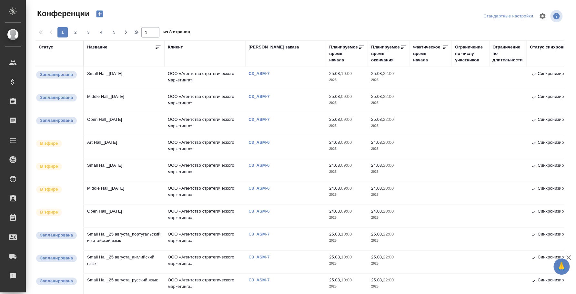
click at [124, 118] on td "Open Hall_[DATE]" at bounding box center [124, 124] width 81 height 23
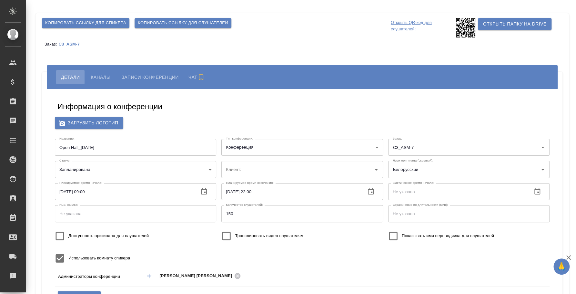
type input "ООО «Агентство стратегического маркетинга»"
type input "пле"
click at [98, 74] on span "Каналы" at bounding box center [101, 77] width 20 height 8
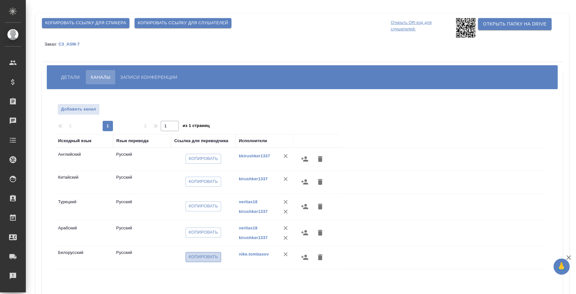
click at [208, 255] on span "Копировать" at bounding box center [203, 256] width 29 height 7
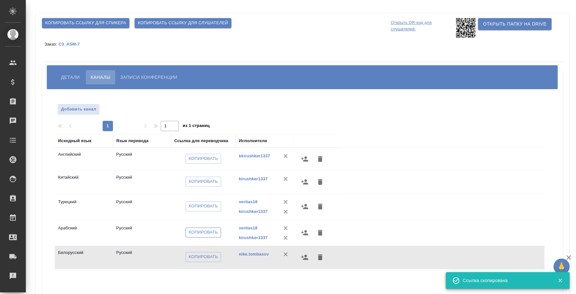
click at [197, 231] on span "Копировать" at bounding box center [203, 232] width 29 height 7
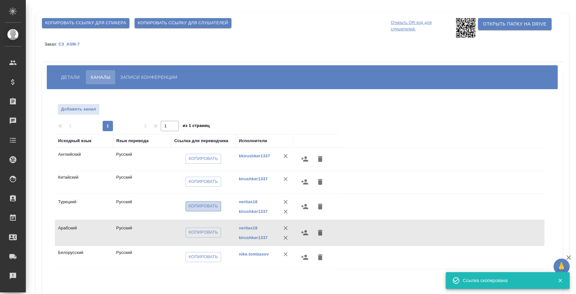
click at [192, 206] on span "Копировать" at bounding box center [203, 205] width 29 height 7
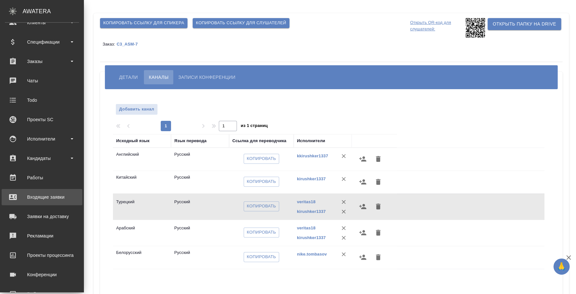
scroll to position [59, 0]
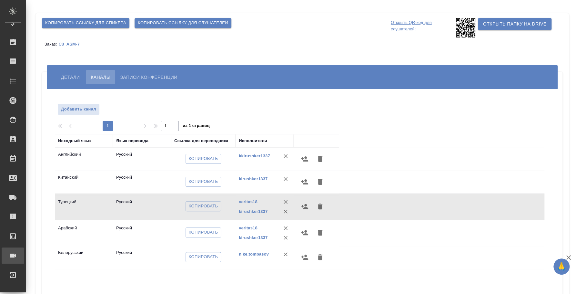
click at [13, 257] on div "Конференции" at bounding box center [5, 256] width 16 height 10
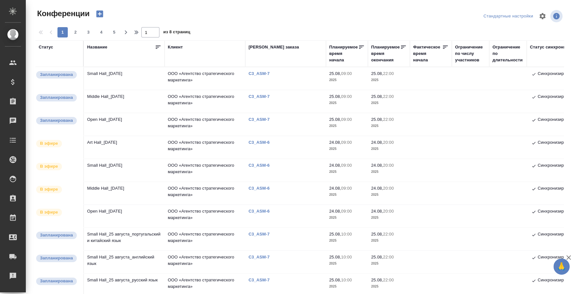
click at [117, 210] on td "Open Hall_24 August" at bounding box center [124, 216] width 81 height 23
click at [104, 95] on td "Middle Hall_25 August" at bounding box center [124, 101] width 81 height 23
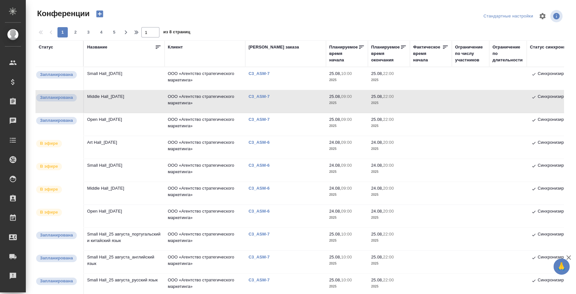
click at [101, 118] on td "Open Hall_25 August" at bounding box center [124, 124] width 81 height 23
click at [101, 118] on td "Open Hall_[DATE]" at bounding box center [124, 124] width 81 height 23
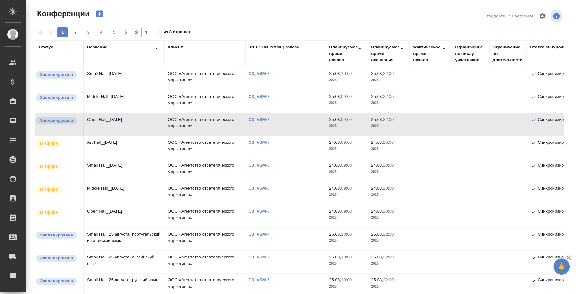
click at [99, 70] on td "Small Hall_[DATE]" at bounding box center [124, 78] width 81 height 23
click at [99, 70] on td "Small Hall_25 August" at bounding box center [124, 78] width 81 height 23
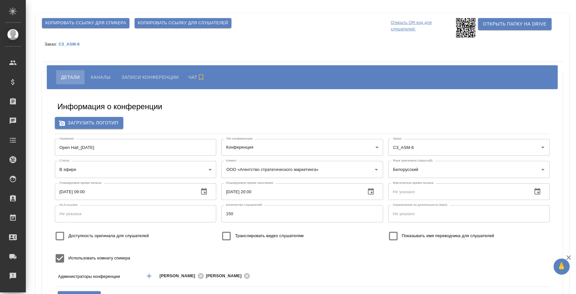
type input "ООО «Агентство стратегического маркетинга»"
type input "пле"
click at [210, 169] on body "🙏 .cls-1 fill:#fff; AWATERA Fedotova Irina Клиенты Спецификации Заказы Чаты Tod…" at bounding box center [288, 147] width 576 height 294
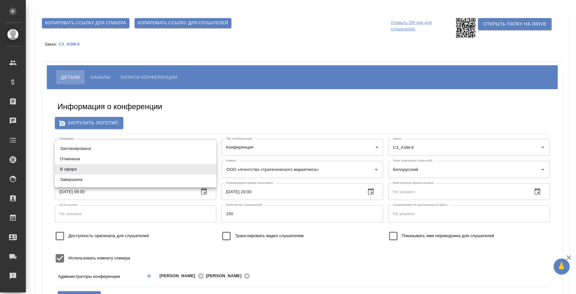
click at [182, 112] on div at bounding box center [288, 147] width 576 height 294
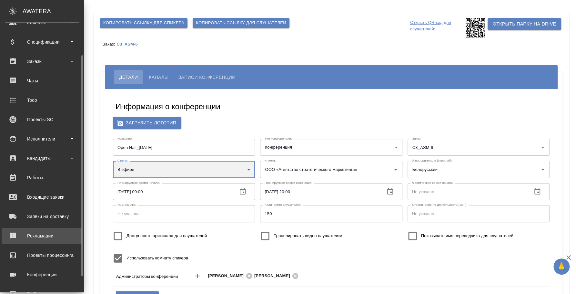
scroll to position [59, 0]
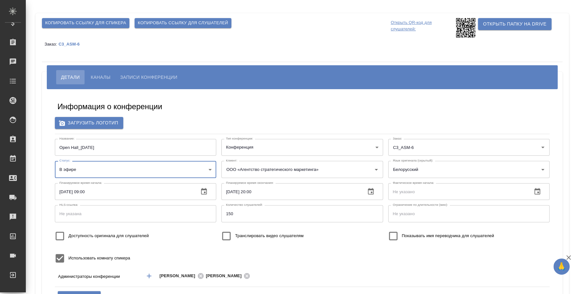
click at [101, 73] on button "Каналы" at bounding box center [100, 77] width 29 height 14
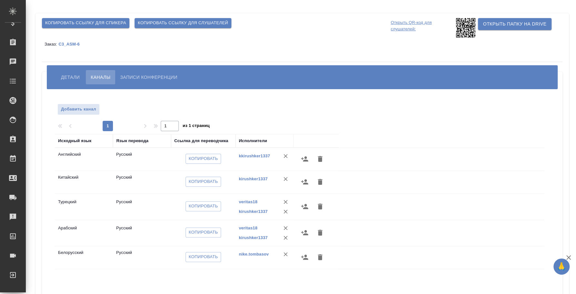
click at [74, 77] on span "Детали" at bounding box center [70, 77] width 19 height 8
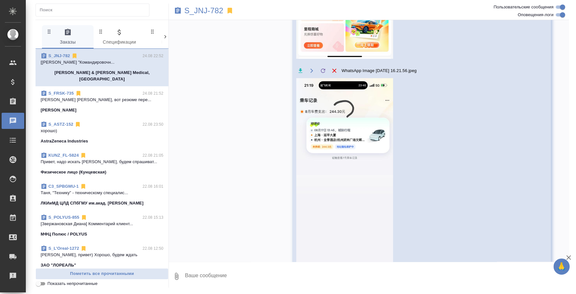
scroll to position [5593, 0]
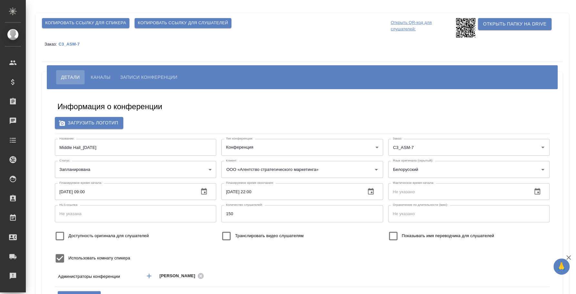
scroll to position [40, 0]
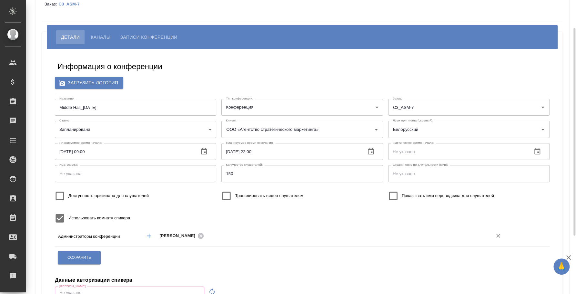
type input "пле"
click at [224, 232] on input "text" at bounding box center [344, 236] width 276 height 8
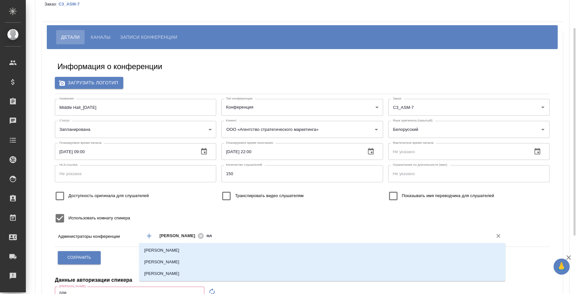
type input "пле"
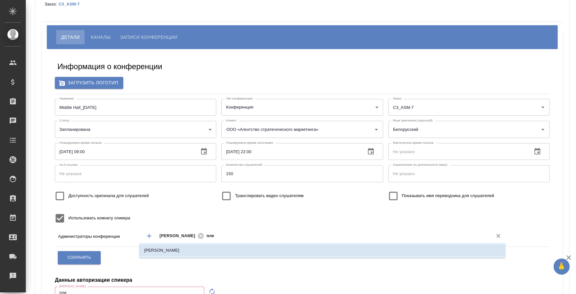
click at [222, 249] on li "Плеханова Мария" at bounding box center [322, 250] width 366 height 12
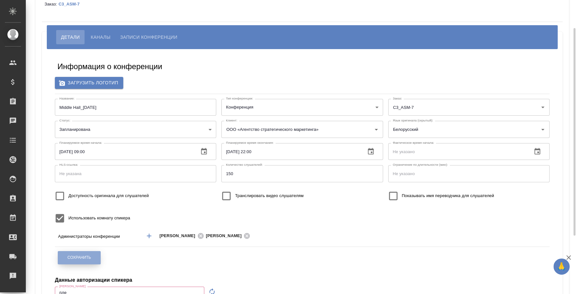
click at [84, 261] on button "Сохранить" at bounding box center [79, 257] width 43 height 13
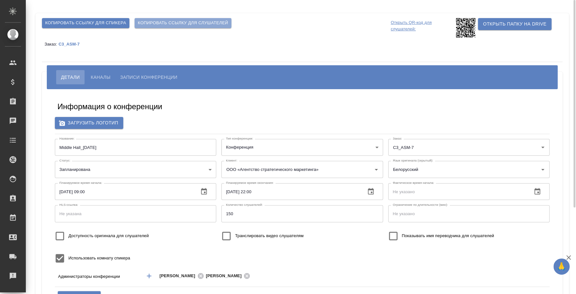
click at [165, 23] on span "Копировать ссылку для слушателей" at bounding box center [183, 22] width 90 height 7
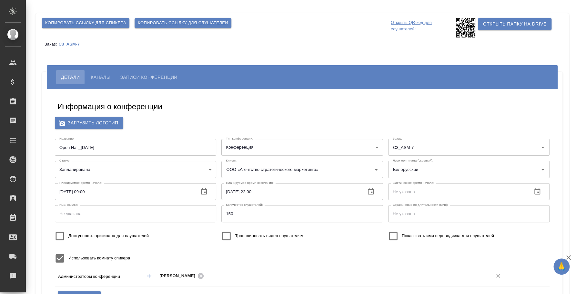
type input "пле"
click at [226, 276] on input "text" at bounding box center [344, 276] width 276 height 8
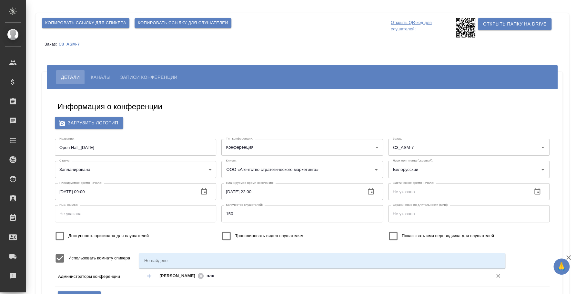
type input "пл"
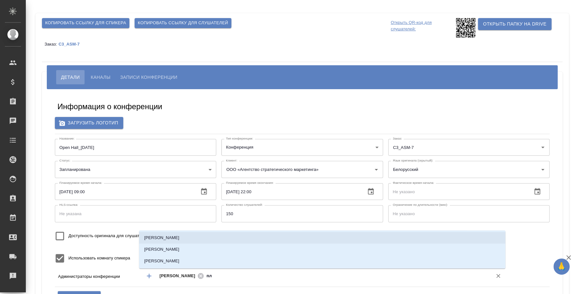
click at [205, 234] on li "[PERSON_NAME]" at bounding box center [322, 238] width 366 height 12
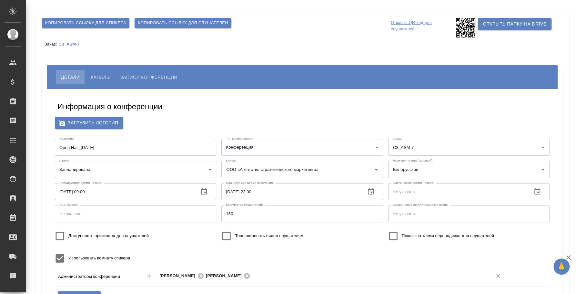
scroll to position [80, 0]
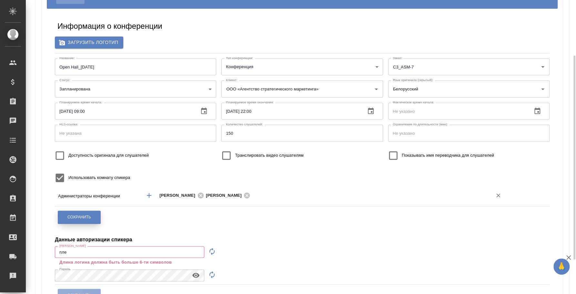
click at [95, 212] on button "Сохранить" at bounding box center [79, 216] width 43 height 13
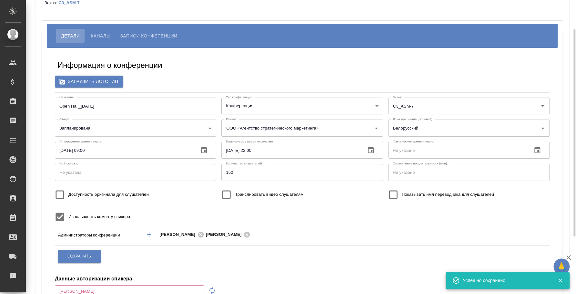
scroll to position [0, 0]
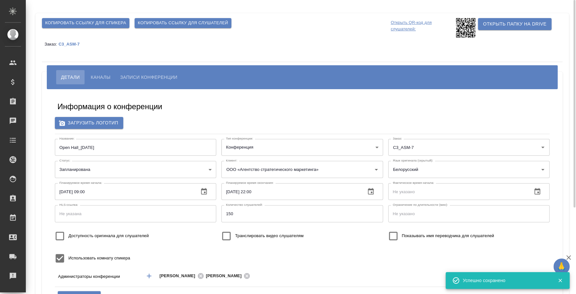
click at [173, 25] on span "Копировать ссылку для слушателей" at bounding box center [183, 22] width 90 height 7
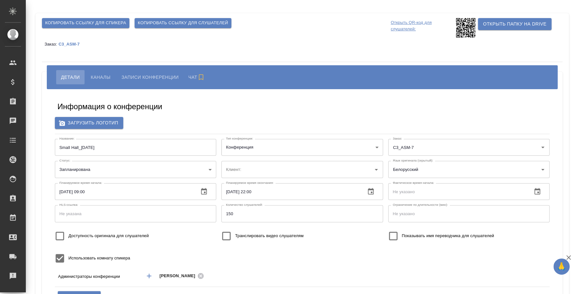
type input "ООО «Агентство стратегического маркетинга»"
type input "пле"
click at [151, 277] on icon "Добавить менеджера" at bounding box center [149, 276] width 8 height 8
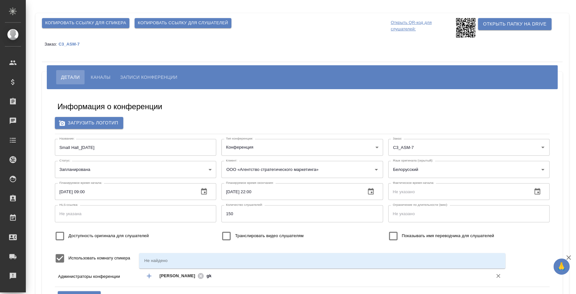
type input "g"
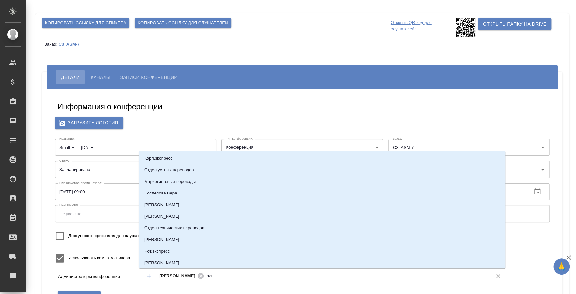
type input "пле"
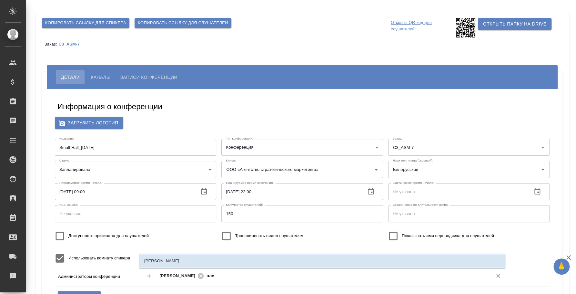
click at [195, 260] on li "Плеханова Мария" at bounding box center [322, 261] width 366 height 12
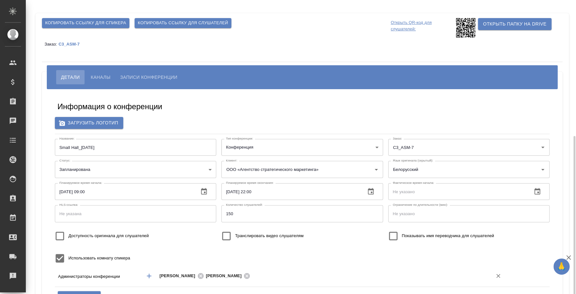
scroll to position [80, 0]
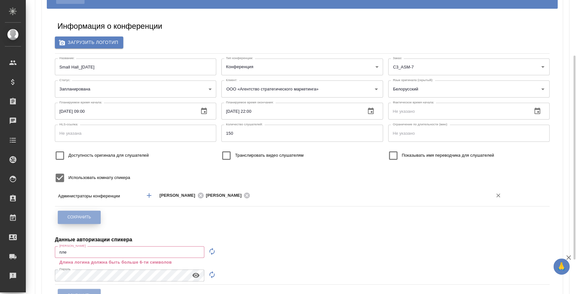
click at [85, 214] on span "Сохранить" at bounding box center [79, 216] width 24 height 5
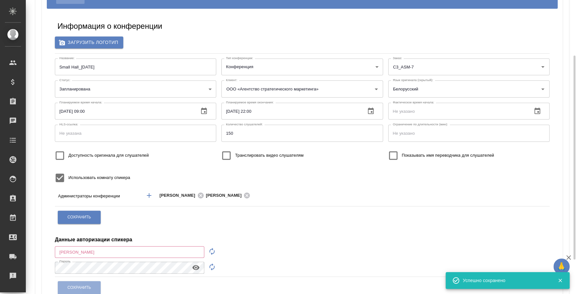
scroll to position [0, 0]
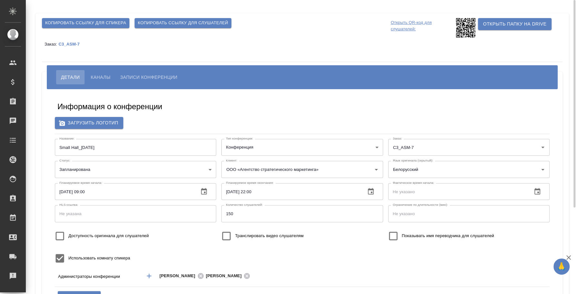
click at [174, 18] on button "Копировать ссылку для слушателей" at bounding box center [183, 23] width 97 height 10
click at [207, 22] on span "Копировать ссылку для слушателей" at bounding box center [183, 22] width 90 height 7
click at [147, 24] on span "Копировать ссылку для слушателей" at bounding box center [183, 22] width 90 height 7
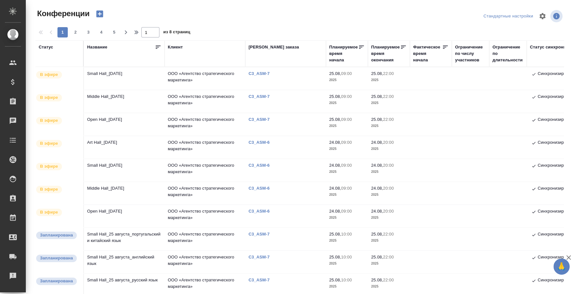
click at [111, 141] on td "Art Hall_[DATE]" at bounding box center [124, 147] width 81 height 23
click at [111, 141] on td "Art Hall_24 August" at bounding box center [124, 147] width 81 height 23
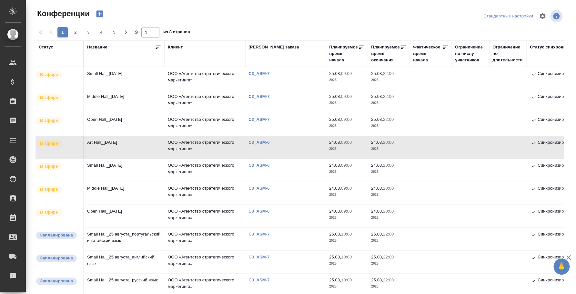
click at [99, 116] on td "Open Hall_[DATE]" at bounding box center [124, 124] width 81 height 23
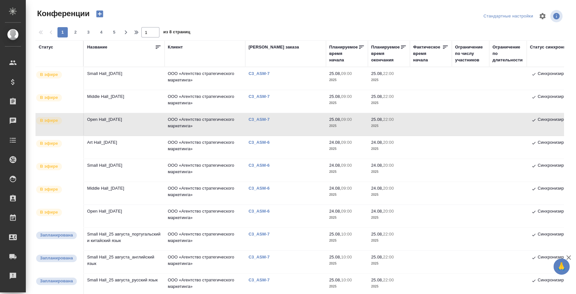
click at [125, 117] on td "Open Hall_[DATE]" at bounding box center [124, 124] width 81 height 23
click at [113, 118] on td "Open Hall_[DATE]" at bounding box center [124, 124] width 81 height 23
click at [111, 121] on td "Open Hall_[DATE]" at bounding box center [124, 124] width 81 height 23
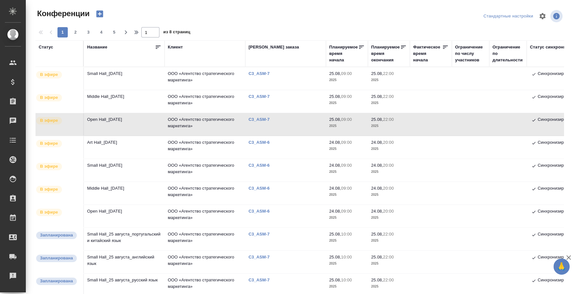
click at [128, 121] on td "Open Hall_[DATE]" at bounding box center [124, 124] width 81 height 23
click at [114, 93] on td "Middle Hall_25 August" at bounding box center [124, 101] width 81 height 23
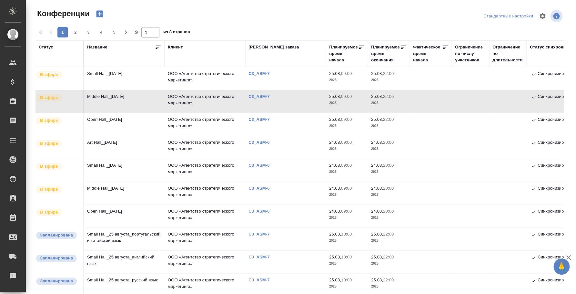
click at [97, 78] on td "Small Hall_25 August" at bounding box center [124, 78] width 81 height 23
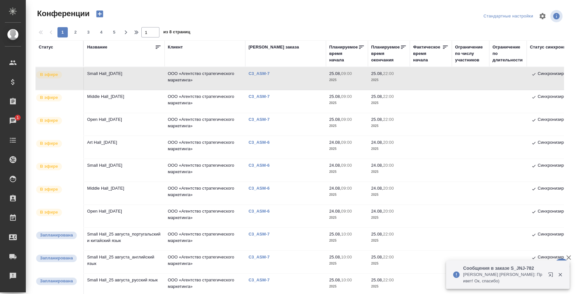
click at [118, 98] on td "Middle Hall_25 August" at bounding box center [124, 101] width 81 height 23
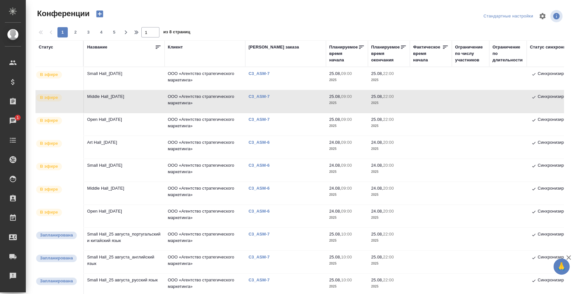
click at [123, 96] on td "Middle Hall_25 August" at bounding box center [124, 101] width 81 height 23
click at [111, 123] on td "Open Hall_25 August" at bounding box center [124, 124] width 81 height 23
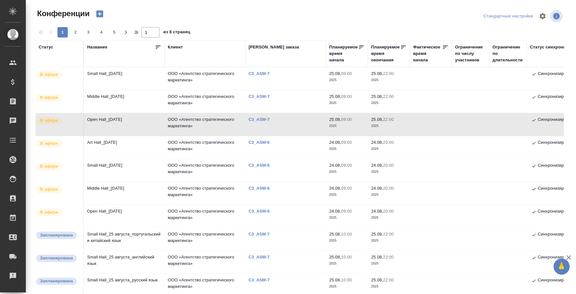
click at [111, 123] on td "Open Hall_25 August" at bounding box center [124, 124] width 81 height 23
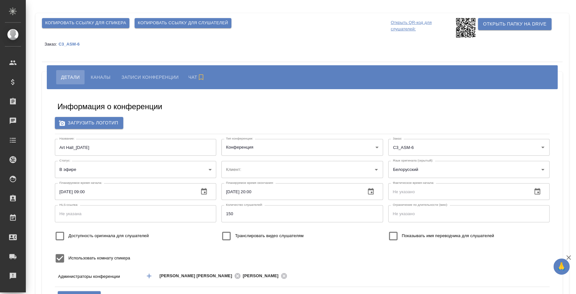
type input "ООО «Агентство стратегического маркетинга»"
type input "пле"
click at [104, 73] on span "Каналы" at bounding box center [101, 77] width 20 height 8
type input "ООО «Агентство стратегического маркетинга»"
type input "пле"
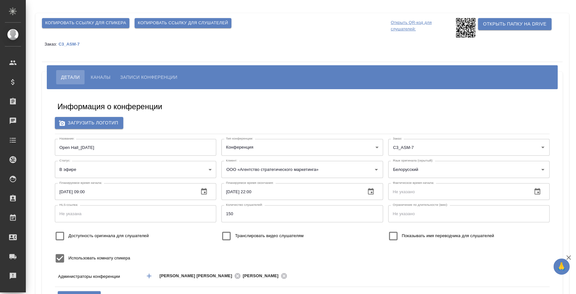
click at [102, 71] on button "Каналы" at bounding box center [100, 77] width 29 height 14
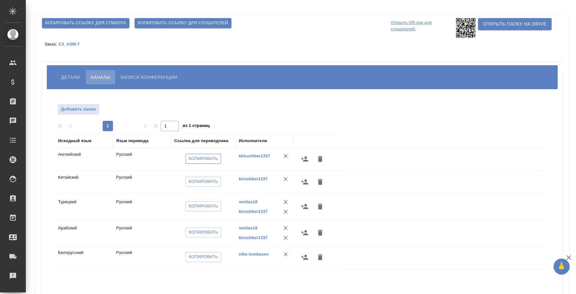
click at [213, 157] on span "Копировать" at bounding box center [203, 158] width 29 height 7
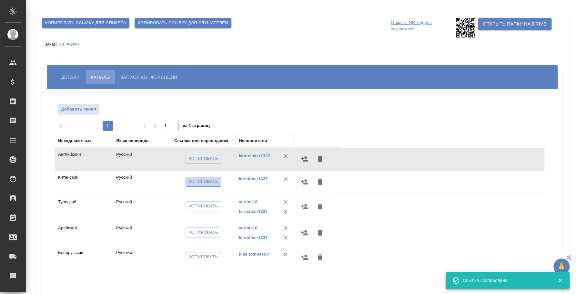
click at [200, 183] on span "Копировать" at bounding box center [203, 181] width 29 height 7
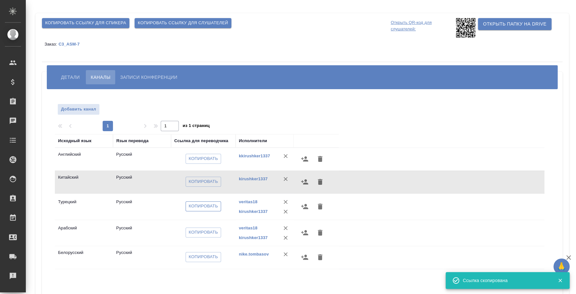
click at [203, 204] on span "Копировать" at bounding box center [203, 205] width 29 height 7
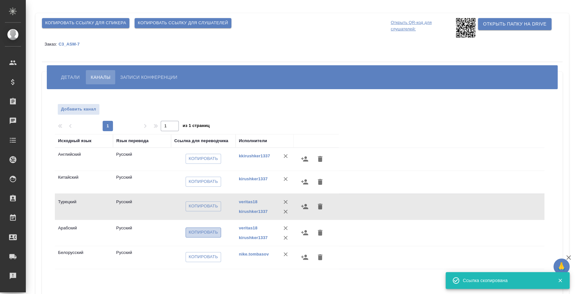
click at [218, 236] on button "Копировать" at bounding box center [204, 232] width 36 height 10
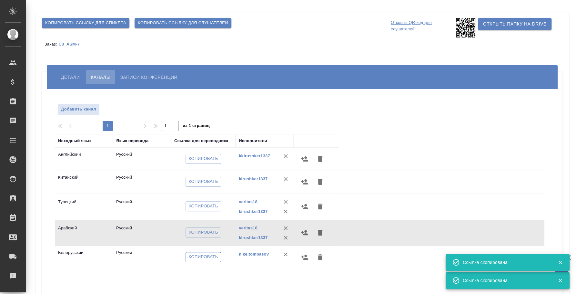
click at [213, 257] on span "Копировать" at bounding box center [203, 256] width 29 height 7
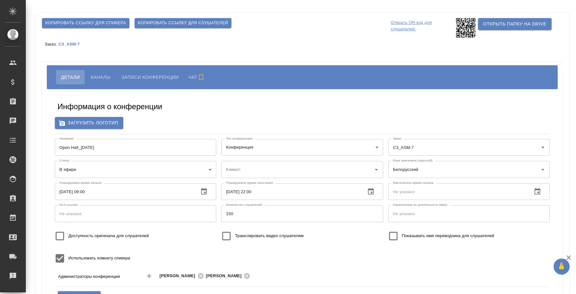
type input "пле"
click at [406, 26] on p "Открыть QR-код для слушателей:" at bounding box center [423, 27] width 64 height 19
type input "ООО «Агентство стратегического маркетинга»"
type input "пле"
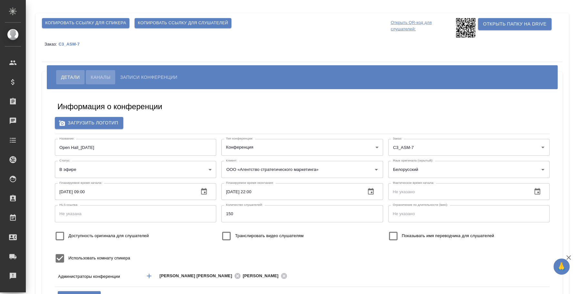
click at [97, 77] on span "Каналы" at bounding box center [101, 77] width 20 height 8
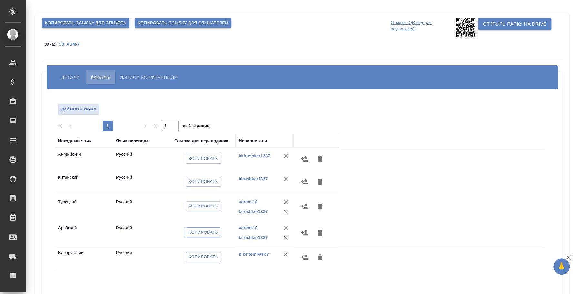
click at [197, 231] on span "Копировать" at bounding box center [203, 232] width 29 height 7
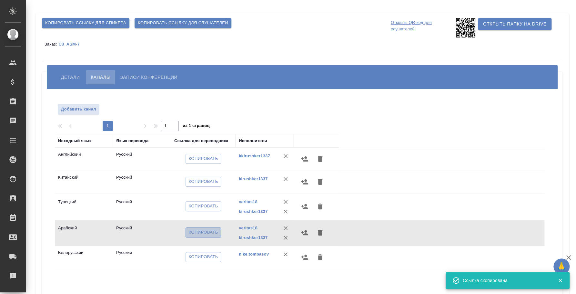
click at [215, 230] on span "Копировать" at bounding box center [203, 232] width 29 height 7
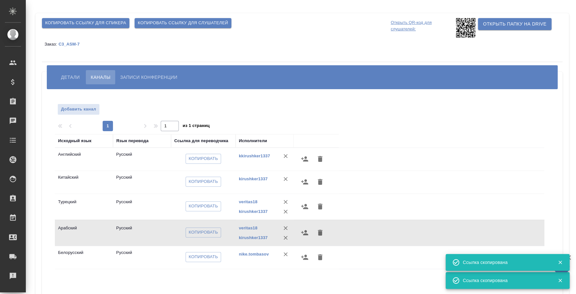
click at [70, 74] on span "Детали" at bounding box center [70, 77] width 19 height 8
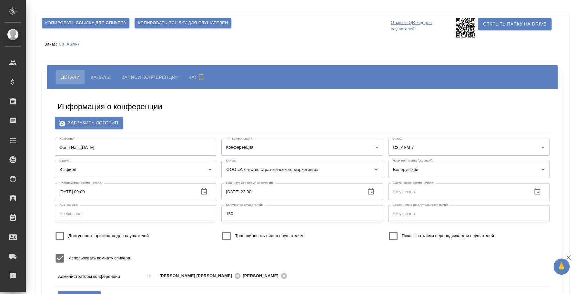
type input "ООО «Агентство стратегического маркетинга»"
type input "пле"
click at [107, 78] on span "Каналы" at bounding box center [101, 77] width 20 height 8
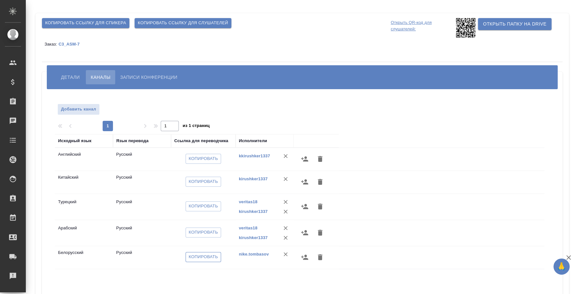
click at [211, 256] on span "Копировать" at bounding box center [203, 256] width 29 height 7
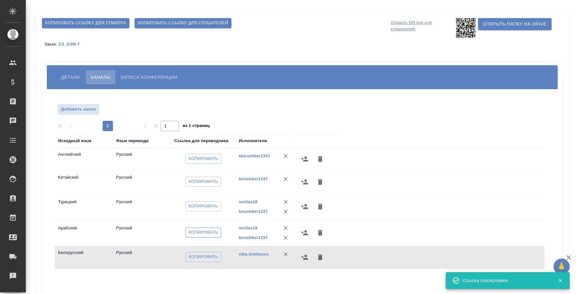
click at [209, 230] on span "Копировать" at bounding box center [203, 232] width 29 height 7
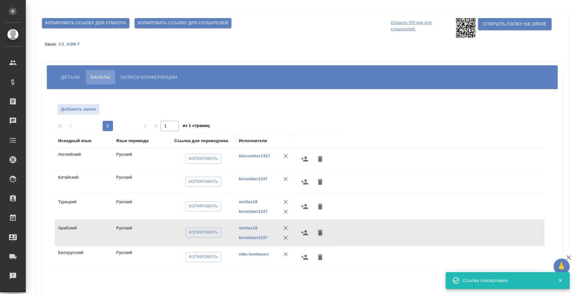
click at [413, 23] on p "Открыть QR-код для слушателей:" at bounding box center [423, 27] width 64 height 19
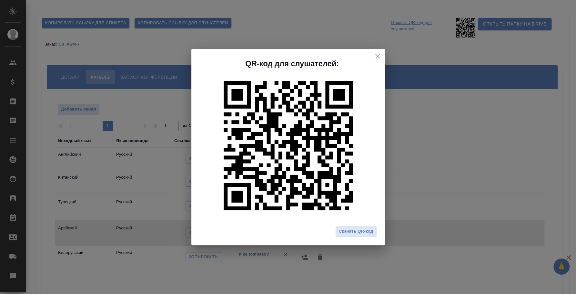
click at [377, 56] on icon "close" at bounding box center [377, 56] width 5 height 5
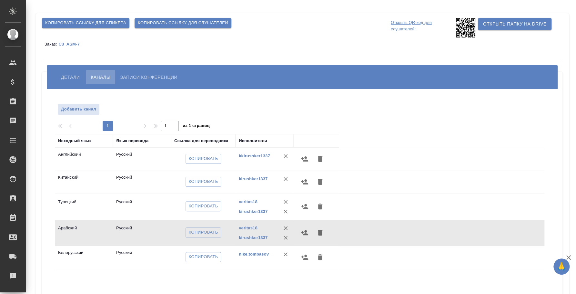
click at [198, 18] on button "Копировать ссылку для слушателей" at bounding box center [183, 23] width 97 height 10
click at [75, 70] on button "Детали" at bounding box center [70, 77] width 28 height 14
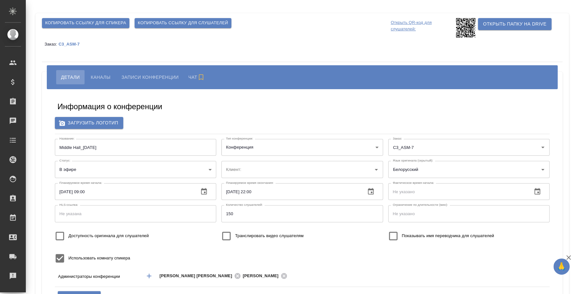
click at [102, 73] on span "Каналы" at bounding box center [101, 77] width 20 height 8
type input "пле"
type input "ООО «Агентство стратегического маркетинга»"
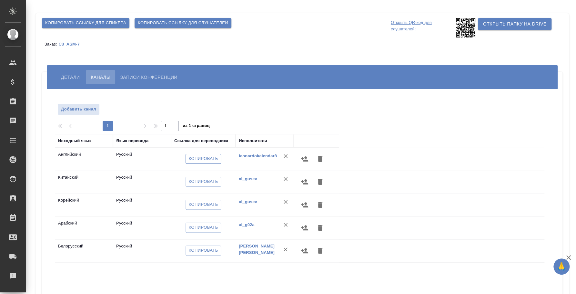
click at [211, 159] on span "Копировать" at bounding box center [203, 158] width 29 height 7
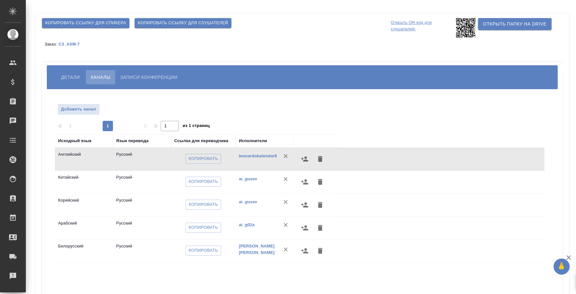
click at [73, 75] on span "Детали" at bounding box center [70, 77] width 19 height 8
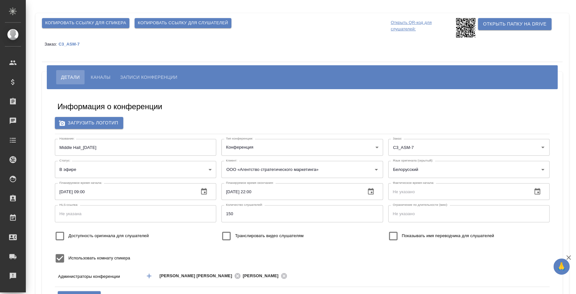
click at [107, 74] on span "Каналы" at bounding box center [101, 77] width 20 height 8
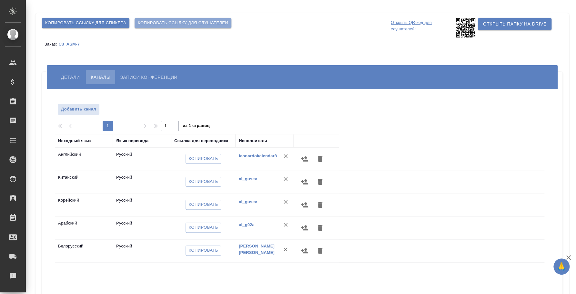
click at [184, 24] on span "Копировать ссылку для слушателей" at bounding box center [183, 22] width 90 height 7
click at [396, 27] on p "Открыть QR-код для слушателей:" at bounding box center [423, 27] width 64 height 19
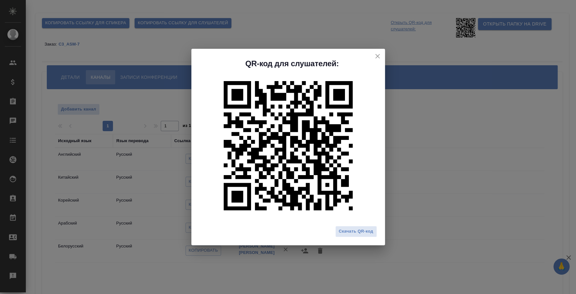
click at [380, 54] on icon "close" at bounding box center [378, 56] width 8 height 8
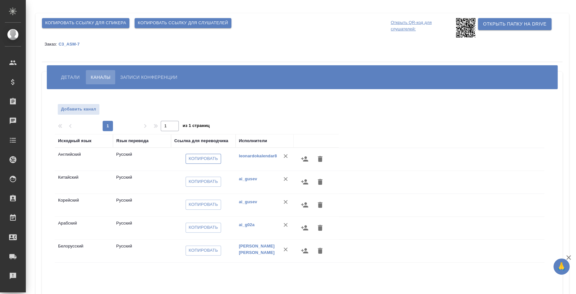
click at [197, 158] on span "Копировать" at bounding box center [203, 158] width 29 height 7
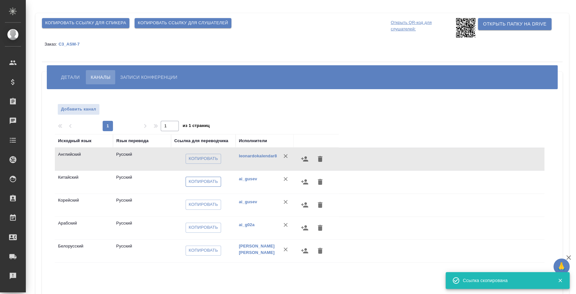
click at [213, 180] on span "Копировать" at bounding box center [203, 181] width 29 height 7
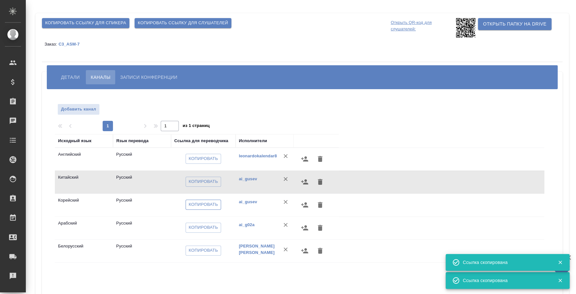
click at [194, 205] on span "Копировать" at bounding box center [203, 204] width 29 height 7
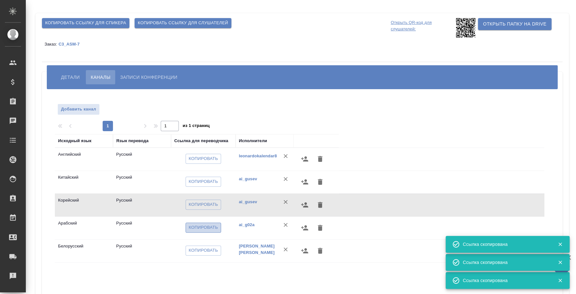
click at [200, 225] on span "Копировать" at bounding box center [203, 227] width 29 height 7
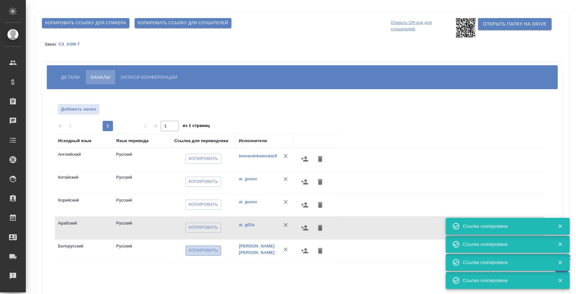
click at [213, 251] on span "Копировать" at bounding box center [203, 250] width 29 height 7
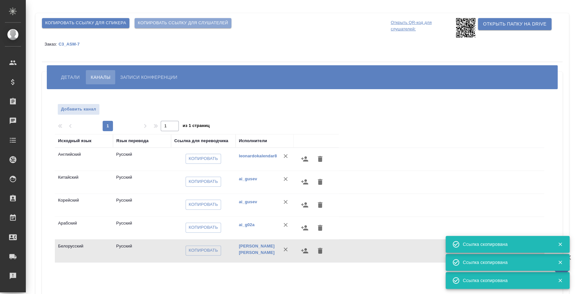
click at [163, 23] on span "Копировать ссылку для слушателей" at bounding box center [183, 22] width 90 height 7
click at [148, 25] on span "Копировать ссылку для слушателей" at bounding box center [183, 22] width 90 height 7
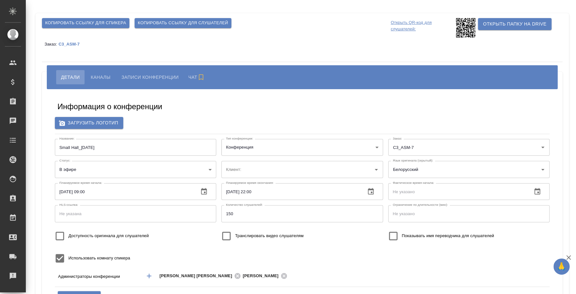
type input "ООО «Агентство стратегического маркетинга»"
type input "пле"
click at [102, 77] on span "Каналы" at bounding box center [101, 77] width 20 height 8
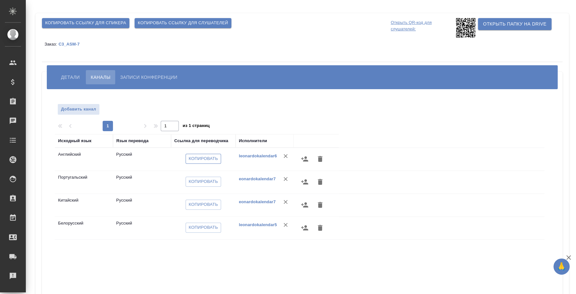
click at [191, 159] on span "Копировать" at bounding box center [203, 158] width 29 height 7
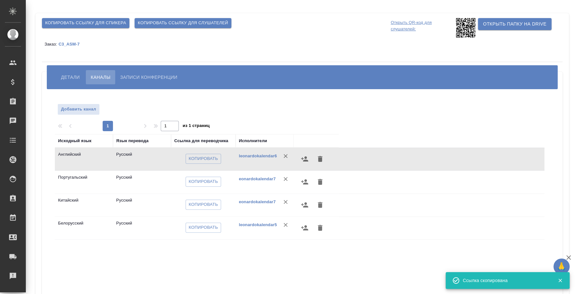
click at [459, 33] on icon at bounding box center [465, 27] width 19 height 19
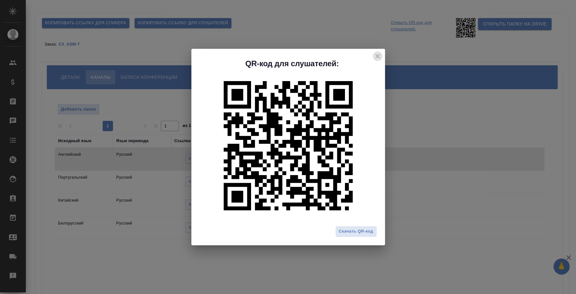
click at [377, 56] on icon "close" at bounding box center [377, 56] width 5 height 5
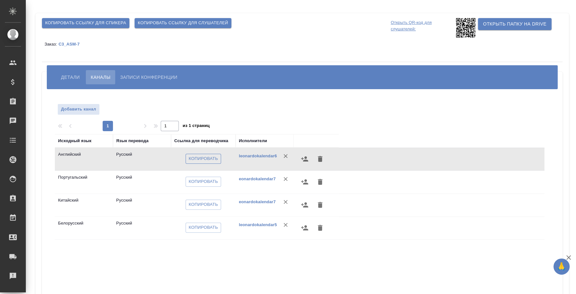
click at [217, 156] on span "Копировать" at bounding box center [203, 158] width 29 height 7
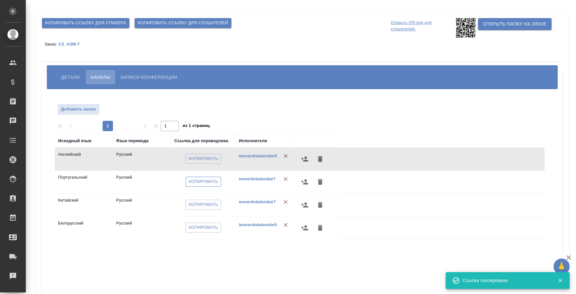
click at [203, 181] on span "Копировать" at bounding box center [203, 181] width 29 height 7
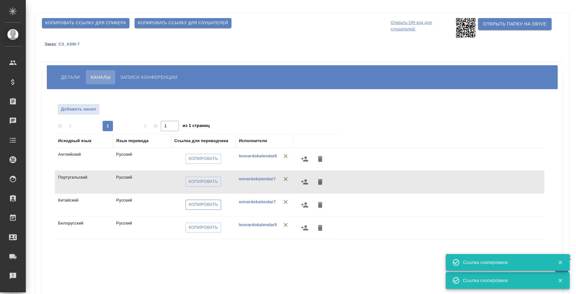
click at [191, 206] on span "Копировать" at bounding box center [203, 204] width 29 height 7
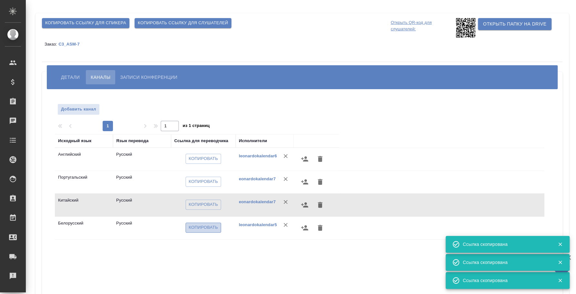
click at [217, 227] on span "Копировать" at bounding box center [203, 227] width 29 height 7
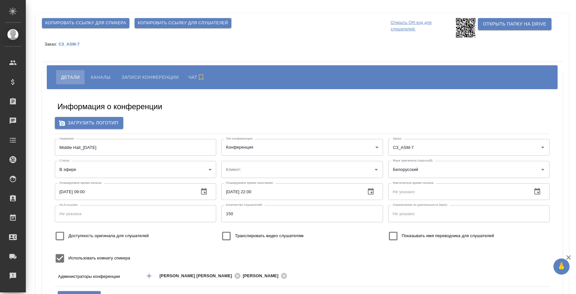
type input "ООО «Агентство стратегического маркетинга»"
type input "пле"
click at [107, 72] on button "Каналы" at bounding box center [100, 77] width 29 height 14
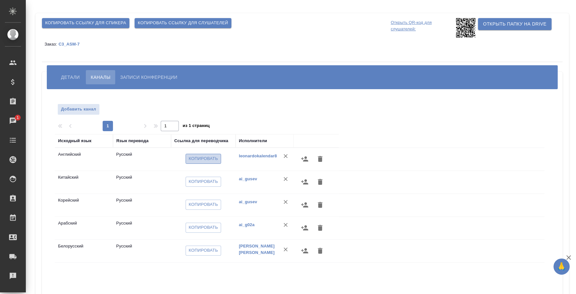
click at [194, 160] on span "Копировать" at bounding box center [203, 158] width 29 height 7
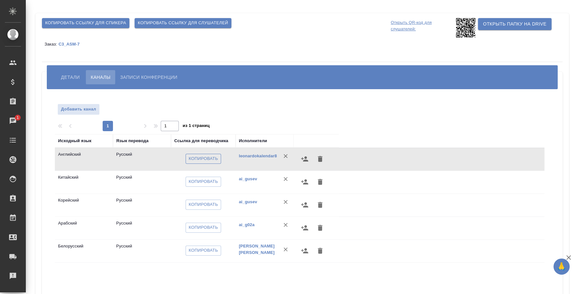
click at [216, 159] on span "Копировать" at bounding box center [203, 158] width 29 height 7
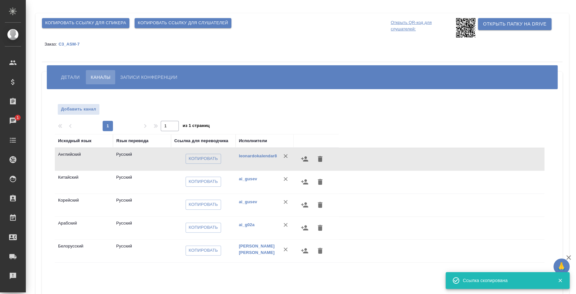
click at [70, 79] on span "Детали" at bounding box center [70, 77] width 19 height 8
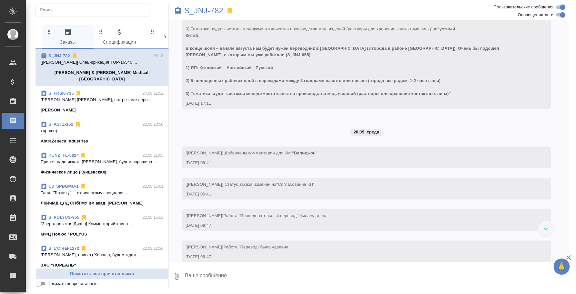
scroll to position [477, 0]
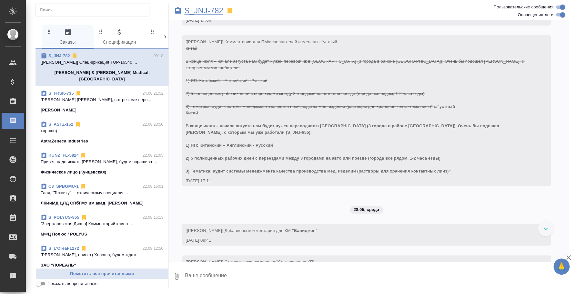
click at [210, 13] on p "S_JNJ-782" at bounding box center [203, 10] width 39 height 6
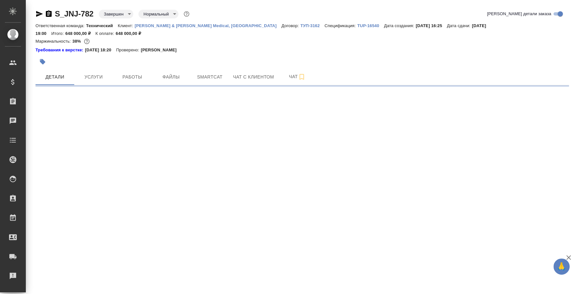
select select "RU"
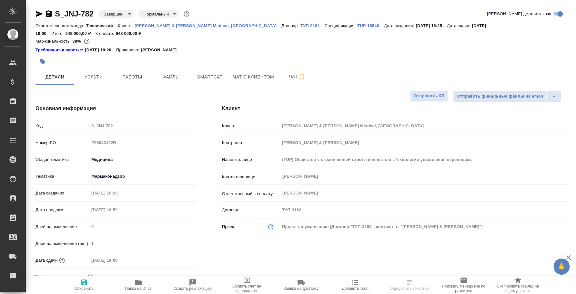
type textarea "x"
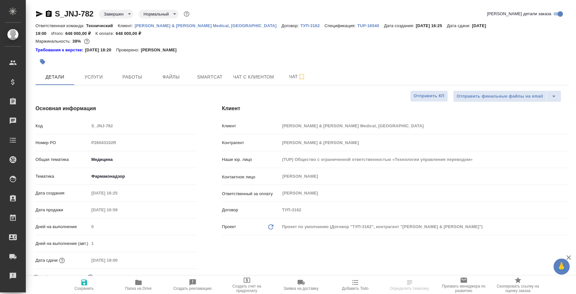
type textarea "x"
click at [95, 73] on span "Услуги" at bounding box center [93, 77] width 31 height 8
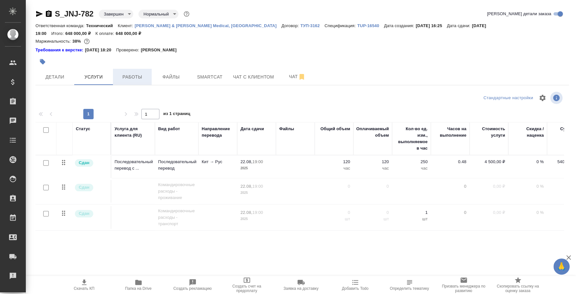
click at [128, 73] on span "Работы" at bounding box center [132, 77] width 31 height 8
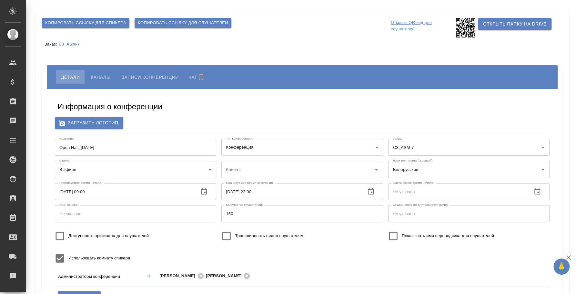
type input "ООО «Агентство стратегического маркетинга»"
type input "пле"
click at [98, 74] on span "Каналы" at bounding box center [101, 77] width 20 height 8
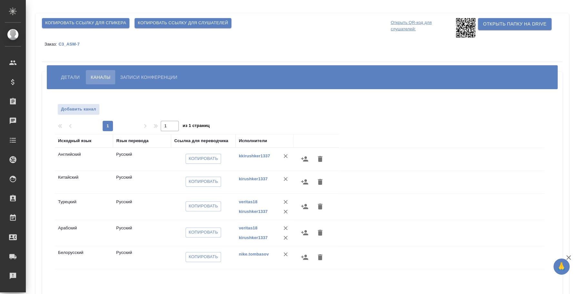
click at [67, 72] on button "Детали" at bounding box center [70, 77] width 28 height 14
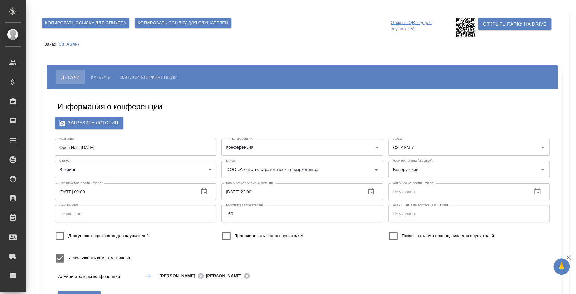
click at [77, 148] on input "Open Hall_25 August" at bounding box center [135, 147] width 161 height 17
click at [99, 71] on button "Каналы" at bounding box center [100, 77] width 29 height 14
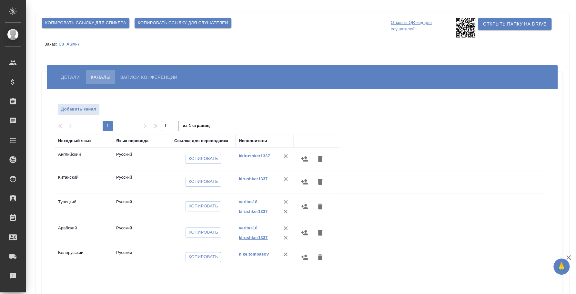
click at [263, 235] on link "kirushker1337" at bounding box center [253, 237] width 29 height 5
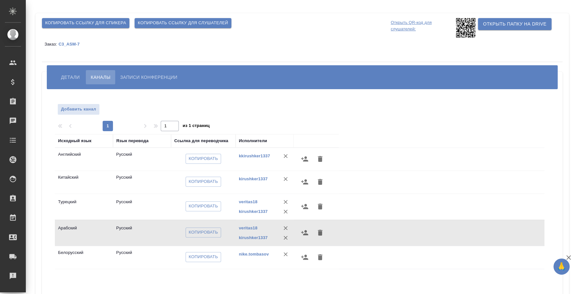
click at [252, 199] on div "veritas18" at bounding box center [248, 202] width 19 height 6
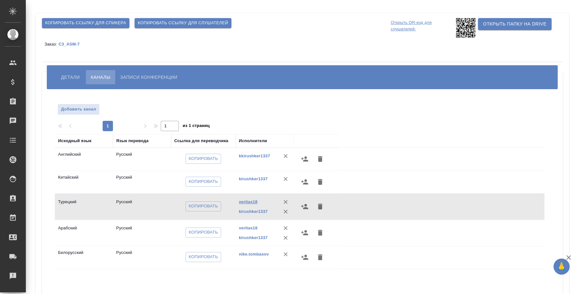
click at [252, 203] on link "veritas18" at bounding box center [248, 201] width 19 height 5
click at [72, 77] on span "Детали" at bounding box center [70, 77] width 19 height 8
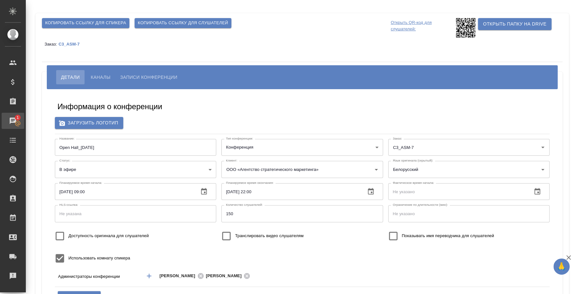
click at [13, 121] on div "Чаты" at bounding box center [5, 121] width 16 height 10
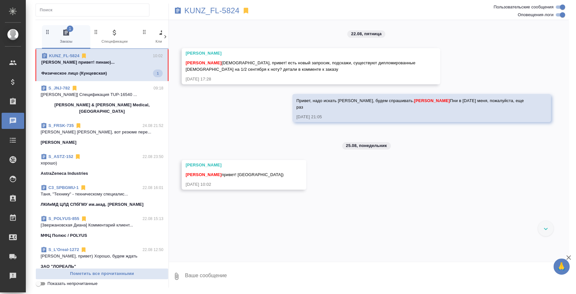
click at [243, 276] on textarea at bounding box center [376, 276] width 385 height 22
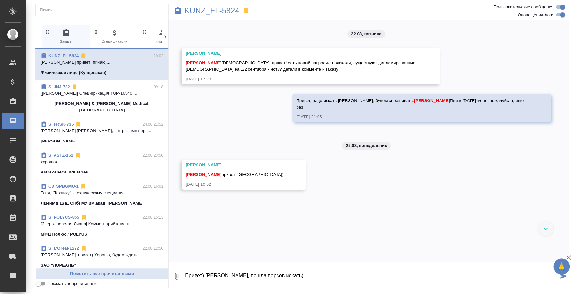
type textarea "Привет) [PERSON_NAME], пошла персов искать)"
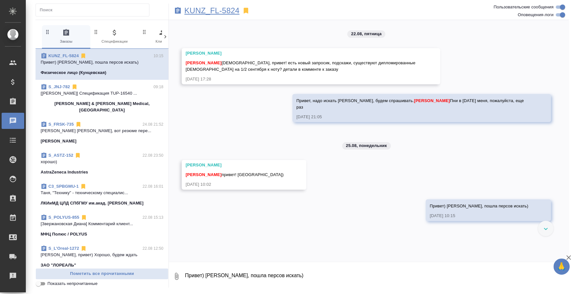
click at [228, 13] on p "KUNZ_FL-5824" at bounding box center [211, 10] width 55 height 6
click at [78, 159] on p "хорошо)" at bounding box center [102, 162] width 123 height 6
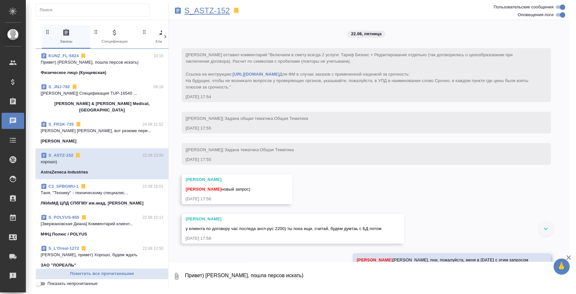
click at [210, 9] on p "S_ASTZ-152" at bounding box center [207, 10] width 46 height 6
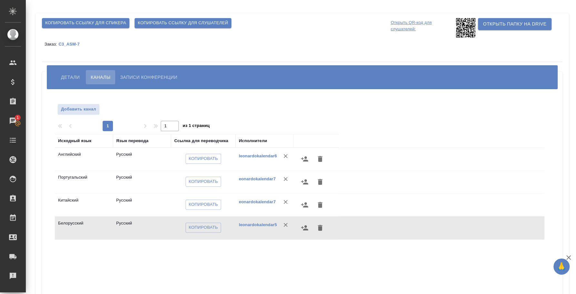
click at [79, 81] on button "Детали" at bounding box center [70, 77] width 28 height 14
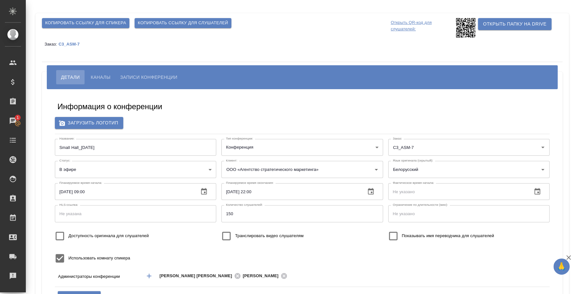
click at [99, 68] on div "[PERSON_NAME] Записи конференции" at bounding box center [302, 77] width 511 height 24
click at [101, 74] on span "Каналы" at bounding box center [101, 77] width 20 height 8
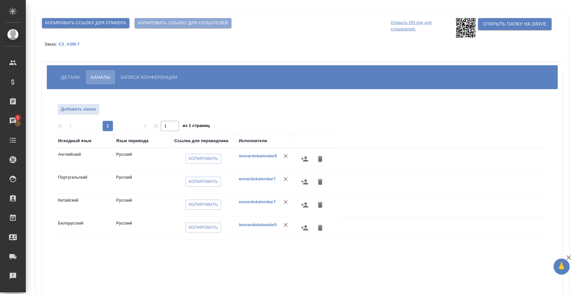
click at [171, 21] on span "Копировать ссылку для слушателей" at bounding box center [183, 22] width 90 height 7
click at [75, 72] on button "Детали" at bounding box center [70, 77] width 28 height 14
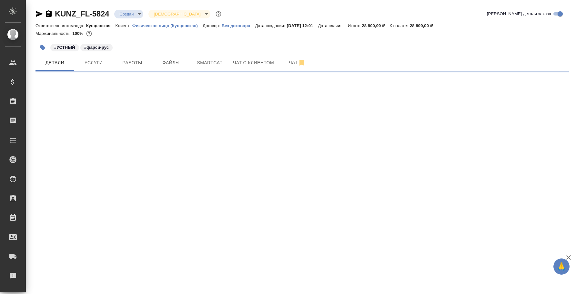
select select "RU"
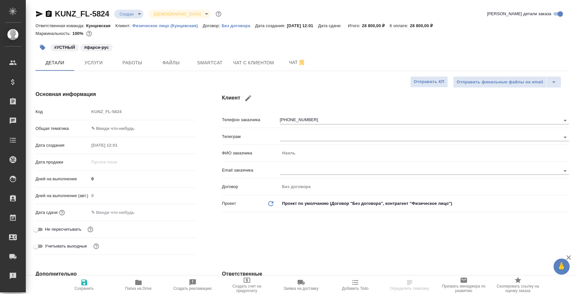
type textarea "x"
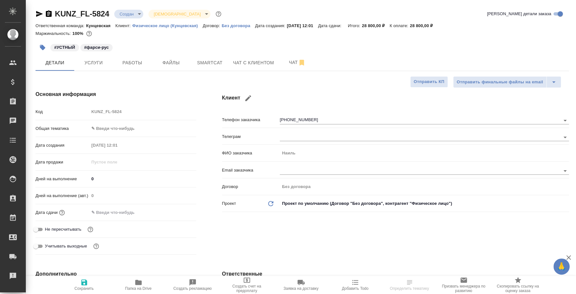
type textarea "x"
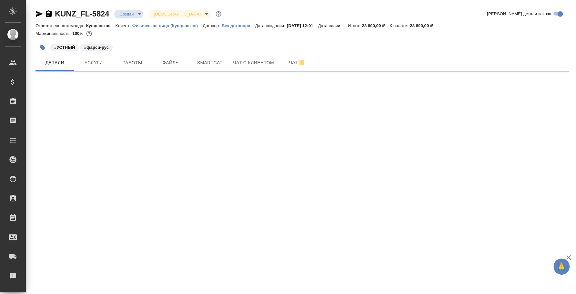
select select "RU"
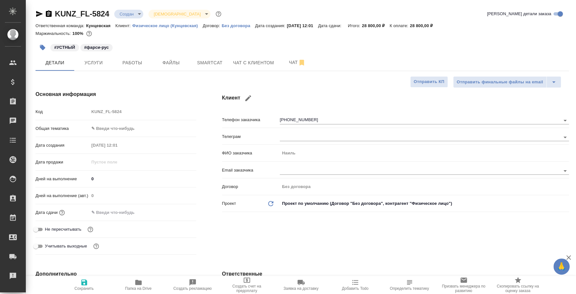
type textarea "x"
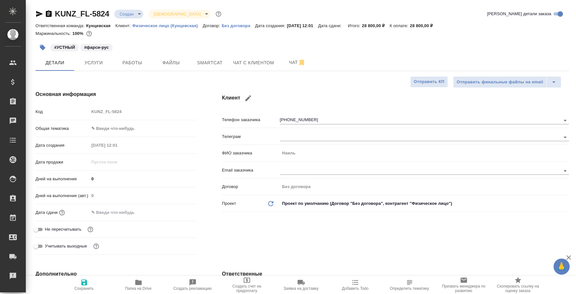
type textarea "x"
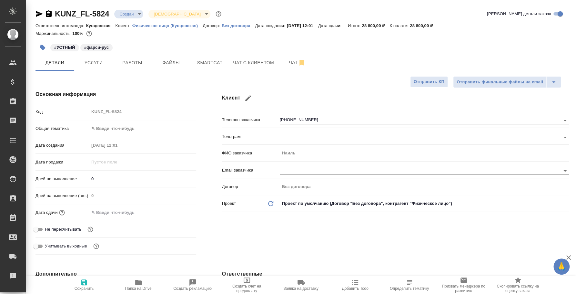
type textarea "x"
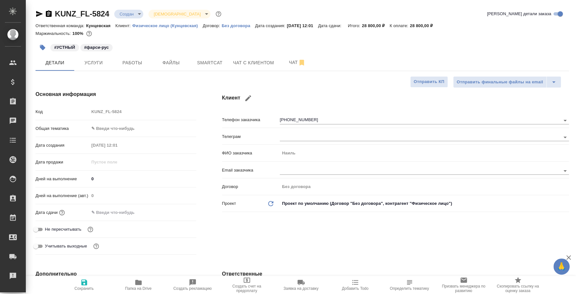
type textarea "x"
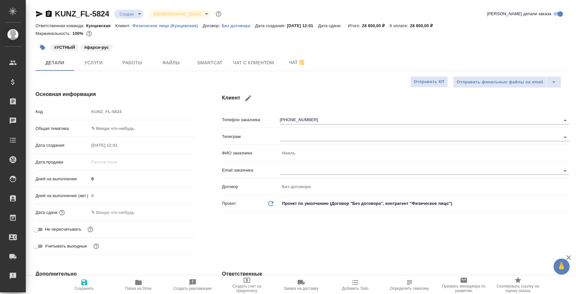
type textarea "x"
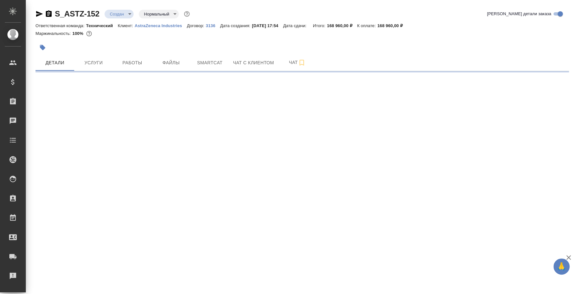
select select "RU"
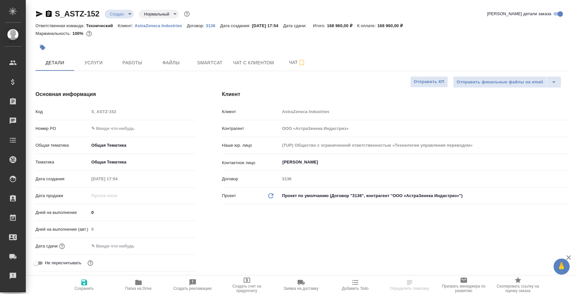
type textarea "x"
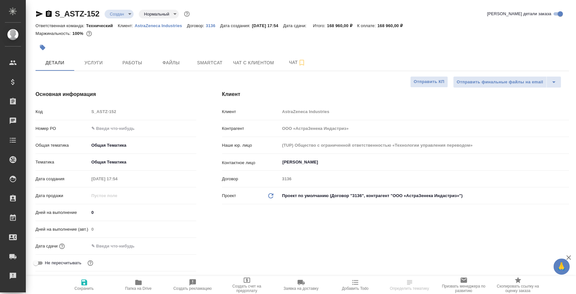
type textarea "x"
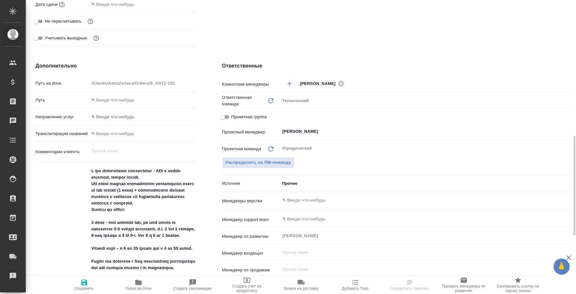
scroll to position [282, 0]
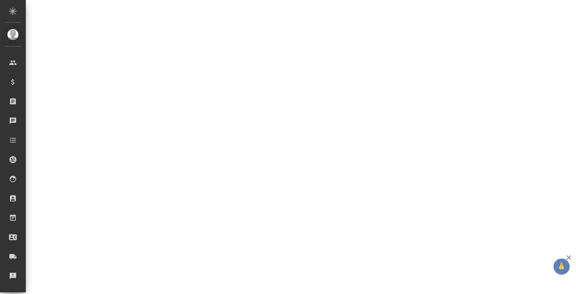
select select "RU"
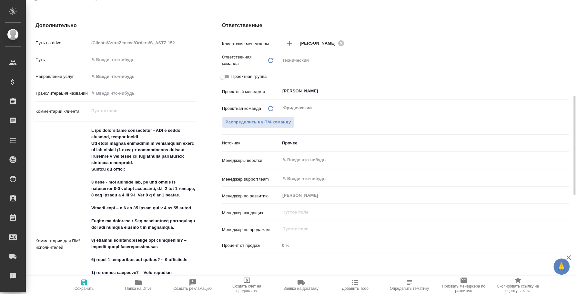
type textarea "x"
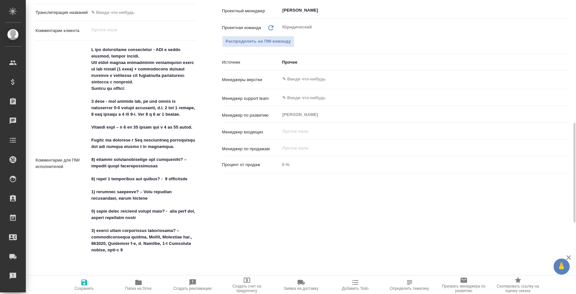
scroll to position [403, 0]
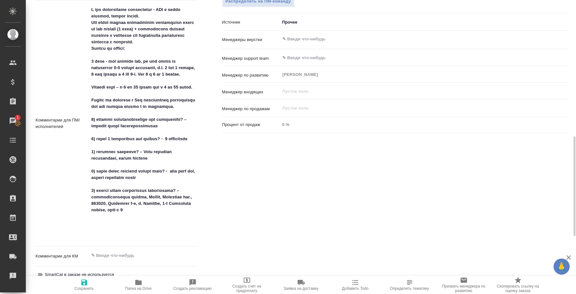
type textarea "x"
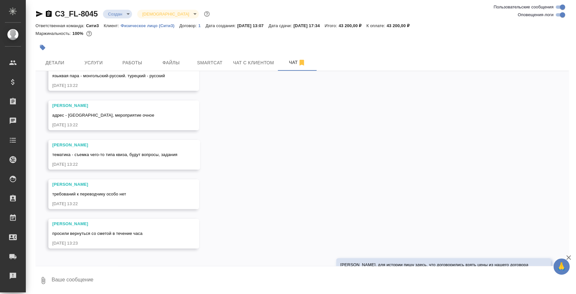
scroll to position [1496, 0]
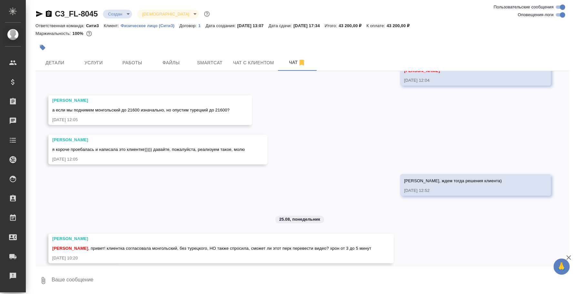
click at [339, 276] on textarea at bounding box center [310, 280] width 518 height 22
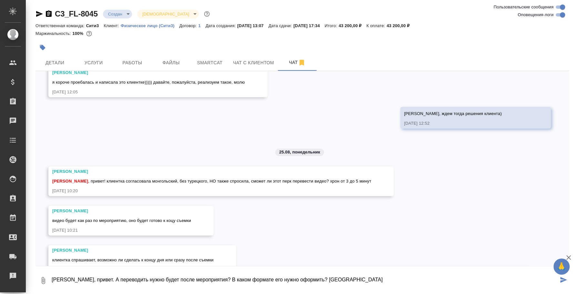
scroll to position [1575, 0]
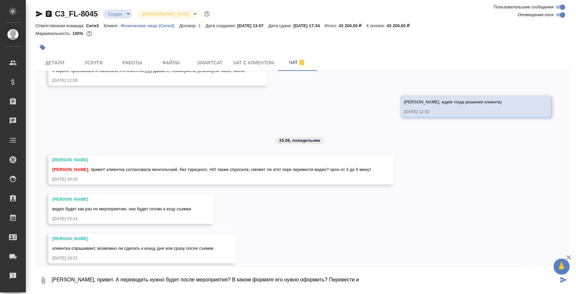
click at [119, 280] on textarea "Таня, привет. А переводить нужно будет после мероприятия? В каком формате его н…" at bounding box center [304, 280] width 507 height 22
drag, startPoint x: 466, startPoint y: 278, endPoint x: 466, endPoint y: 287, distance: 9.0
click at [466, 287] on textarea "Таня, привет. А переводить видео нужно будет делать после мероприятия прямо на …" at bounding box center [304, 280] width 507 height 22
click at [53, 277] on textarea "Таня, привет. А переводить видео нужно будет делать после мероприятия прямо на …" at bounding box center [304, 280] width 507 height 22
type textarea "@ Таня, привет. А переводить видео нужно будет делать после мероприятия прямо н…"
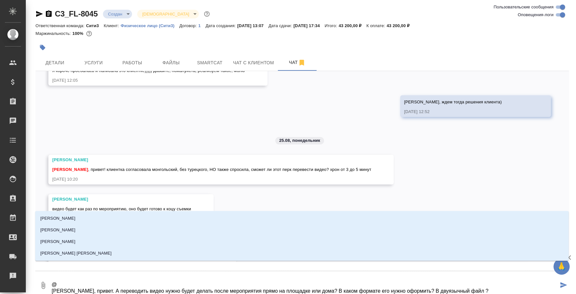
type textarea "@n Таня, привет. А переводить видео нужно будет делать после мероприятия прямо …"
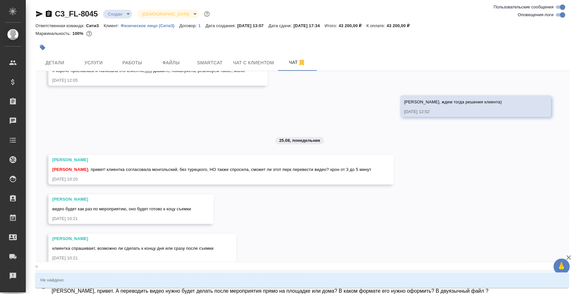
type input "n"
type textarea "@ Таня, привет. А переводить видео нужно будет делать после мероприятия прямо н…"
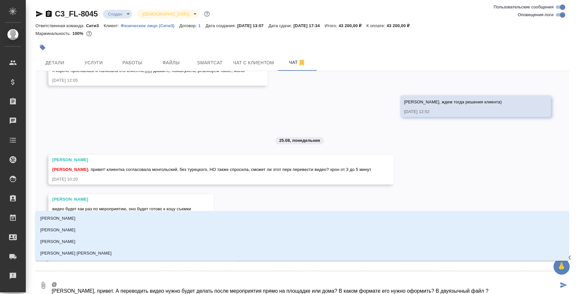
type textarea "@ Таня, привет. А переводить видео нужно будет делать после мероприятия прямо н…"
click at [66, 286] on textarea "@ Таня, привет. А переводить видео нужно будет делать после мероприятия прямо н…" at bounding box center [304, 285] width 507 height 22
type textarea "@y Таня, привет. А переводить видео нужно будет делать после мероприятия прямо …"
type input "y"
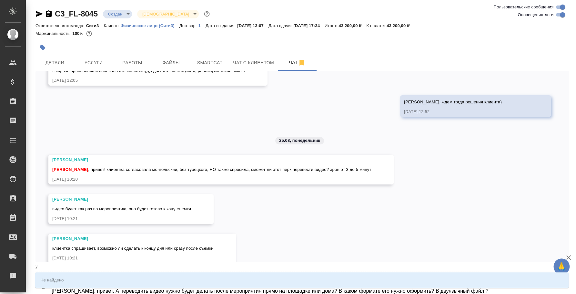
type textarea "@yb Таня, привет. А переводить видео нужно будет делать после мероприятия прямо…"
type input "yb"
type textarea "@y Таня, привет. А переводить видео нужно будет делать после мероприятия прямо …"
type input "y"
type textarea "@ Таня, привет. А переводить видео нужно будет делать после мероприятия прямо н…"
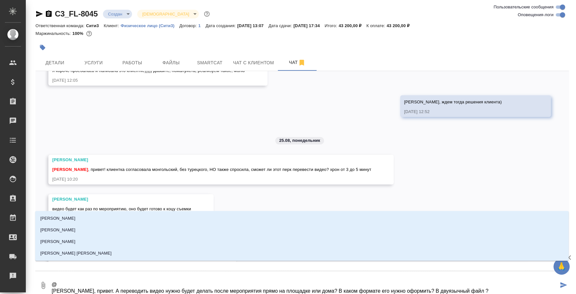
type textarea "@y Таня, привет. А переводить видео нужно будет делать после мероприятия прямо …"
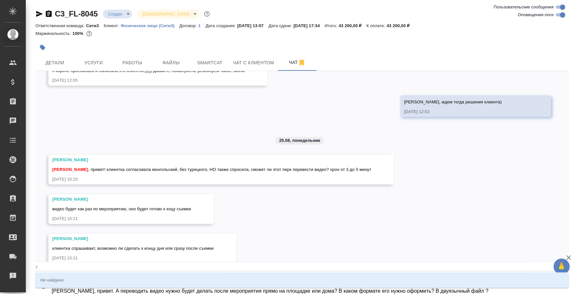
type input "y"
type textarea "@y'b Таня, привет. А переводить видео нужно будет делать после мероприятия прям…"
type input "y'b"
type textarea "@y'b'r Таня, привет. А переводить видео нужно будет делать после мероприятия пр…"
type input "y'b'r"
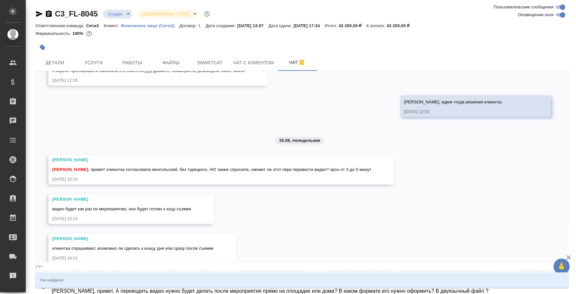
type textarea "@y'b'r'b Таня, привет. А переводить видео нужно будет делать после мероприятия …"
type input "y'b'r'b"
type textarea "@y'b'r Таня, привет. А переводить видео нужно будет делать после мероприятия пр…"
type input "y'b'r"
type textarea "@y'b Таня, привет. А переводить видео нужно будет делать после мероприятия прям…"
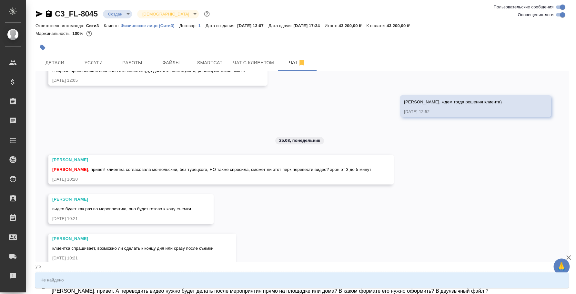
type input "y'b"
type textarea "@y Таня, привет. А переводить видео нужно будет делать после мероприятия прямо …"
type input "y"
type textarea "@ Таня, привет. А переводить видео нужно будет делать после мероприятия прямо н…"
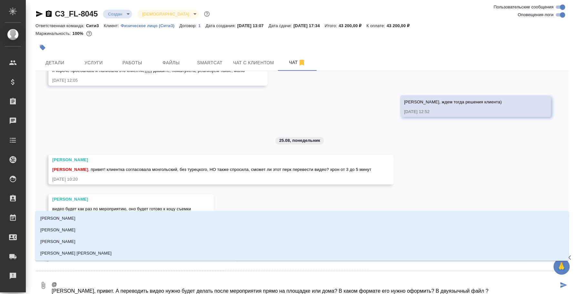
type textarea "@н Таня, привет. А переводить видео нужно будет делать после мероприятия прямо …"
type input "н"
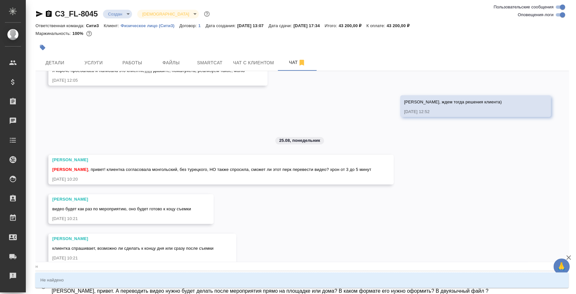
type textarea "@ни Таня, привет. А переводить видео нужно будет делать после мероприятия прямо…"
type input "ни"
type textarea "@н Таня, привет. А переводить видео нужно будет делать после мероприятия прямо …"
type input "н"
type textarea "@ Таня, привет. А переводить видео нужно будет делать после мероприятия прямо н…"
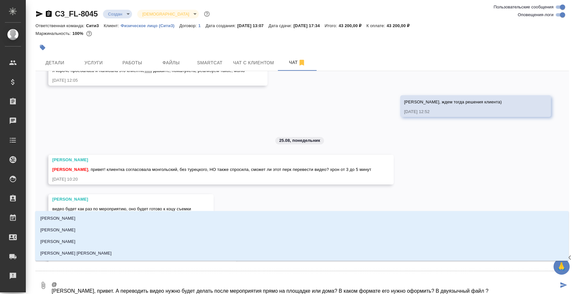
type textarea "@y Таня, привет. А переводить видео нужно будет делать после мероприятия прямо …"
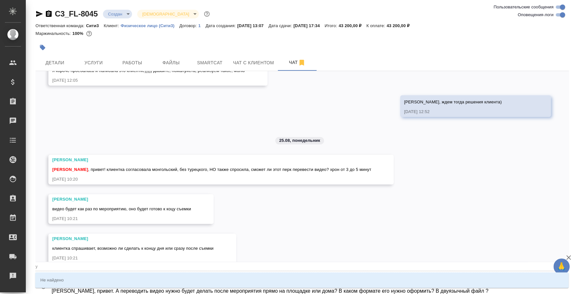
type input "y"
type textarea "@y'b Таня, привет. А переводить видео нужно будет делать после мероприятия прям…"
type input "y'b"
type textarea "@y Таня, привет. А переводить видео нужно будет делать после мероприятия прямо …"
type input "y"
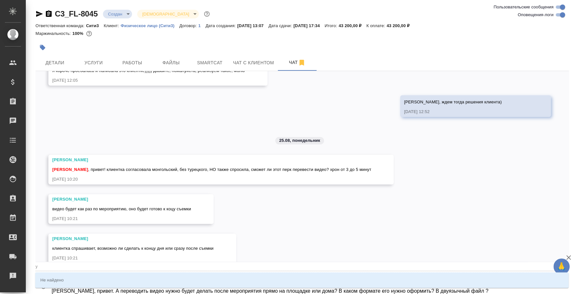
type textarea "@ Таня, привет. А переводить видео нужно будет делать после мероприятия прямо н…"
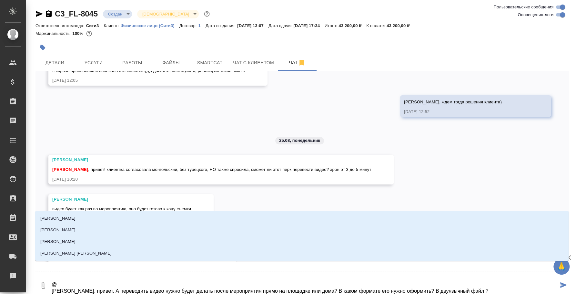
type textarea "@н Таня, привет. А переводить видео нужно будет делать после мероприятия прямо …"
type input "н"
type textarea "@ни Таня, привет. А переводить видео нужно будет делать после мероприятия прямо…"
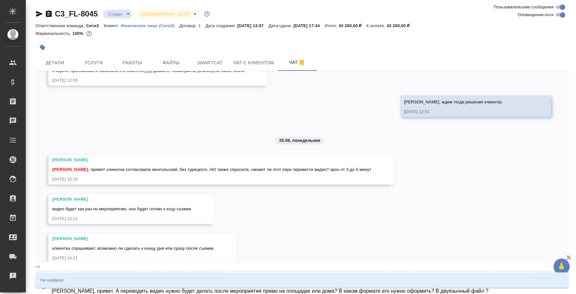
type input "ни"
type textarea "@н Таня, привет. А переводить видео нужно будет делать после мероприятия прямо …"
type input "н"
type textarea "@ Таня, привет. А переводить видео нужно будет делать после мероприятия прямо н…"
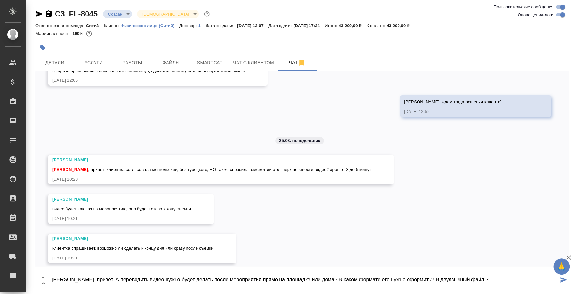
type textarea "@ Таня, привет. А переводить видео нужно будет делать после мероприятия прямо н…"
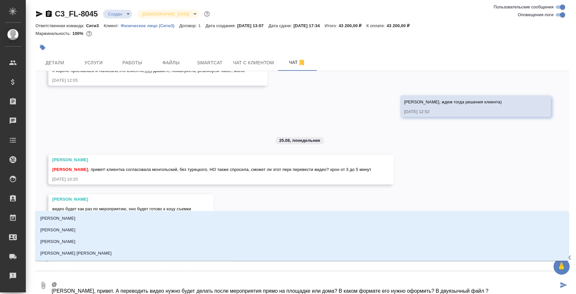
type textarea "@y Таня, привет. А переводить видео нужно будет делать после мероприятия прямо …"
type input "y"
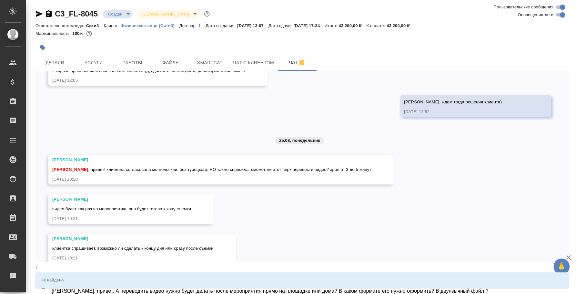
type textarea "@y'b Таня, привет. А переводить видео нужно будет делать после мероприятия прям…"
type input "y'b"
type textarea "@y Таня, привет. А переводить видео нужно будет делать после мероприятия прямо …"
type input "y"
type textarea "@ Таня, привет. А переводить видео нужно будет делать после мероприятия прямо н…"
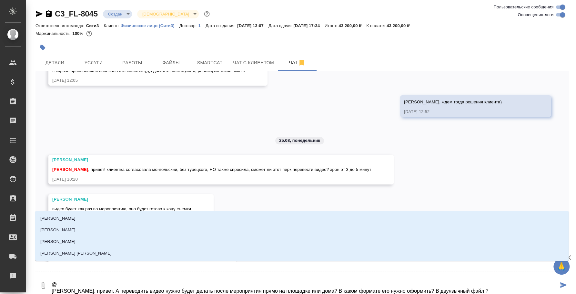
type textarea "@н Таня, привет. А переводить видео нужно будет делать после мероприятия прямо …"
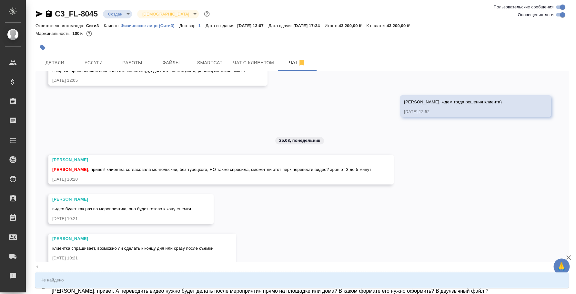
type input "н"
type textarea "@ни Таня, привет. А переводить видео нужно будет делать после мероприятия прямо…"
type input "ни"
type textarea "@н Таня, привет. А переводить видео нужно будет делать после мероприятия прямо …"
type input "н"
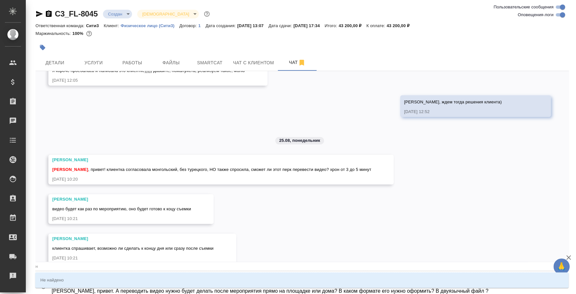
type textarea "@ Таня, привет. А переводить видео нужно будет делать после мероприятия прямо н…"
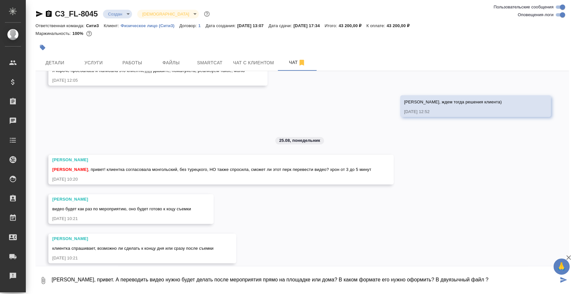
type textarea "Таня, привет. А переводить видео нужно будет делать после мероприятия прямо на …"
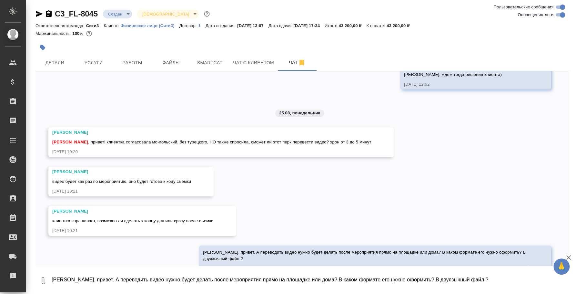
scroll to position [1612, 0]
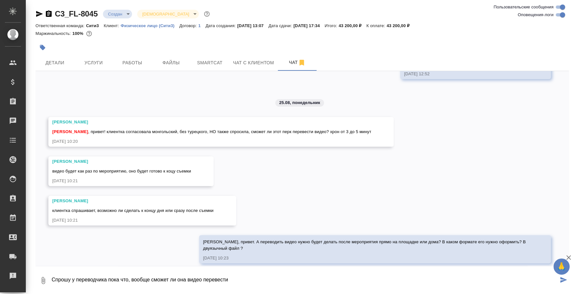
type textarea "Спрошу у переводчика пока что, вообще сможет ли она видео перевести"
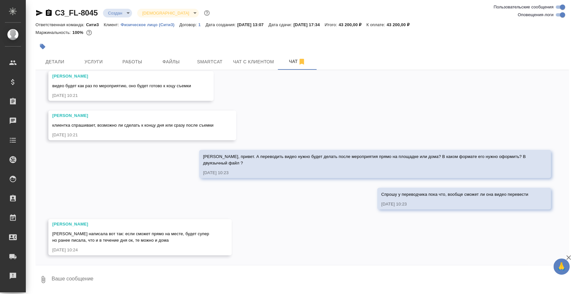
scroll to position [1703, 0]
click at [220, 270] on textarea at bounding box center [310, 279] width 518 height 22
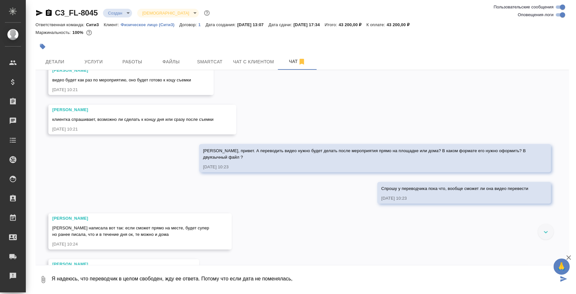
scroll to position [1742, 0]
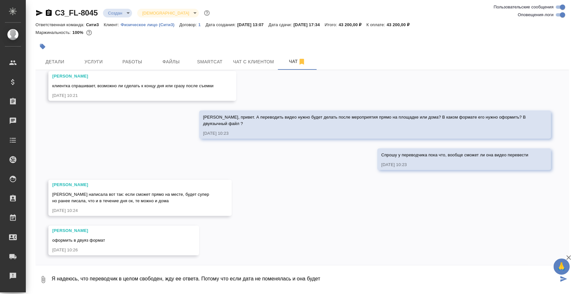
click at [298, 277] on textarea "Я надеюсь, что переводчик в целом свободен, жду ее ответа. Потому что если дата…" at bounding box center [304, 279] width 507 height 22
click at [404, 274] on textarea "Я надеюсь, что переводчик в целом свободен, жду ее ответа. Потому что если дата…" at bounding box center [304, 279] width 507 height 22
drag, startPoint x: 217, startPoint y: 289, endPoint x: 201, endPoint y: 274, distance: 21.2
click at [201, 274] on textarea "Я надеюсь, что переводчик в целом свободен, жду ее ответа. Потому что если дата…" at bounding box center [304, 279] width 507 height 22
type textarea "Я надеюсь, что переводчик в целом свободен, жду ее ответа. Дата не поменялась? …"
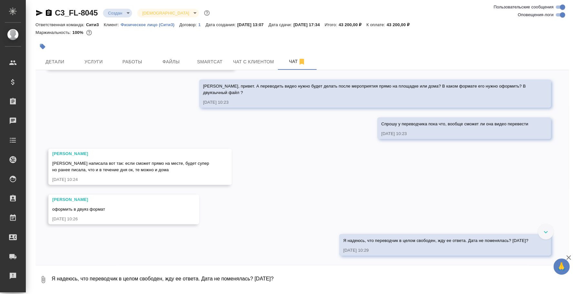
scroll to position [1773, 0]
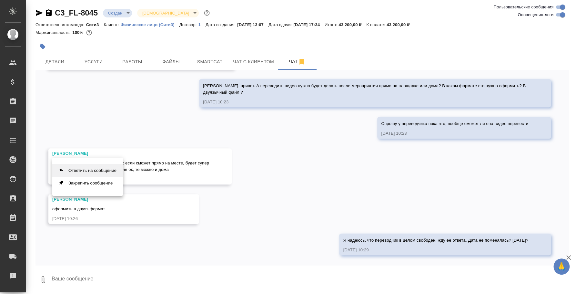
click at [100, 172] on button "Ответить на сообщение" at bounding box center [87, 170] width 71 height 13
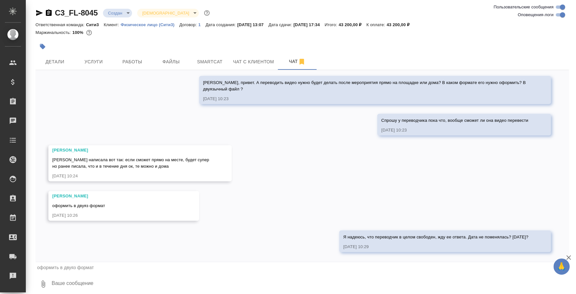
click at [113, 277] on textarea at bounding box center [310, 284] width 518 height 22
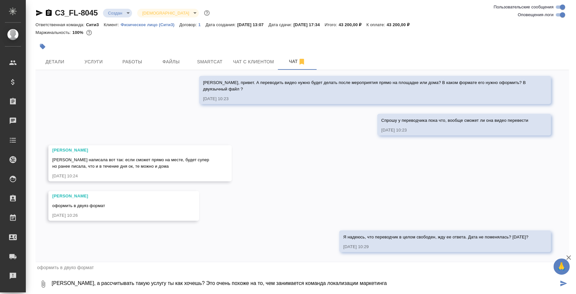
click at [378, 280] on textarea "[PERSON_NAME], а рассчитывать такую услугу ты как хочешь? Это очень похоже на т…" at bounding box center [304, 284] width 507 height 22
type textarea "[PERSON_NAME], а рассчитывать такую услугу ты как хочешь? Это очень похоже на т…"
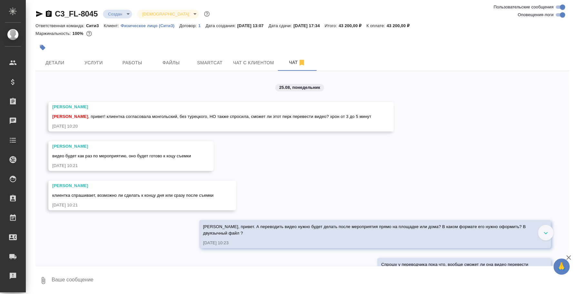
scroll to position [1616, 0]
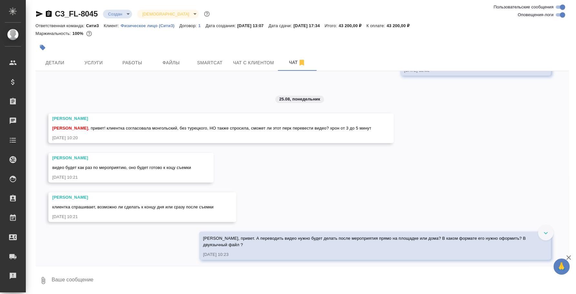
drag, startPoint x: 330, startPoint y: 127, endPoint x: 340, endPoint y: 133, distance: 11.7
click at [340, 131] on div "Федотова Ирина , привет! клиентка согласовала монгольский, без турецкого, НО та…" at bounding box center [211, 127] width 319 height 8
copy span "хрон от 3 до 5 минут"
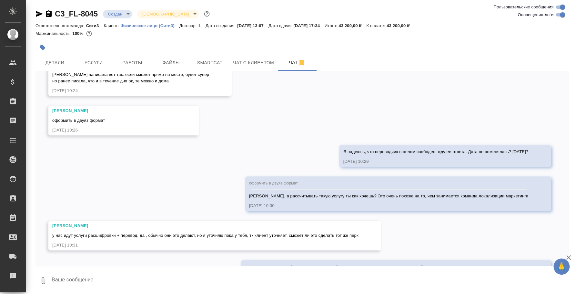
scroll to position [1902, 0]
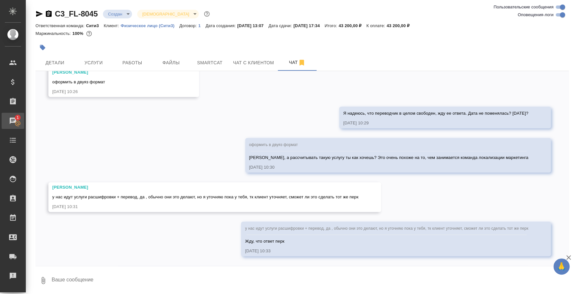
click at [13, 120] on div "Чаты" at bounding box center [5, 121] width 16 height 10
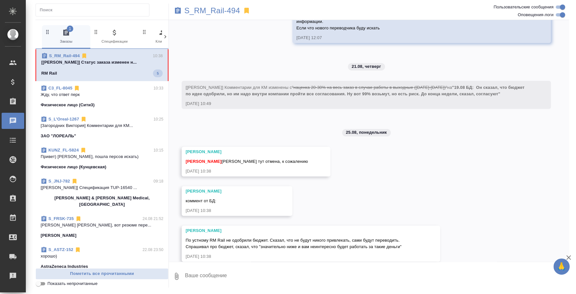
scroll to position [3542, 0]
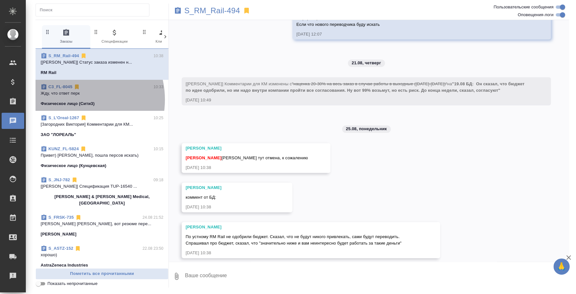
click at [74, 99] on span "C3_FL-8045 10:33 Жду, что ответ перк Физическое лицо (Сити3)" at bounding box center [102, 95] width 123 height 23
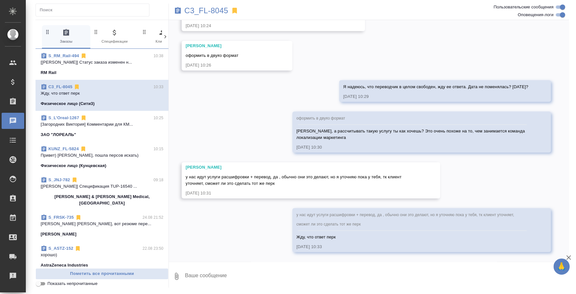
scroll to position [1884, 0]
click at [199, 277] on textarea at bounding box center [376, 276] width 385 height 22
type textarea "Таня, она говорит, что может подготовить перевод видео"
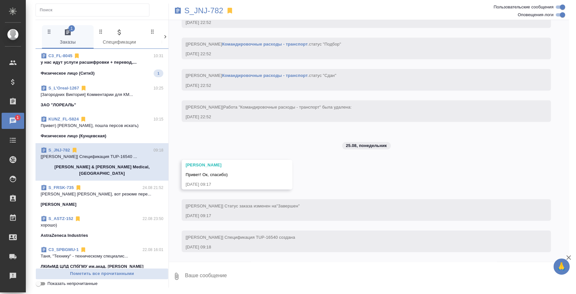
scroll to position [5723, 0]
click at [569, 256] on icon "button" at bounding box center [569, 257] width 5 height 5
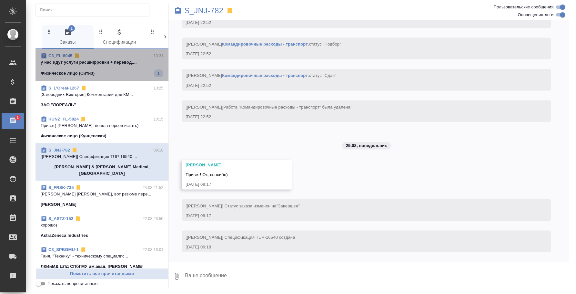
click at [111, 66] on span "C3_FL-8045 10:31 у нас идут услуги расшифровки + перевод,... Физическое лицо (С…" at bounding box center [102, 65] width 123 height 25
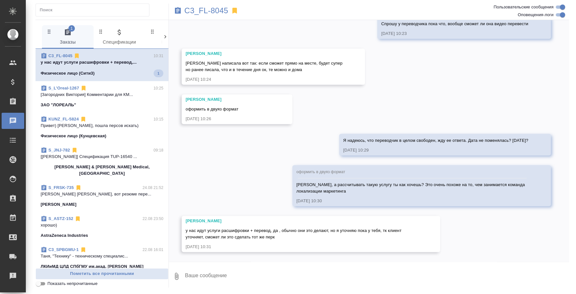
scroll to position [1829, 0]
click at [307, 271] on textarea at bounding box center [376, 276] width 385 height 22
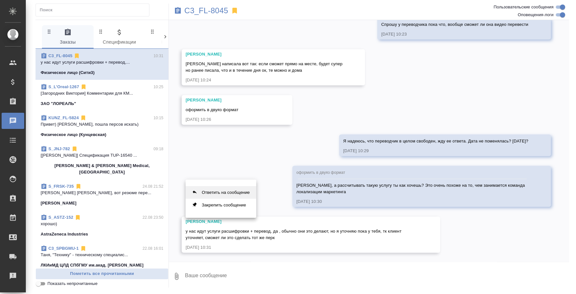
click at [252, 193] on button "Ответить на сообщение" at bounding box center [221, 192] width 71 height 13
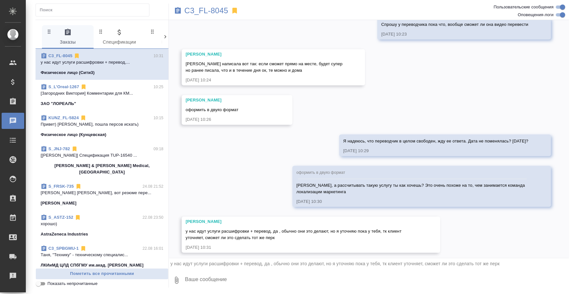
click at [316, 278] on textarea at bounding box center [376, 280] width 385 height 22
type textarea "Н"
type textarea "Жду, что ответ перк"
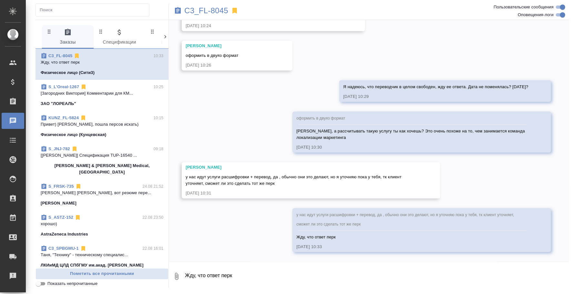
click at [121, 102] on div "ЗАО "ЛОРЕАЛЬ"" at bounding box center [102, 103] width 123 height 6
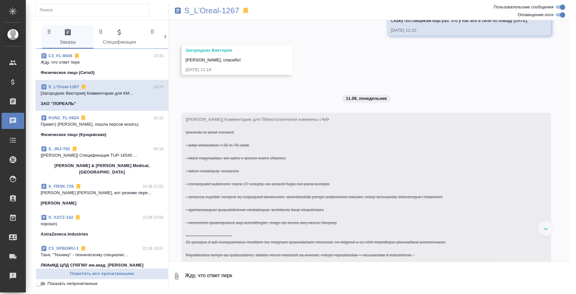
scroll to position [3166, 0]
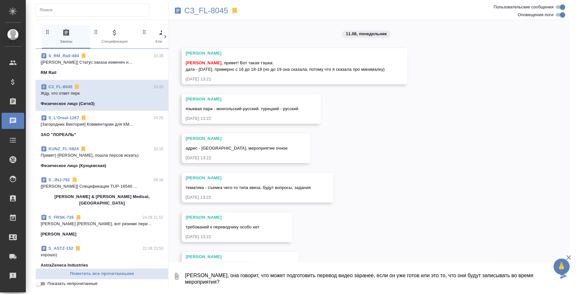
scroll to position [1884, 0]
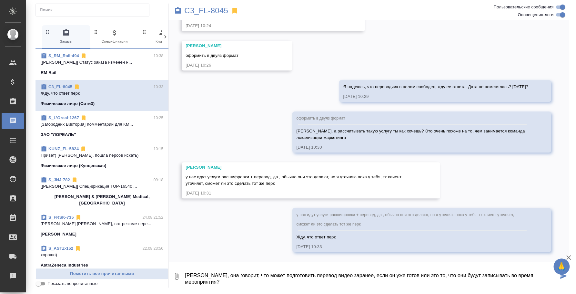
click at [185, 274] on textarea "[PERSON_NAME], она говорит, что может подготовить перевод видео заранее, если о…" at bounding box center [371, 276] width 374 height 22
type textarea "@ [PERSON_NAME], она говорит, что может подготовить перевод видео заранее, если…"
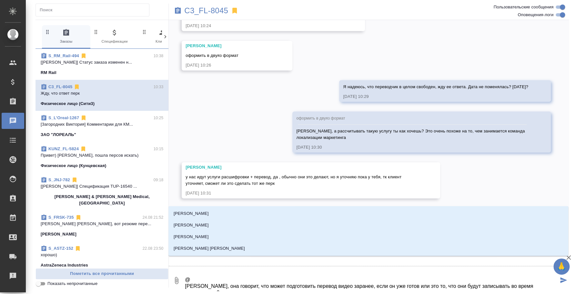
type textarea "@y [PERSON_NAME], она говорит, что может подготовить перевод видео заранее, есл…"
type input "y"
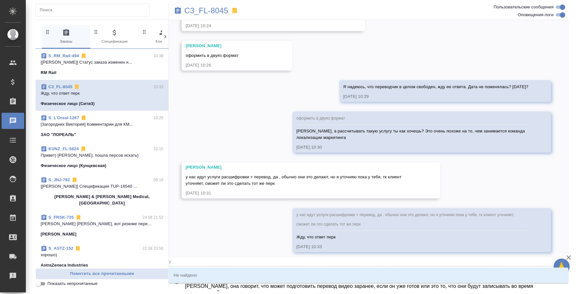
type textarea "@ [PERSON_NAME], она говорит, что может подготовить перевод видео заранее, если…"
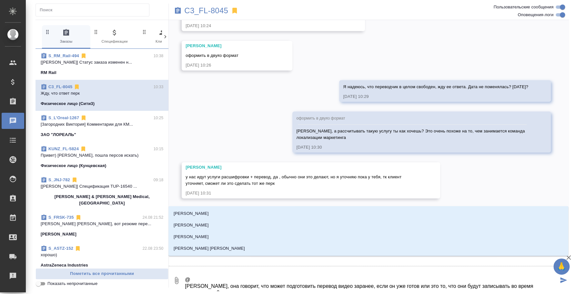
type textarea "@н Таня, она говорит, что может подготовить перевод видео заранее, если он уже …"
type input "н"
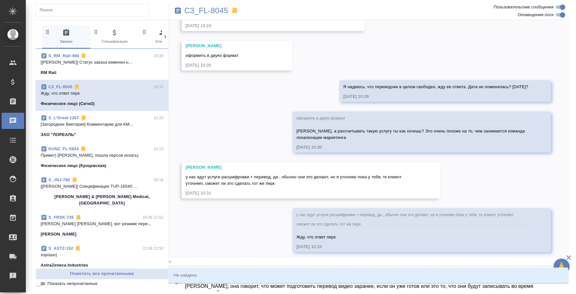
type textarea "@ни Таня, она говорит, что может подготовить перевод видео заранее, если он уже…"
type input "ни"
type textarea "@н Таня, она говорит, что может подготовить перевод видео заранее, если он уже …"
type input "н"
type textarea "@ Таня, она говорит, что может подготовить перевод видео заранее, если он уже г…"
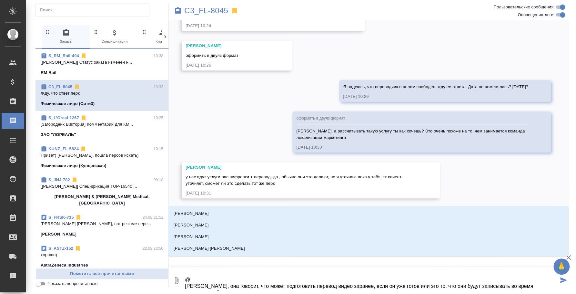
type textarea "@y Таня, она говорит, что может подготовить перевод видео заранее, если он уже …"
type input "y"
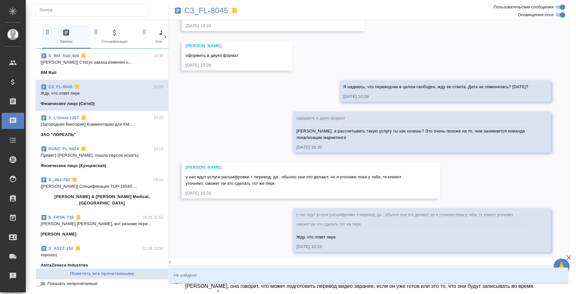
type textarea "@yb Таня, она говорит, что может подготовить перевод видео заранее, если он уже…"
type input "yb"
type textarea "@y Таня, она говорит, что может подготовить перевод видео заранее, если он уже …"
type input "y"
type textarea "@ Таня, она говорит, что может подготовить перевод видео заранее, если он уже г…"
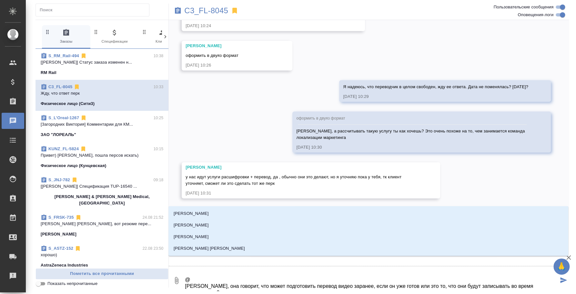
type textarea "@y Таня, она говорит, что может подготовить перевод видео заранее, если он уже …"
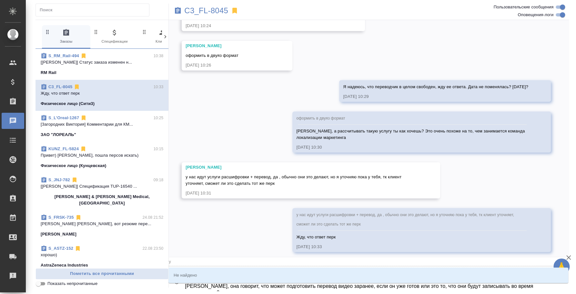
type input "y"
type textarea "@y'b Таня, она говорит, что может подготовить перевод видео заранее, если он уж…"
type input "y'b"
type textarea "@y Таня, она говорит, что может подготовить перевод видео заранее, если он уже …"
type input "y"
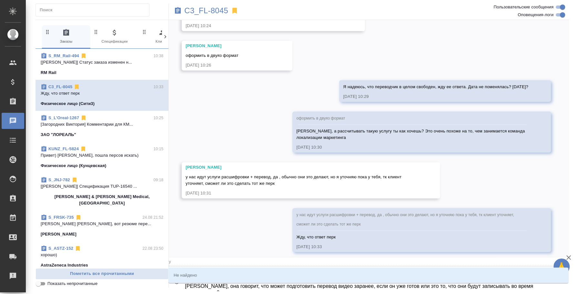
type textarea "@ Таня, она говорит, что может подготовить перевод видео заранее, если он уже г…"
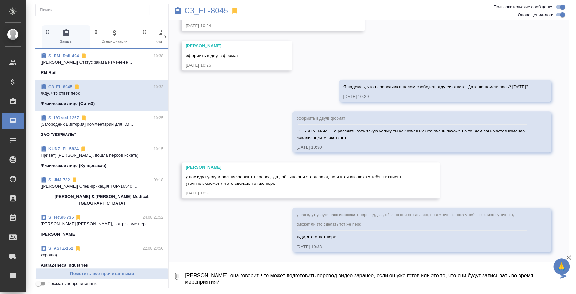
type textarea "[PERSON_NAME], она говорит, что может подготовить перевод видео заранее, если о…"
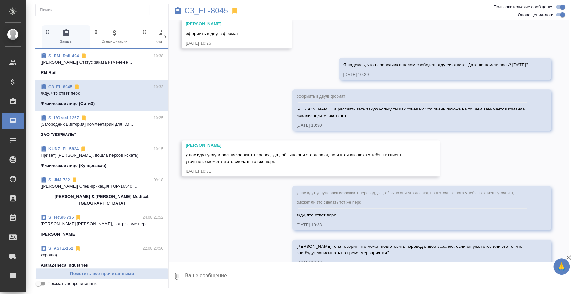
scroll to position [1921, 0]
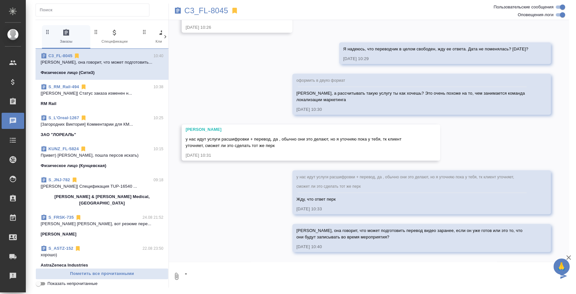
type textarea """
click at [273, 262] on div at bounding box center [369, 263] width 400 height 3
click at [284, 279] on textarea """ at bounding box center [371, 276] width 374 height 22
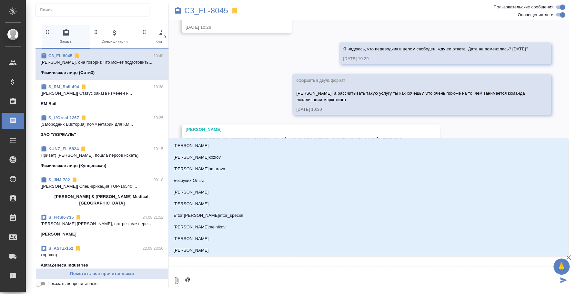
type textarea "@y"
type input "y"
type textarea "@y'b"
type input "y'b"
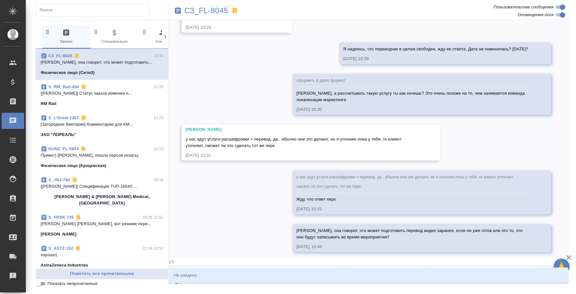
type textarea "@y"
type input "y"
type textarea "@"
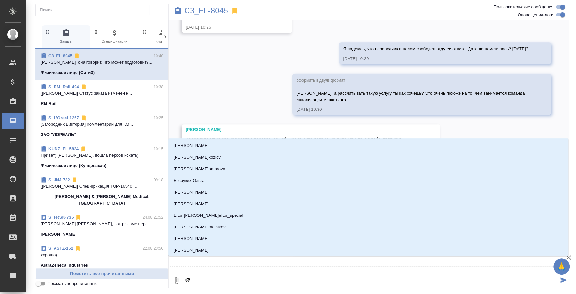
type textarea "@н"
type input "н"
type textarea "@ни"
type input "ни"
type textarea "@ник"
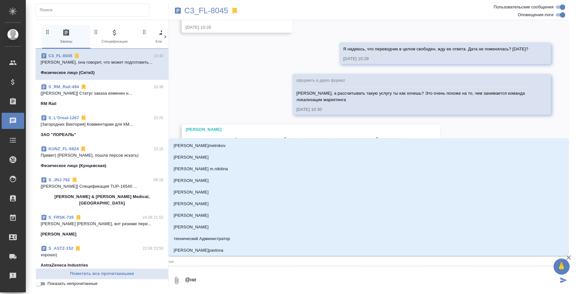
type input "ник"
type textarea "@никт"
type input "никт"
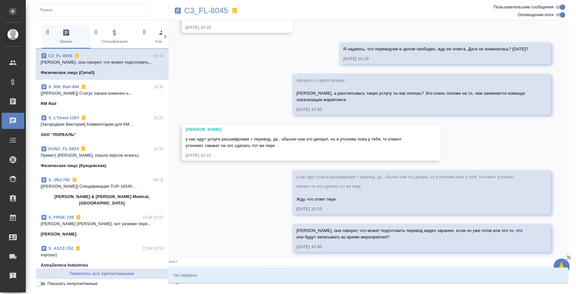
type textarea "@никти"
type input "никти"
type textarea "@никт"
type input "никт"
type textarea "@ник"
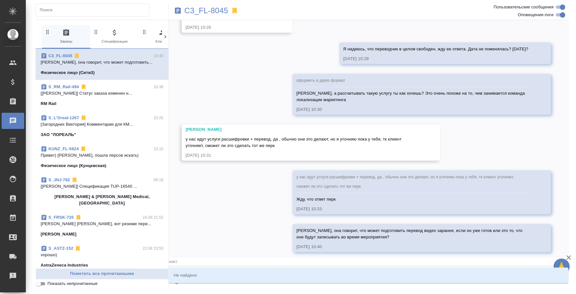
type input "ник"
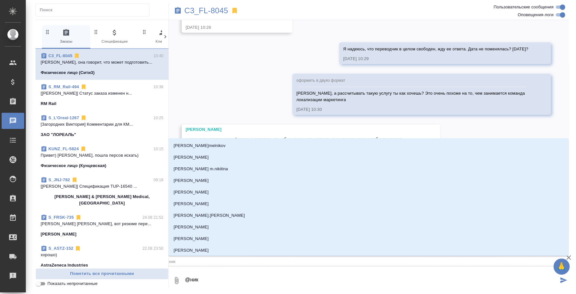
type textarea "@ники"
type input "ники"
type textarea "@никит"
type input "никит"
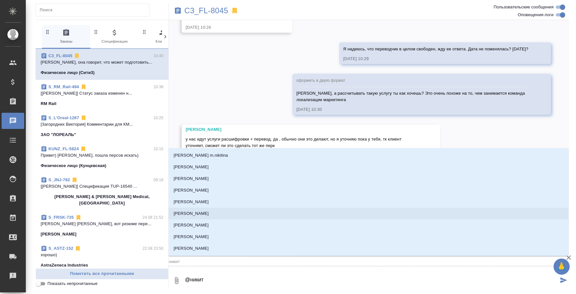
click at [215, 212] on li "[PERSON_NAME]" at bounding box center [369, 214] width 400 height 12
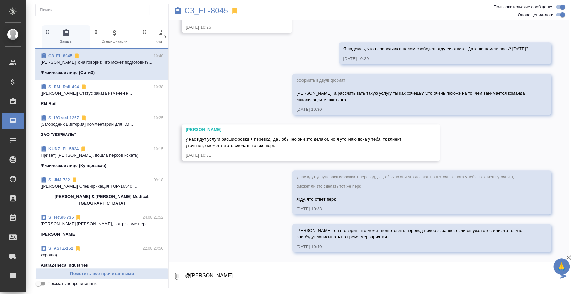
type textarea "@Никитина Татьяна"
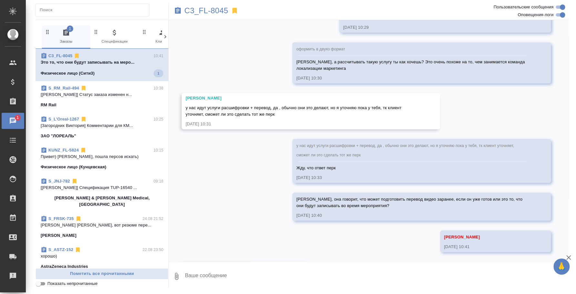
scroll to position [1992, 0]
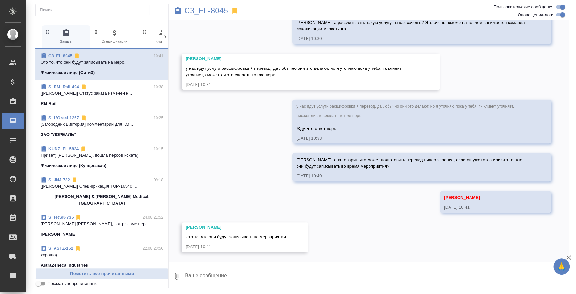
click at [312, 279] on textarea at bounding box center [376, 276] width 385 height 22
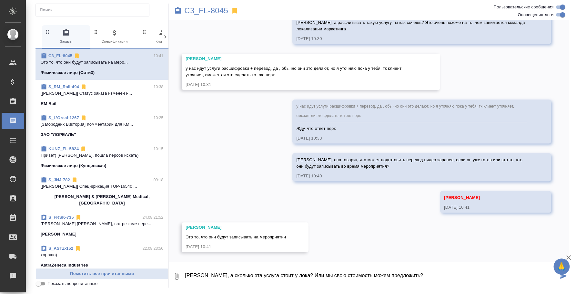
type textarea "[PERSON_NAME], а сколько эта услуга стоит у лока? Или мы свою стоимость можем п…"
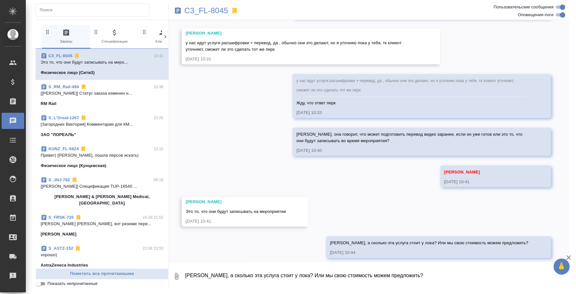
scroll to position [2023, 0]
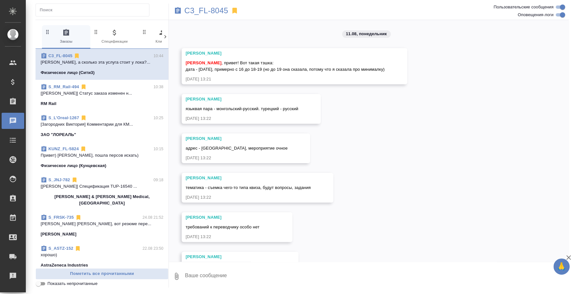
scroll to position [2023, 0]
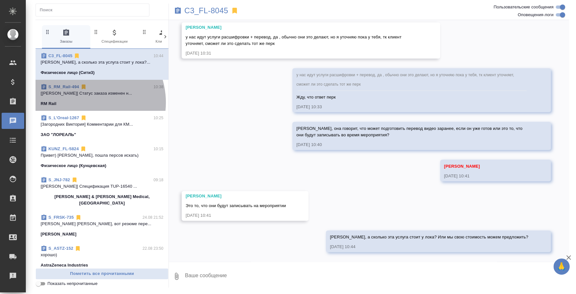
click at [85, 102] on div "RM Rail" at bounding box center [102, 103] width 123 height 6
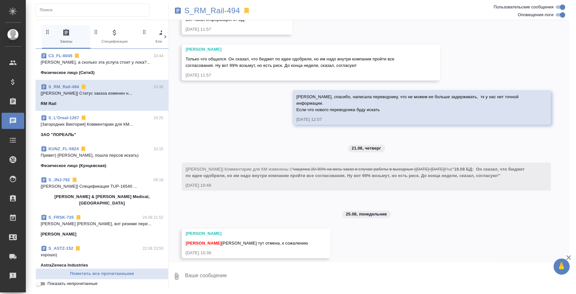
scroll to position [3542, 0]
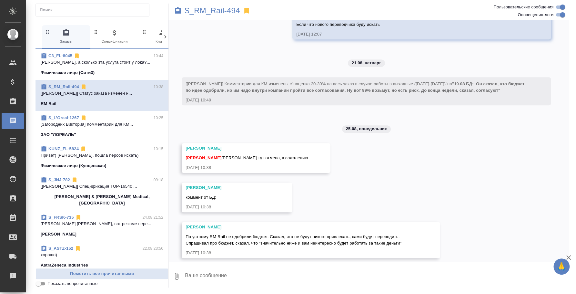
click at [290, 272] on textarea at bounding box center [376, 276] width 385 height 22
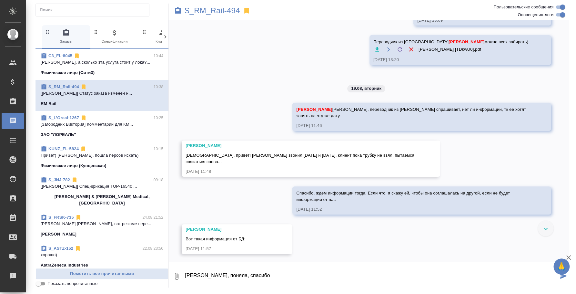
scroll to position [3219, 0]
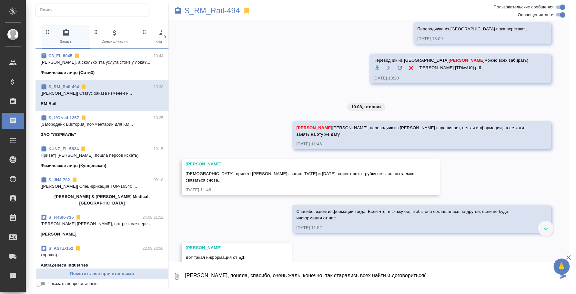
type textarea "Оля, поняла, спасибо, очень жаль, конечно, так старались всех найти и дого вори…"
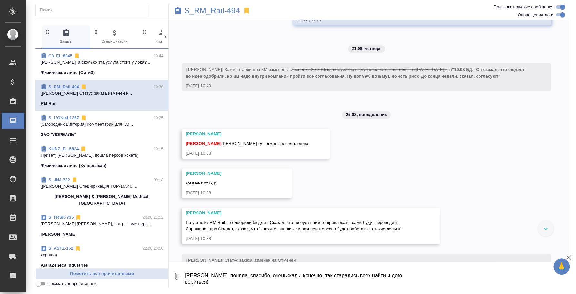
scroll to position [3579, 0]
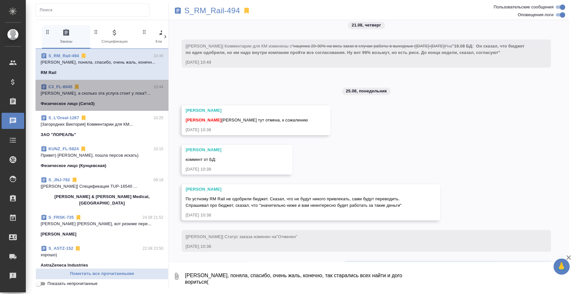
click at [104, 86] on div "C3_FL-8045 10:44" at bounding box center [102, 87] width 123 height 6
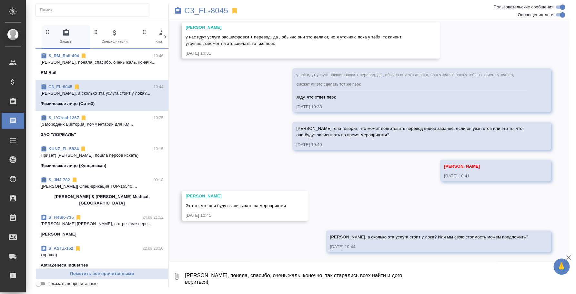
scroll to position [2023, 0]
click at [297, 270] on textarea "Оля, поняла, спасибо, очень жаль, конечно, так старались всех найти и дого вори…" at bounding box center [376, 276] width 385 height 22
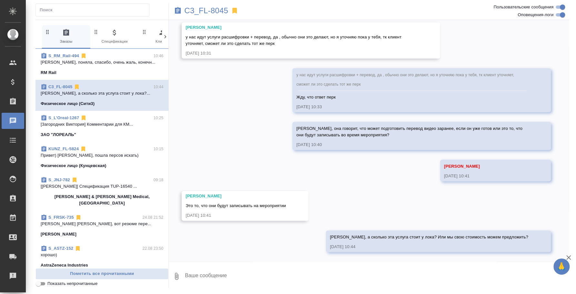
click at [283, 276] on textarea at bounding box center [376, 276] width 385 height 22
type textarea "Таня, переводчик сказала см"
drag, startPoint x: 275, startPoint y: 277, endPoint x: 173, endPoint y: 266, distance: 101.9
click at [173, 266] on div "0 Таня, переводчик сказала см" at bounding box center [369, 276] width 400 height 22
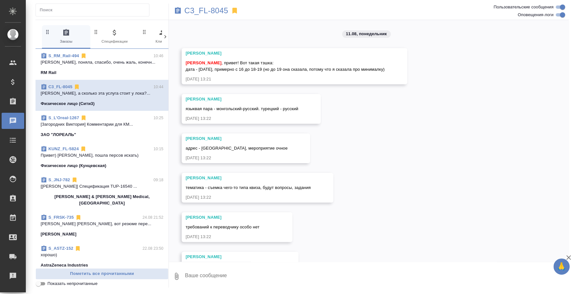
scroll to position [2023, 0]
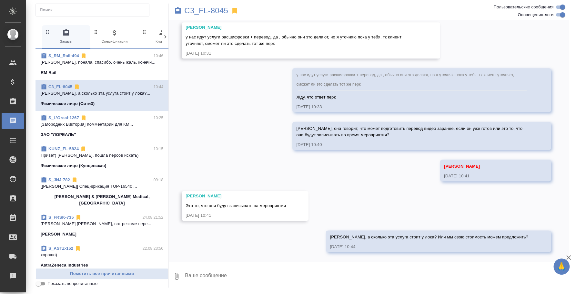
click at [256, 270] on textarea at bounding box center [376, 276] width 385 height 22
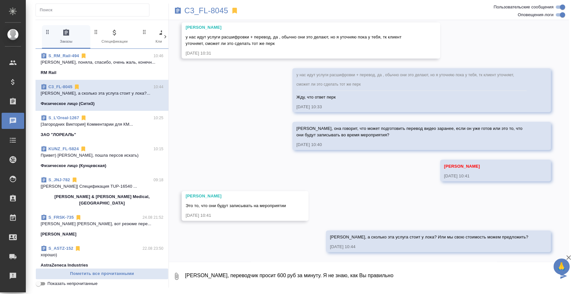
click at [249, 276] on textarea "[PERSON_NAME], переводчик просит 600 руб за минуту. Я не знаю, как Вы правильно" at bounding box center [371, 276] width 374 height 22
click at [248, 276] on textarea "[PERSON_NAME], переводчик просит 600 руб за минуту. Я не знаю, как Вы правильно" at bounding box center [371, 276] width 374 height 22
click at [246, 274] on textarea "[PERSON_NAME], переводчик просит 600 руб за минуту. Я не знаю, как Вы правильно" at bounding box center [371, 276] width 374 height 22
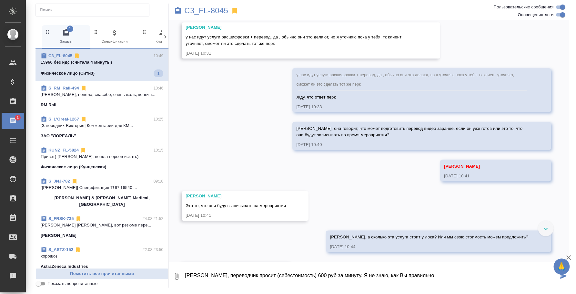
scroll to position [2063, 0]
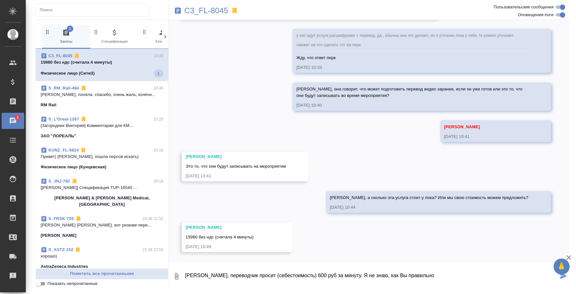
click at [425, 270] on textarea "[PERSON_NAME], переводчик просит (себестоимость) 600 руб за минуту. Я не знаю, …" at bounding box center [371, 276] width 374 height 22
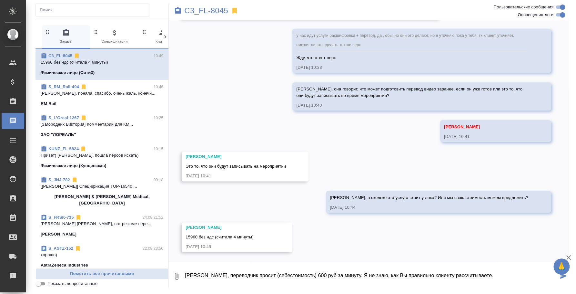
type textarea "[PERSON_NAME], переводчик просит (себестоимость) 600 руб за минуту. Я не знаю, …"
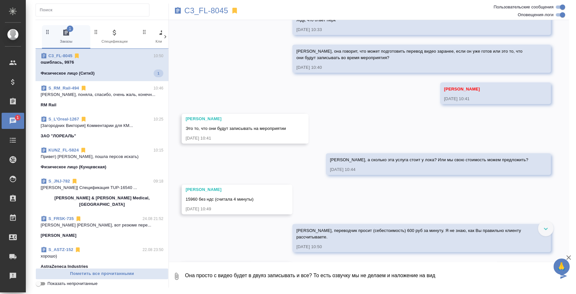
scroll to position [2140, 0]
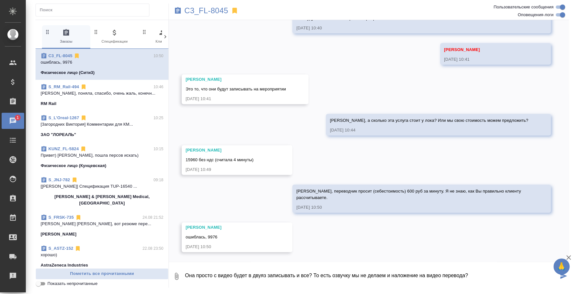
type textarea "Она просто с видео будет в двуяз записывать и все? То есть озвучку мы не делаем…"
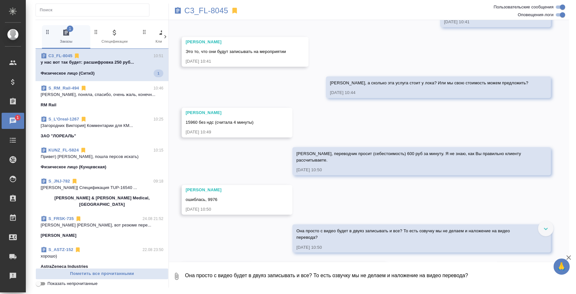
scroll to position [2217, 0]
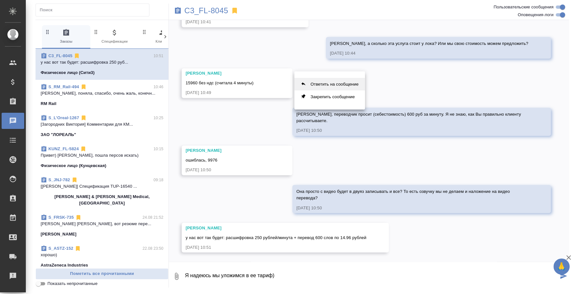
click at [353, 87] on button "Ответить на сообщение" at bounding box center [329, 84] width 71 height 13
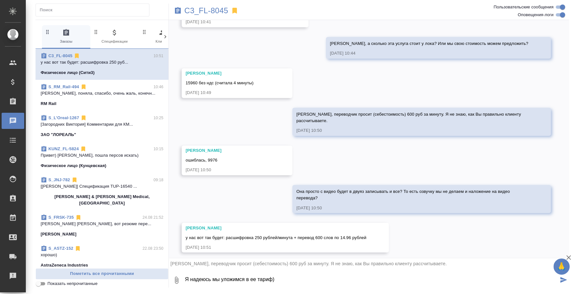
click at [321, 290] on textarea "Я надеюсь мы уложимся в ее тариф)" at bounding box center [371, 280] width 374 height 22
type textarea "Я надеюсь мы уложимся в ее тариф)"
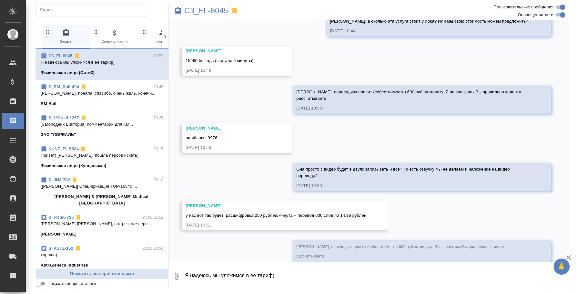
scroll to position [2262, 0]
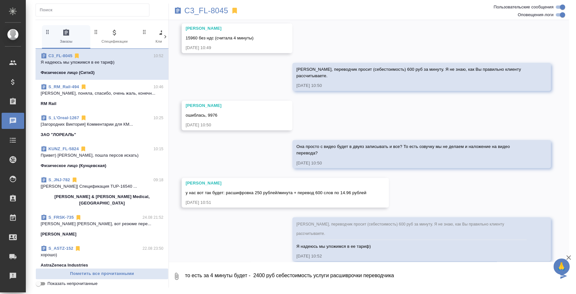
type textarea "то есть за 4 минуты будет - 2400 руб себестоимость услуги расшиврочки переводчи…"
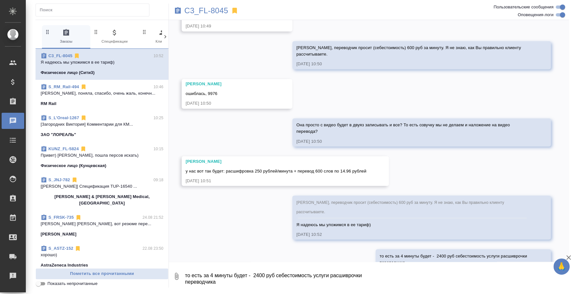
scroll to position [2299, 0]
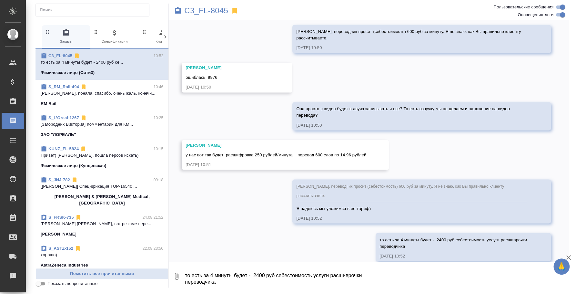
click at [346, 272] on textarea "то есть за 4 минуты будет - 2400 руб себестоимость услуги расшиврочки переводчи…" at bounding box center [376, 276] width 385 height 22
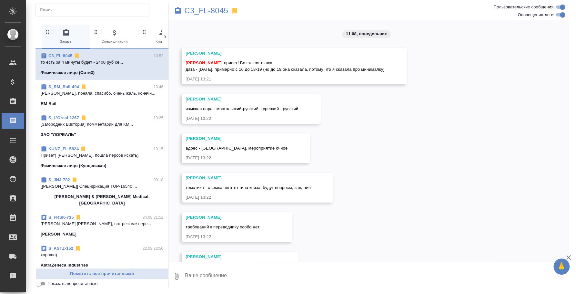
scroll to position [2299, 0]
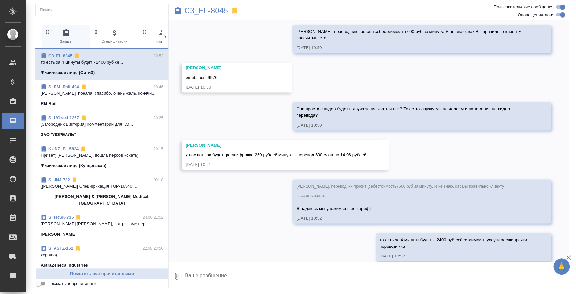
click at [278, 281] on textarea at bounding box center [376, 276] width 385 height 22
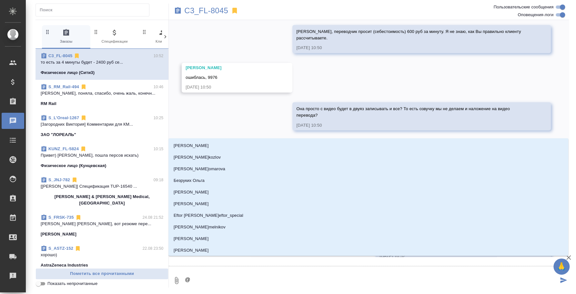
type textarea "@y"
type input "y"
type textarea "@y'b"
type input "y'b"
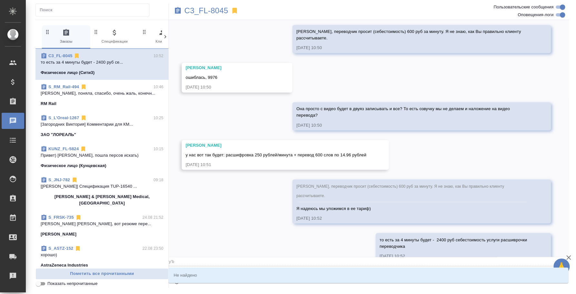
type textarea "@y"
type input "y"
type textarea "@"
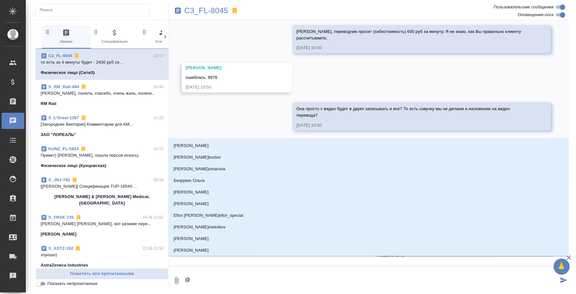
type textarea "@н"
type input "н"
type textarea "@ни"
type input "ни"
type textarea "@ник"
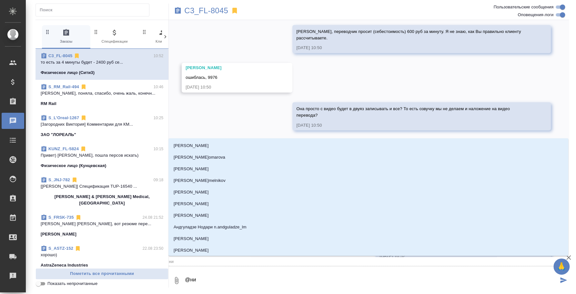
type input "ник"
type textarea "@ники"
type input "ники"
type textarea "@никит"
type input "никит"
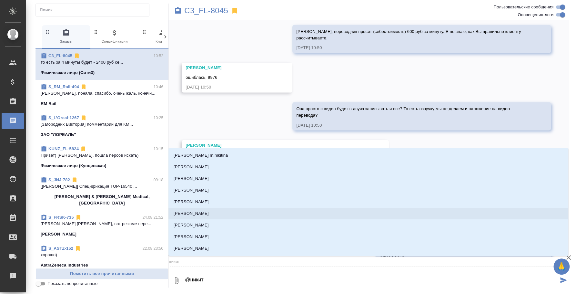
click at [201, 216] on p "Никитина Татьяна" at bounding box center [191, 213] width 35 height 6
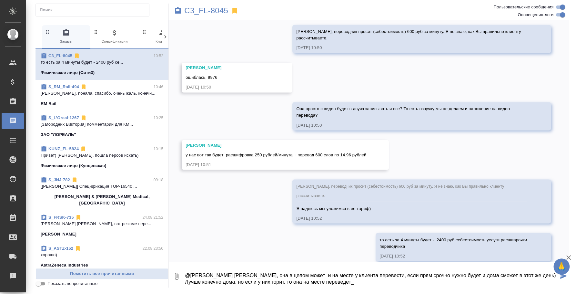
type textarea "@Никитина Татьяна Таня, она в целом может и на месте у клиента перевести, если …"
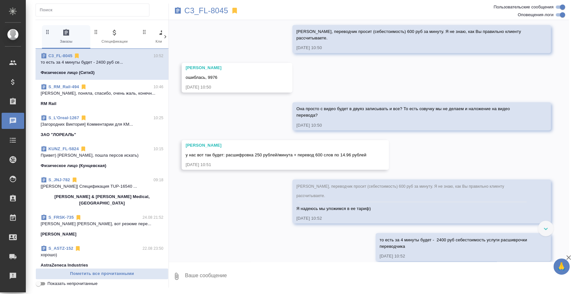
scroll to position [2337, 0]
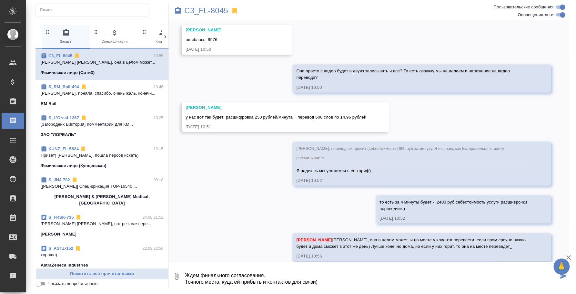
type textarea "Ждем финального согласования. Точного места, куда ей прибыть и контактов для св…"
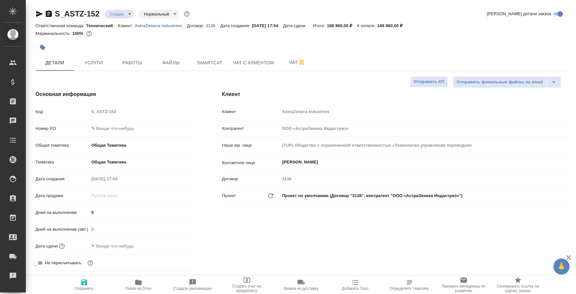
select select "RU"
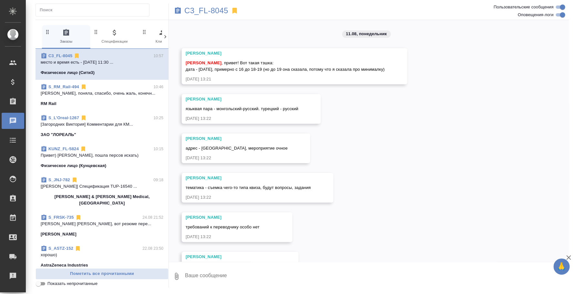
scroll to position [2460, 0]
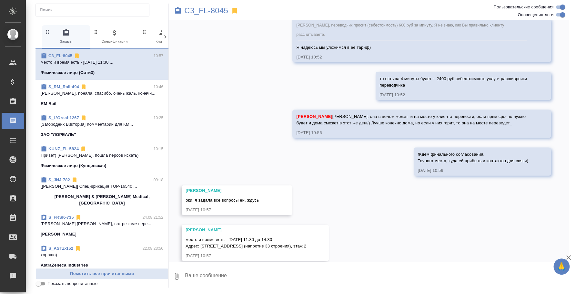
drag, startPoint x: 354, startPoint y: 238, endPoint x: 185, endPoint y: 231, distance: 169.0
click at [185, 231] on div "Никитина Татьяна место и время есть - 28 августа с 11:30 до 14:30 Адрес: улица …" at bounding box center [255, 243] width 147 height 36
copy span "место и время есть - 28 августа с 11:30 до 14:30 Адрес: улица Складочная 1, стр…"
click at [233, 190] on button "Ответить на сообщение" at bounding box center [221, 192] width 71 height 13
click at [237, 283] on textarea at bounding box center [376, 280] width 385 height 22
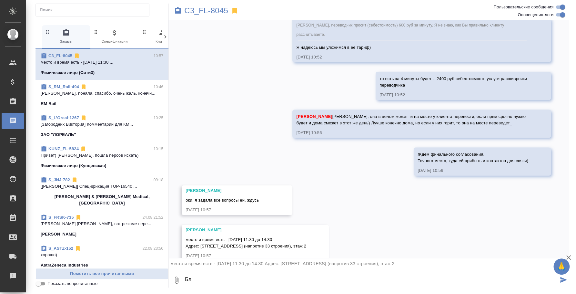
type textarea "Б"
type textarea "Время прилично сдвинулось...спрашиваю у переводчика"
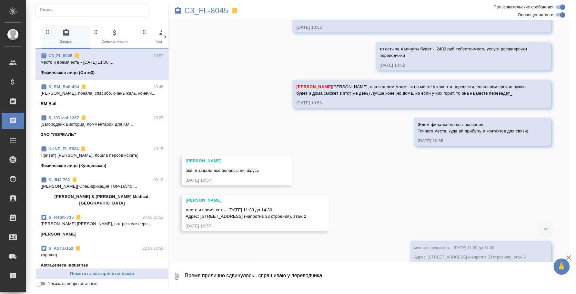
scroll to position [2514, 0]
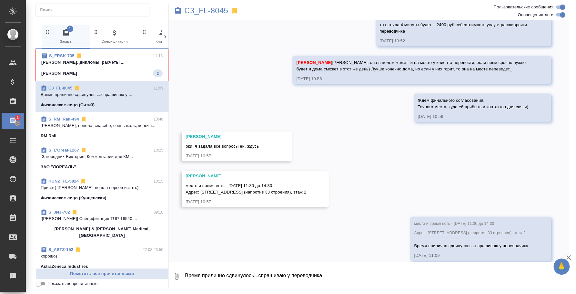
click at [291, 274] on textarea "Время прилично сдвинулось...спрашиваю у переводчика" at bounding box center [376, 276] width 385 height 22
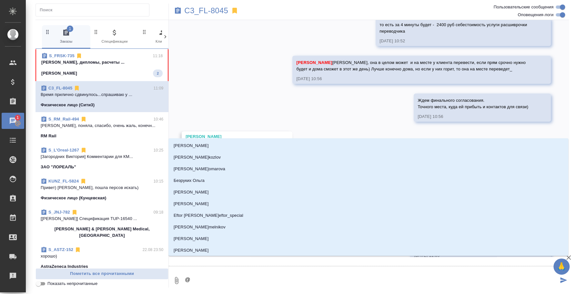
type textarea "@Y"
type input "Y"
type textarea "@Y'b"
type input "Y'b"
type textarea "@Y"
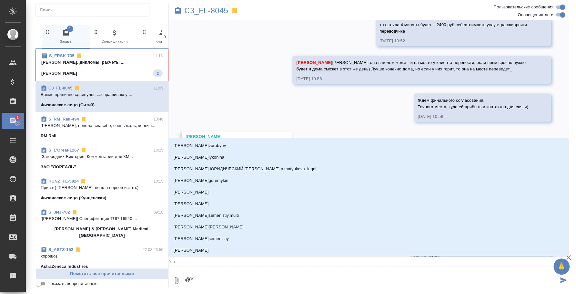
type input "Y"
type textarea "@"
type textarea "@н"
type input "н"
type textarea "@ни"
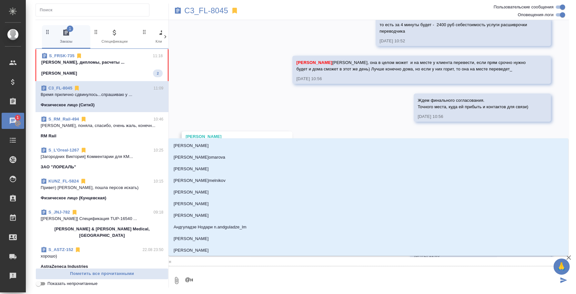
type input "ни"
type textarea "@ник"
type input "ник"
type textarea "@никт"
type input "никт"
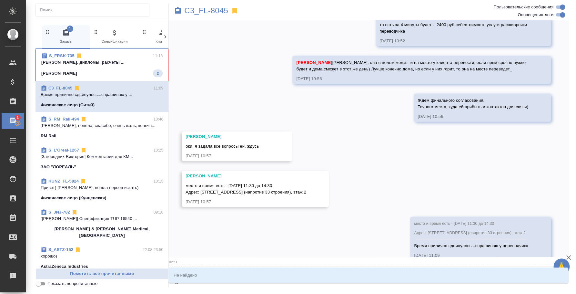
type textarea "@ник"
type input "ник"
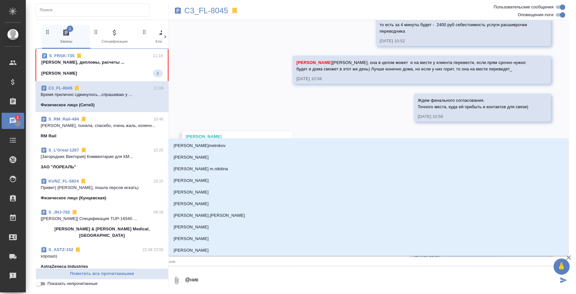
type textarea "@ники"
type input "ники"
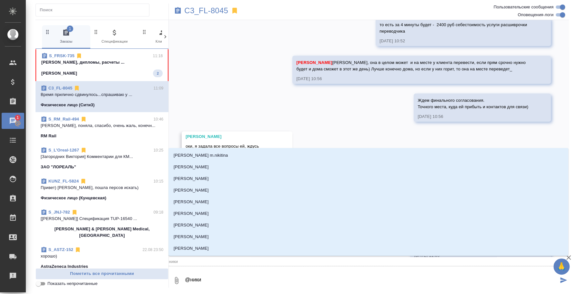
type textarea "@никит"
type input "никит"
click at [194, 209] on li "Никитина Татьяна" at bounding box center [369, 214] width 400 height 12
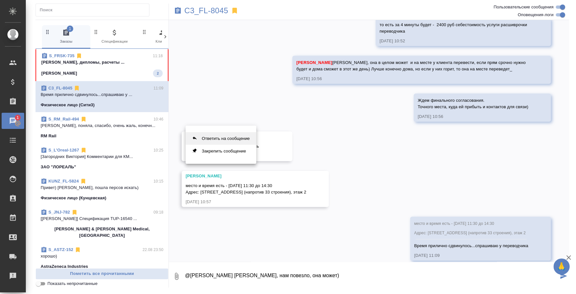
click at [245, 138] on button "Ответить на сообщение" at bounding box center [221, 138] width 71 height 13
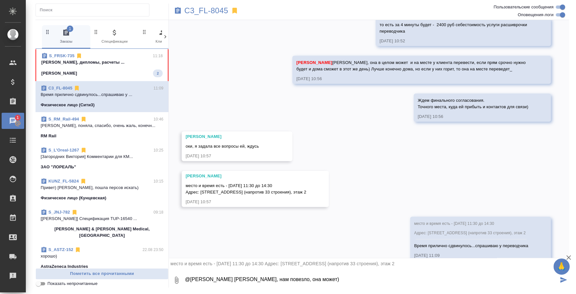
click at [340, 277] on textarea "@Никитина Татьяна Таня, нам повезло, она может)" at bounding box center [371, 280] width 374 height 22
type textarea "@Никитина Татьяна Таня, нам повезло, она может)"
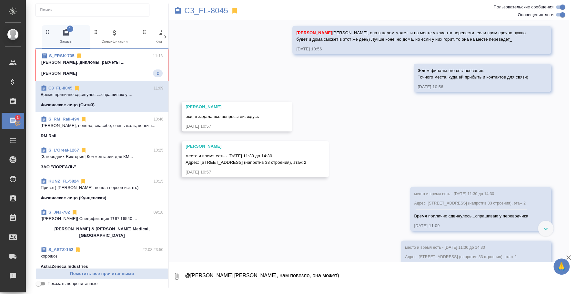
scroll to position [2568, 0]
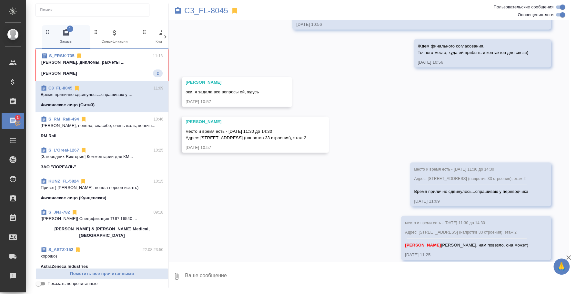
click at [94, 122] on div "S_RM_Rail-494 10:46" at bounding box center [102, 119] width 123 height 6
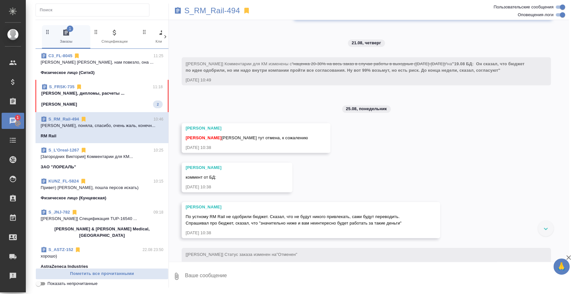
scroll to position [3579, 0]
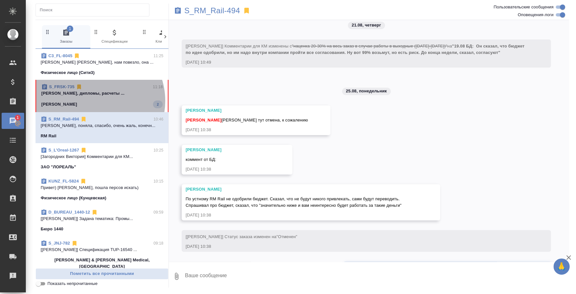
click at [93, 101] on div "Fresenius Kabi 2" at bounding box center [101, 104] width 121 height 8
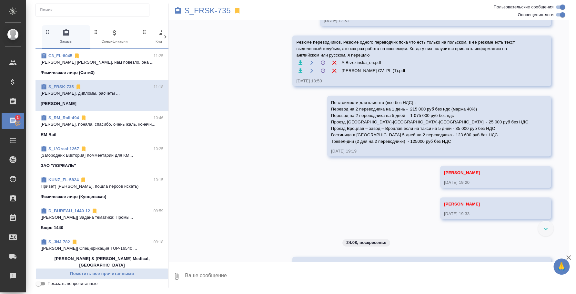
scroll to position [1722, 0]
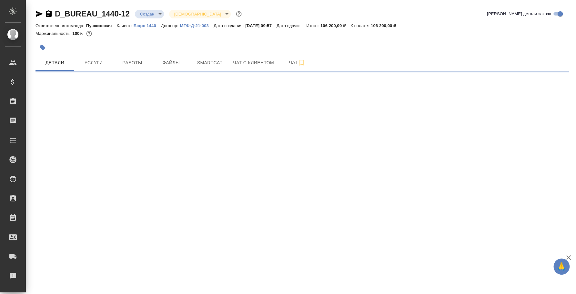
select select "RU"
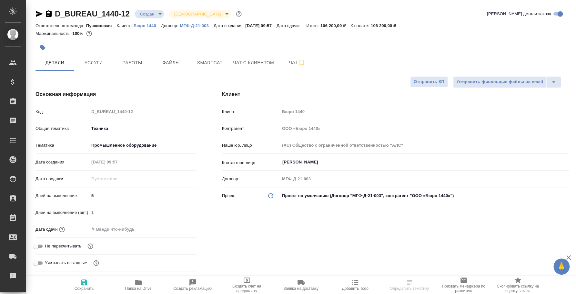
type textarea "x"
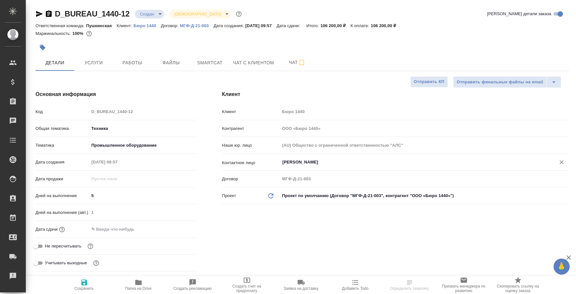
type textarea "x"
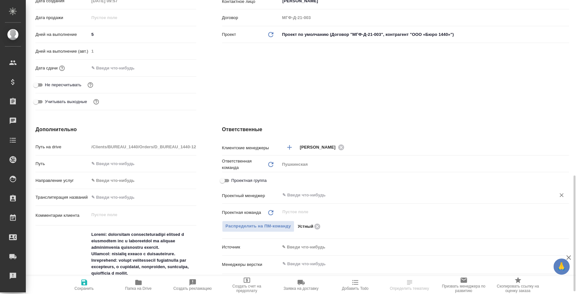
scroll to position [241, 0]
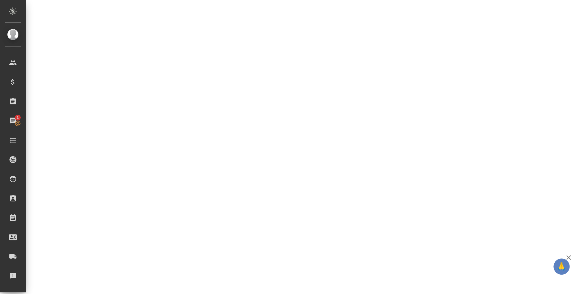
select select "RU"
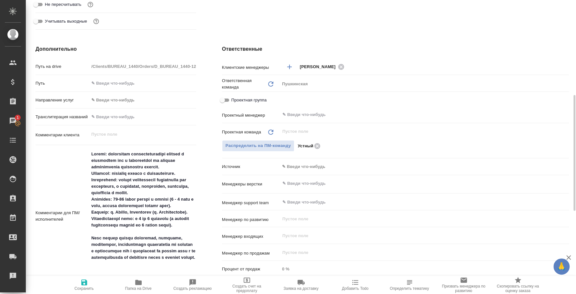
type textarea "x"
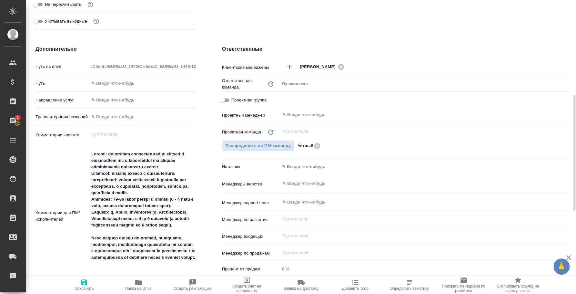
type textarea "x"
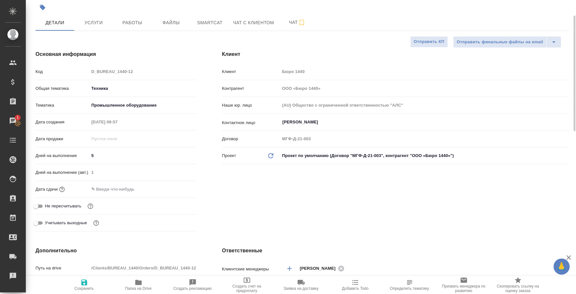
scroll to position [0, 0]
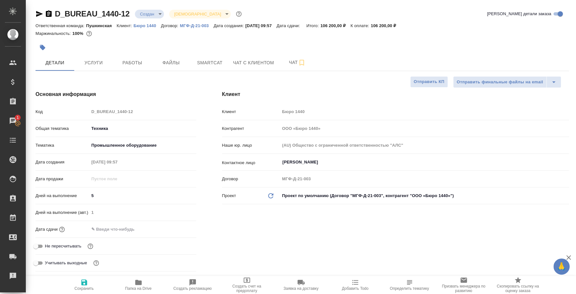
type textarea "x"
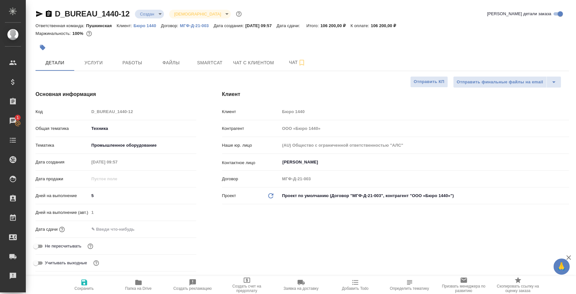
type textarea "x"
click at [302, 60] on icon "button" at bounding box center [302, 63] width 8 height 8
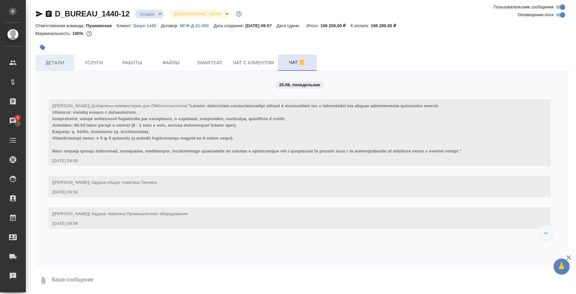
click at [47, 62] on span "Детали" at bounding box center [54, 63] width 31 height 8
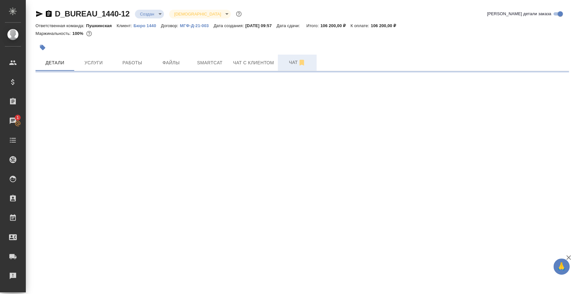
select select "RU"
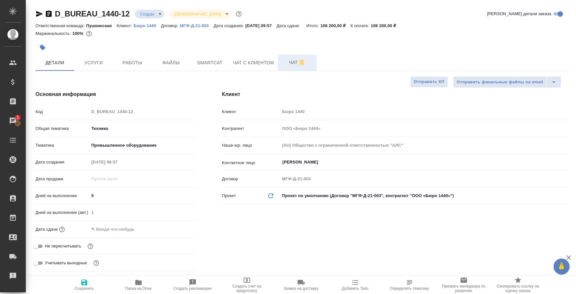
type textarea "x"
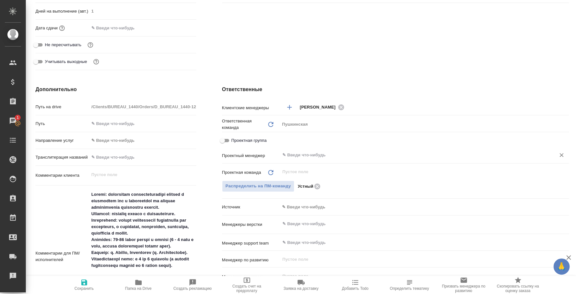
click at [304, 155] on input "text" at bounding box center [414, 155] width 264 height 8
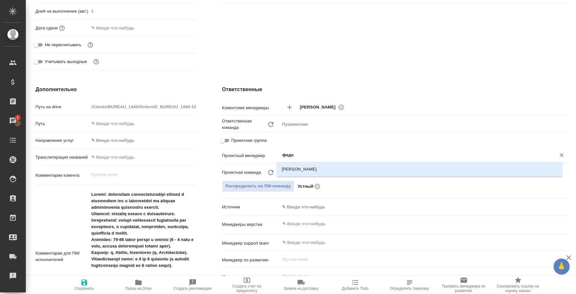
type input "федот"
click at [336, 173] on li "[PERSON_NAME]" at bounding box center [420, 169] width 286 height 12
type textarea "x"
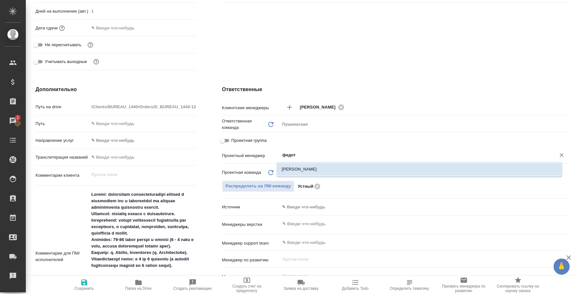
type input "[PERSON_NAME]"
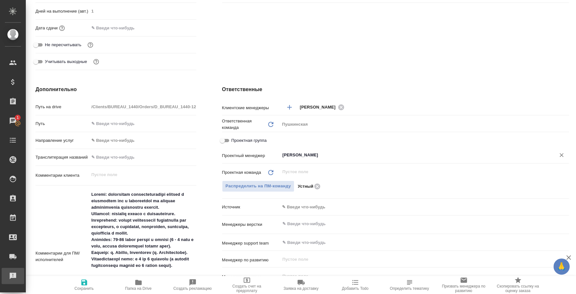
type textarea "x"
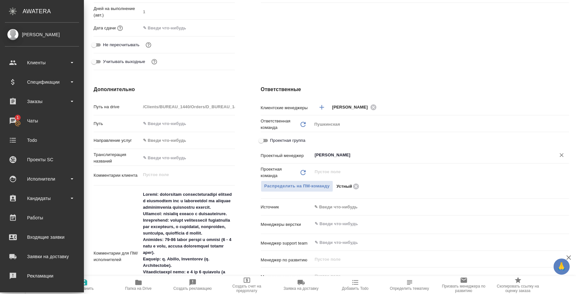
type textarea "x"
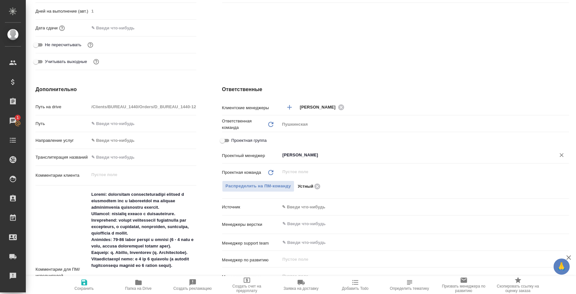
type input "[PERSON_NAME]"
click at [76, 283] on span "Сохранить" at bounding box center [84, 284] width 46 height 12
type textarea "x"
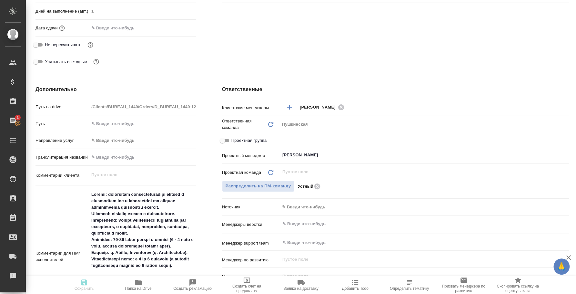
type textarea "x"
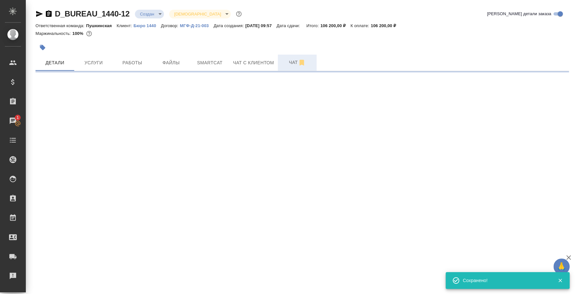
scroll to position [0, 0]
select select "RU"
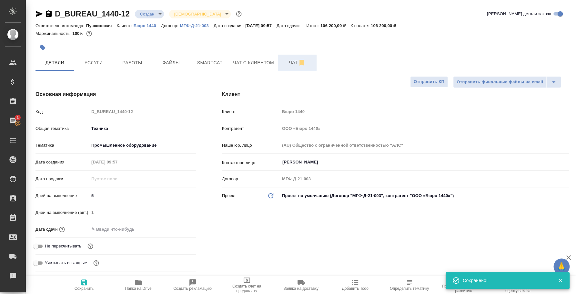
type textarea "x"
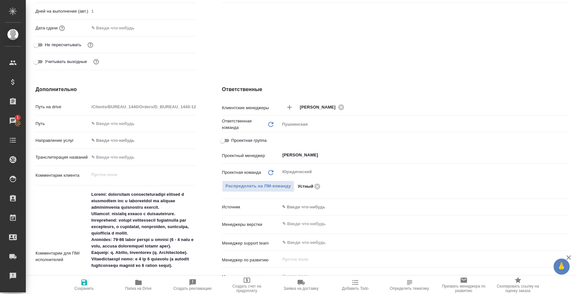
type textarea "x"
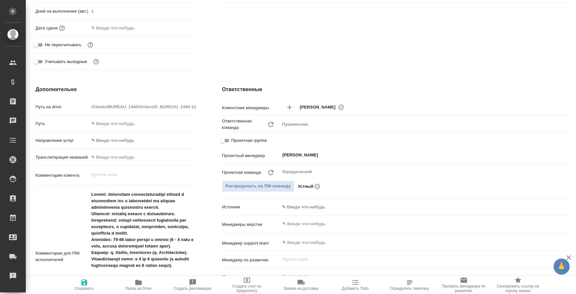
type textarea "x"
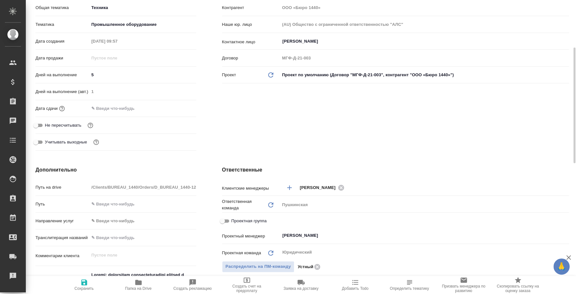
scroll to position [0, 0]
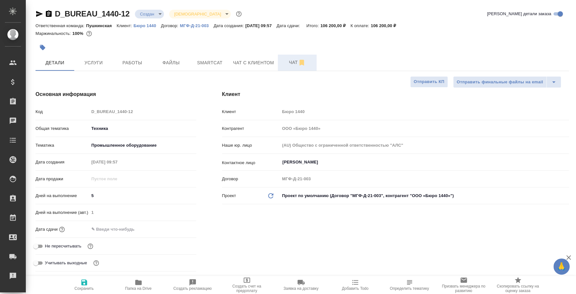
type textarea "x"
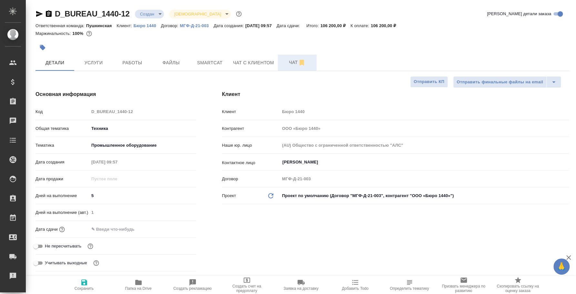
type textarea "x"
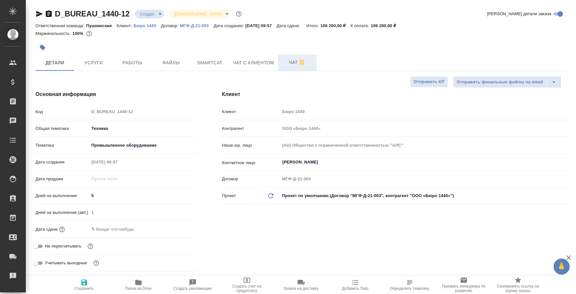
type textarea "x"
click at [290, 62] on span "Чат" at bounding box center [297, 62] width 31 height 8
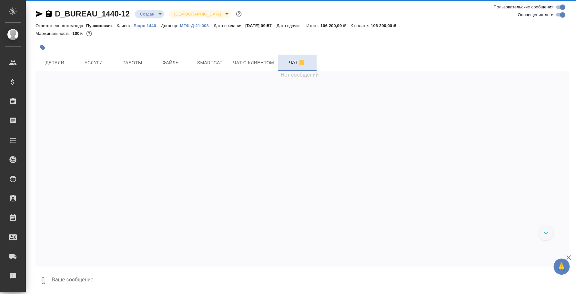
scroll to position [10, 0]
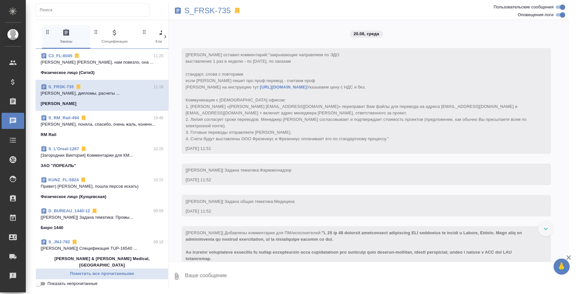
scroll to position [1722, 0]
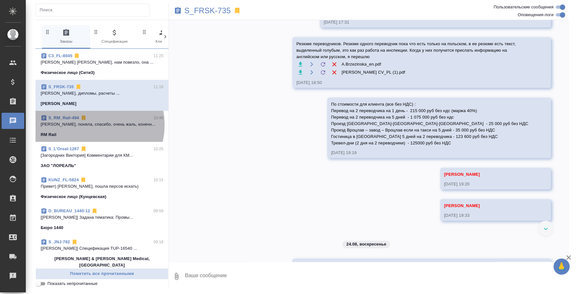
click at [86, 125] on p "[PERSON_NAME], поняла, спасибо, очень жаль, конечн..." at bounding box center [102, 124] width 123 height 6
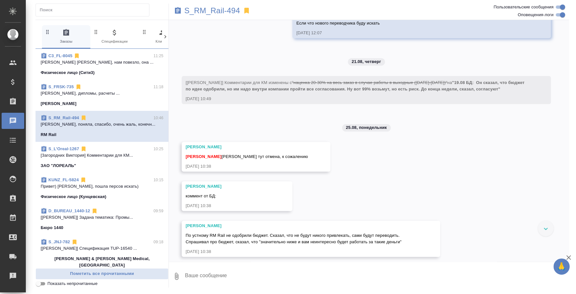
scroll to position [3579, 0]
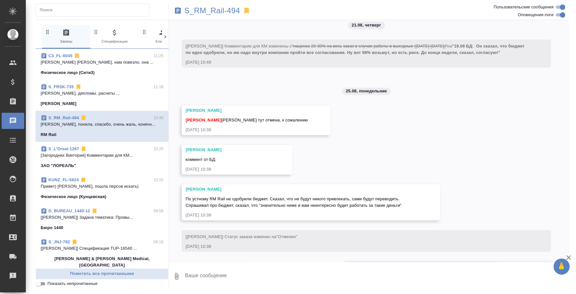
click at [98, 186] on p "Привет) [PERSON_NAME], пошла персов искать)" at bounding box center [102, 186] width 123 height 6
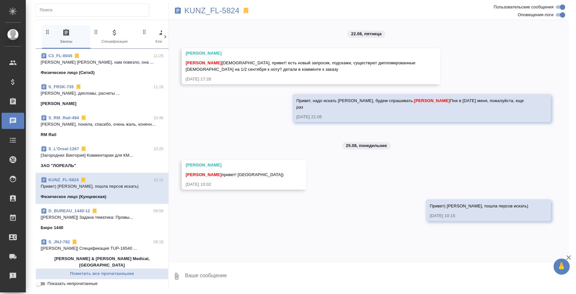
scroll to position [0, 0]
click at [232, 11] on p "KUNZ_FL-5824" at bounding box center [211, 10] width 55 height 6
click at [214, 14] on p "KUNZ_FL-5824" at bounding box center [211, 10] width 55 height 6
click at [101, 215] on p "[[PERSON_NAME]] Задана тематика: Промы..." at bounding box center [102, 217] width 123 height 6
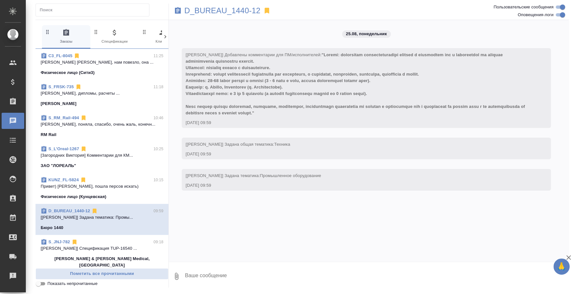
drag, startPoint x: 308, startPoint y: 117, endPoint x: 191, endPoint y: 89, distance: 119.8
click at [191, 89] on div "[Давыдова Елена] Добавлены комментарии для ПМ/исполнителей: 25.08.25, 09:59" at bounding box center [357, 88] width 343 height 76
click at [281, 102] on div "[Давыдова Елена] Добавлены комментарии для ПМ/исполнителей:" at bounding box center [357, 83] width 343 height 66
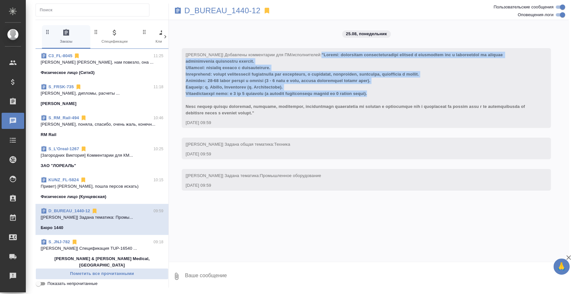
drag, startPoint x: 399, startPoint y: 95, endPoint x: 324, endPoint y: 55, distance: 84.0
click at [324, 55] on div "[Давыдова Елена] Добавлены комментарии для ПМ/исполнителей:" at bounding box center [357, 83] width 343 height 66
copy span ""Задача: обеспечить последовательный перевод с китайского или с английского со …"
click at [227, 275] on textarea at bounding box center [376, 276] width 385 height 22
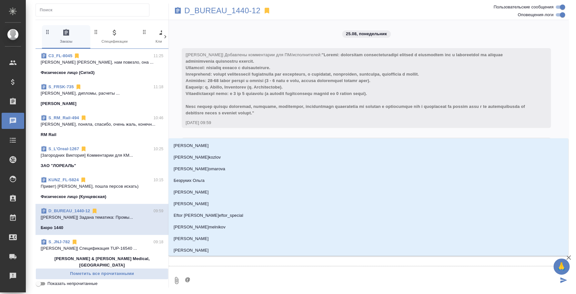
type textarea "@l"
type input "l"
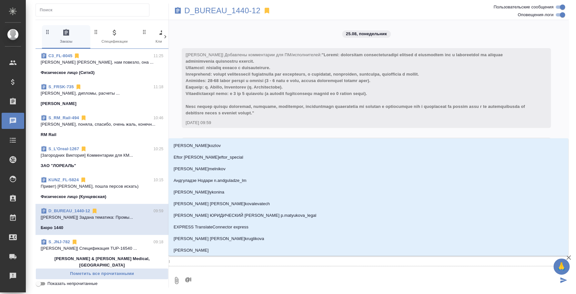
type textarea "@l'f"
type input "l'f"
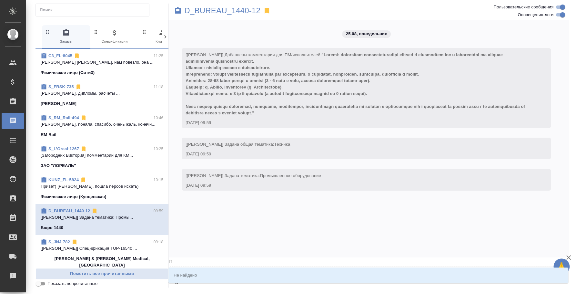
type textarea "@l"
type input "l"
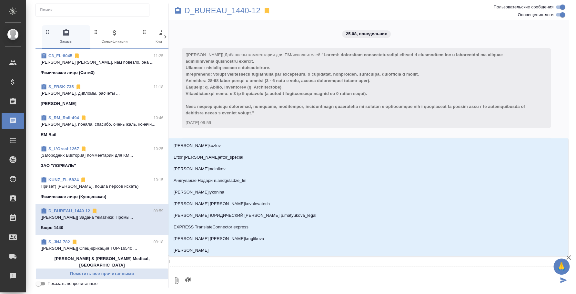
type textarea "@"
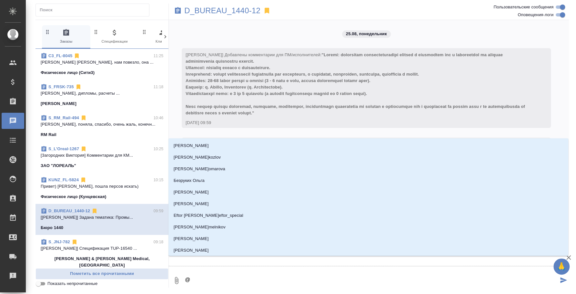
type textarea "@д"
type input "д"
type textarea "@да"
type input "да"
type textarea "@дав"
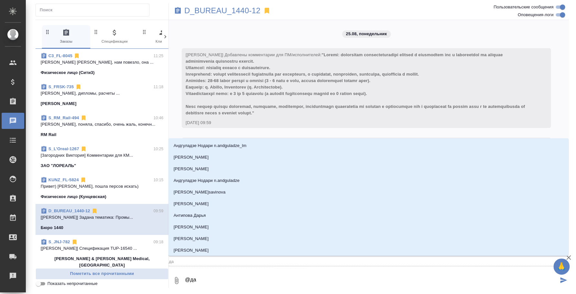
type input "дав"
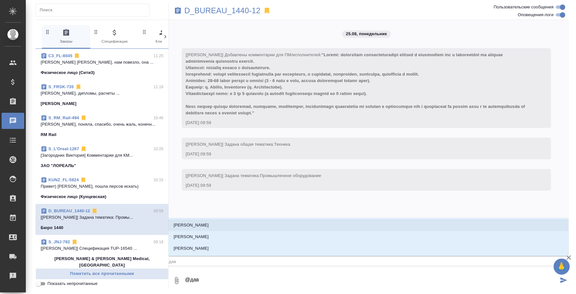
click at [214, 230] on li "Давыдова Елена" at bounding box center [369, 225] width 400 height 12
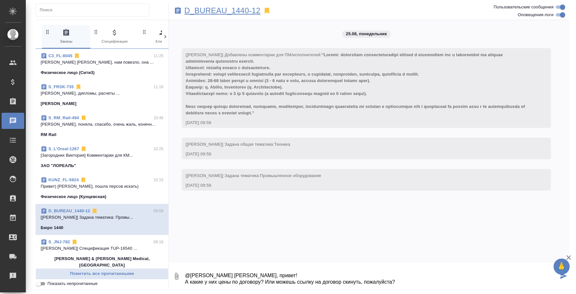
click at [202, 14] on p "D_BUREAU_1440-12" at bounding box center [222, 10] width 76 height 6
click at [416, 280] on textarea "@Давыдова Елена Лена, привет! А какие у них цены по договору? Или можешь ссылку…" at bounding box center [371, 276] width 374 height 22
type textarea "@Давыдова Елена Лена, привет! А какие у них цены по договору? Или можешь ссылку…"
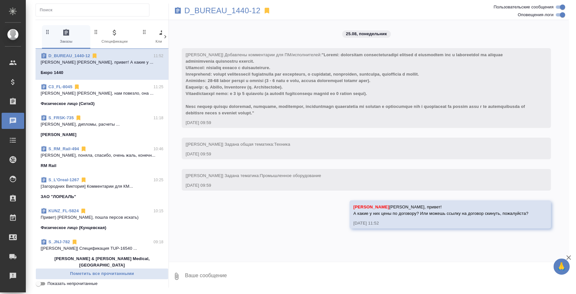
click at [92, 101] on p "Физическое лицо (Сити3)" at bounding box center [68, 103] width 54 height 6
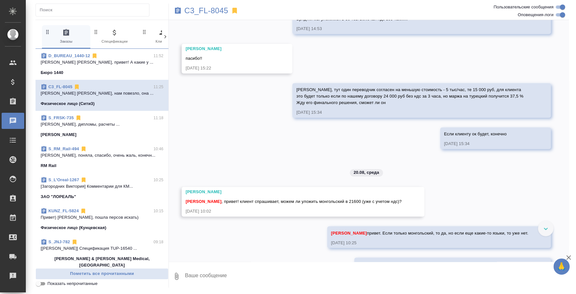
scroll to position [1285, 0]
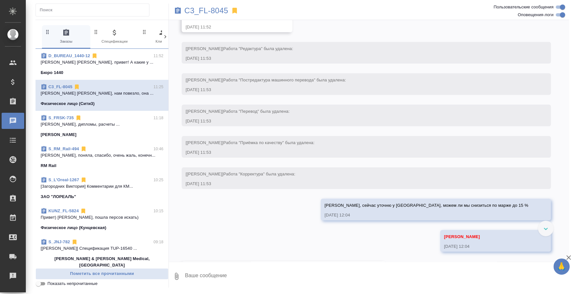
click at [94, 71] on div "Бюро 1440" at bounding box center [102, 72] width 123 height 6
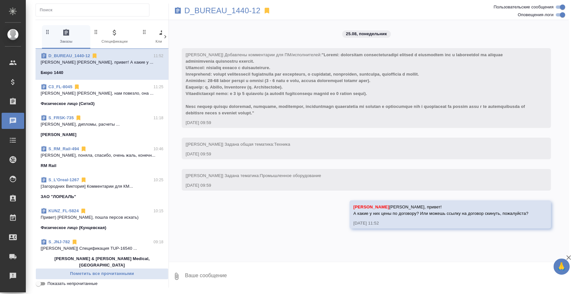
scroll to position [0, 0]
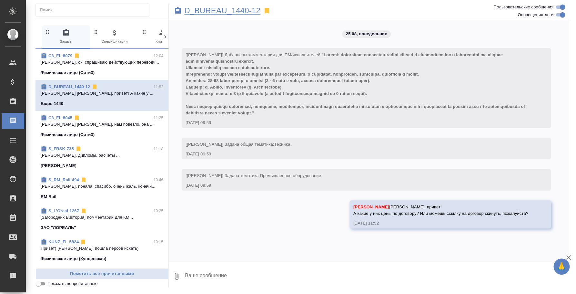
click at [218, 12] on p "D_BUREAU_1440-12" at bounding box center [222, 10] width 76 height 6
click at [244, 13] on p "D_BUREAU_1440-12" at bounding box center [222, 10] width 76 height 6
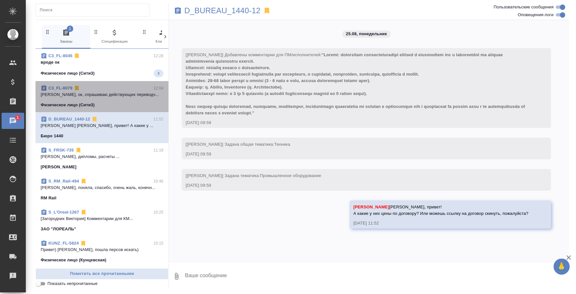
click at [126, 91] on p "Таня, ок, спрашиваю действующих переводч..." at bounding box center [102, 94] width 123 height 6
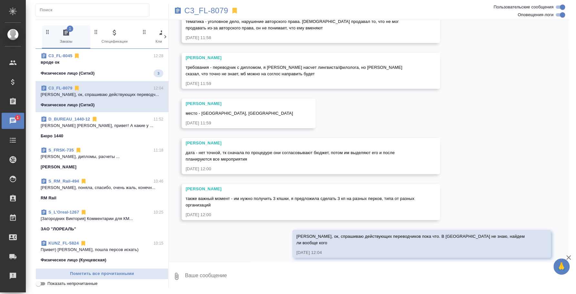
scroll to position [60, 0]
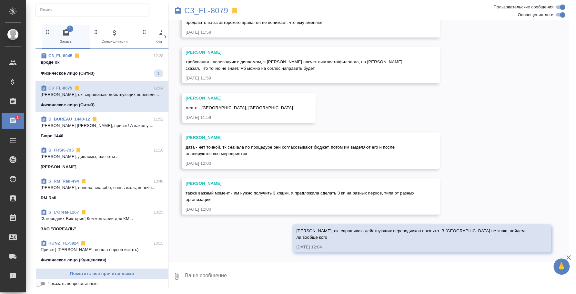
click at [103, 67] on span "C3_FL-8045 12:28 вроде ок Физическое лицо (Сити3) 3" at bounding box center [102, 65] width 123 height 25
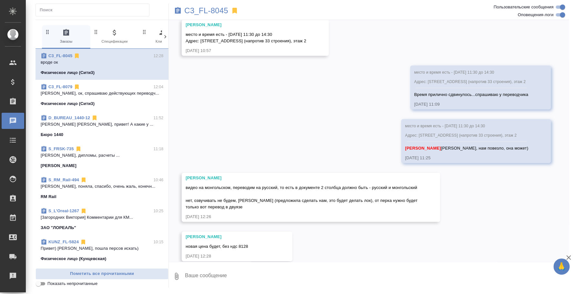
scroll to position [2712, 0]
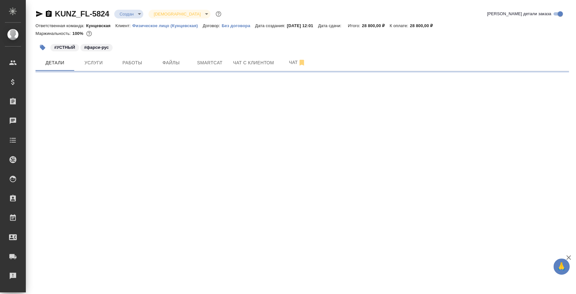
select select "RU"
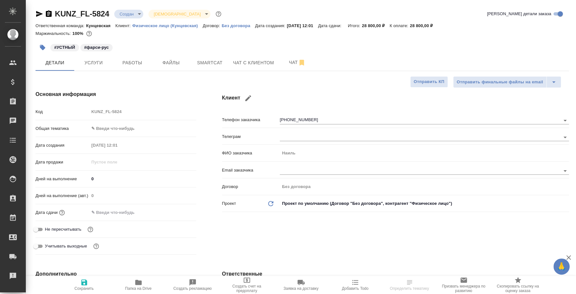
type textarea "x"
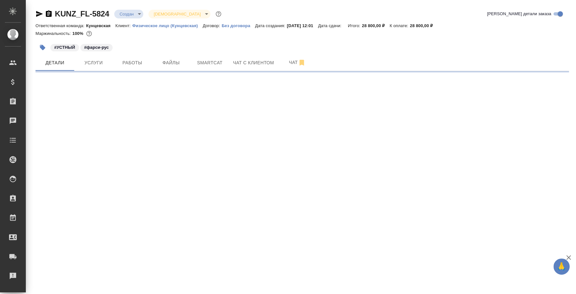
select select "RU"
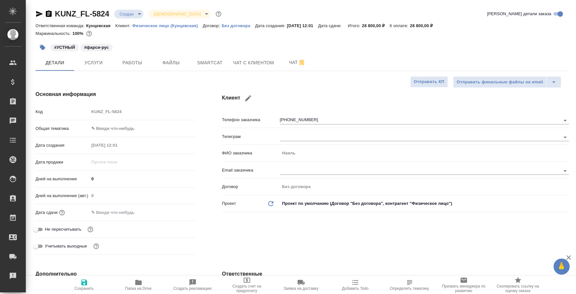
type textarea "x"
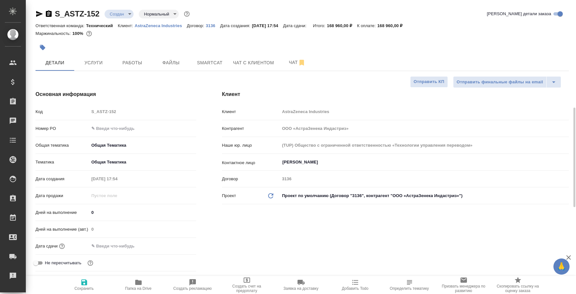
select select "RU"
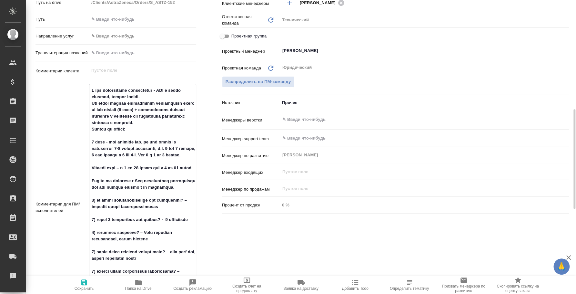
scroll to position [443, 0]
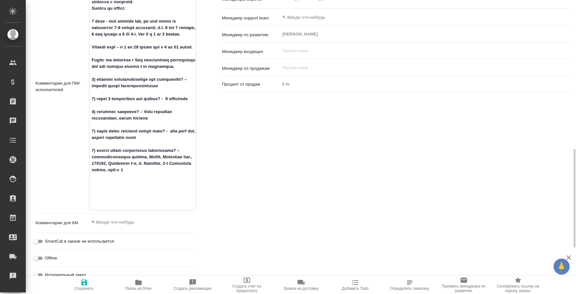
drag, startPoint x: 92, startPoint y: 88, endPoint x: 176, endPoint y: 200, distance: 139.7
click at [176, 200] on textarea at bounding box center [142, 85] width 107 height 243
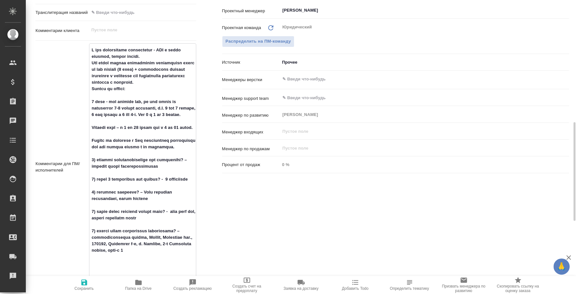
scroll to position [241, 0]
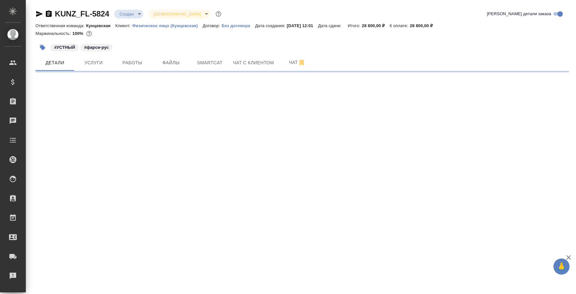
select select "RU"
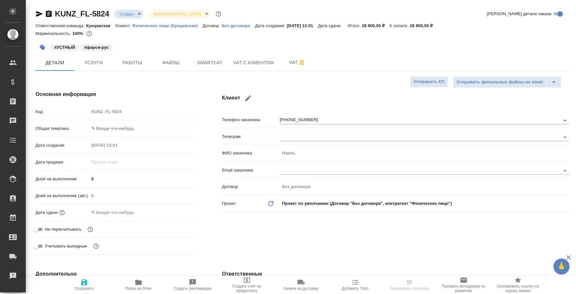
type textarea "x"
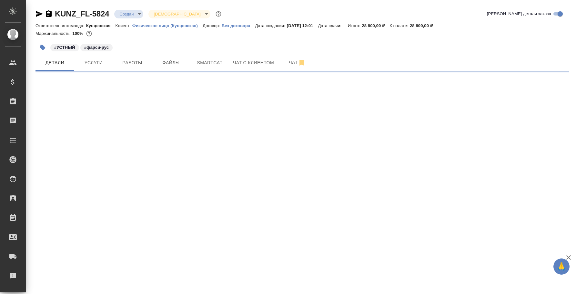
select select "RU"
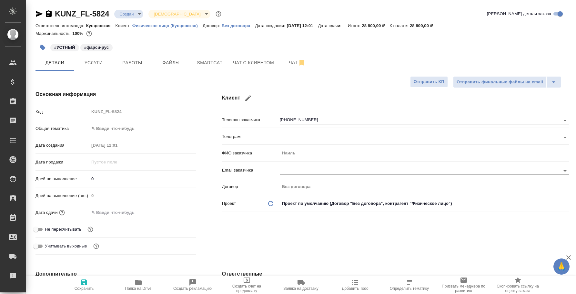
type textarea "x"
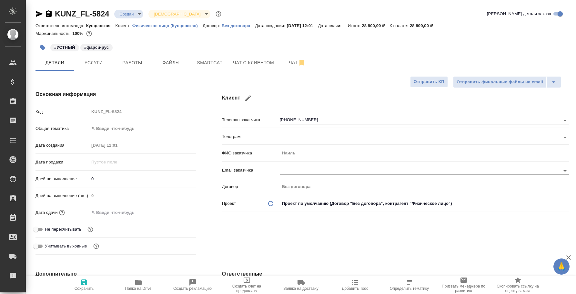
type textarea "x"
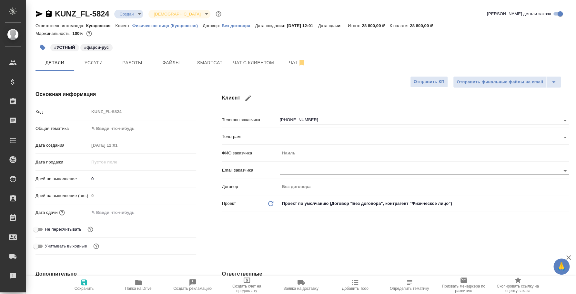
type textarea "x"
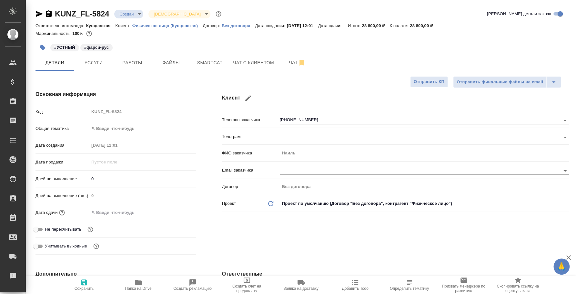
type textarea "x"
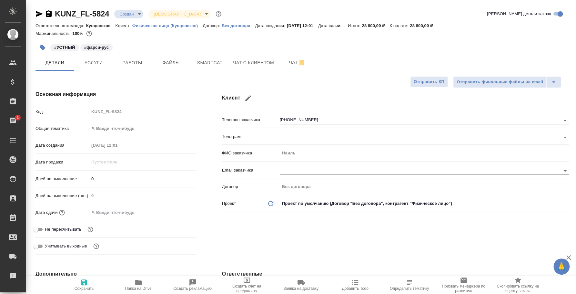
type textarea "x"
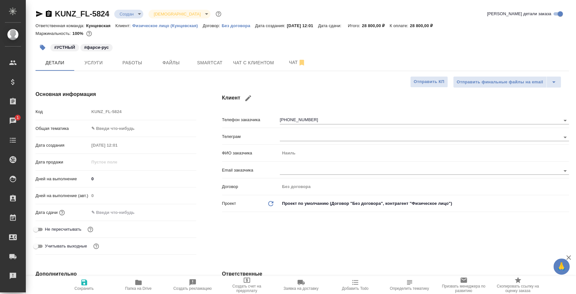
type textarea "x"
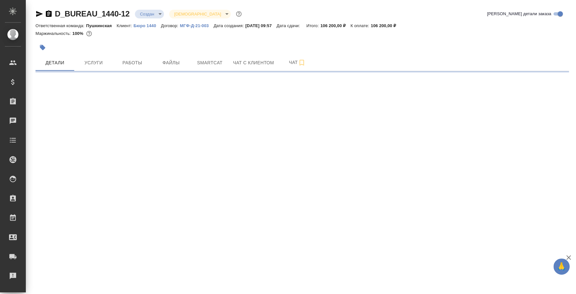
select select "RU"
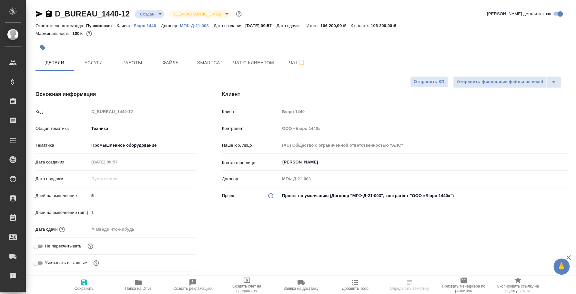
type textarea "x"
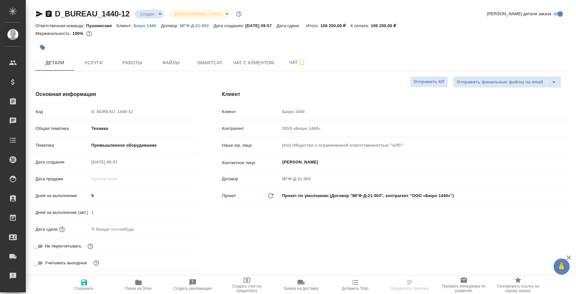
type textarea "x"
click at [141, 282] on icon "button" at bounding box center [138, 282] width 6 height 5
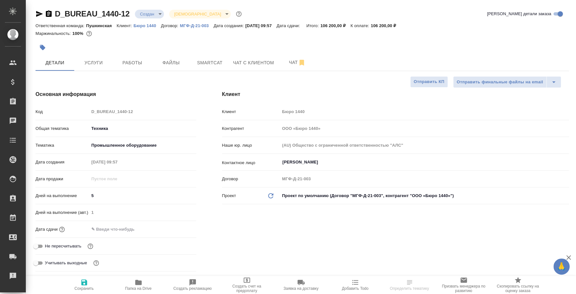
select select "RU"
type textarea "x"
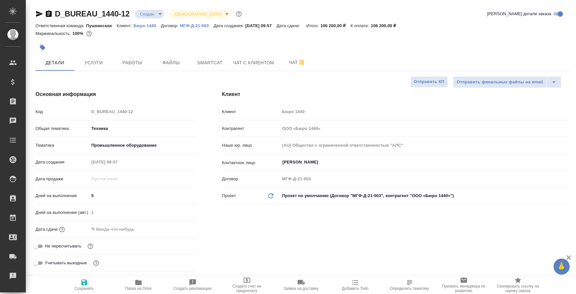
type textarea "x"
click at [172, 60] on span "Файлы" at bounding box center [171, 63] width 31 height 8
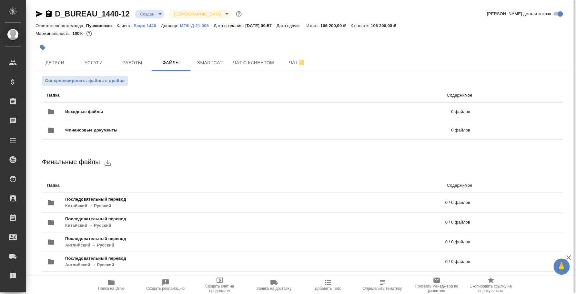
click at [189, 26] on p "МГФ-Д-21-003" at bounding box center [197, 25] width 34 height 5
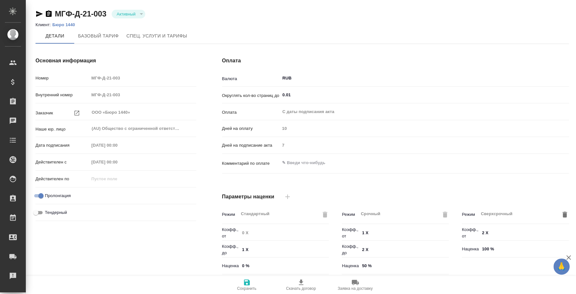
type input "1062 awatera + Marketing"
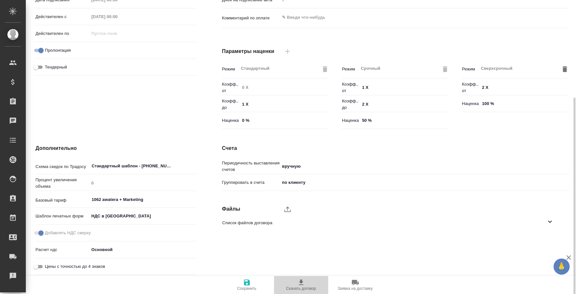
click at [304, 280] on icon "button" at bounding box center [301, 282] width 8 height 8
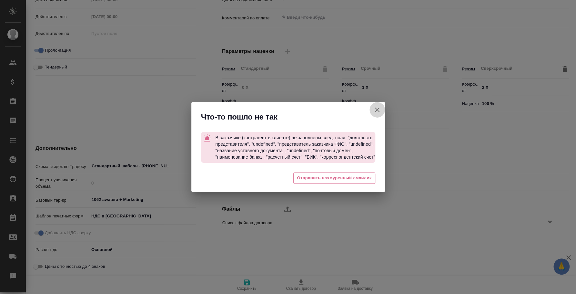
click at [377, 109] on icon "button" at bounding box center [378, 110] width 8 height 8
type textarea "x"
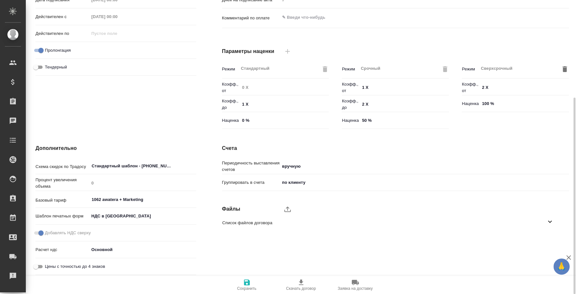
scroll to position [0, 0]
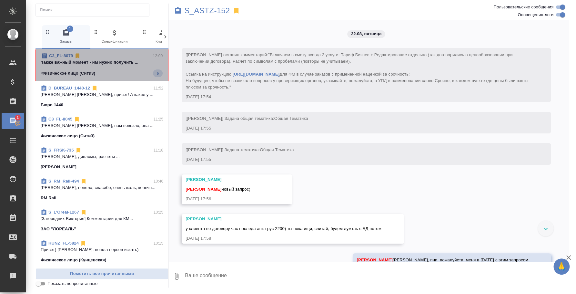
click at [104, 75] on div "Физическое лицо (Сити3) 5" at bounding box center [101, 73] width 121 height 8
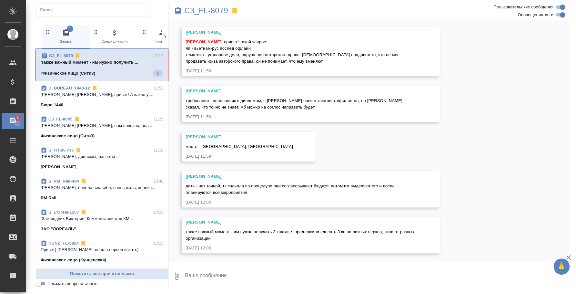
scroll to position [22, 0]
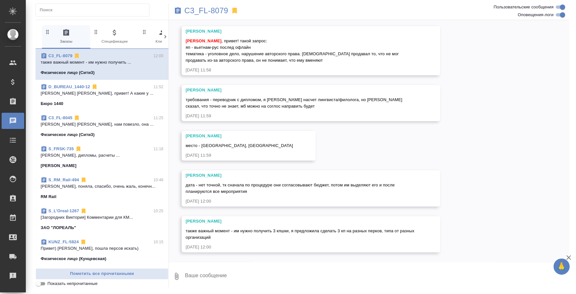
click at [268, 277] on textarea at bounding box center [376, 276] width 385 height 22
type textarea "N"
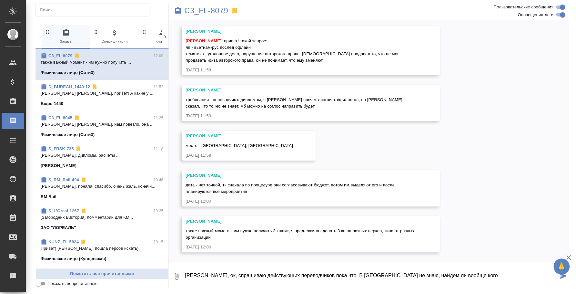
type textarea "Таня, ок, спрашиваю действующих переводчиков пока что. В Нижнем Новгороде не зн…"
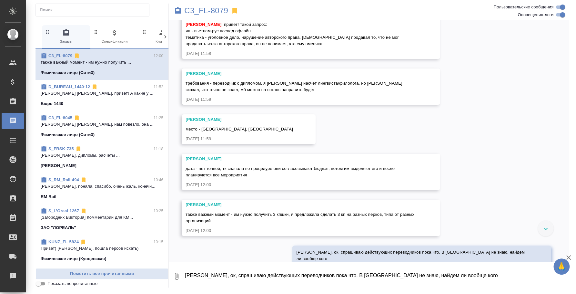
scroll to position [19, 0]
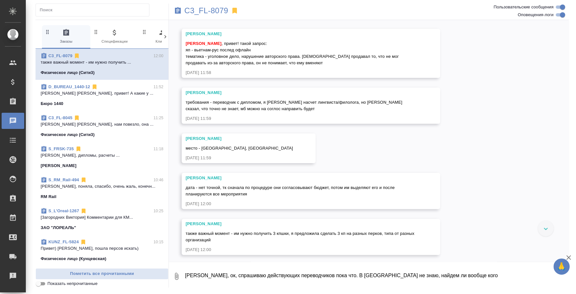
drag, startPoint x: 289, startPoint y: 60, endPoint x: 227, endPoint y: 47, distance: 62.9
click at [227, 47] on div "Федотова Ирина , привет! такой запрос: яп - вьетнам-рус послед офлайн тематика …" at bounding box center [302, 52] width 232 height 27
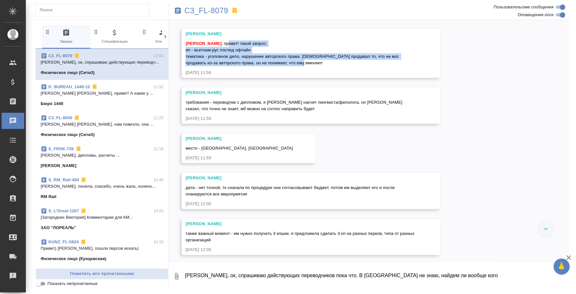
drag, startPoint x: 226, startPoint y: 42, endPoint x: 290, endPoint y: 65, distance: 68.2
click at [290, 65] on div "Федотова Ирина , привет! такой запрос: яп - вьетнам-рус послед офлайн тематика …" at bounding box center [302, 52] width 232 height 27
copy span "ривет! такой запрос: яп - вьетнам-рус послед офлайн тематика - уголовное дело, …"
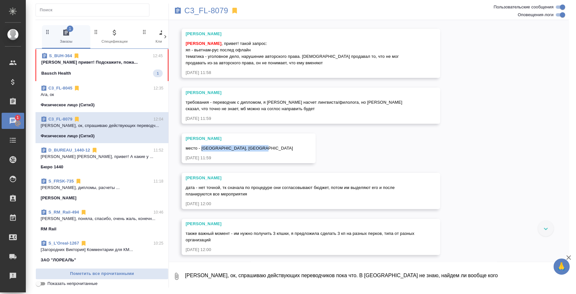
drag, startPoint x: 201, startPoint y: 146, endPoint x: 261, endPoint y: 147, distance: 59.1
click at [261, 147] on div "место - Нижегородская обл, Балахна" at bounding box center [239, 147] width 107 height 8
copy span "Нижегородская обл, Балахна"
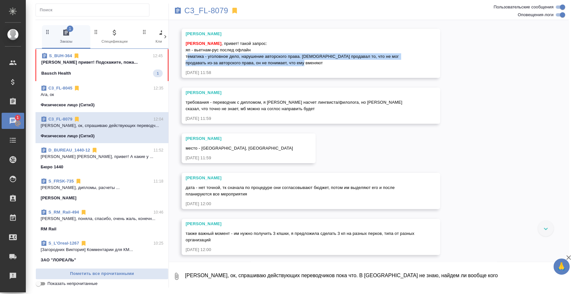
drag, startPoint x: 292, startPoint y: 65, endPoint x: 184, endPoint y: 56, distance: 107.6
click at [184, 56] on div "Никитина Татьяна Федотова Ирина , привет! такой запрос: яп - вьетнам-рус послед…" at bounding box center [311, 53] width 259 height 49
copy span "тематика - уголовное дело, нарушение авторского права. вьетнамец продавал то, ч…"
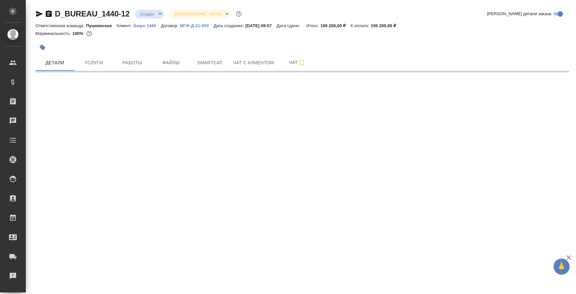
select select "RU"
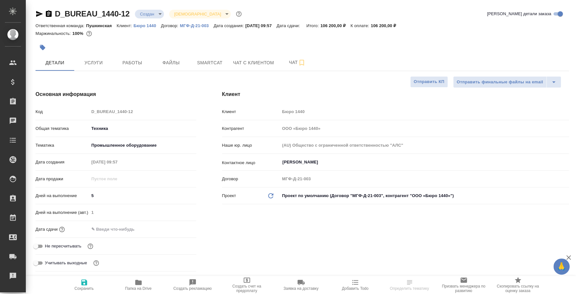
type textarea "x"
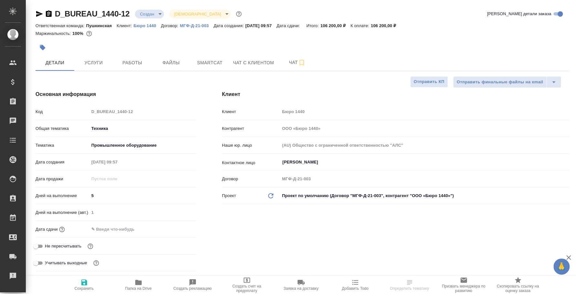
type textarea "x"
click at [36, 15] on icon "button" at bounding box center [39, 14] width 7 height 6
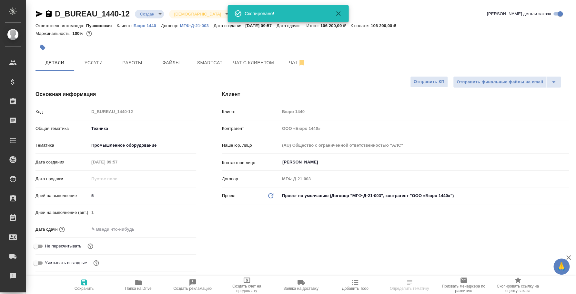
type textarea "x"
select select "RU"
type textarea "x"
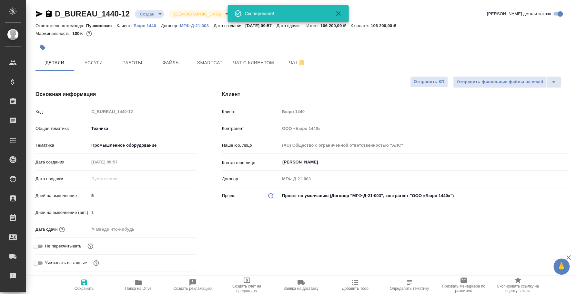
type textarea "x"
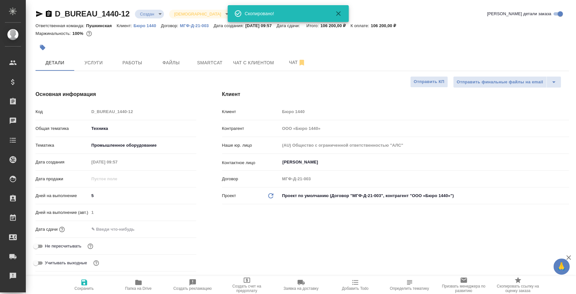
type textarea "x"
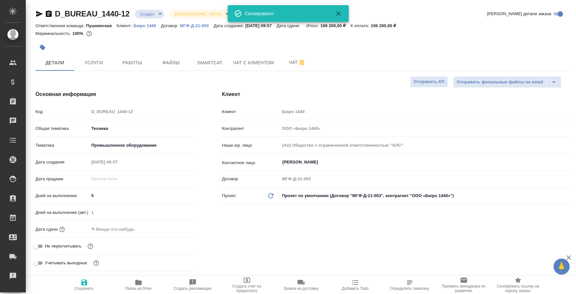
type textarea "x"
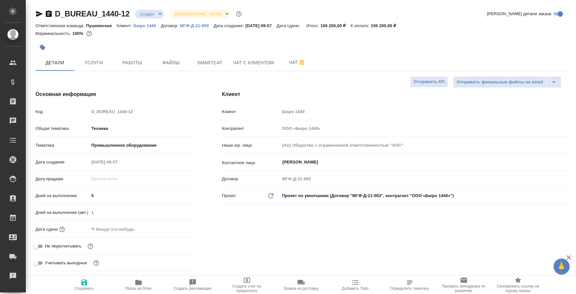
type textarea "x"
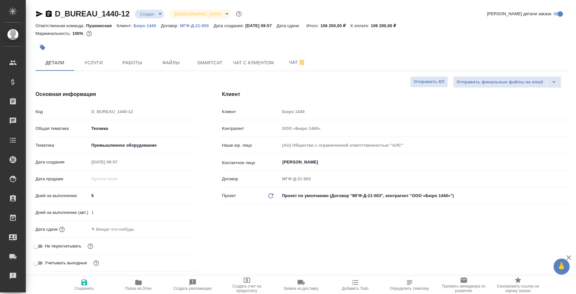
type textarea "x"
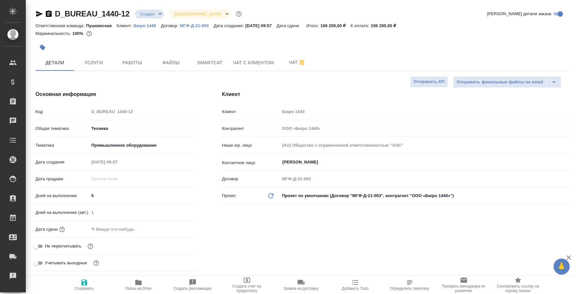
type textarea "x"
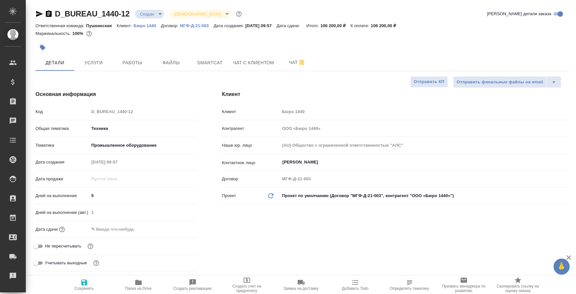
type textarea "x"
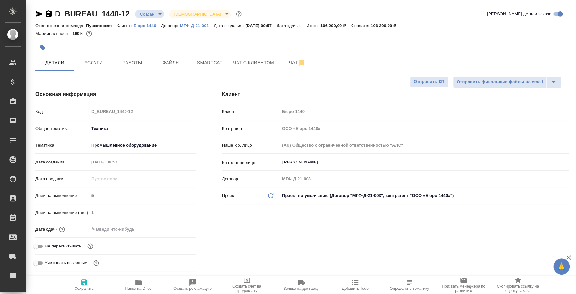
type textarea "x"
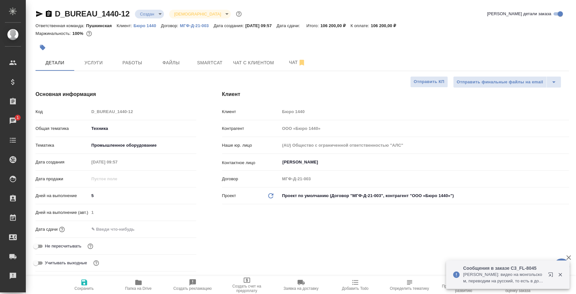
type textarea "x"
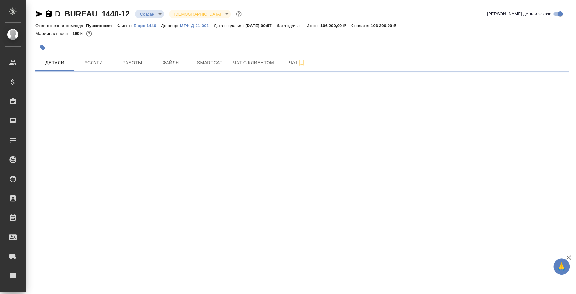
select select "RU"
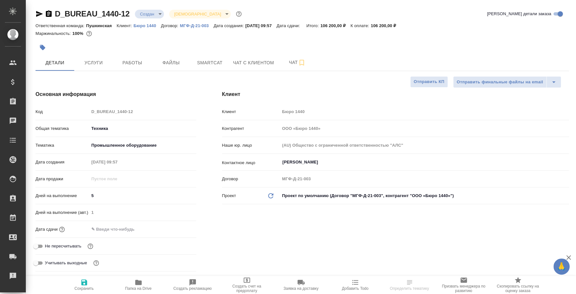
type textarea "x"
click at [97, 60] on span "Услуги" at bounding box center [93, 63] width 31 height 8
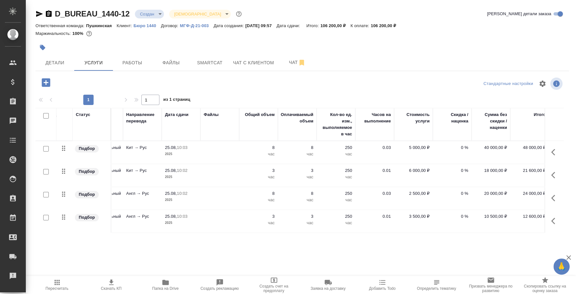
scroll to position [0, 80]
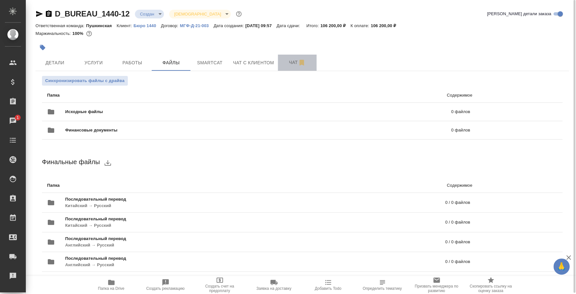
click at [284, 57] on button "Чат" at bounding box center [297, 63] width 39 height 16
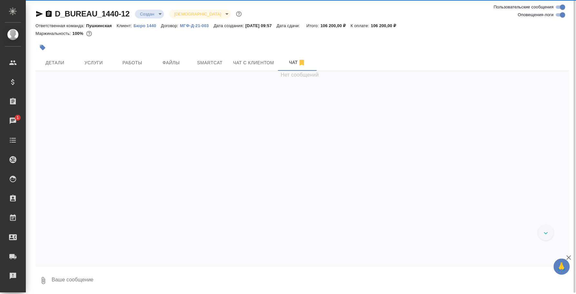
scroll to position [10, 0]
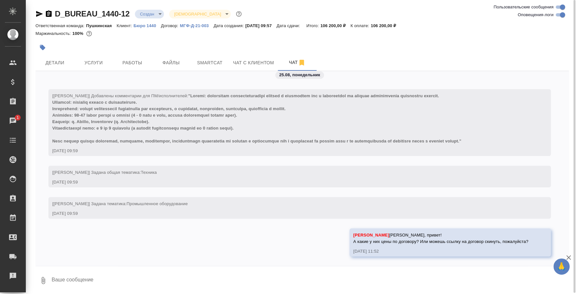
click at [39, 279] on icon "button" at bounding box center [43, 280] width 8 height 8
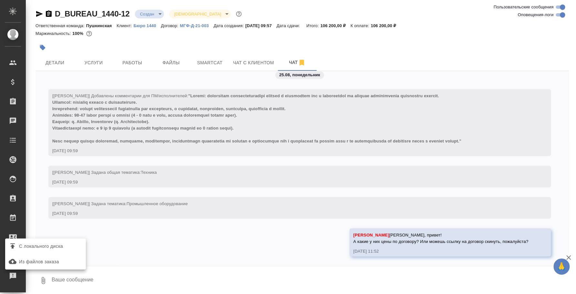
click at [191, 230] on div at bounding box center [288, 147] width 576 height 294
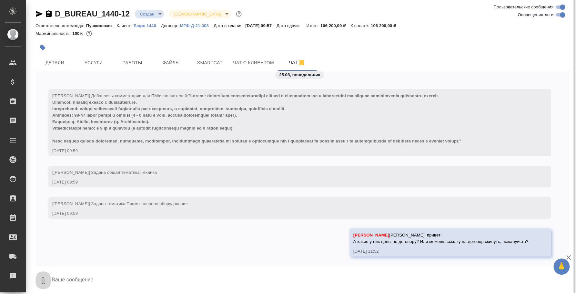
click at [45, 281] on icon "button" at bounding box center [44, 280] width 4 height 7
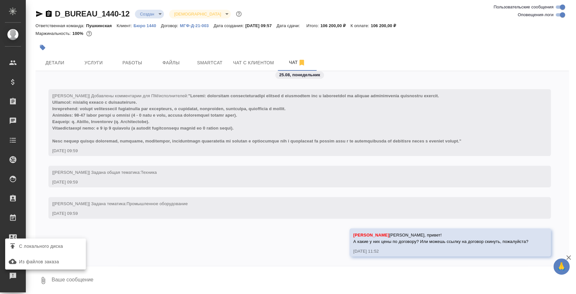
click at [61, 246] on span "С локального диска" at bounding box center [41, 246] width 44 height 8
click at [0, 0] on input "С локального диска" at bounding box center [0, 0] width 0 height 0
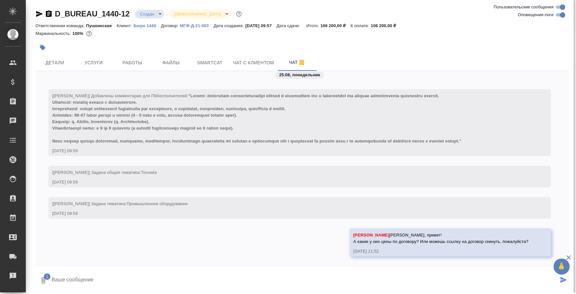
click at [170, 271] on textarea at bounding box center [304, 280] width 507 height 22
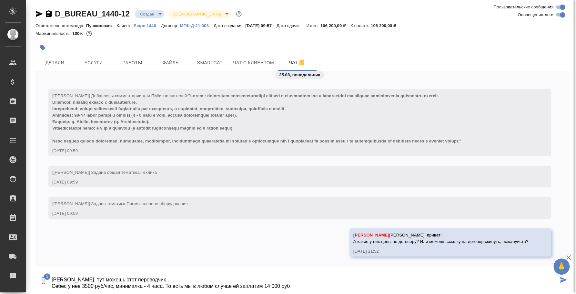
scroll to position [4, 0]
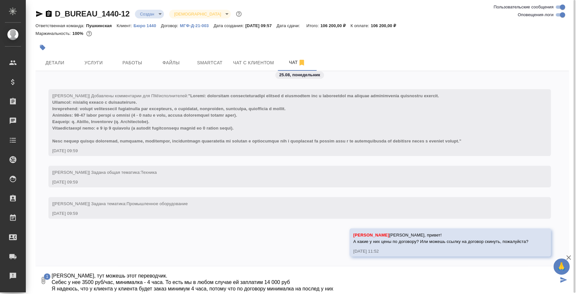
click at [95, 276] on textarea "Лена, тут можешь этот переводчик. Себес у нее 3500 руб/час, минималка - 4 часа.…" at bounding box center [304, 280] width 507 height 22
drag, startPoint x: 114, startPoint y: 286, endPoint x: 90, endPoint y: 286, distance: 23.2
click at [90, 286] on textarea "Лена, тут может этот переводчик. Себес у нее 3500 руб/час, минималка - 4 часа. …" at bounding box center [304, 280] width 507 height 22
click at [319, 286] on textarea "Лена, тут может этот переводчик. Себес у нее 3500 руб/час, минималка - 4 часа. …" at bounding box center [304, 280] width 507 height 22
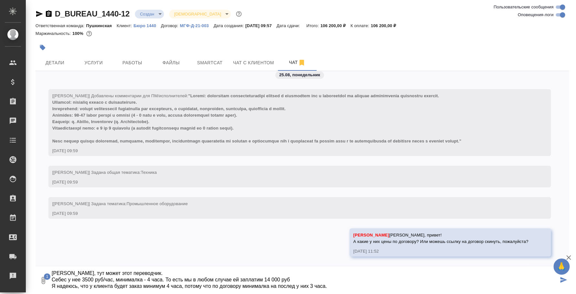
type textarea "Лена, тут может этот переводчик. Себес у нее 3500 руб/час, минималка - 4 часа. …"
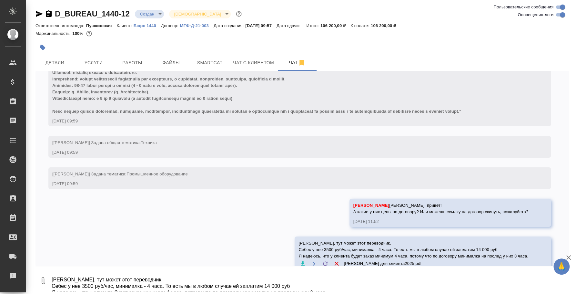
scroll to position [62, 0]
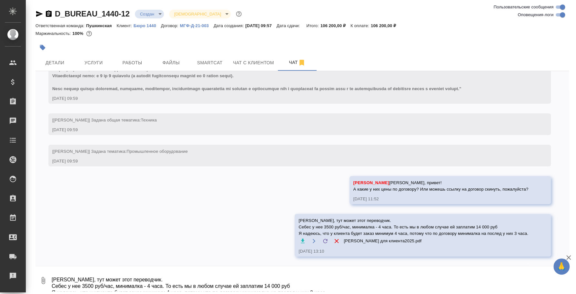
click at [438, 277] on textarea "Лена, тут может этот переводчик. Себес у нее 3500 руб/час, минималка - 4 часа. …" at bounding box center [310, 280] width 518 height 22
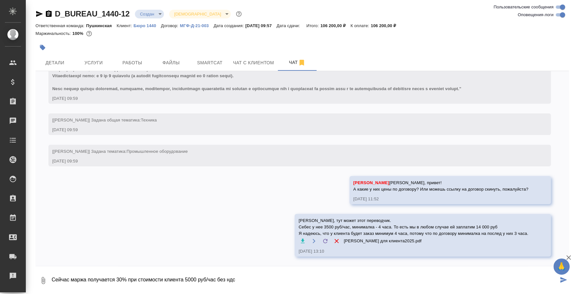
type textarea "Сейчас маржа получается 30% при стоимости клиента 5000 руб/час без ндс"
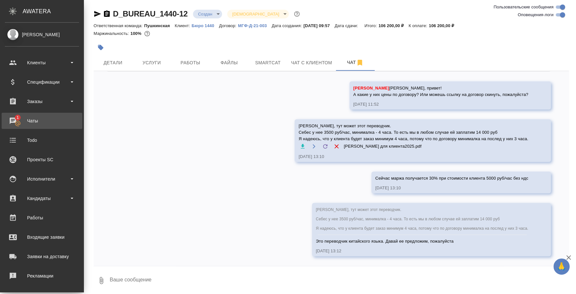
scroll to position [170, 0]
click at [26, 121] on div "Чаты" at bounding box center [42, 121] width 74 height 10
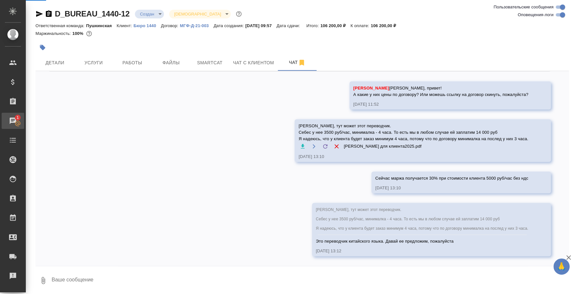
scroll to position [158, 0]
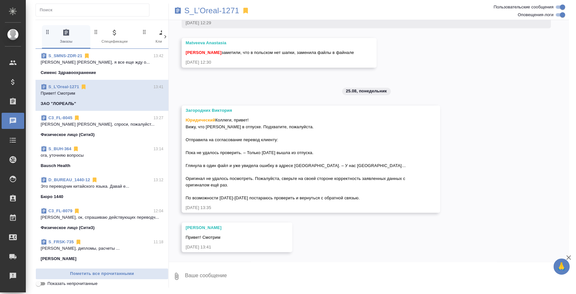
scroll to position [4003, 0]
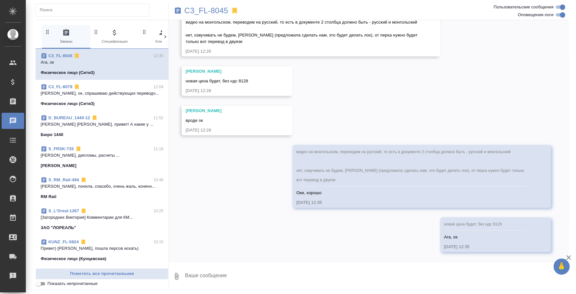
scroll to position [2830, 0]
click at [93, 105] on p "Физическое лицо (Сити3)" at bounding box center [68, 103] width 54 height 6
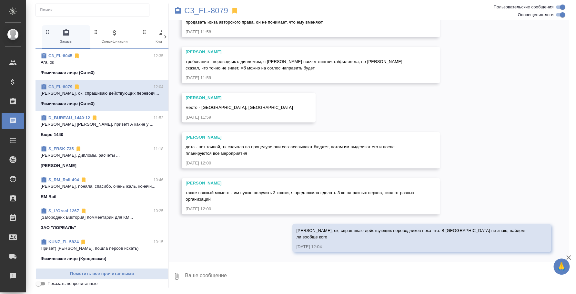
scroll to position [60, 0]
click at [93, 126] on p "[PERSON_NAME] [PERSON_NAME], привет! А какие у ..." at bounding box center [102, 124] width 123 height 6
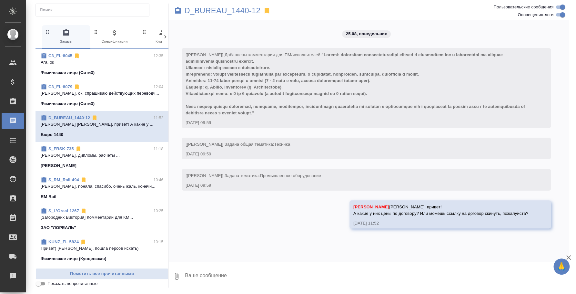
scroll to position [0, 0]
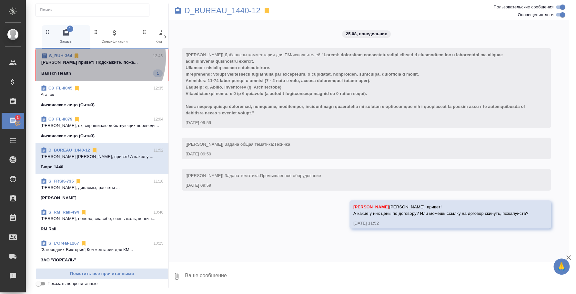
click at [92, 57] on div "S_BUH-364 12:45" at bounding box center [101, 56] width 121 height 6
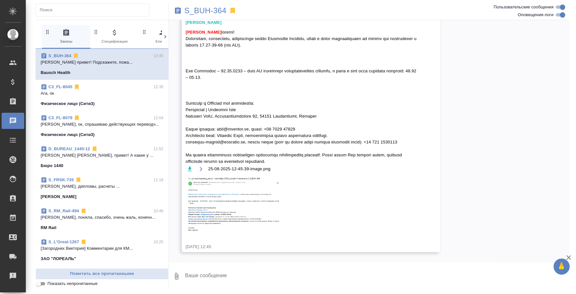
scroll to position [5234, 0]
click at [244, 193] on img at bounding box center [234, 204] width 97 height 56
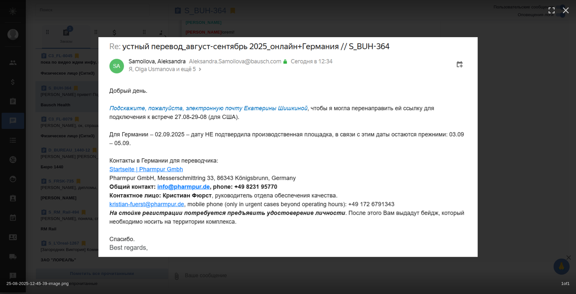
click at [518, 176] on div "25-08-2025-12-45-39-image.png 1 of 1" at bounding box center [288, 147] width 576 height 294
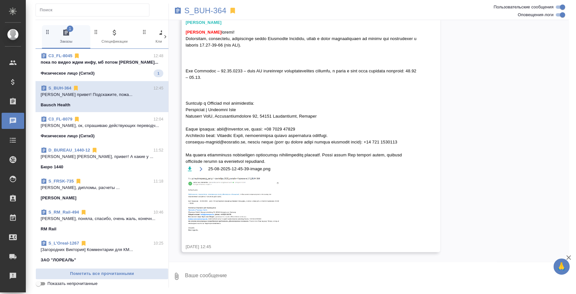
click at [202, 196] on img at bounding box center [234, 204] width 97 height 56
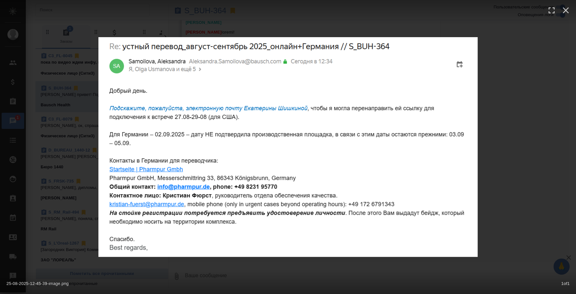
click at [559, 130] on div "25-08-2025-12-45-39-image.png 1 of 1" at bounding box center [288, 147] width 576 height 294
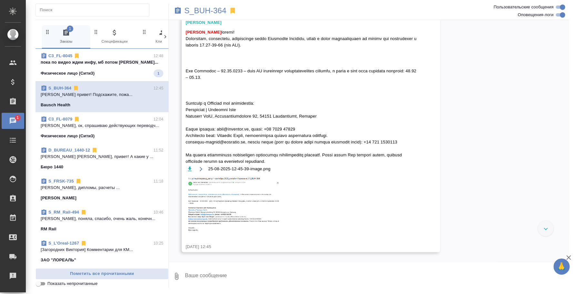
scroll to position [5194, 0]
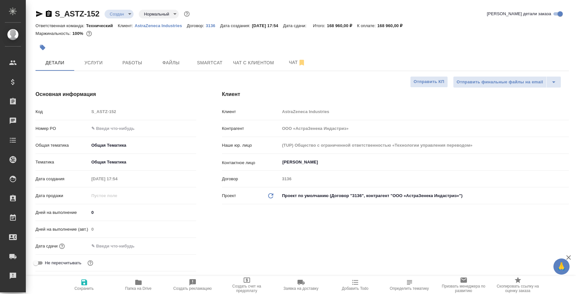
select select "RU"
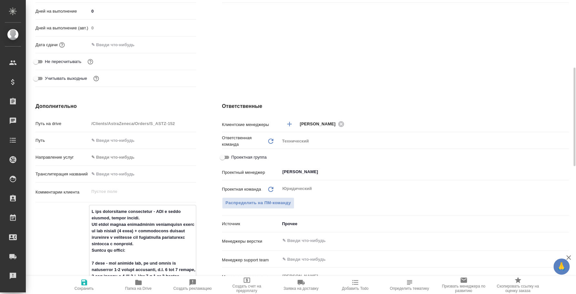
scroll to position [282, 0]
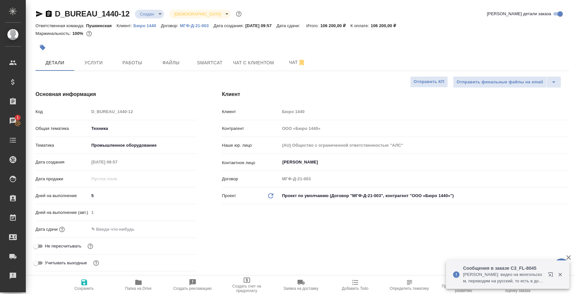
select select "RU"
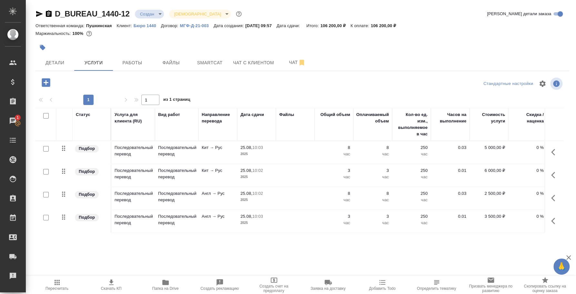
scroll to position [0, 80]
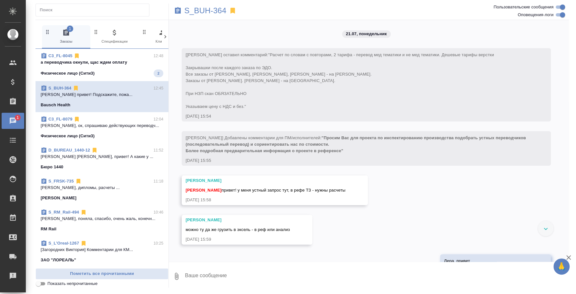
scroll to position [5194, 0]
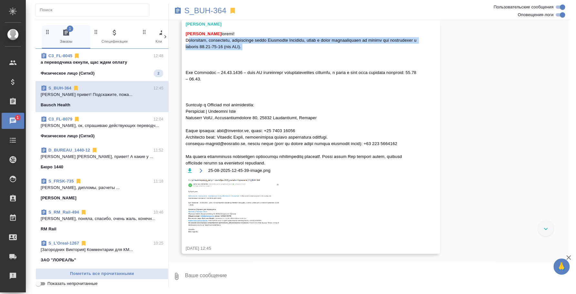
drag, startPoint x: 291, startPoint y: 84, endPoint x: 176, endPoint y: 80, distance: 115.0
click at [176, 80] on div "21.07, понедельник [Никифорова Валерия] Клиент оставил комментарий: "Расчет по …" at bounding box center [369, 140] width 400 height 241
copy span "Подскажите, пожалуйста, электронную почту Екатерины Шишкиной, чтобы я могла пер…"
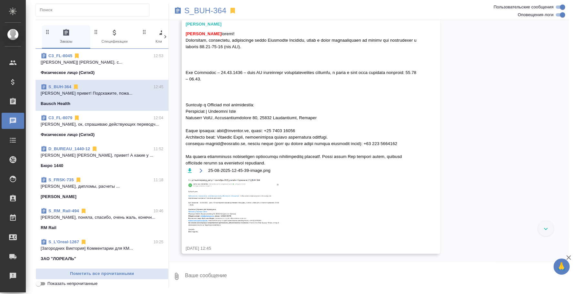
click at [236, 281] on textarea at bounding box center [376, 276] width 385 height 22
click at [217, 34] on button "Ответить на сообщение" at bounding box center [221, 34] width 71 height 13
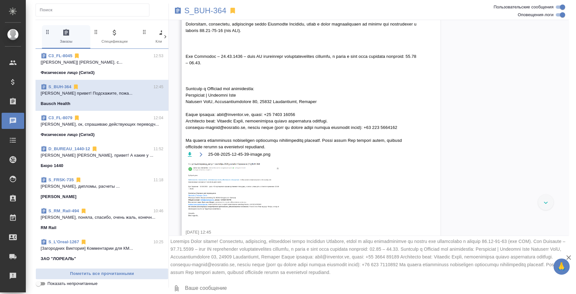
click at [207, 285] on textarea at bounding box center [376, 289] width 385 height 22
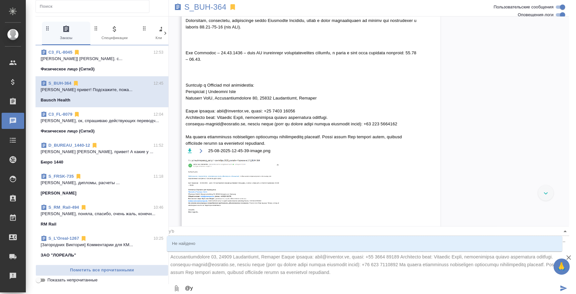
type textarea "@y'b"
type input "y'b"
type textarea "@y"
type input "y"
type textarea "@"
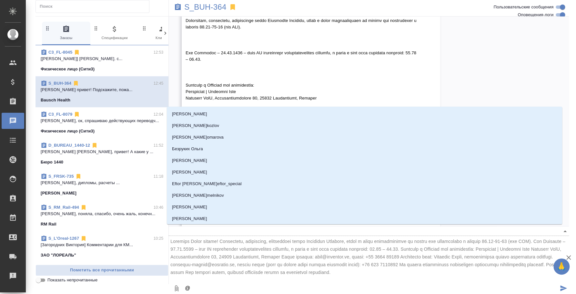
type textarea "@н"
type input "н"
type textarea "@ни"
type input "ни"
type textarea "@ник"
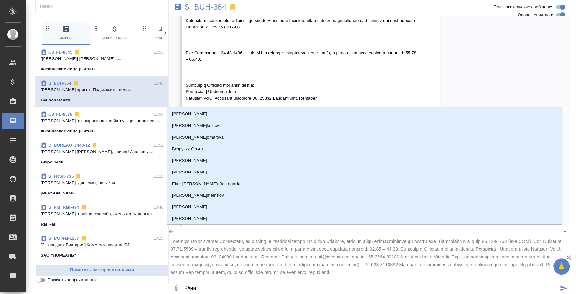
type input "ник"
type textarea "@ники"
type input "ники"
type textarea "@никиф"
type input "никиф"
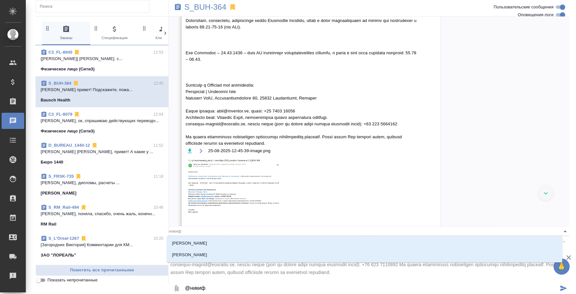
type textarea "@никифо"
type input "никифо"
type textarea "@никифор"
type input "никифор"
type textarea "@никифоро"
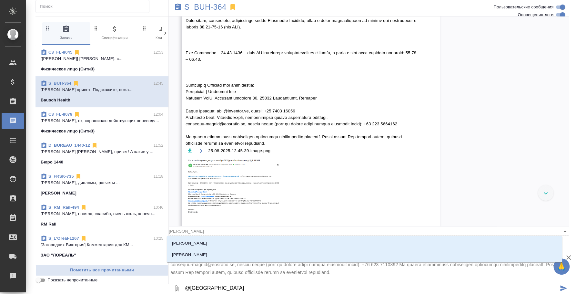
type input "никифоро"
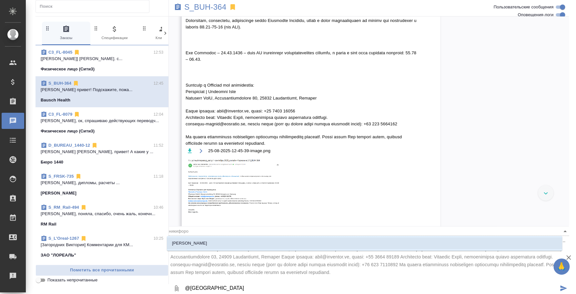
click at [245, 243] on li "[PERSON_NAME]" at bounding box center [364, 243] width 395 height 12
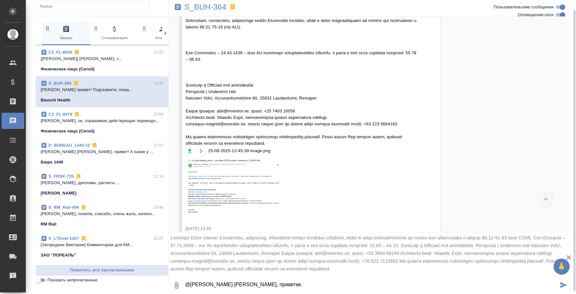
scroll to position [7, 0]
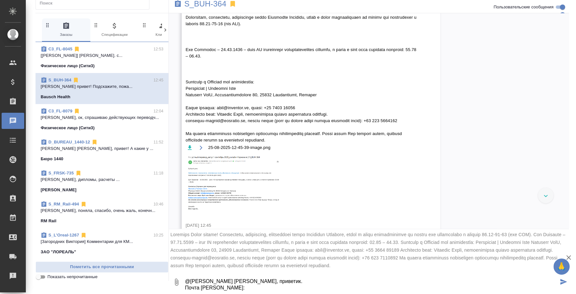
paste textarea "katerinashishkina2@gmail.com"
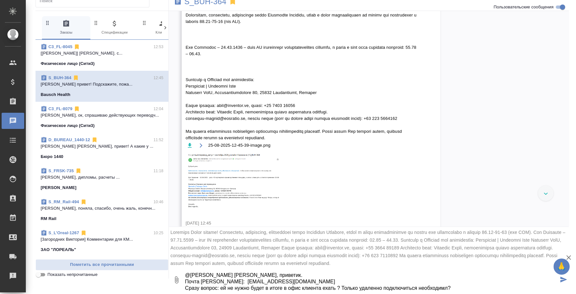
click at [444, 289] on textarea "@Никифорова Валерия Лера, приветик. Почта Екатерины: katerinashishkina2@gmail.c…" at bounding box center [371, 280] width 374 height 22
drag, startPoint x: 184, startPoint y: 99, endPoint x: 297, endPoint y: 193, distance: 146.5
click at [297, 141] on span "[PERSON_NAME]" at bounding box center [302, 73] width 232 height 136
copy span "Для Германии – 02.09.2025 – дату НЕ подтвердила производственная площадка, в св…"
click at [462, 284] on textarea "@Никифорова Валерия Лера, приветик. Почта Екатерины: katerinashishkina2@gmail.c…" at bounding box center [371, 280] width 374 height 22
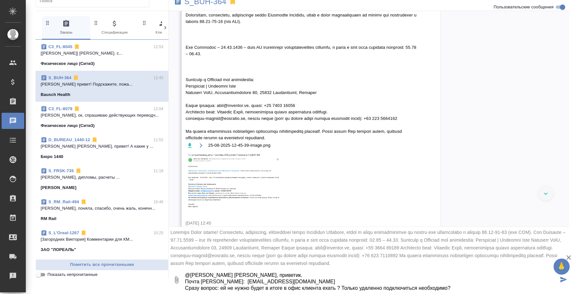
click at [464, 290] on textarea "@Никифорова Валерия Лера, приветик. Почта Екатерины: katerinashishkina2@gmail.c…" at bounding box center [371, 280] width 374 height 22
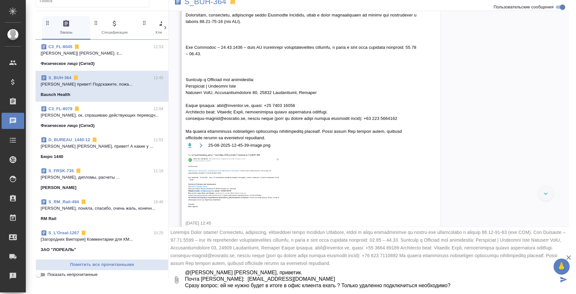
scroll to position [17, 0]
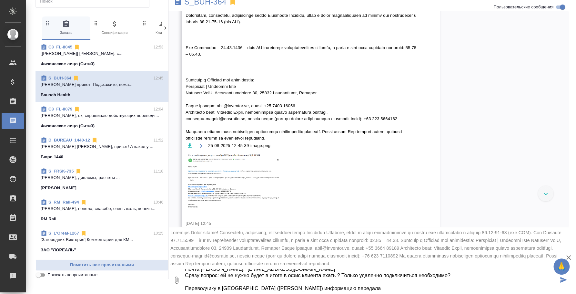
type textarea "@Никифорова Валерия Лера, приветик. Почта Екатерины: katerinashishkina2@gmail.c…"
click at [560, 280] on icon "submit" at bounding box center [563, 280] width 7 height 6
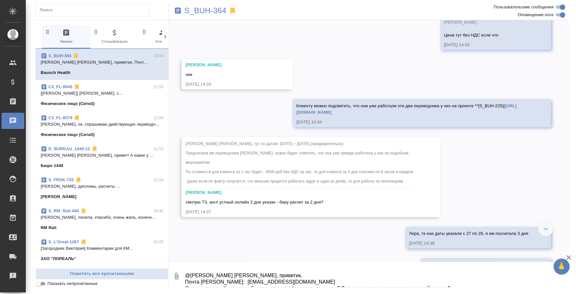
scroll to position [1049, 0]
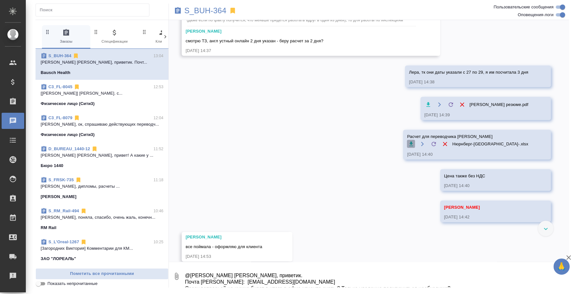
click at [414, 143] on icon "button" at bounding box center [411, 144] width 6 height 6
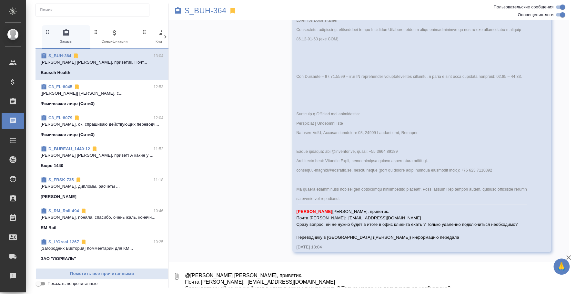
scroll to position [5498, 0]
click at [397, 271] on textarea "@Никифорова Валерия Лера, приветик. Почта Екатерины: katerinashishkina2@gmail.c…" at bounding box center [376, 276] width 385 height 22
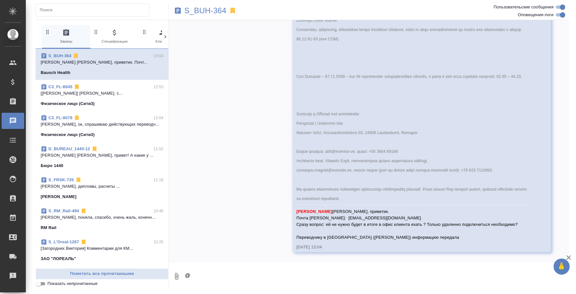
scroll to position [5514, 0]
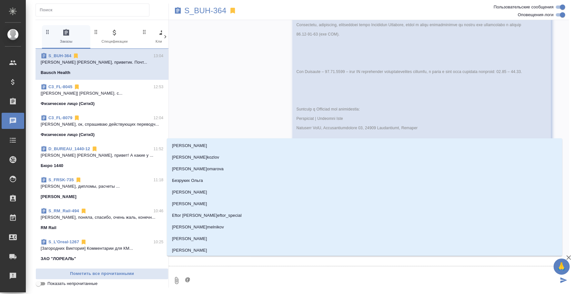
type textarea "@y"
type input "y"
type textarea "@y'b"
type input "y'b"
type textarea "@y'b'r"
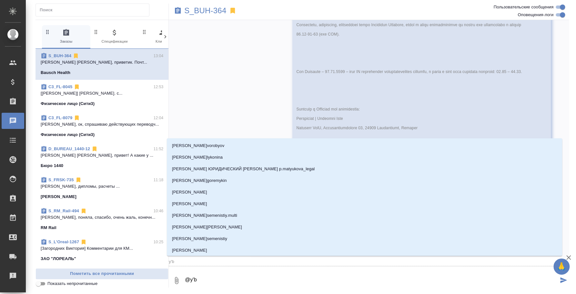
type input "y'b'r"
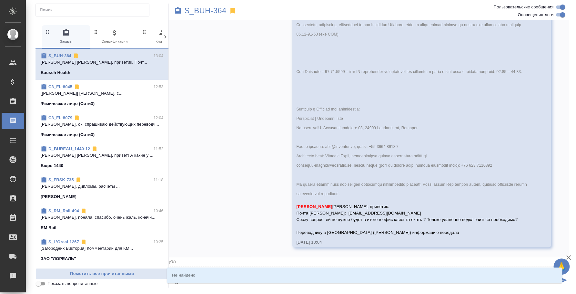
type textarea "@y'b'r'b"
type input "y'b'r'b"
type textarea "@y'b'r"
type input "y'b'r"
type textarea "@y'b"
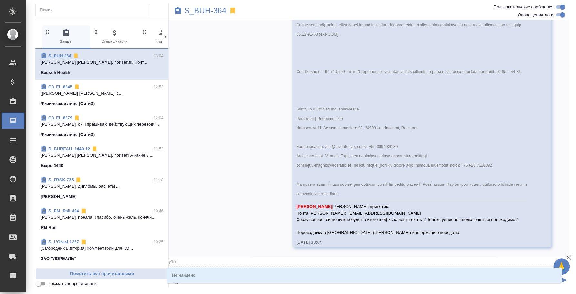
type input "y'b"
type textarea "@y"
type input "y"
type textarea "@"
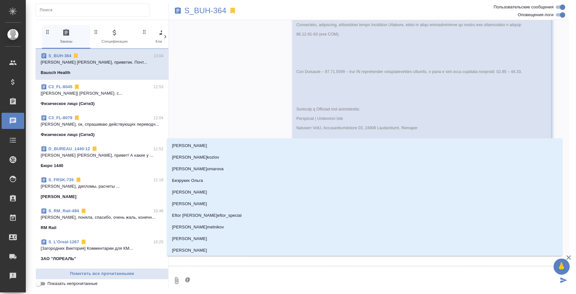
type textarea "@н"
type input "н"
type textarea "@ни"
type input "ни"
type textarea "@ник"
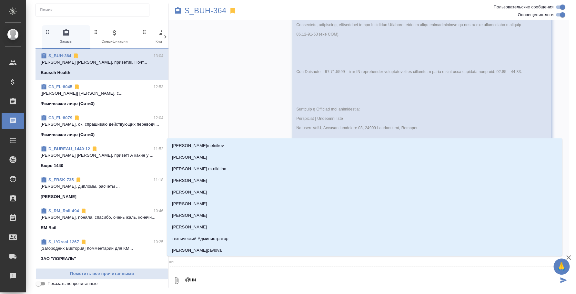
type input "ник"
type textarea "@ники"
type input "ники"
type textarea "@никиф"
type input "никиф"
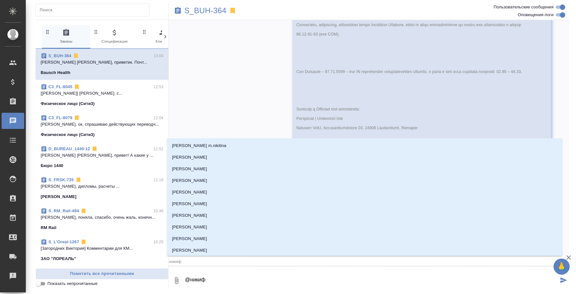
type textarea "@никифо"
type input "никифо"
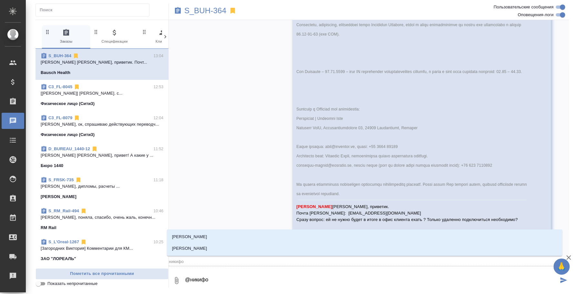
type textarea "@никифор"
type input "никифор"
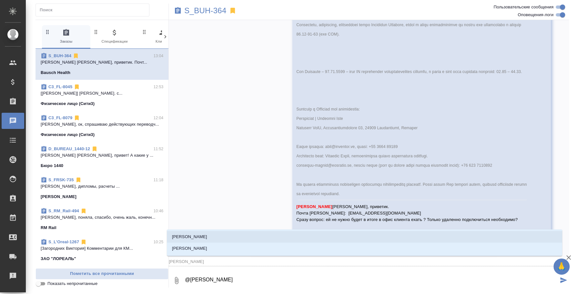
click at [333, 237] on li "Никифорова Валерия" at bounding box center [364, 237] width 395 height 12
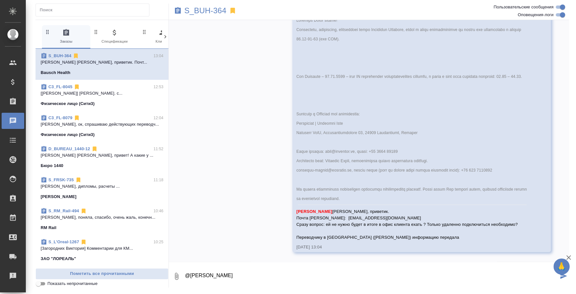
click at [271, 273] on textarea "@Никифорова Валерия" at bounding box center [371, 276] width 374 height 22
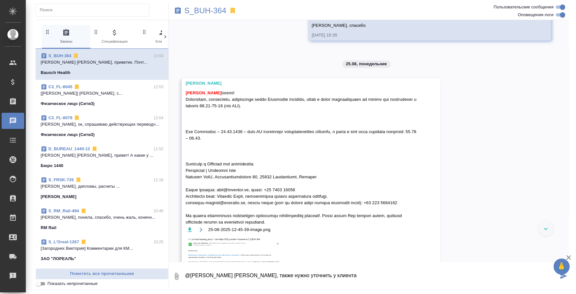
scroll to position [5175, 0]
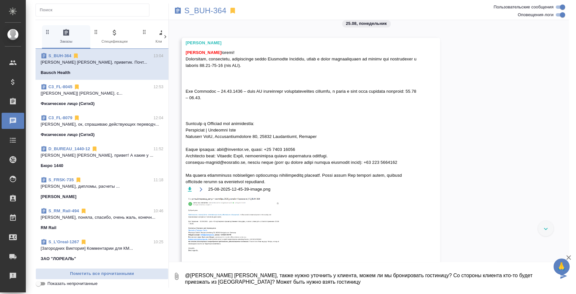
drag, startPoint x: 206, startPoint y: 282, endPoint x: 293, endPoint y: 286, distance: 86.9
click at [293, 286] on textarea "@Никифорова Валерия Лера, также нужно уточнить у клиента, можем ли мы бронирова…" at bounding box center [371, 276] width 374 height 22
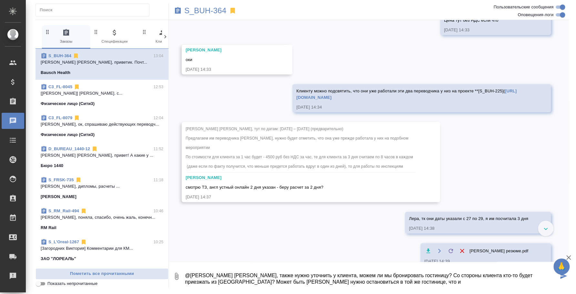
scroll to position [0, 0]
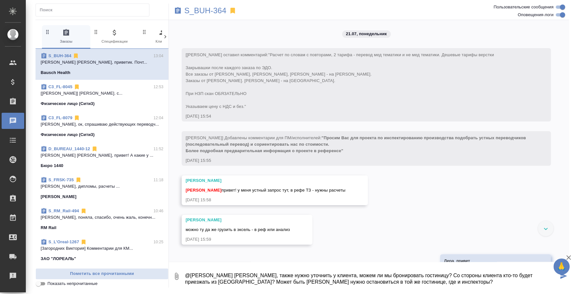
type textarea "@Никифорова Валерия Лера, также нужно уточнить у клиента, можем ли мы бронирова…"
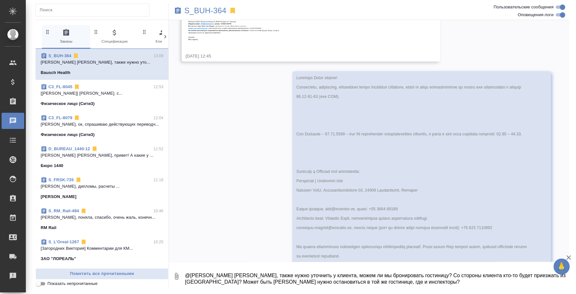
scroll to position [5542, 0]
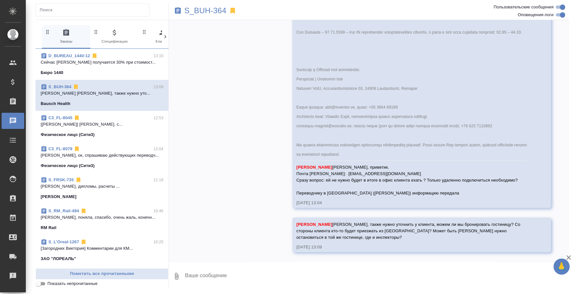
click at [77, 68] on span "D_BUREAU_1440-12 13:10 Сейчас маржа получается 30% при стоимост... Бюро 1440" at bounding box center [102, 64] width 123 height 23
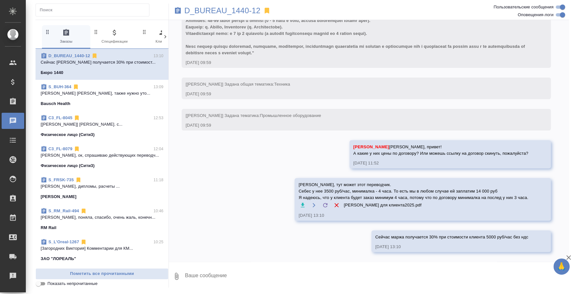
scroll to position [66, 0]
click at [306, 273] on textarea at bounding box center [376, 276] width 385 height 22
click at [346, 145] on button "Ответить на сообщение" at bounding box center [329, 148] width 71 height 13
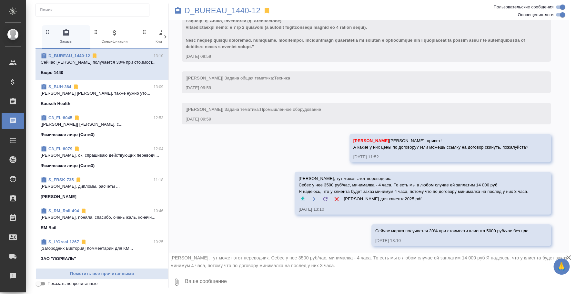
click at [300, 283] on textarea at bounding box center [376, 282] width 385 height 22
type textarea "Это переводчик китайского языка. Давай ее предложим, пожалуйста"
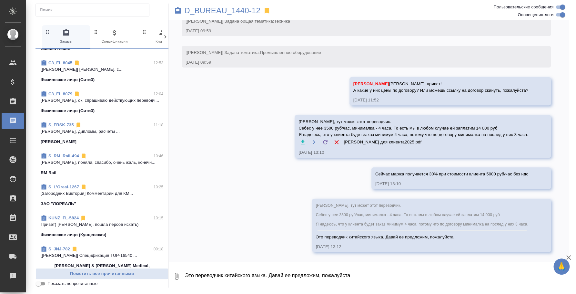
scroll to position [80, 0]
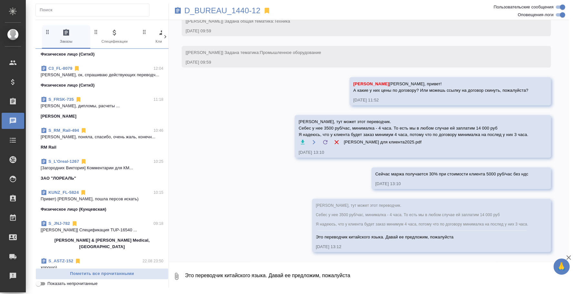
click at [92, 202] on span "KUNZ_FL-5824 10:15 Привет) Спасибо, пошла персов искать) Физическое лицо (Кунце…" at bounding box center [102, 200] width 123 height 23
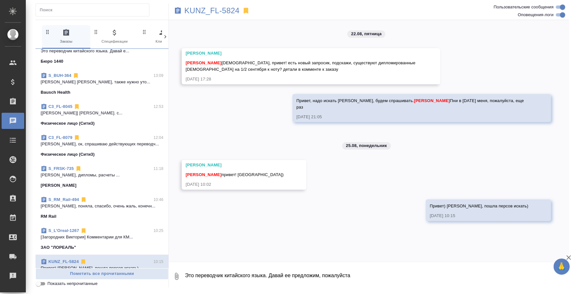
scroll to position [0, 0]
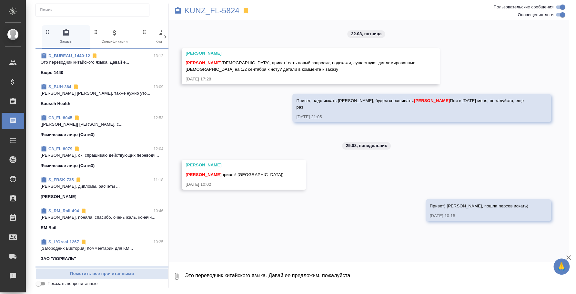
click at [88, 133] on p "Физическое лицо (Сити3)" at bounding box center [68, 134] width 54 height 6
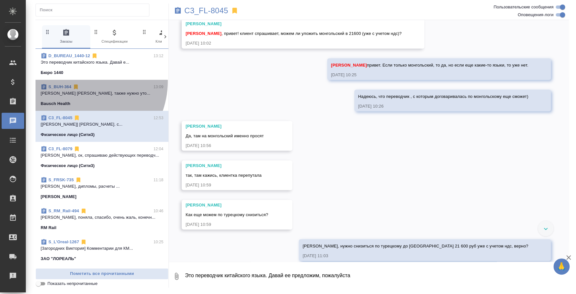
click at [78, 81] on div "S_BUH-364 13:09 Никифорова Валерия Лера, также нужно уто... Bausch Health" at bounding box center [102, 95] width 133 height 31
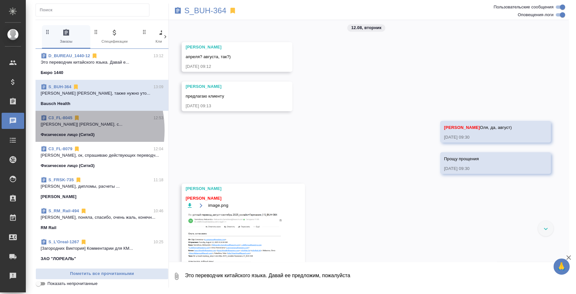
click at [58, 130] on span "C3_FL-8045 12:53 [Никитина Татьяна] Работа Корректура. с... Физическое лицо (Си…" at bounding box center [102, 126] width 123 height 23
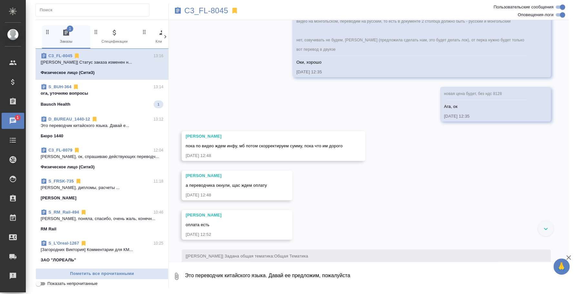
scroll to position [2840, 0]
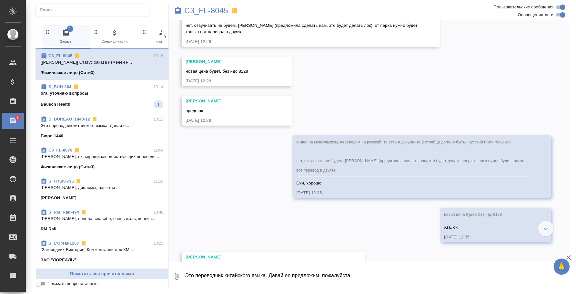
click at [70, 94] on p "ога, уточняю вопросы" at bounding box center [102, 93] width 123 height 6
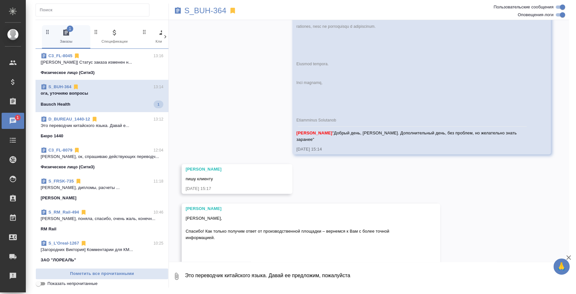
click at [86, 123] on p "Это переводчик китайского языка. Давай е..." at bounding box center [102, 125] width 123 height 6
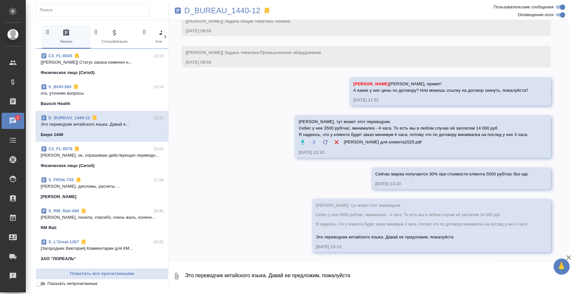
scroll to position [130, 0]
click at [97, 148] on div "C3_FL-8079 12:04" at bounding box center [102, 149] width 123 height 6
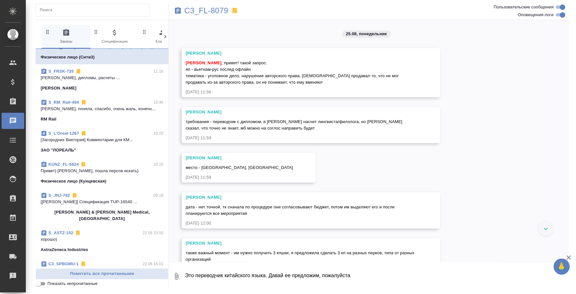
scroll to position [121, 0]
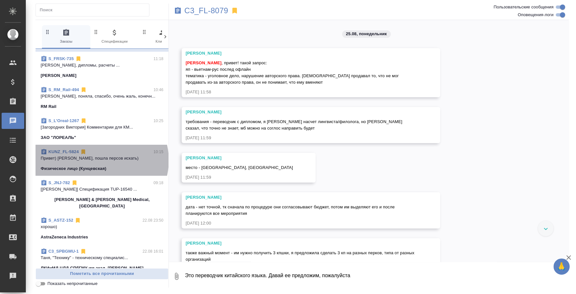
click at [101, 160] on p "Привет) [PERSON_NAME], пошла персов искать)" at bounding box center [102, 158] width 123 height 6
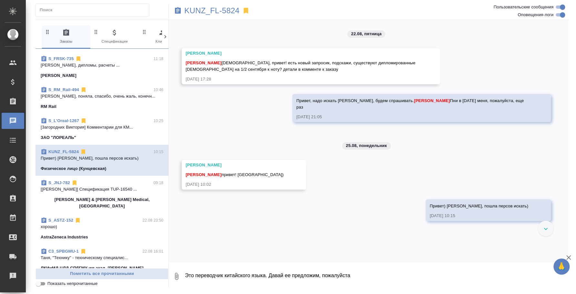
click at [103, 95] on p "Оля, поняла, спасибо, очень жаль, конечн..." at bounding box center [102, 96] width 123 height 6
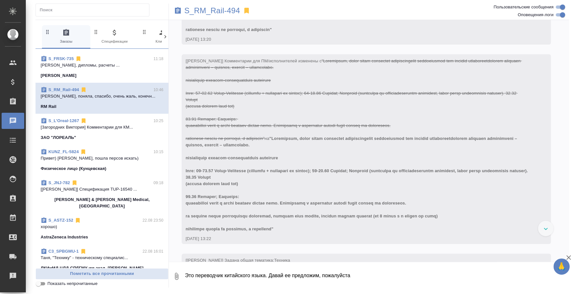
click at [71, 50] on div "C3_FL-8079 12:04 Таня, ок, спрашиваю действующих переводч... Физическое лицо (С…" at bounding box center [102, 36] width 133 height 31
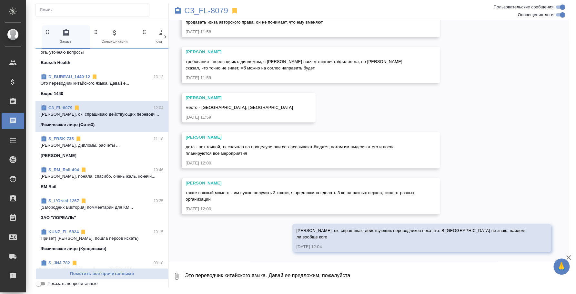
scroll to position [40, 0]
click at [105, 84] on p "Это переводчик китайского языка. Давай е..." at bounding box center [102, 84] width 123 height 6
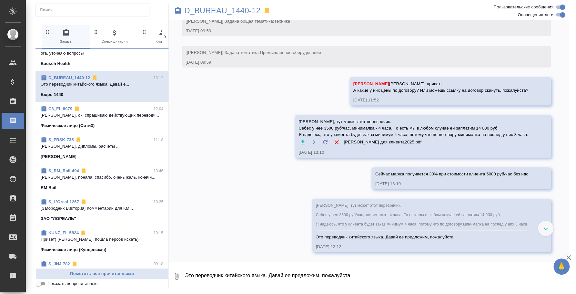
scroll to position [130, 0]
click at [91, 140] on div "S_FRSK-735 11:18" at bounding box center [102, 140] width 123 height 6
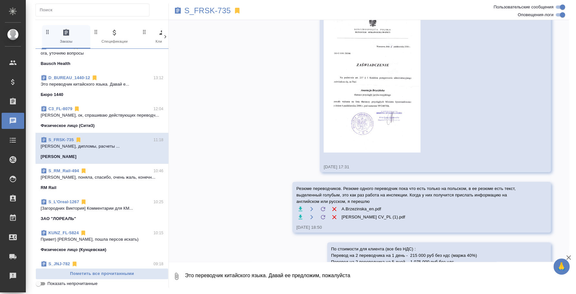
scroll to position [1924, 0]
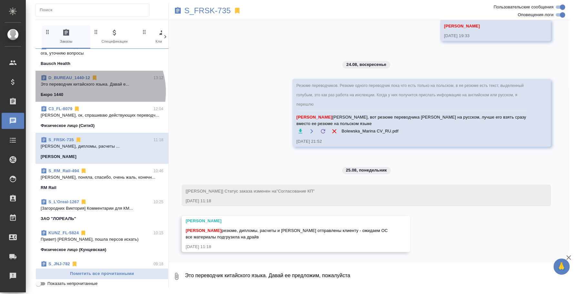
click at [91, 91] on div "Бюро 1440" at bounding box center [102, 94] width 123 height 6
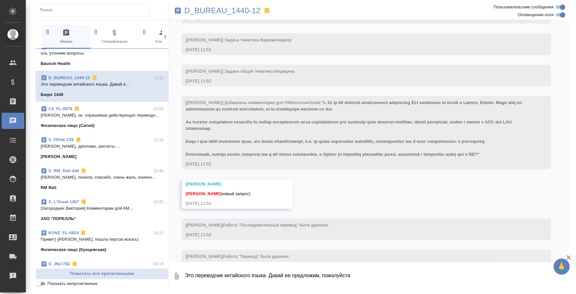
click at [99, 125] on div "Физическое лицо (Сити3)" at bounding box center [102, 125] width 123 height 6
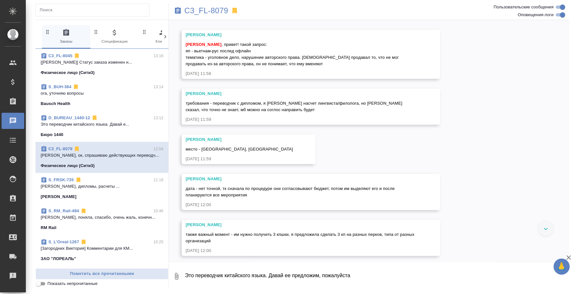
scroll to position [0, 0]
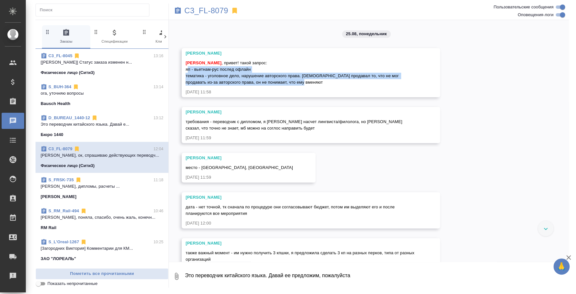
drag, startPoint x: 293, startPoint y: 85, endPoint x: 184, endPoint y: 68, distance: 110.0
click at [184, 68] on div "Никитина Татьяна Федотова Ирина , привет! такой запрос: яп - вьетнам-рус послед…" at bounding box center [311, 72] width 259 height 49
copy span "яп - вьетнам-рус послед офлайн тематика - уголовное дело, нарушение авторского …"
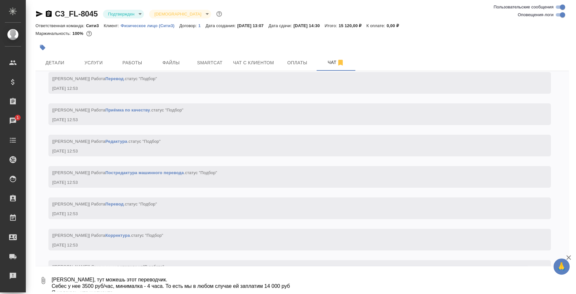
scroll to position [3287, 0]
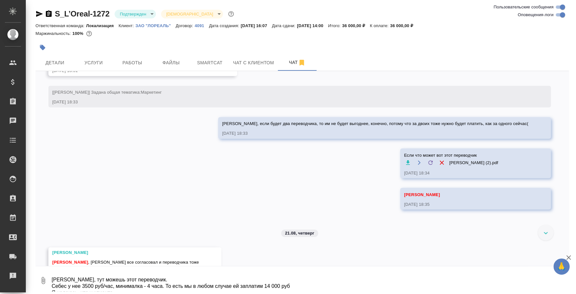
scroll to position [947, 0]
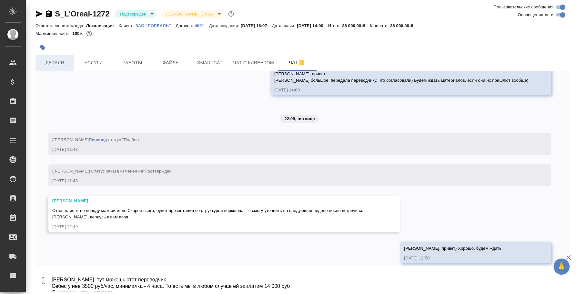
click at [48, 59] on span "Детали" at bounding box center [54, 63] width 31 height 8
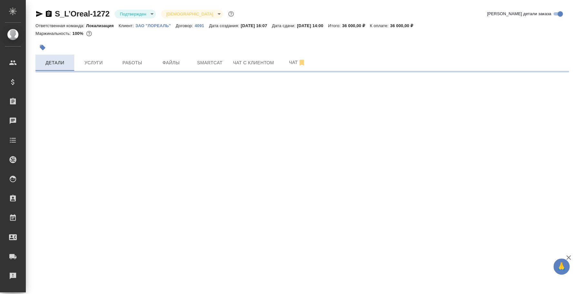
select select "RU"
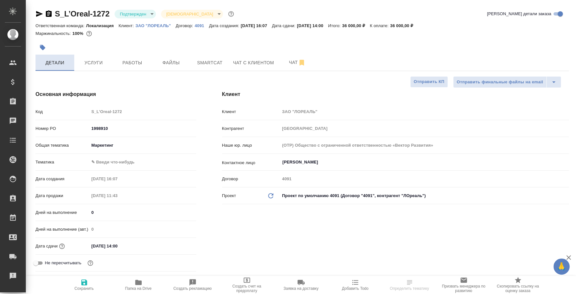
type textarea "x"
click at [98, 60] on span "Услуги" at bounding box center [93, 63] width 31 height 8
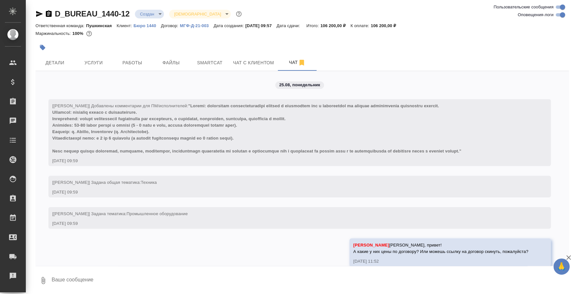
scroll to position [10, 0]
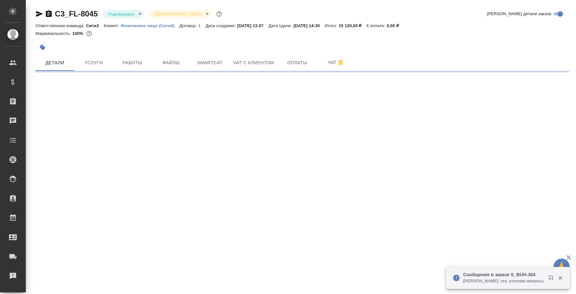
select select "RU"
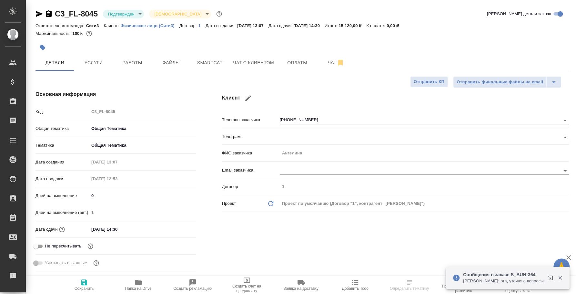
type textarea "x"
click at [330, 64] on span "Чат" at bounding box center [336, 62] width 31 height 8
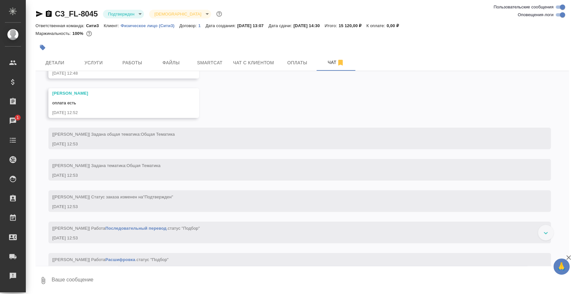
scroll to position [2892, 0]
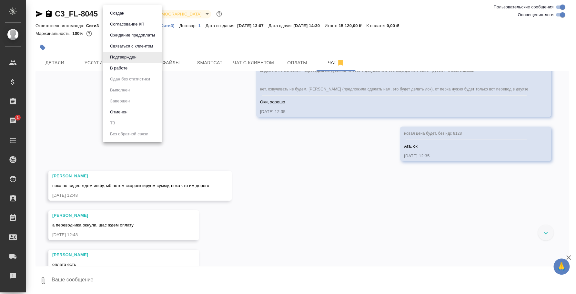
click at [138, 9] on body "🙏 .cls-1 fill:#fff; AWATERA Fedotova Irina Клиенты Спецификации Заказы 1 Чаты T…" at bounding box center [288, 147] width 576 height 294
click at [135, 68] on li "В работе" at bounding box center [132, 68] width 59 height 11
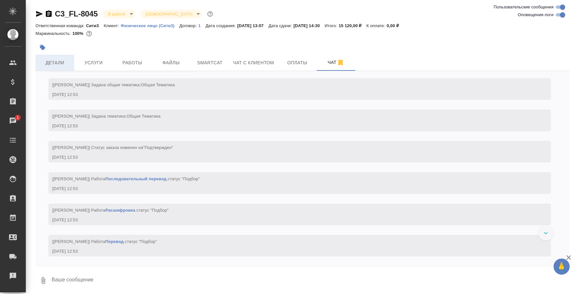
scroll to position [3287, 0]
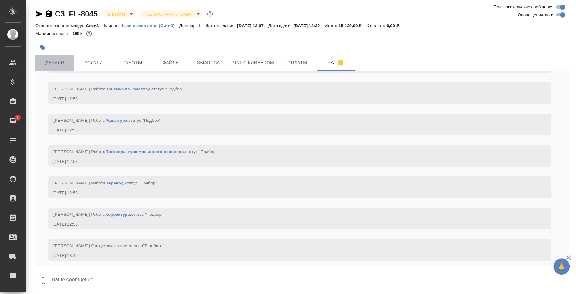
click at [66, 64] on span "Детали" at bounding box center [54, 63] width 31 height 8
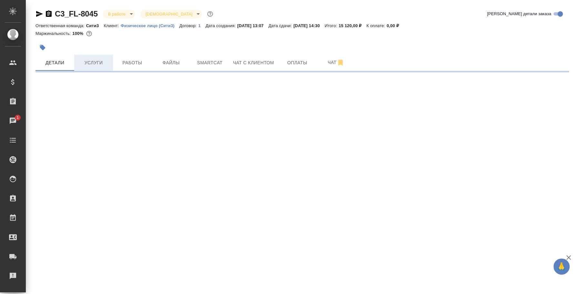
select select "RU"
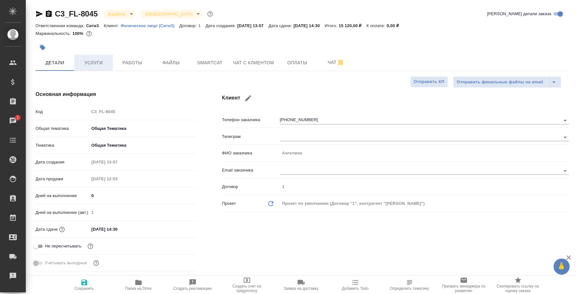
type textarea "x"
click at [105, 59] on span "Услуги" at bounding box center [93, 63] width 31 height 8
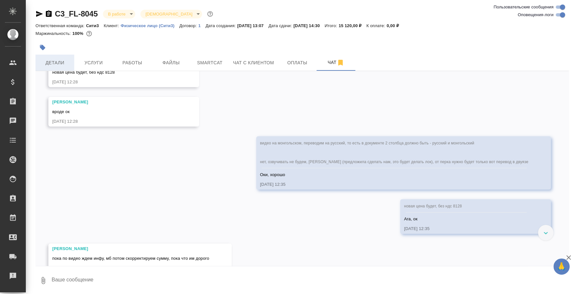
click at [66, 67] on button "Детали" at bounding box center [55, 63] width 39 height 16
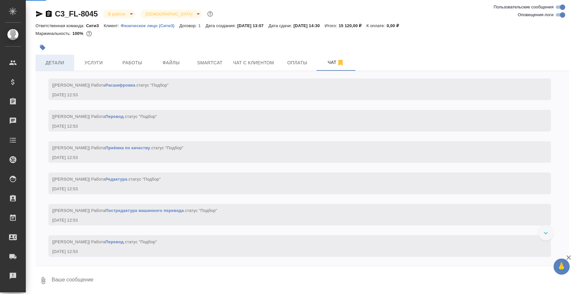
scroll to position [3287, 0]
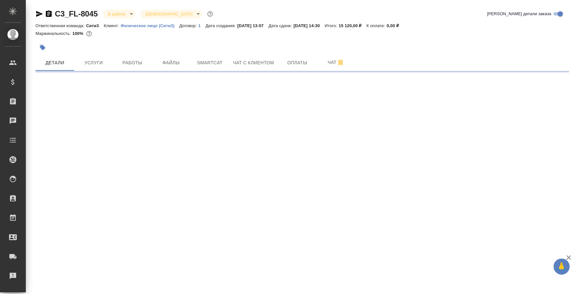
select select "RU"
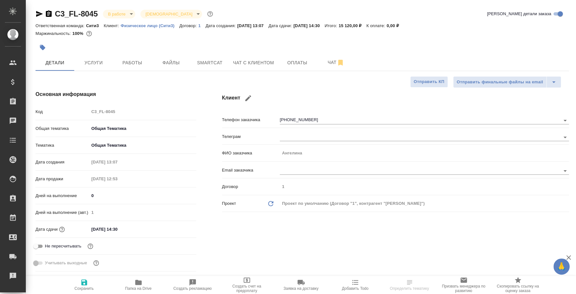
type textarea "x"
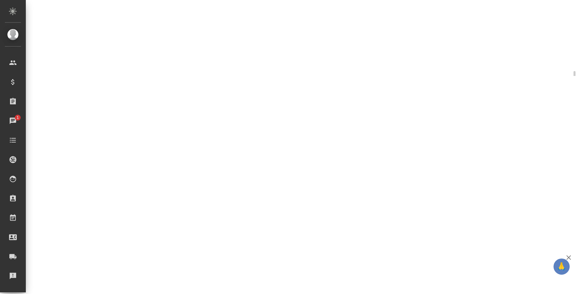
select select "RU"
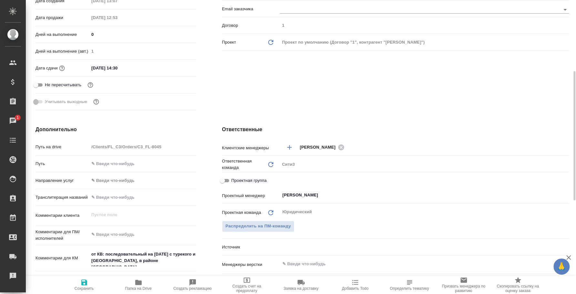
type textarea "x"
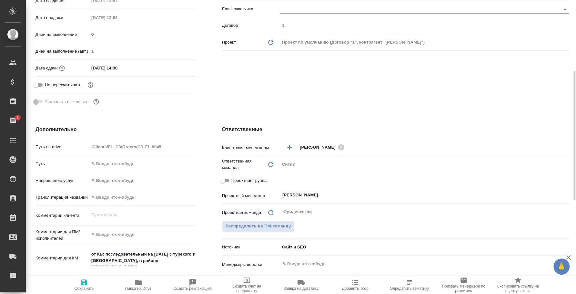
type textarea "x"
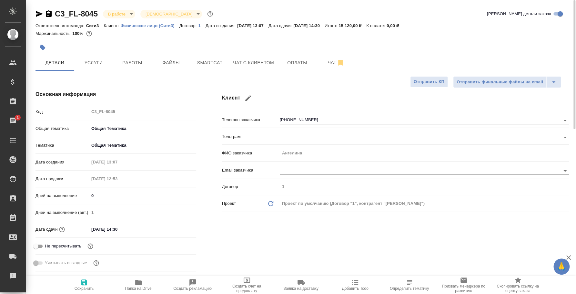
type textarea "x"
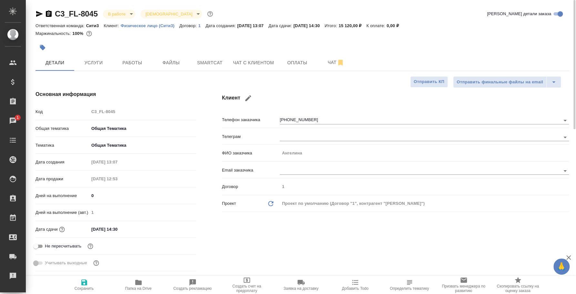
type textarea "x"
click at [89, 66] on span "Услуги" at bounding box center [93, 63] width 31 height 8
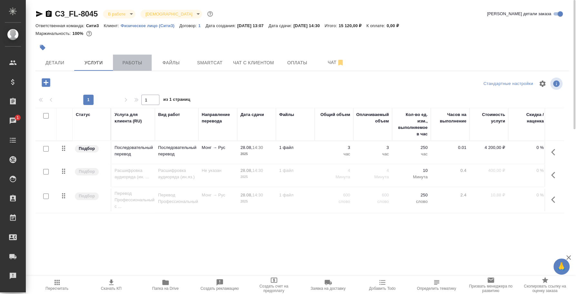
click at [145, 63] on span "Работы" at bounding box center [132, 63] width 31 height 8
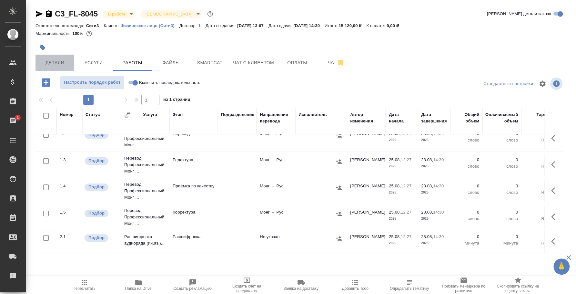
click at [52, 62] on span "Детали" at bounding box center [54, 63] width 31 height 8
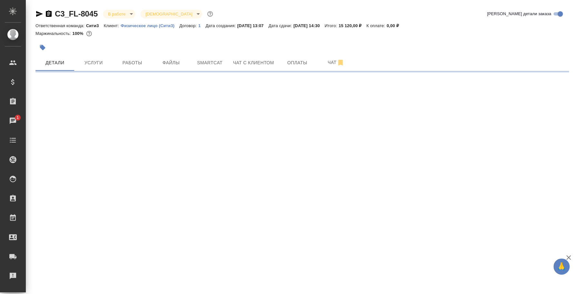
select select "RU"
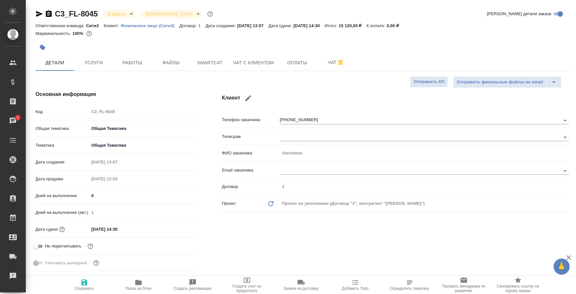
type textarea "x"
click at [327, 67] on button "Чат" at bounding box center [336, 63] width 39 height 16
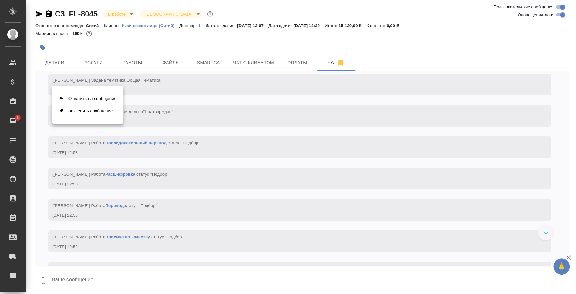
scroll to position [3098, 0]
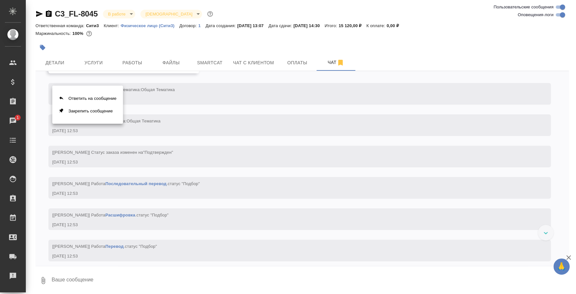
click at [323, 86] on div at bounding box center [288, 147] width 576 height 294
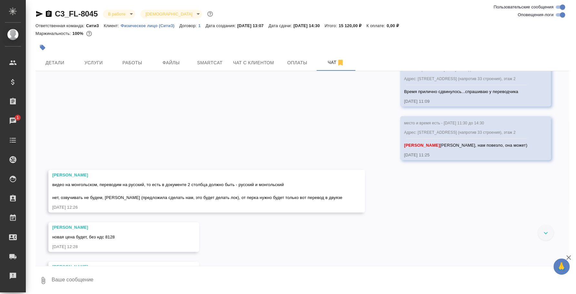
scroll to position [2655, 0]
click at [129, 285] on textarea at bounding box center [310, 280] width 518 height 22
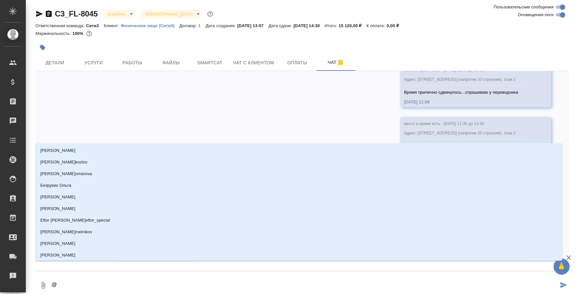
type textarea "@y"
type input "y"
type textarea "@y'b"
type input "y'b"
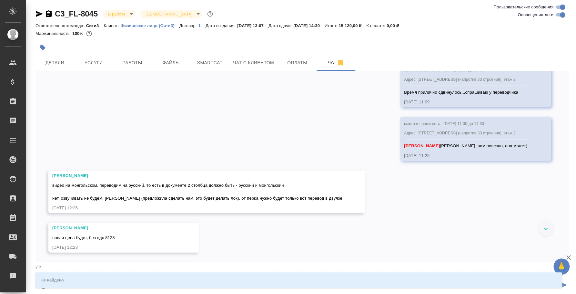
type textarea "@y"
type input "y"
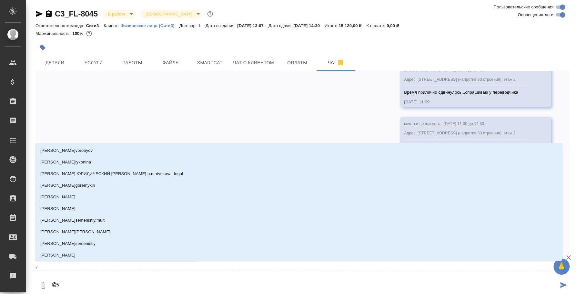
type textarea "@"
type textarea "@н"
type input "н"
type textarea "@ни"
type input "ни"
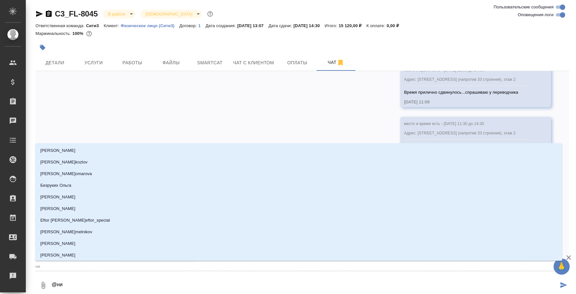
type textarea "@ник"
type input "ник"
type textarea "@ники"
type input "ники"
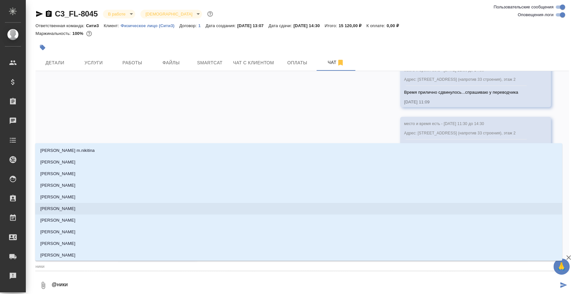
click at [88, 212] on li "[PERSON_NAME]" at bounding box center [298, 209] width 527 height 12
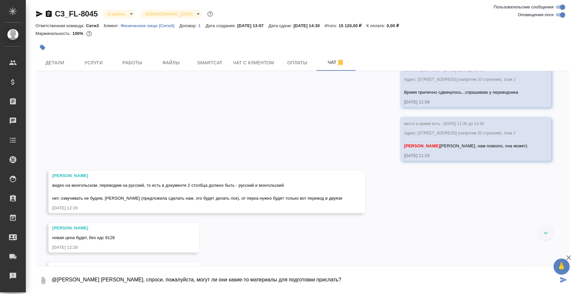
paste textarea "Ирина, скажите, пожалуйста, есть ли какие нибудь материалы для подготовки?"
click at [313, 277] on textarea "@Никитина Татьяна Таня, спроси, пожалуйста, могут ли они какие-то материалы для…" at bounding box center [304, 280] width 507 height 22
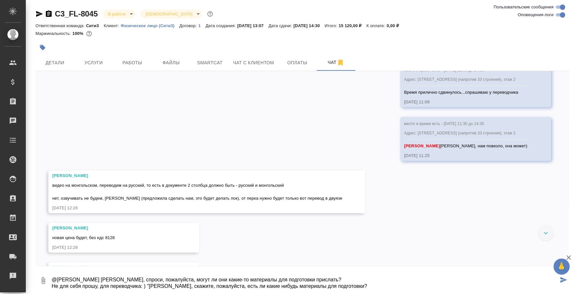
click at [346, 279] on textarea "@Никитина Татьяна Таня, спроси, пожалуйста, могут ли они какие-то материалы для…" at bounding box center [304, 280] width 507 height 22
click at [344, 283] on textarea "@Никитина Татьяна Таня, спроси, пожалуйста, могут ли они какие-то материалы для…" at bounding box center [304, 280] width 507 height 22
click at [148, 283] on textarea "@Никитина Татьяна Таня, спроси, пожалуйста, могут ли они какие-то материалы для…" at bounding box center [304, 280] width 507 height 22
click at [377, 285] on textarea "@Никитина Татьяна Таня, спроси, пожалуйста, могут ли они какие-то материалы для…" at bounding box center [304, 280] width 507 height 22
type textarea "@Никитина Татьяна Таня, спроси, пожалуйста, могут ли они какие-то материалы для…"
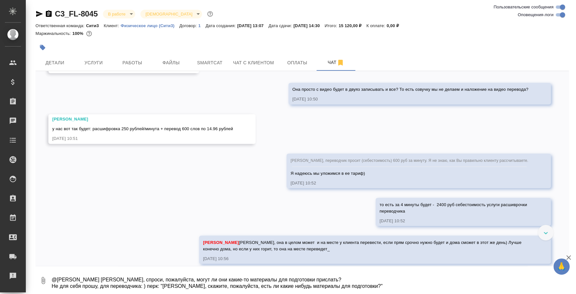
scroll to position [2208, 0]
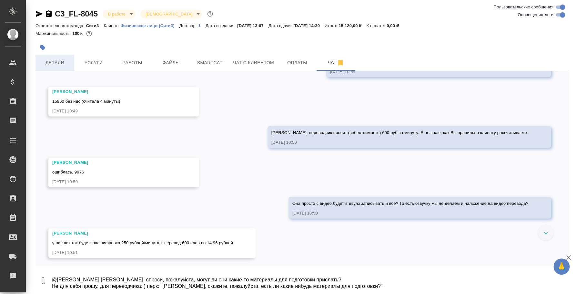
click at [60, 60] on span "Детали" at bounding box center [54, 63] width 31 height 8
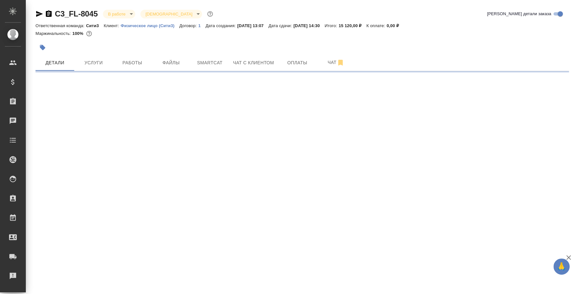
select select "RU"
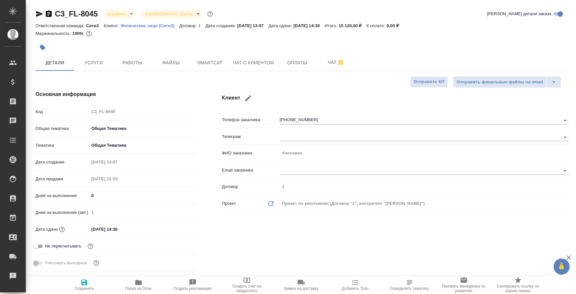
type textarea "x"
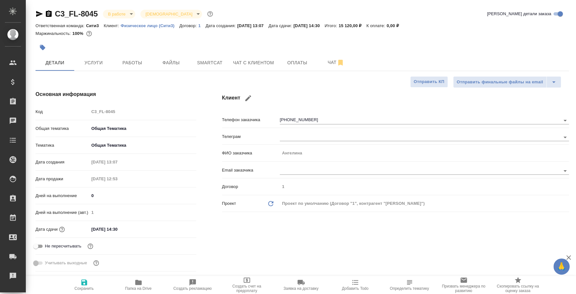
type textarea "x"
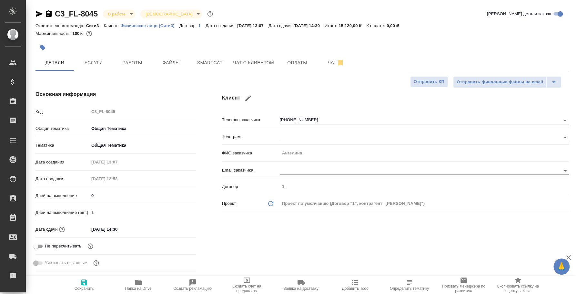
type textarea "x"
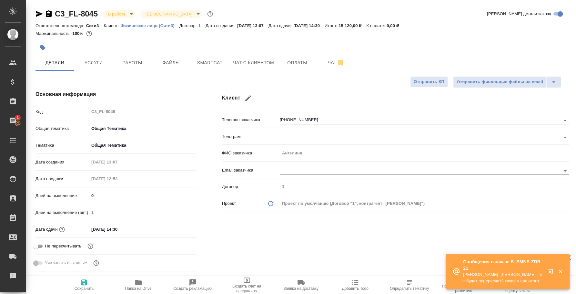
click at [550, 271] on icon "button" at bounding box center [550, 271] width 4 height 4
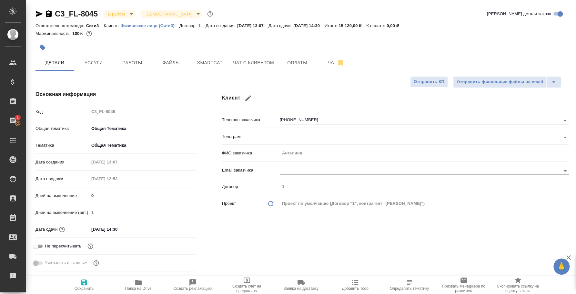
type textarea "x"
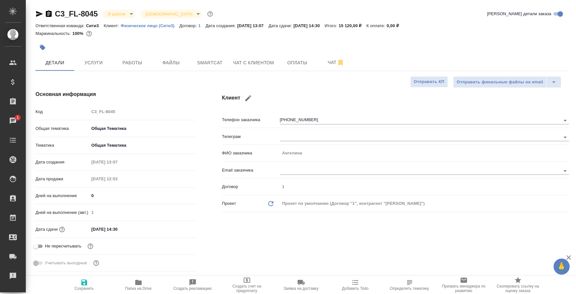
type textarea "x"
click at [95, 60] on span "Услуги" at bounding box center [93, 63] width 31 height 8
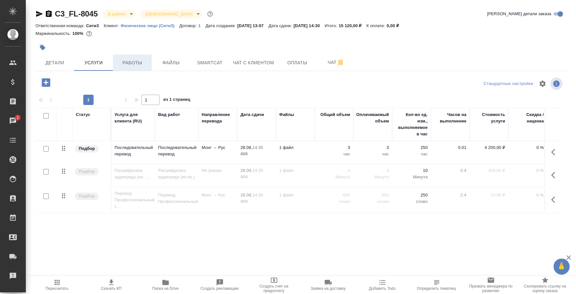
click at [135, 67] on button "Работы" at bounding box center [132, 63] width 39 height 16
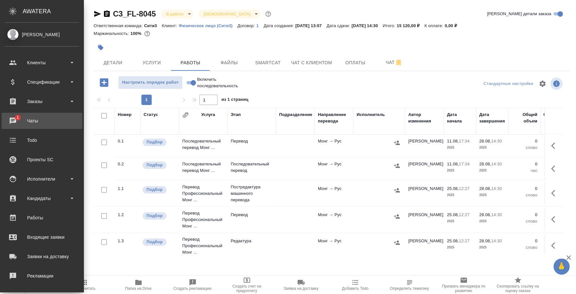
click at [17, 121] on div "Чаты" at bounding box center [42, 121] width 74 height 10
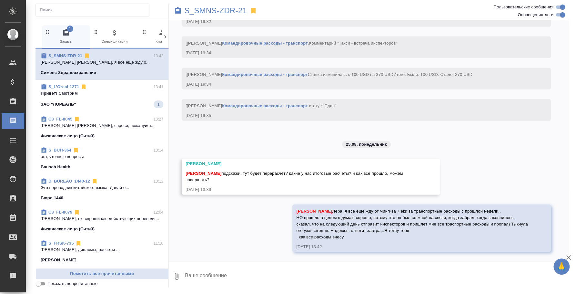
scroll to position [4607, 0]
click at [90, 91] on p "Привет! Смотрим" at bounding box center [102, 93] width 123 height 6
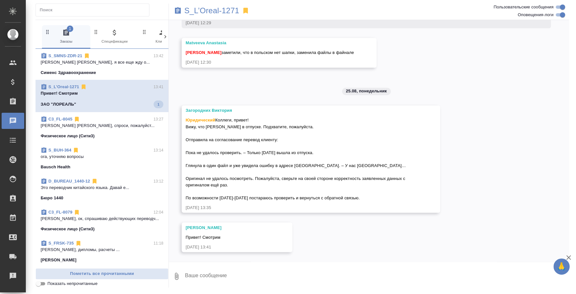
scroll to position [4003, 0]
click at [93, 148] on div "S_BUH-364 13:14" at bounding box center [102, 150] width 123 height 6
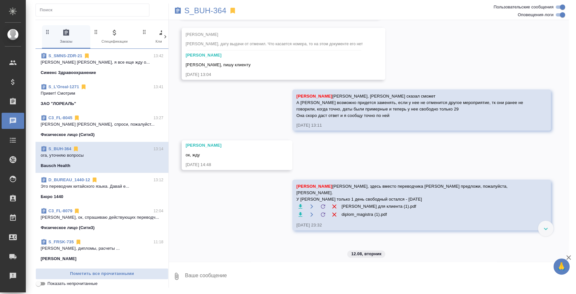
click at [93, 100] on div "ЗАО "ЛОРЕАЛЬ"" at bounding box center [102, 103] width 123 height 6
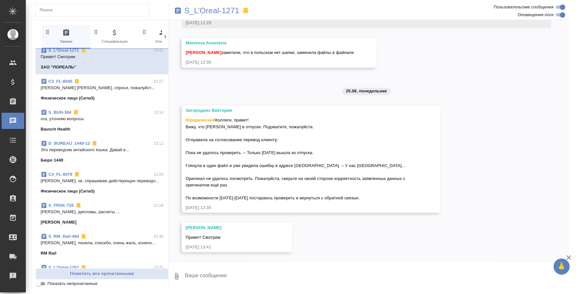
scroll to position [40, 0]
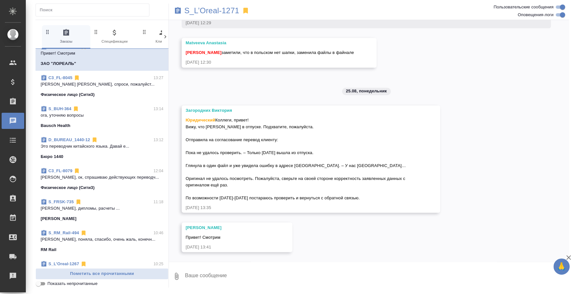
click at [88, 179] on p "Таня, ок, спрашиваю действующих переводч..." at bounding box center [102, 177] width 123 height 6
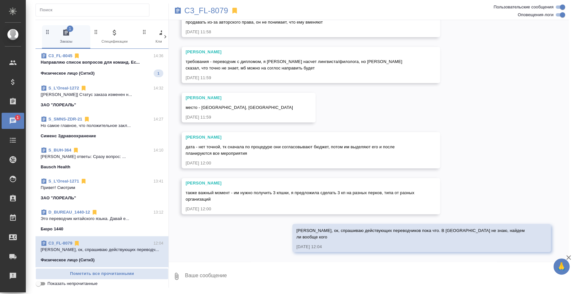
scroll to position [60, 0]
click at [106, 61] on p "Направляю список вопросов для команд. Ес..." at bounding box center [102, 62] width 123 height 6
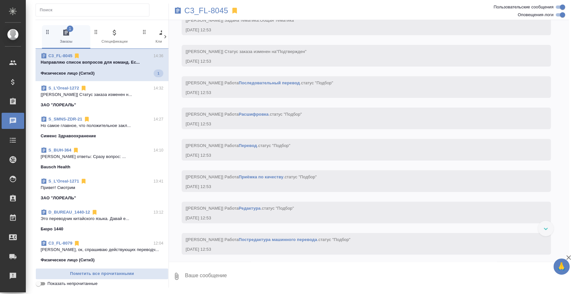
scroll to position [3416, 0]
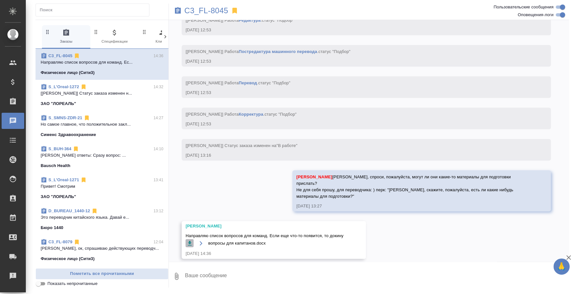
click at [191, 240] on icon "button" at bounding box center [190, 243] width 6 height 6
click at [307, 232] on span "Направляю список вопросов для команд. Если еще что-то появится, то докину" at bounding box center [265, 235] width 158 height 6
copy div "Направляю список вопросов для команд. Если еще что-то появится, то докину"
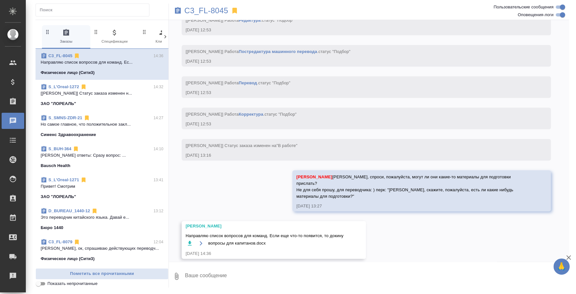
click at [254, 274] on textarea at bounding box center [376, 276] width 385 height 22
type textarea "N"
type textarea "[PERSON_NAME], спасибо большое)"
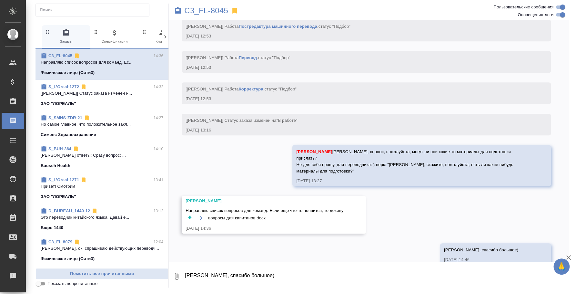
scroll to position [3447, 0]
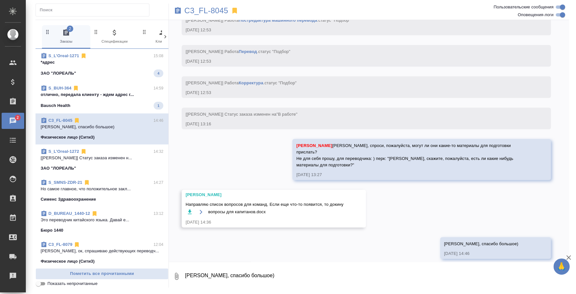
click at [110, 77] on div "ЗАО "ЛОРЕАЛЬ" 4" at bounding box center [102, 73] width 123 height 8
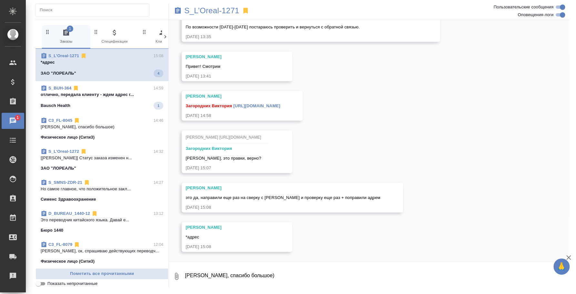
scroll to position [4174, 0]
click at [107, 90] on p "отлично, передала клиенту - ждем адрес г..." at bounding box center [102, 93] width 123 height 6
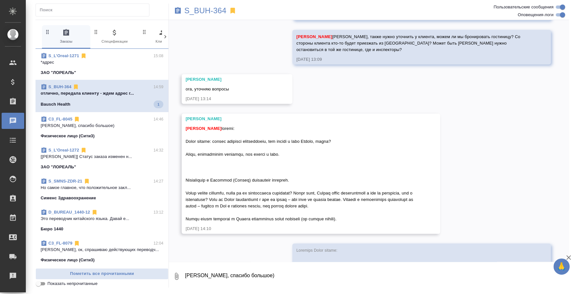
scroll to position [5943, 0]
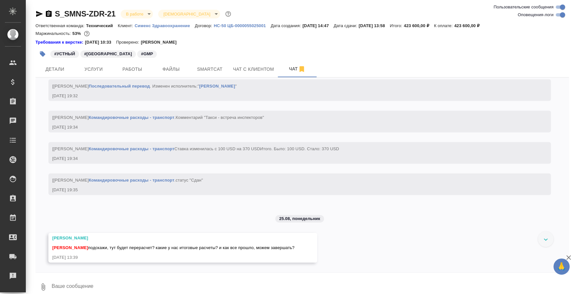
scroll to position [4500, 0]
click at [206, 282] on textarea at bounding box center [310, 287] width 518 height 22
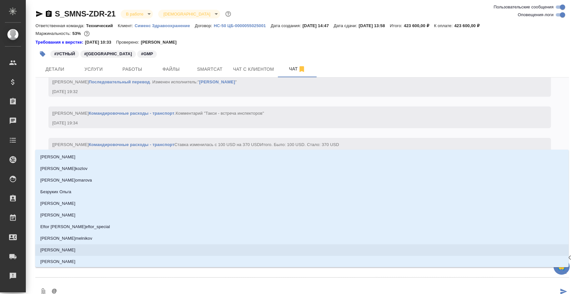
type textarea "@y"
type input "y"
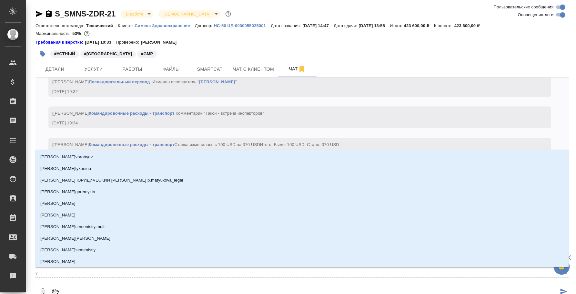
type textarea "@y'b"
type input "y'b"
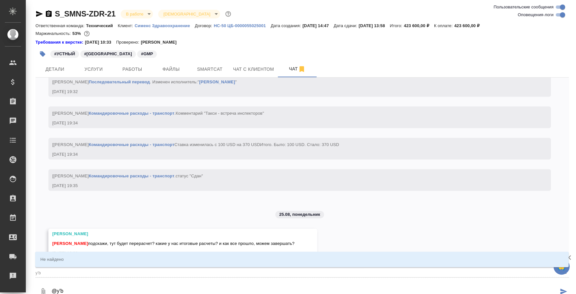
type textarea "@y'b'r"
type input "y'b'r"
type textarea "@y'b"
type input "y'b"
type textarea "@y"
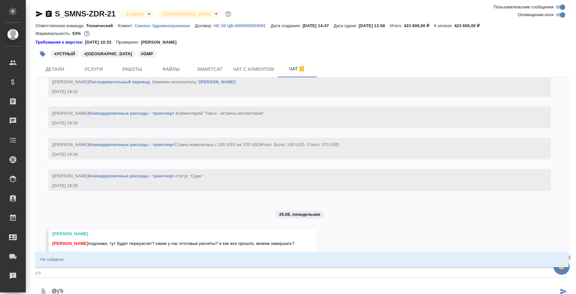
type input "y"
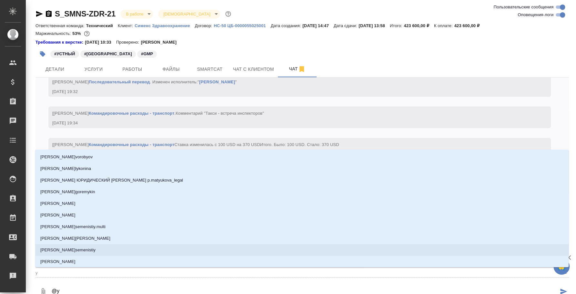
type textarea "@"
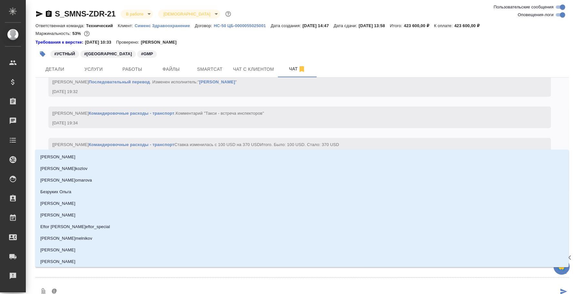
type textarea "@н"
type input "н"
type textarea "@ни"
type input "ни"
type textarea "@ник"
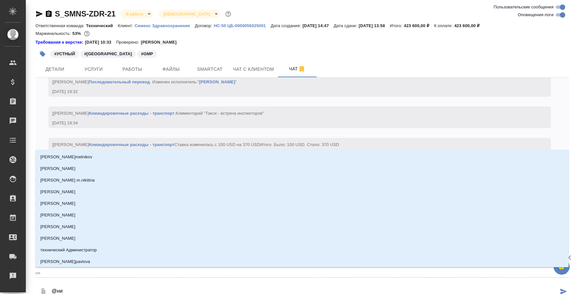
type input "ник"
type textarea "@ники"
type input "ники"
type textarea "@никиф"
type input "никиф"
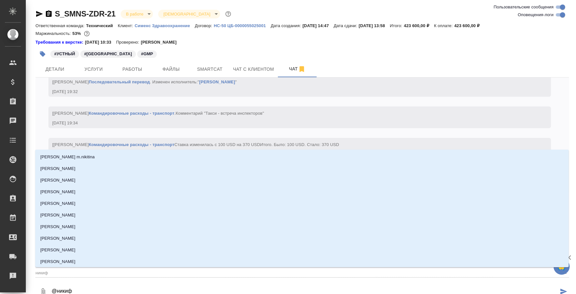
type textarea "@никифо"
type input "никифо"
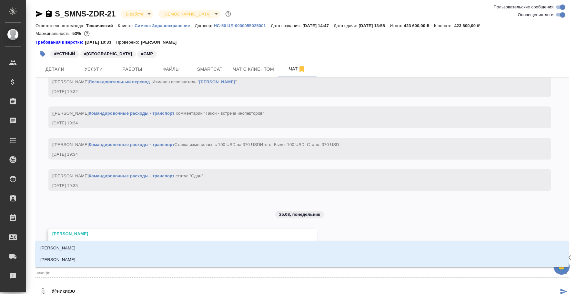
type textarea "@никифор"
type input "никифор"
type textarea "@никифоро"
type input "никифоро"
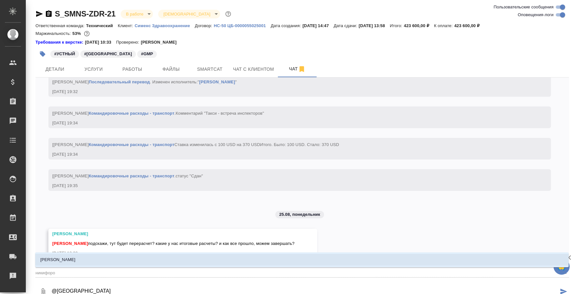
click at [228, 255] on li "[PERSON_NAME]" at bounding box center [302, 260] width 534 height 12
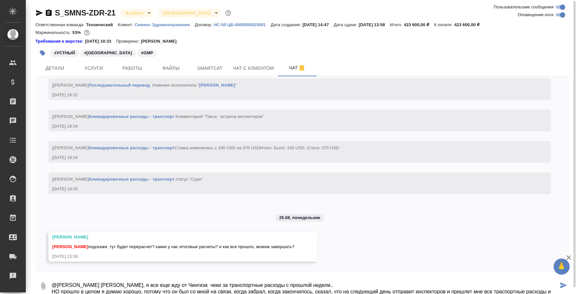
scroll to position [4, 0]
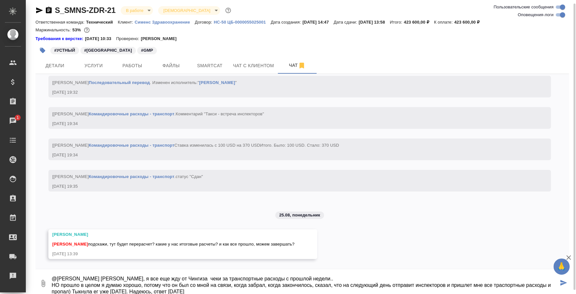
click at [99, 293] on textarea "@Никифорова Валерия Лера, я все еще жду от Чингиза чеки за транспортные расходы…" at bounding box center [304, 283] width 507 height 22
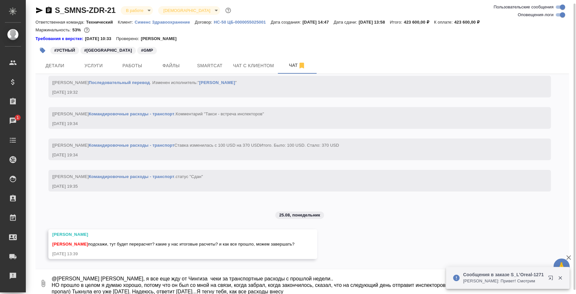
type textarea "@Никифорова Валерия Лера, я все еще жду от Чингиза чеки за транспортные расходы…"
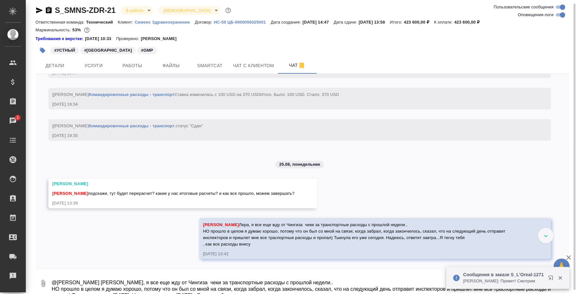
scroll to position [4550, 0]
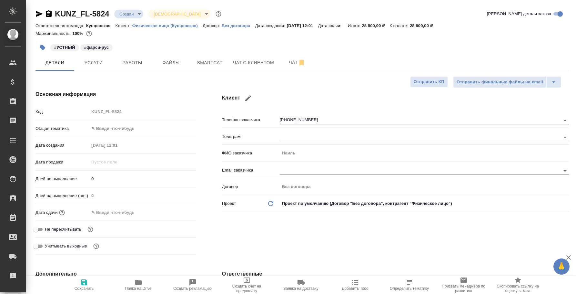
select select "RU"
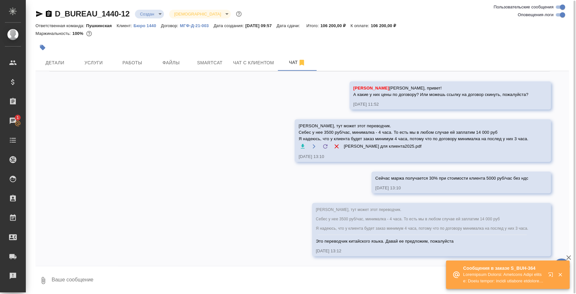
scroll to position [1, 0]
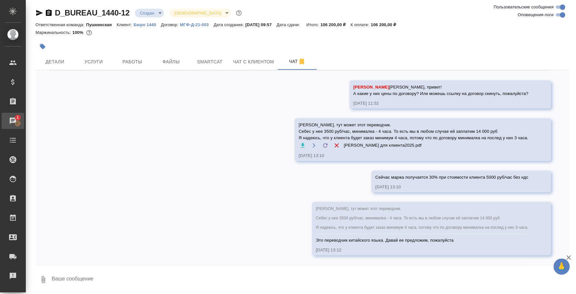
click at [13, 119] on div "Чаты" at bounding box center [5, 121] width 16 height 10
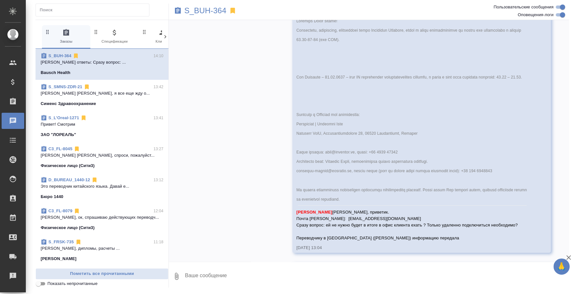
scroll to position [5711, 0]
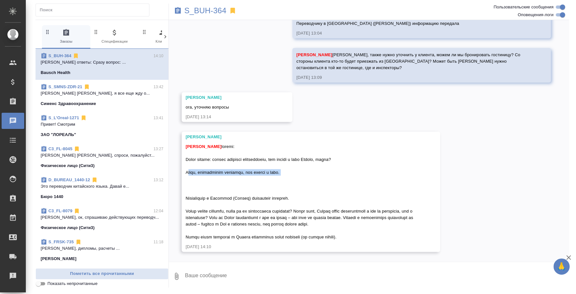
drag, startPoint x: 292, startPoint y: 173, endPoint x: 185, endPoint y: 172, distance: 106.5
click at [185, 172] on div "[PERSON_NAME] [PERSON_NAME] [DATE] 14:10" at bounding box center [311, 192] width 259 height 120
copy span "Верно, подключение удаленно, без выезда в офис."
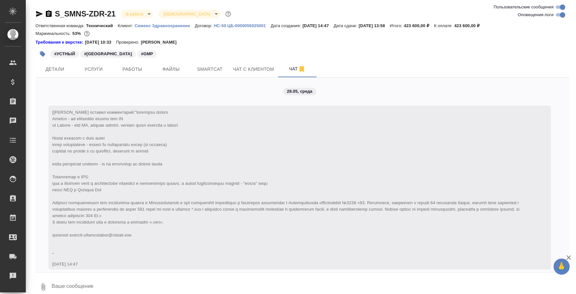
scroll to position [4550, 0]
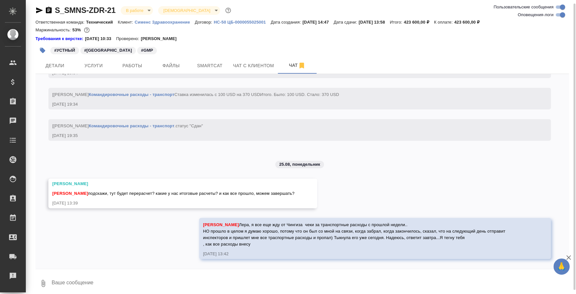
click at [172, 283] on textarea at bounding box center [310, 283] width 518 height 22
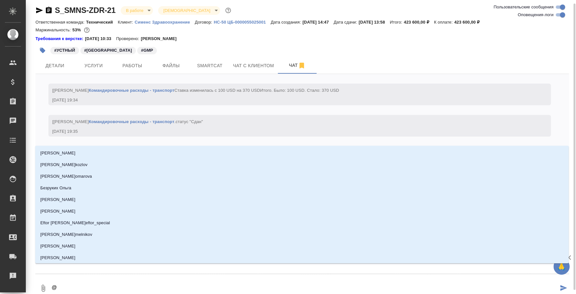
type textarea "@x"
type input "x"
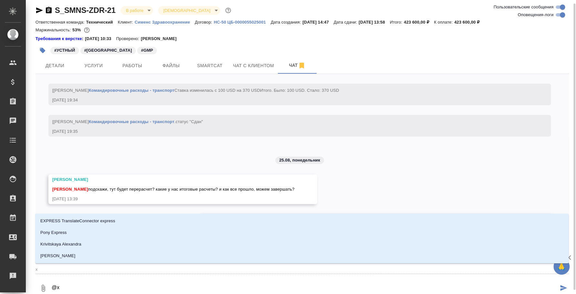
type textarea "@xb"
type input "xb"
type textarea "@xby"
type input "xby"
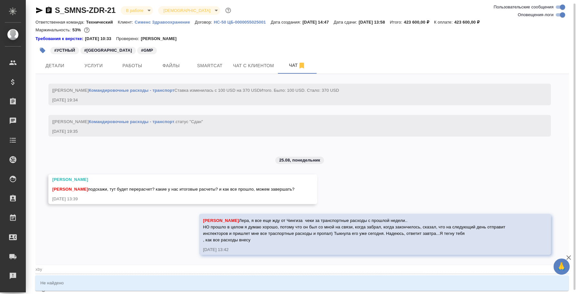
type textarea "@xb"
type input "xb"
type textarea "@x"
type input "x"
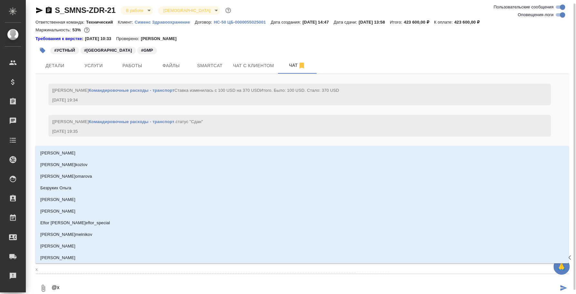
type textarea "@"
type textarea "@x"
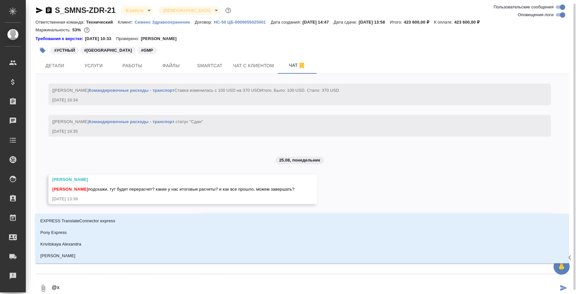
type input "x"
type textarea "@x'b"
type input "x'b"
type textarea "@x'b'y"
type input "x'b'y"
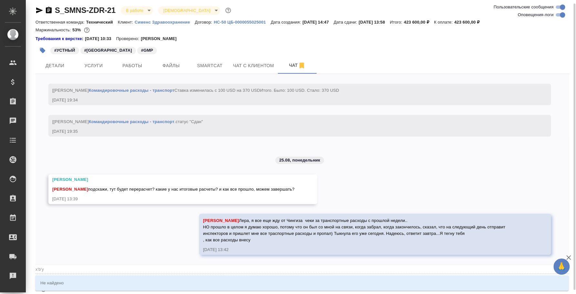
type textarea "@x'b"
type input "x'b"
type textarea "@x"
type input "x"
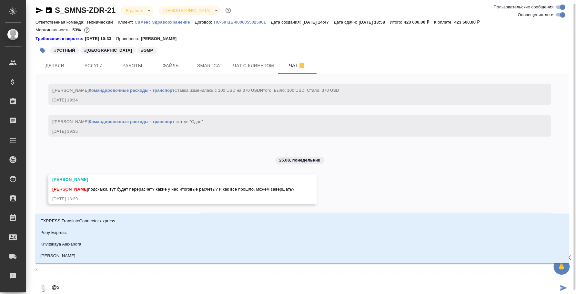
type textarea "@"
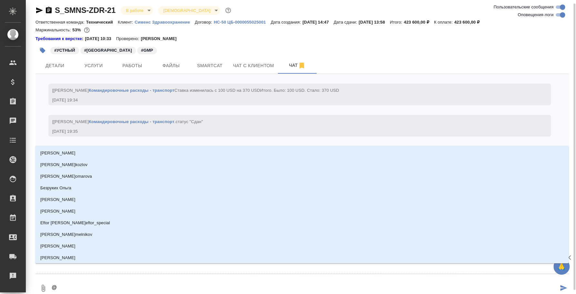
type textarea "@ч"
type input "ч"
type textarea "@чи"
type input "чи"
type textarea "@чин"
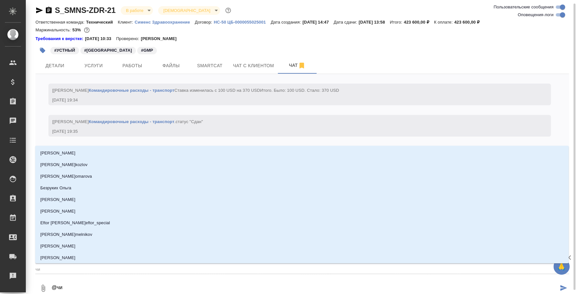
type input "чин"
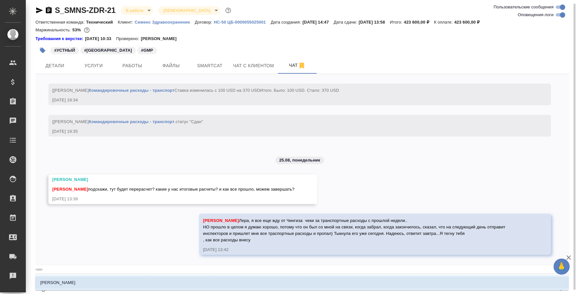
type textarea "@чи"
type input "чи"
type textarea "@ч"
type input "ч"
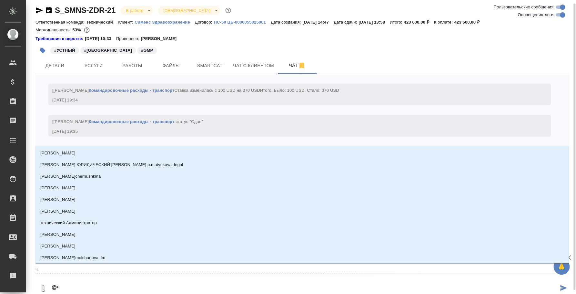
type textarea "@"
type textarea "@н"
type input "н"
type textarea "@ни"
type input "ни"
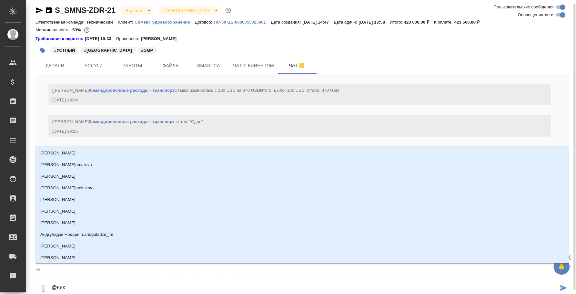
type textarea "@ники"
type input "ники"
type textarea "@никиф"
type input "никиф"
type textarea "@никифо"
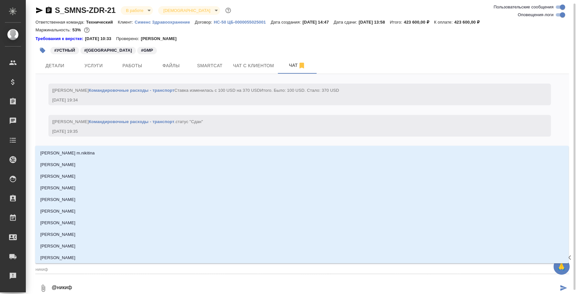
type input "никифо"
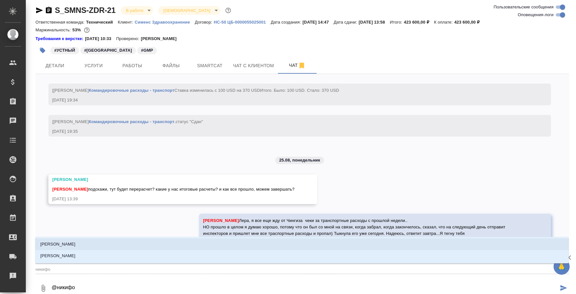
click at [151, 241] on li "Никифорова Валерия" at bounding box center [302, 244] width 534 height 12
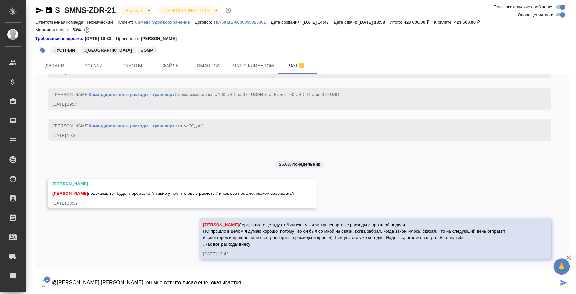
type textarea "@Никифорова Валерия Лера, он мне вот что писал еще, оказывается"
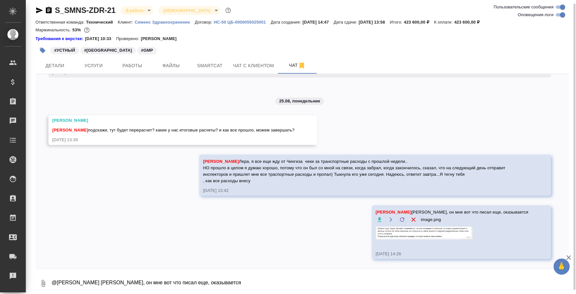
scroll to position [4601, 0]
click at [420, 275] on textarea "@Никифорова Валерия Лера, он мне вот что писал еще, оказывается" at bounding box center [310, 283] width 518 height 22
type textarea "Но самое главное, что положительное заключение будет. Надеюсь, все так"
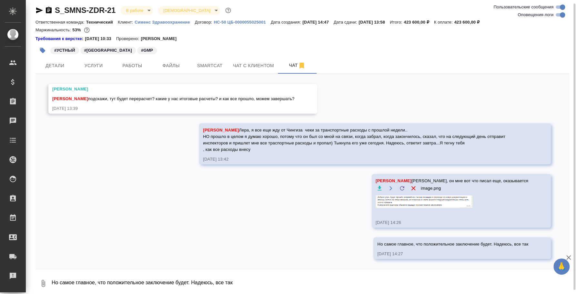
scroll to position [4645, 0]
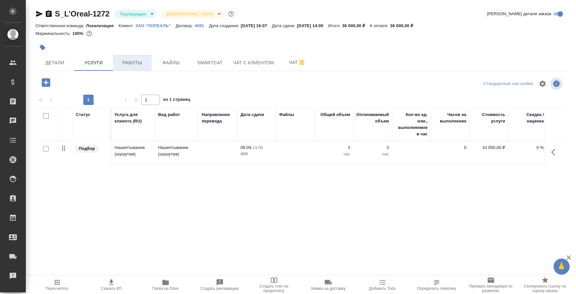
click at [132, 60] on span "Работы" at bounding box center [132, 63] width 31 height 8
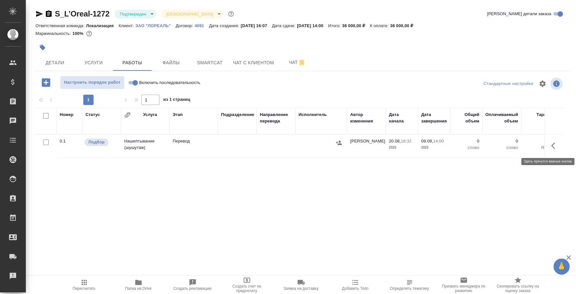
click at [551, 144] on icon "button" at bounding box center [555, 146] width 8 height 8
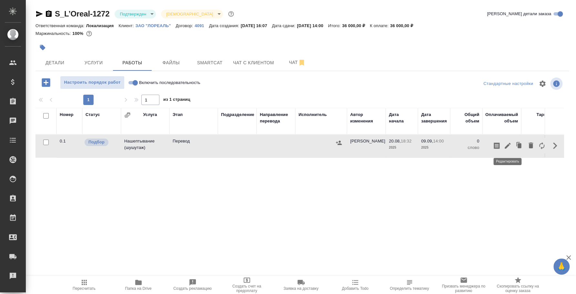
click at [505, 145] on icon "button" at bounding box center [508, 146] width 8 height 8
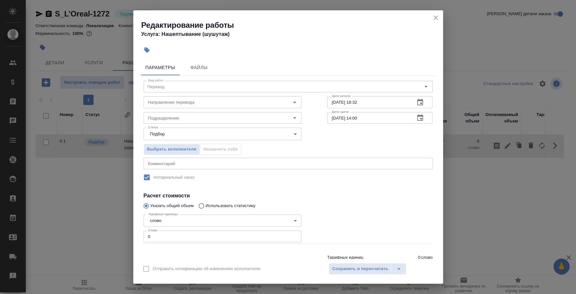
click at [283, 219] on body "🙏 .cls-1 fill:#fff; AWATERA [PERSON_NAME] Спецификации Заказы 0 Чаты Todo Проек…" at bounding box center [288, 147] width 576 height 294
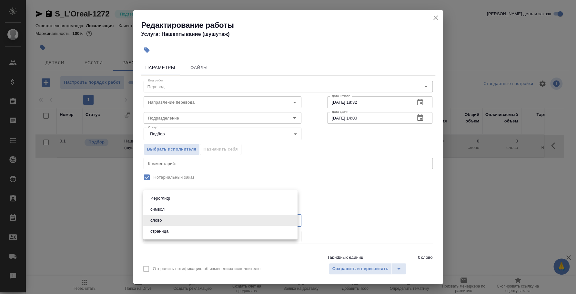
click at [529, 200] on div at bounding box center [288, 147] width 576 height 294
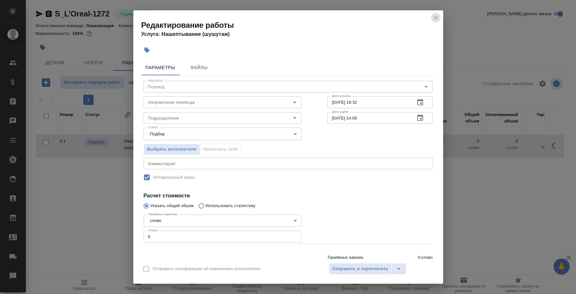
click at [435, 17] on icon "close" at bounding box center [436, 18] width 8 height 8
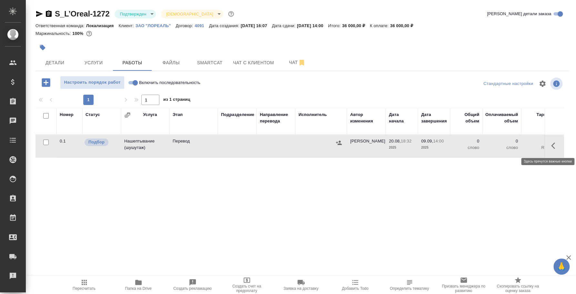
click at [554, 146] on icon "button" at bounding box center [555, 146] width 8 height 8
click at [508, 145] on icon "button" at bounding box center [508, 146] width 6 height 6
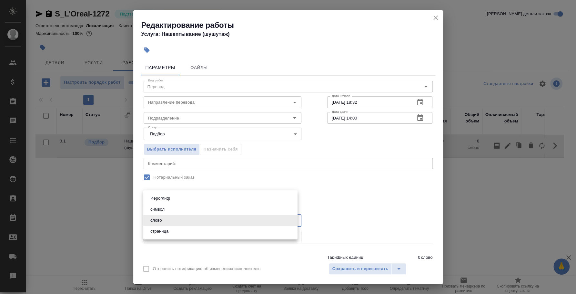
click at [272, 224] on body "🙏 .cls-1 fill:#fff; AWATERA Fedotova Irina Клиенты Спецификации Заказы 0 Чаты T…" at bounding box center [288, 147] width 576 height 294
click at [360, 183] on div at bounding box center [288, 147] width 576 height 294
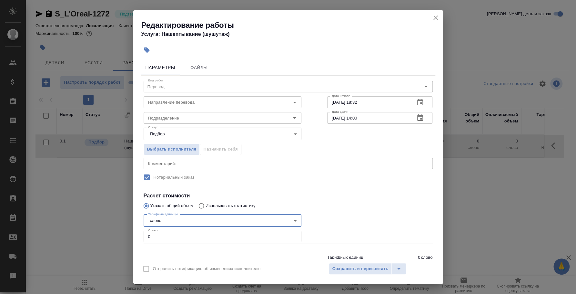
click at [436, 18] on icon "close" at bounding box center [436, 17] width 5 height 5
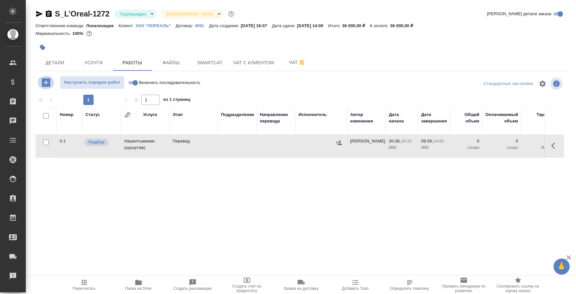
click at [51, 86] on icon "button" at bounding box center [45, 82] width 11 height 11
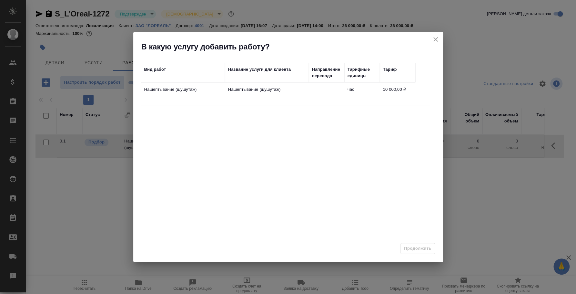
click at [434, 42] on icon "close" at bounding box center [436, 40] width 8 height 8
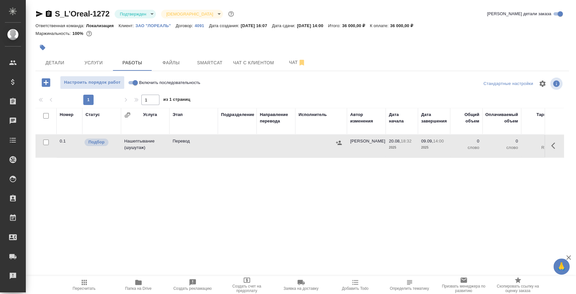
click at [131, 82] on input "Включить последовательность" at bounding box center [135, 83] width 23 height 8
checkbox input "true"
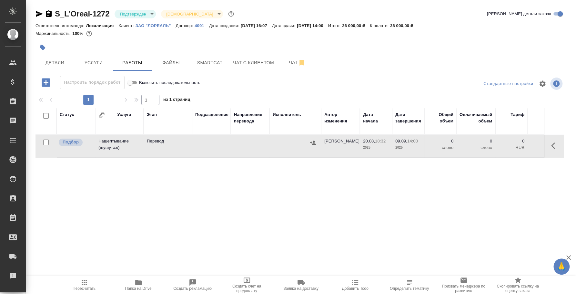
click at [48, 83] on icon "button" at bounding box center [45, 82] width 11 height 11
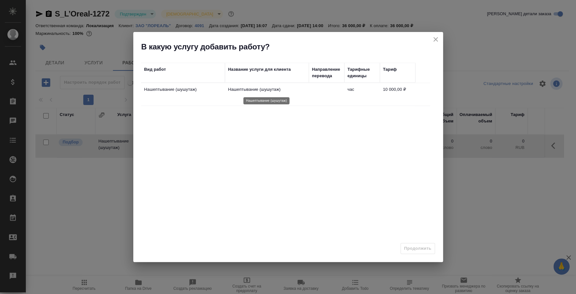
click at [267, 90] on p "Нашептывание (шушутаж)" at bounding box center [266, 89] width 77 height 6
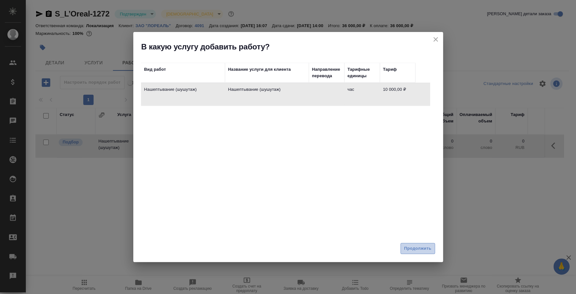
click at [405, 247] on span "Продолжить" at bounding box center [417, 248] width 27 height 7
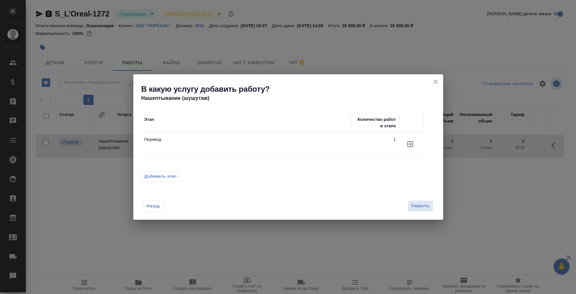
click at [171, 172] on button "Добавить этап" at bounding box center [160, 176] width 39 height 10
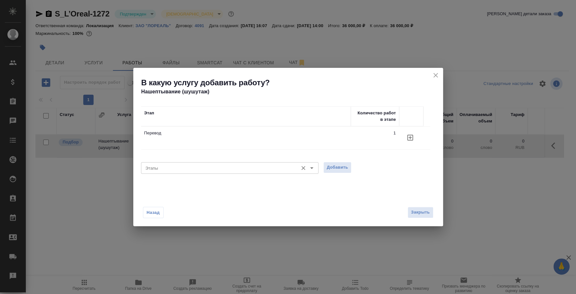
click at [171, 171] on input "Этапы" at bounding box center [219, 168] width 152 height 8
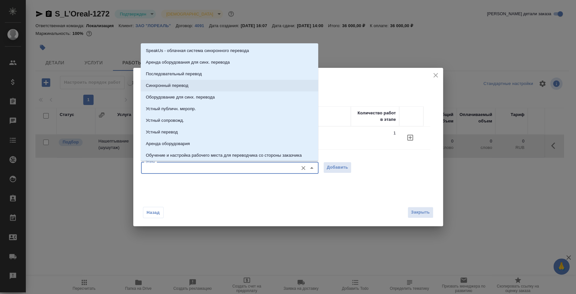
click at [218, 87] on li "Синхронный перевод" at bounding box center [230, 86] width 178 height 12
type input "Синхронный перевод"
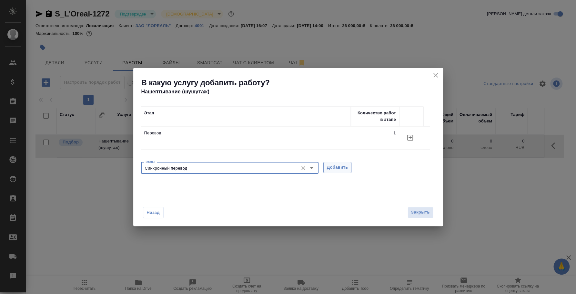
click at [337, 164] on span "Добавить" at bounding box center [337, 167] width 21 height 7
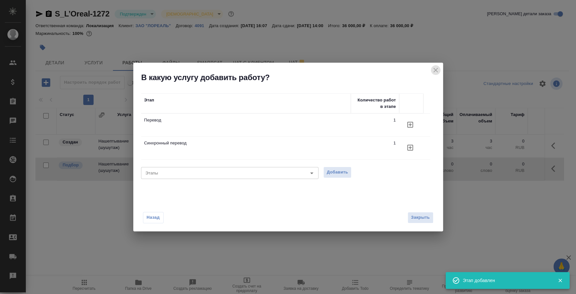
click at [434, 68] on icon "close" at bounding box center [436, 70] width 8 height 8
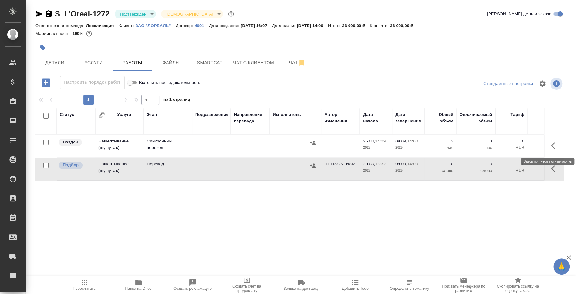
click at [549, 145] on button "button" at bounding box center [554, 145] width 15 height 15
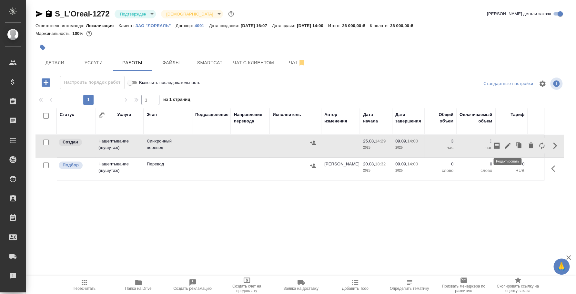
click at [507, 144] on icon "button" at bounding box center [508, 146] width 8 height 8
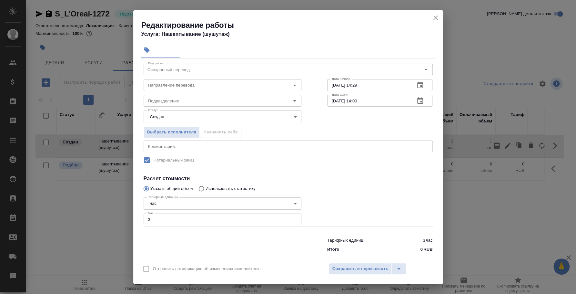
scroll to position [24, 0]
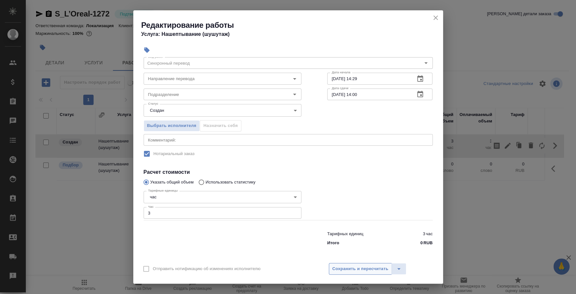
click at [352, 267] on span "Сохранить и пересчитать" at bounding box center [361, 268] width 56 height 7
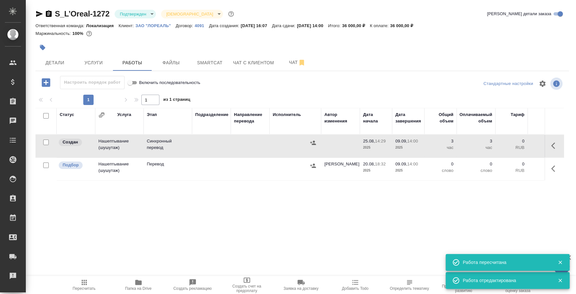
click at [313, 144] on icon "button" at bounding box center [313, 142] width 6 height 4
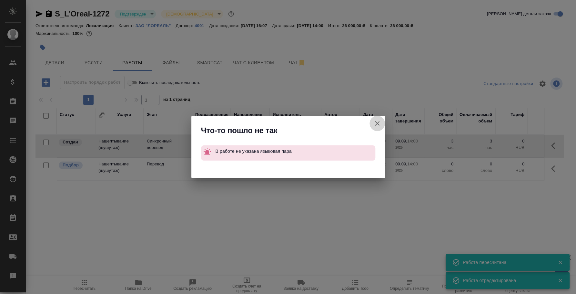
click at [379, 126] on icon "button" at bounding box center [378, 123] width 8 height 8
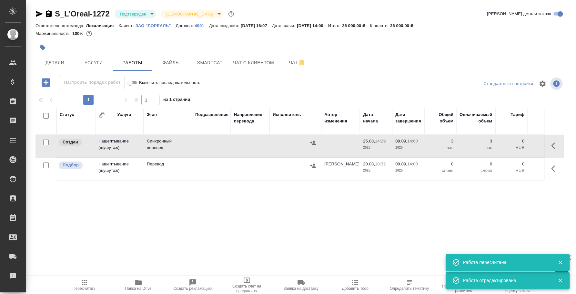
click at [558, 147] on icon "button" at bounding box center [555, 146] width 8 height 8
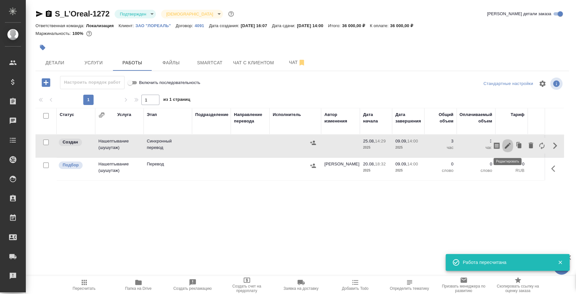
click at [509, 143] on icon "button" at bounding box center [508, 146] width 6 height 6
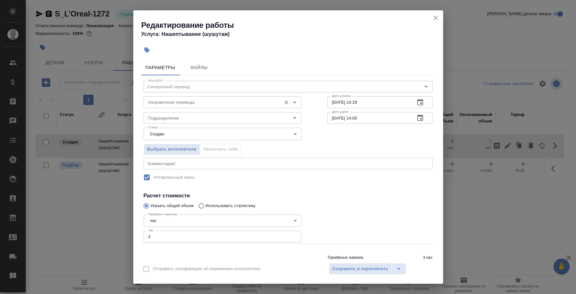
click at [256, 102] on input "Направление перевода" at bounding box center [212, 102] width 132 height 8
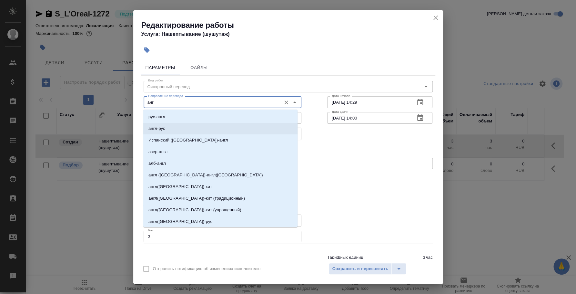
click at [236, 129] on li "англ-рус" at bounding box center [220, 129] width 154 height 12
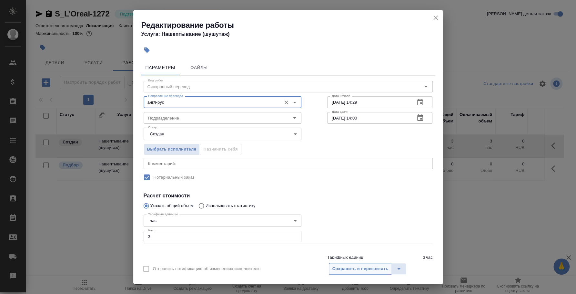
type input "англ-рус"
click at [374, 267] on span "Сохранить и пересчитать" at bounding box center [361, 268] width 56 height 7
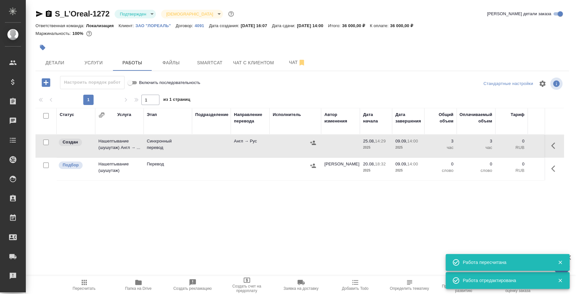
click at [313, 141] on icon "button" at bounding box center [313, 142] width 6 height 4
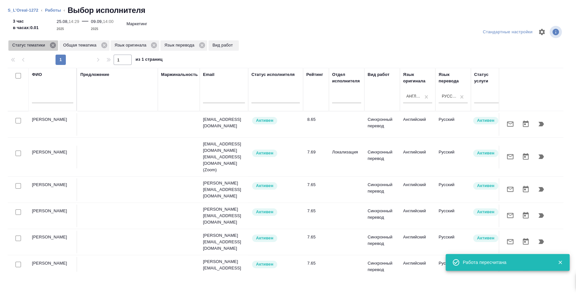
click at [52, 45] on icon at bounding box center [52, 45] width 7 height 7
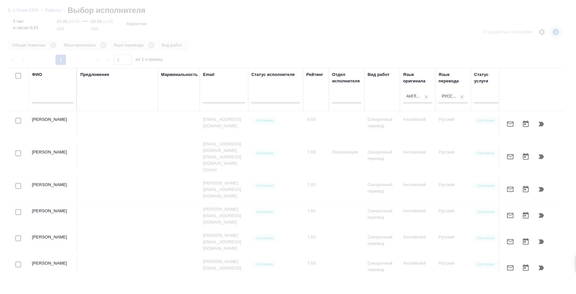
click at [52, 45] on div at bounding box center [288, 147] width 576 height 294
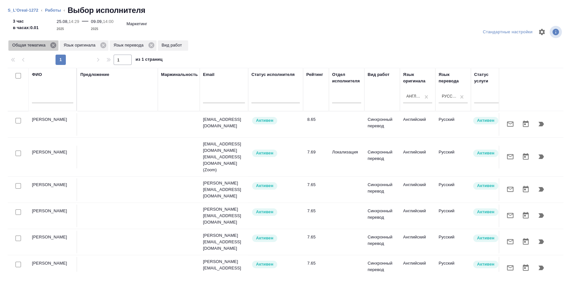
click at [54, 45] on icon at bounding box center [53, 45] width 6 height 6
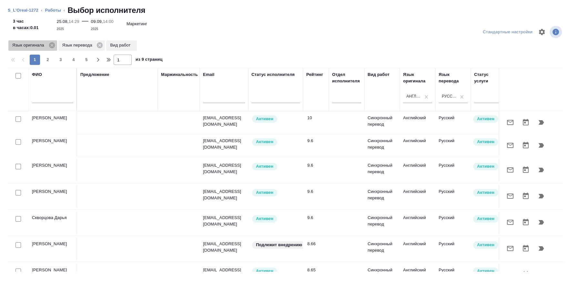
click at [54, 45] on icon at bounding box center [52, 45] width 6 height 6
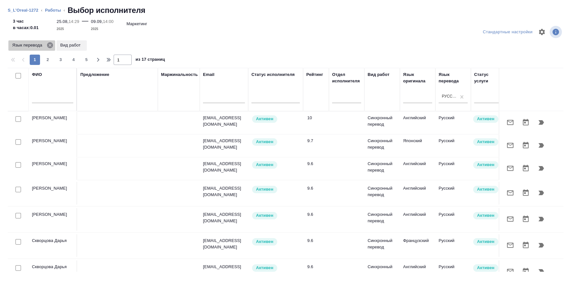
click at [52, 46] on icon at bounding box center [50, 45] width 6 height 6
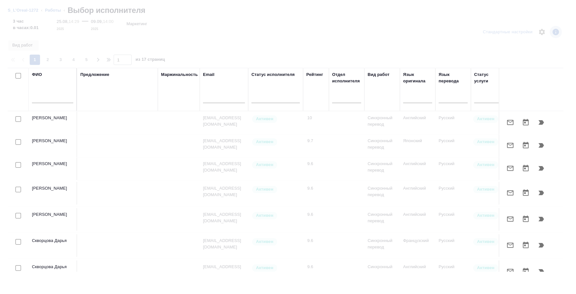
click at [51, 98] on input "text" at bounding box center [52, 99] width 41 height 8
type input "рузова наталья"
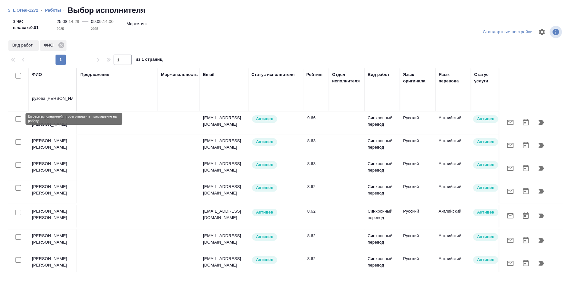
click at [18, 117] on input "checkbox" at bounding box center [17, 118] width 5 height 5
checkbox input "true"
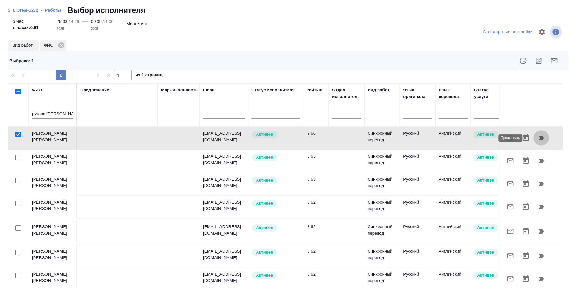
click at [538, 138] on icon "button" at bounding box center [541, 138] width 8 height 8
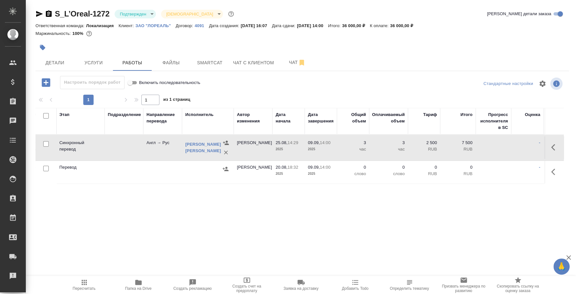
scroll to position [0, 87]
click at [553, 147] on icon "button" at bounding box center [555, 147] width 8 height 8
click at [507, 147] on icon "button" at bounding box center [508, 147] width 6 height 6
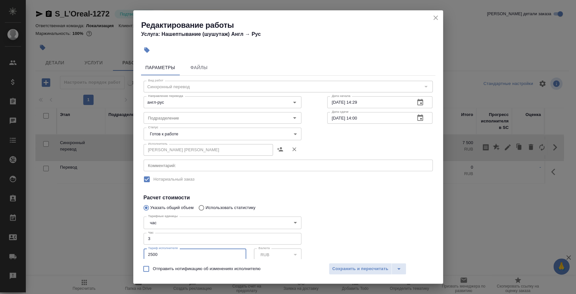
drag, startPoint x: 163, startPoint y: 250, endPoint x: 137, endPoint y: 251, distance: 25.6
click at [137, 251] on div "Параметры Файлы Вид работ Синхронный перевод Вид работ Направление перевода анг…" at bounding box center [288, 157] width 310 height 201
type input "6000"
click at [349, 270] on span "Сохранить и пересчитать" at bounding box center [361, 268] width 56 height 7
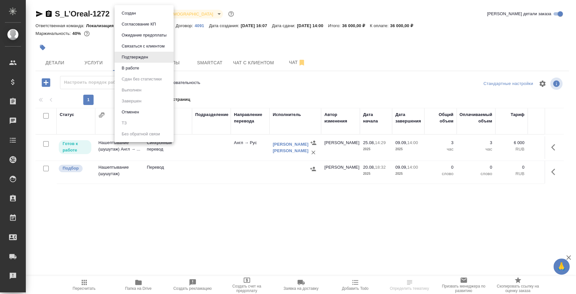
click at [145, 15] on body "🙏 .cls-1 fill:#fff; AWATERA [PERSON_NAME] Спецификации Заказы Чаты Todo Проекты…" at bounding box center [288, 147] width 576 height 294
click at [146, 67] on li "В работе" at bounding box center [144, 68] width 59 height 11
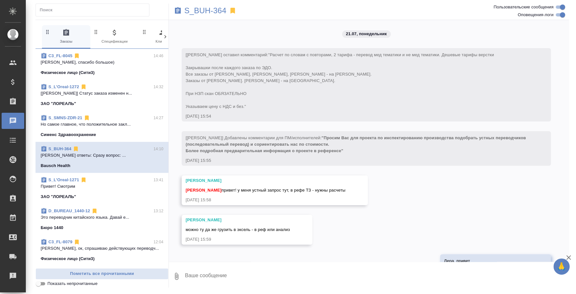
scroll to position [5711, 0]
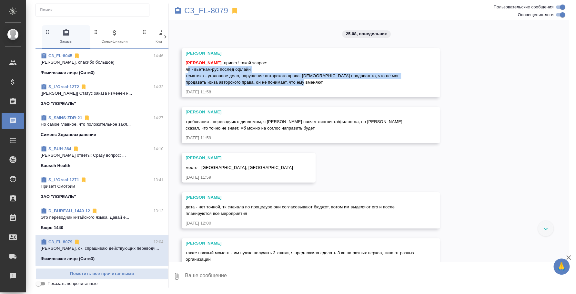
click at [88, 153] on p "[PERSON_NAME] ответы: Сразу вопрос: ..." at bounding box center [102, 155] width 123 height 6
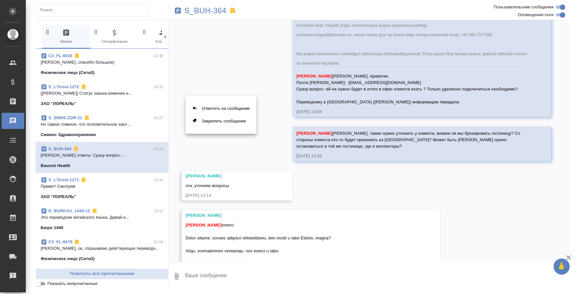
scroll to position [5711, 0]
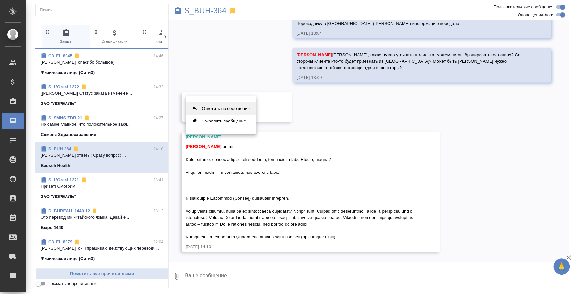
click at [239, 107] on button "Ответить на сообщение" at bounding box center [221, 108] width 71 height 13
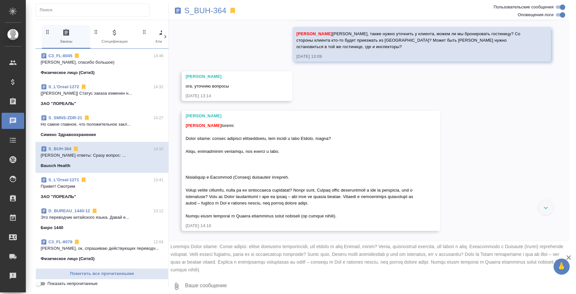
scroll to position [5727, 0]
click at [317, 278] on textarea at bounding box center [376, 286] width 385 height 22
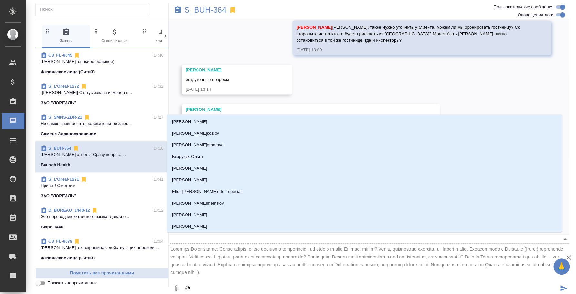
type textarea "@ш"
type input "ш"
type textarea "@"
type textarea "@н"
type input "н"
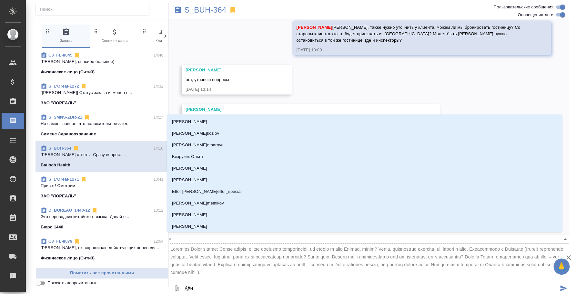
type textarea "@ни"
type input "ни"
type textarea "@ник"
type input "ник"
type textarea "@ники"
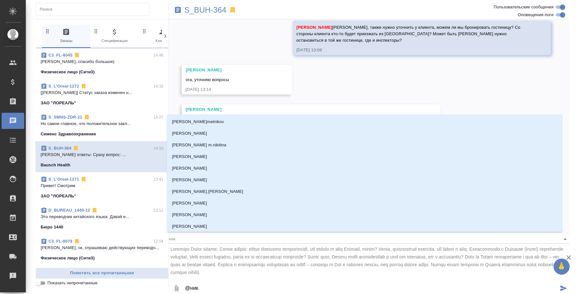
type input "ники"
type textarea "@никиф"
type input "никиф"
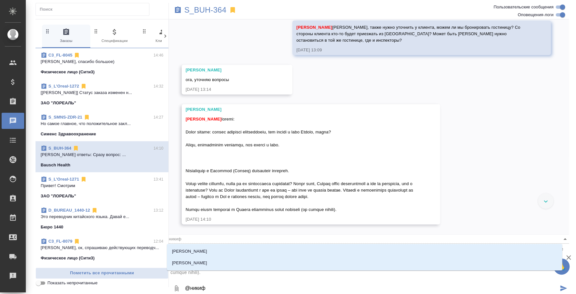
type textarea "@никифо"
type input "никифо"
click at [320, 249] on li "[PERSON_NAME]" at bounding box center [364, 251] width 395 height 12
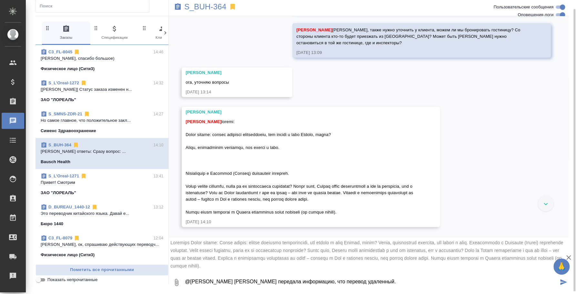
scroll to position [6, 0]
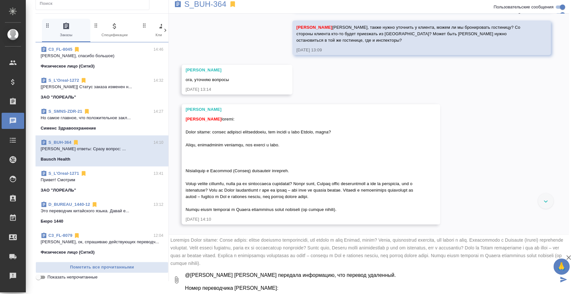
paste textarea "[PHONE_NUMBER]"
type textarea "@[PERSON_NAME] [PERSON_NAME] передала информацию, что перевод удаленный. Номер …"
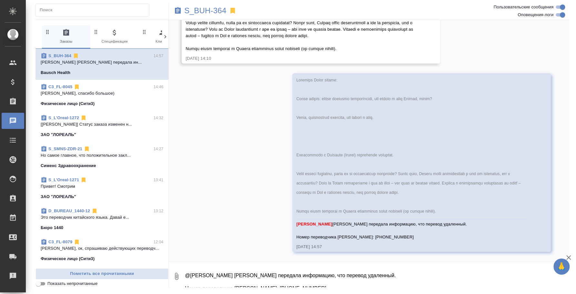
scroll to position [5904, 0]
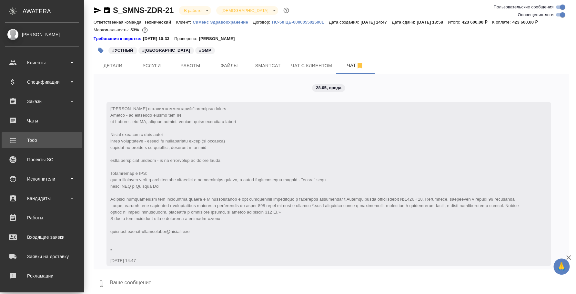
scroll to position [4658, 0]
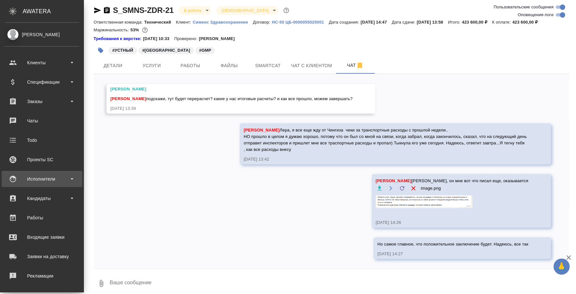
drag, startPoint x: 52, startPoint y: 179, endPoint x: 52, endPoint y: 183, distance: 3.9
click at [52, 179] on div "Исполнители" at bounding box center [42, 179] width 74 height 10
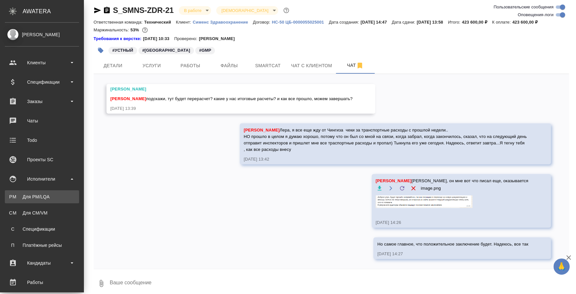
click at [53, 193] on div "Для PM/LQA" at bounding box center [42, 196] width 68 height 6
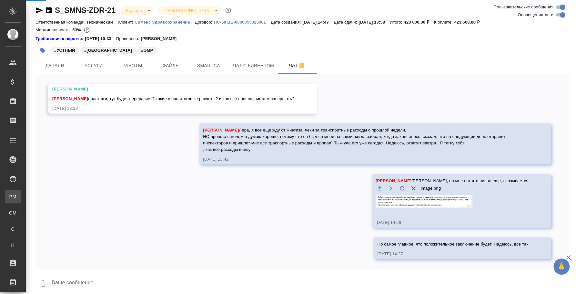
scroll to position [4645, 0]
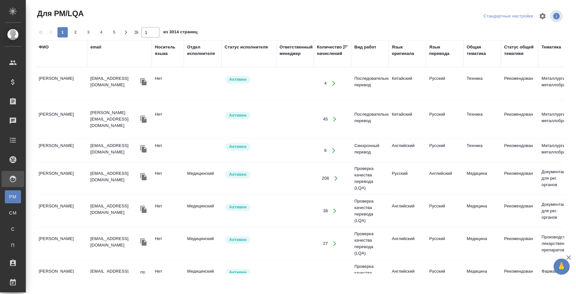
click at [43, 63] on div "ФИО" at bounding box center [61, 53] width 45 height 19
click at [44, 46] on div "ФИО" at bounding box center [44, 47] width 10 height 6
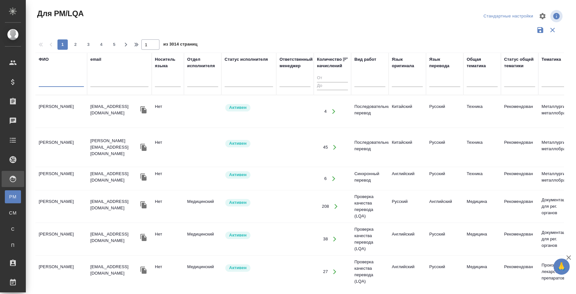
click at [43, 82] on input "text" at bounding box center [61, 83] width 45 height 8
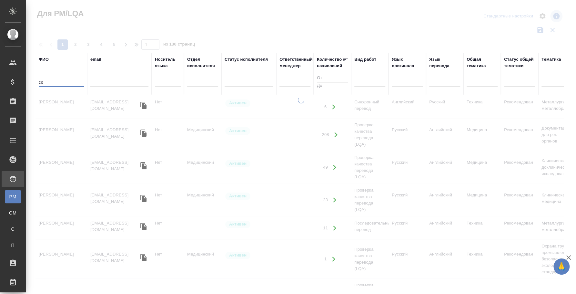
type input "с"
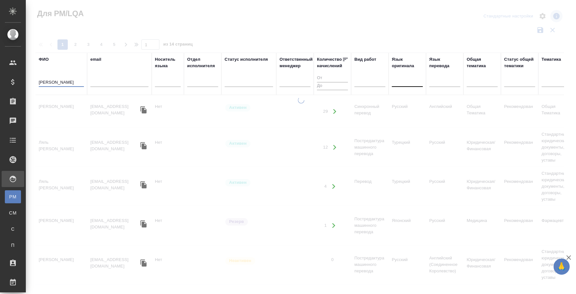
type input "[PERSON_NAME]"
click at [413, 83] on div at bounding box center [407, 80] width 31 height 9
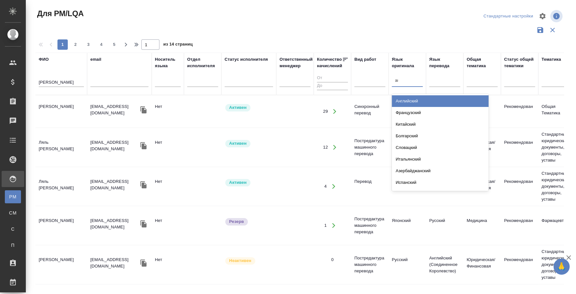
type input "анг"
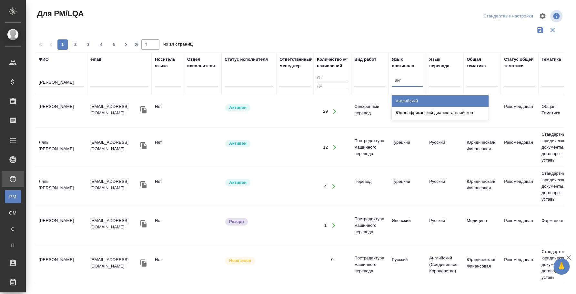
click at [415, 101] on div "Английский" at bounding box center [440, 101] width 97 height 12
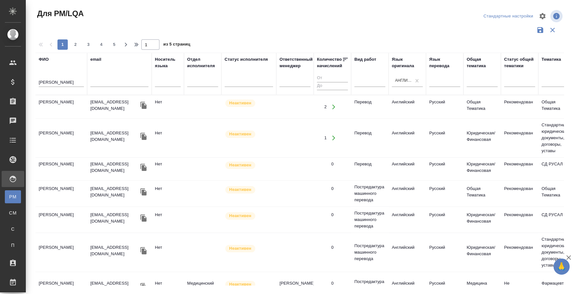
click at [67, 247] on td "Солон Людмила Вячеславовна" at bounding box center [62, 252] width 52 height 23
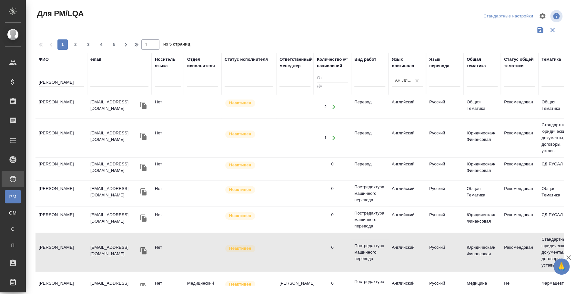
click at [61, 80] on input "Людмила" at bounding box center [61, 83] width 45 height 8
click at [411, 82] on div at bounding box center [407, 80] width 31 height 9
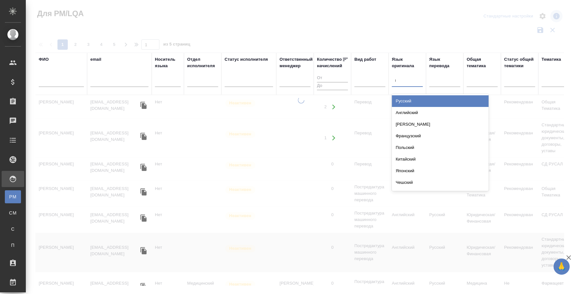
type input "пе"
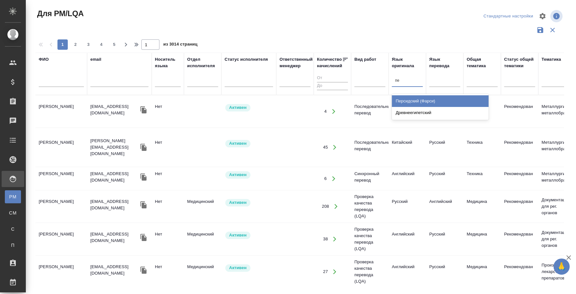
click at [420, 97] on div "Персидский (Фарси)" at bounding box center [440, 101] width 97 height 12
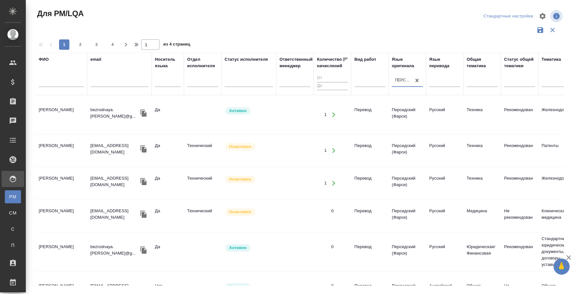
click at [353, 83] on th "Вид работ" at bounding box center [369, 74] width 37 height 42
click at [372, 80] on div at bounding box center [369, 80] width 31 height 9
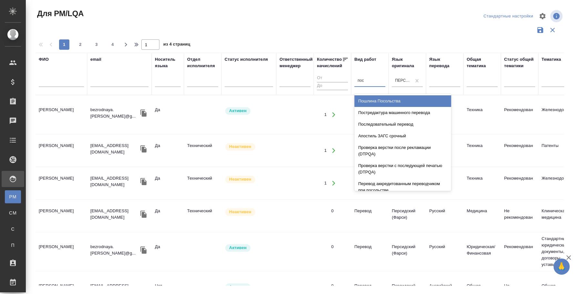
type input "посл"
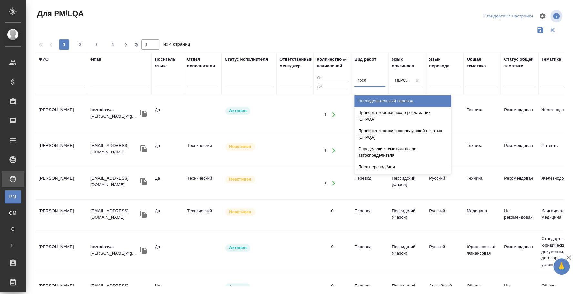
click at [384, 98] on div "Последовательный перевод" at bounding box center [402, 101] width 97 height 12
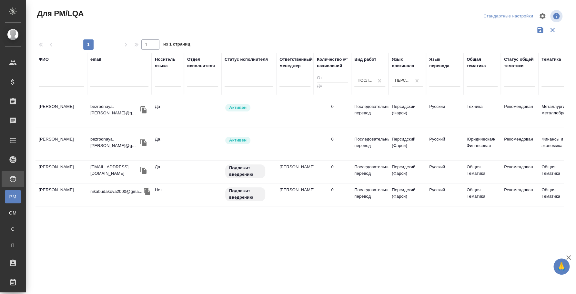
click at [55, 133] on td "Безродная Валерия Сергеевна" at bounding box center [62, 144] width 52 height 23
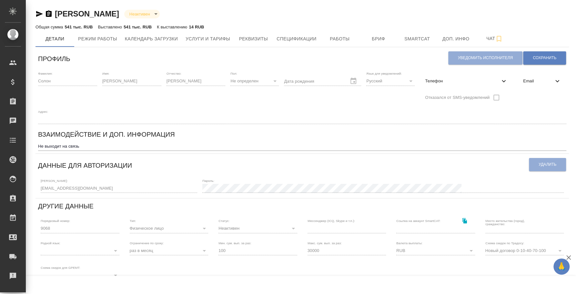
click at [40, 13] on icon "button" at bounding box center [39, 14] width 7 height 6
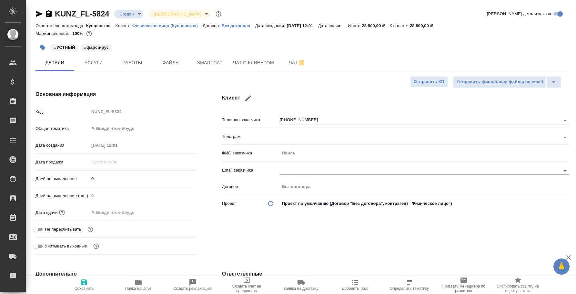
select select "RU"
click at [292, 57] on button "Чат" at bounding box center [297, 63] width 39 height 16
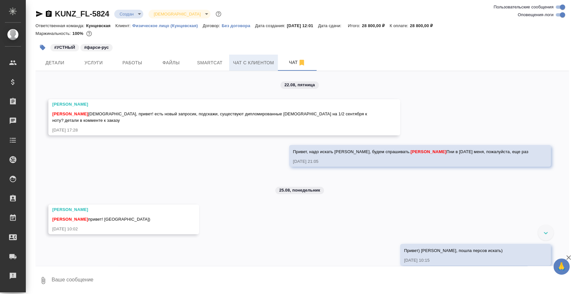
scroll to position [3, 0]
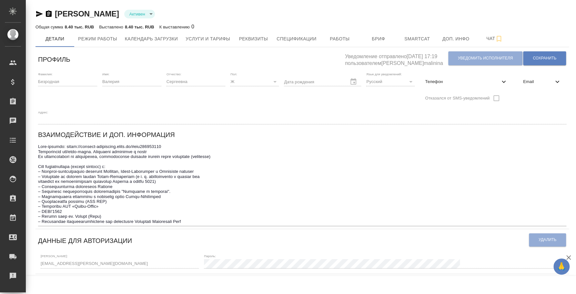
click at [476, 83] on span "Телефон" at bounding box center [462, 81] width 75 height 6
select select "RU"
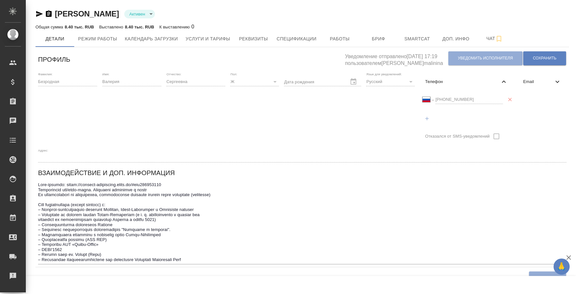
click at [423, 97] on div "Международный [GEOGRAPHIC_DATA] [GEOGRAPHIC_DATA] [GEOGRAPHIC_DATA] [GEOGRAPHIC…" at bounding box center [463, 99] width 80 height 9
click at [49, 16] on icon "button" at bounding box center [49, 13] width 6 height 6
click at [40, 14] on icon "button" at bounding box center [40, 14] width 8 height 8
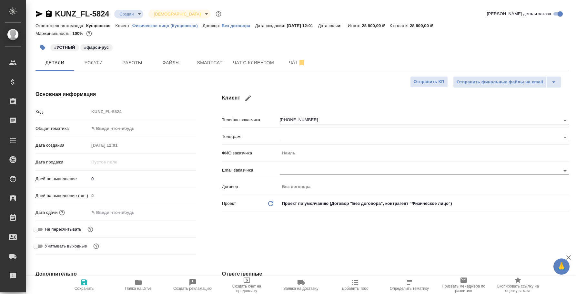
select select "RU"
click at [99, 59] on span "Услуги" at bounding box center [93, 63] width 31 height 8
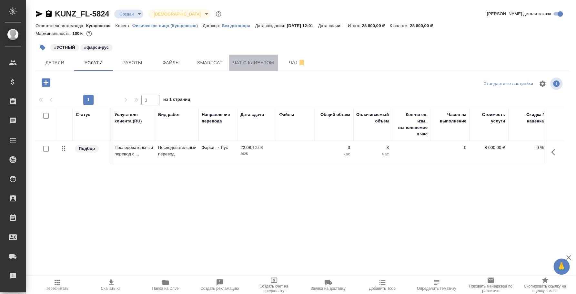
click at [256, 66] on span "Чат с клиентом" at bounding box center [253, 63] width 41 height 8
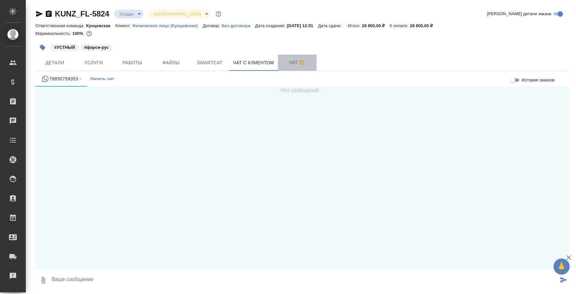
click at [293, 67] on button "Чат" at bounding box center [297, 63] width 39 height 16
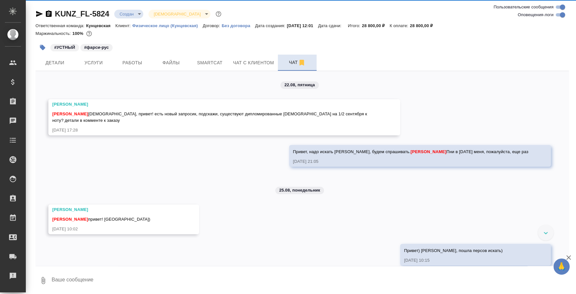
scroll to position [3, 0]
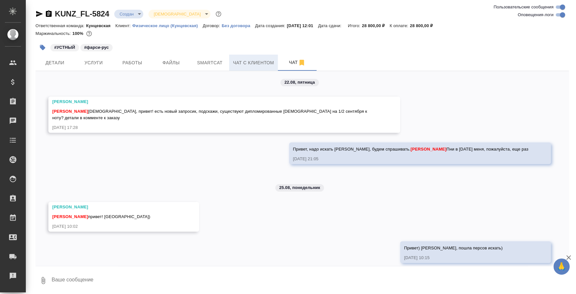
click at [263, 65] on span "Чат с клиентом" at bounding box center [253, 63] width 41 height 8
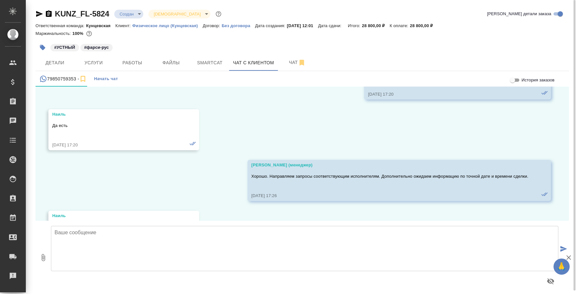
scroll to position [720, 0]
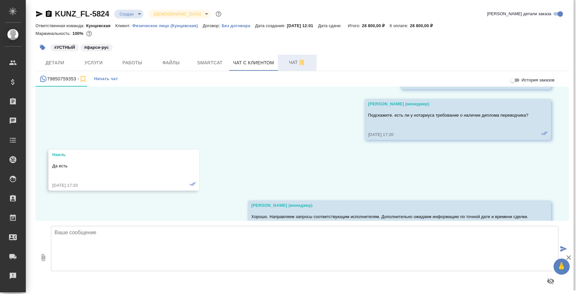
click at [300, 65] on icon "button" at bounding box center [302, 63] width 5 height 6
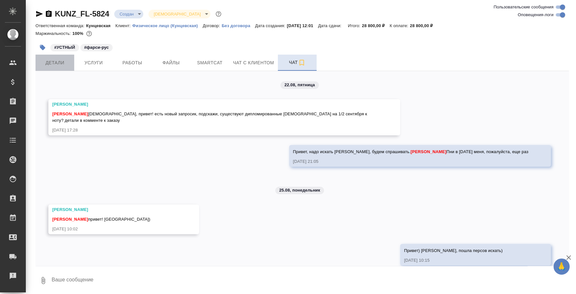
click at [60, 64] on span "Детали" at bounding box center [54, 63] width 31 height 8
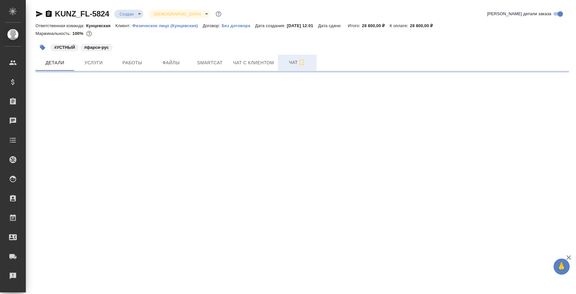
select select "RU"
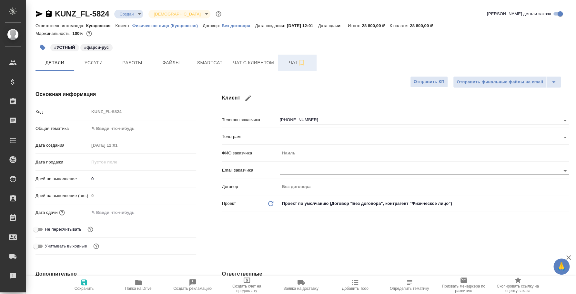
type textarea "x"
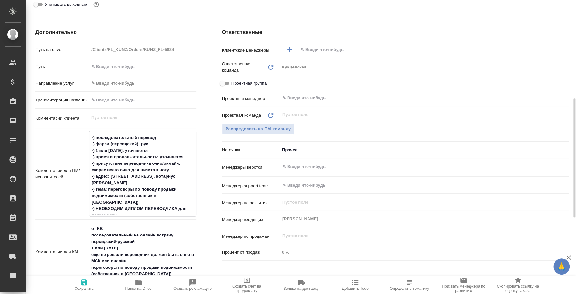
drag, startPoint x: 92, startPoint y: 136, endPoint x: 114, endPoint y: 182, distance: 50.7
click at [114, 182] on textarea "-) последовательный перевод -) фарси (персидский) -рус -) 1 или [DATE], уточняе…" at bounding box center [142, 173] width 107 height 82
drag, startPoint x: 120, startPoint y: 210, endPoint x: 89, endPoint y: 134, distance: 82.5
click at [89, 134] on div "-) последовательный перевод -) фарси (персидский) -рус -) 1 или [DATE], уточняе…" at bounding box center [142, 174] width 107 height 86
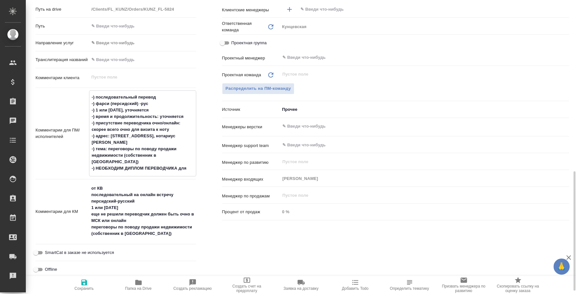
scroll to position [322, 0]
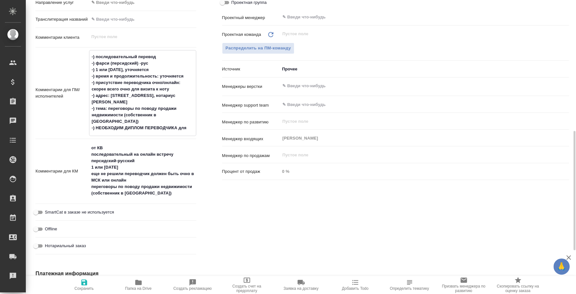
type textarea "x"
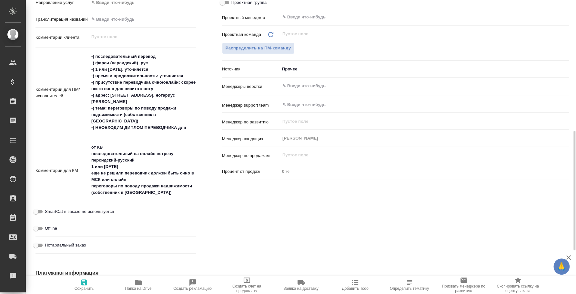
type textarea "x"
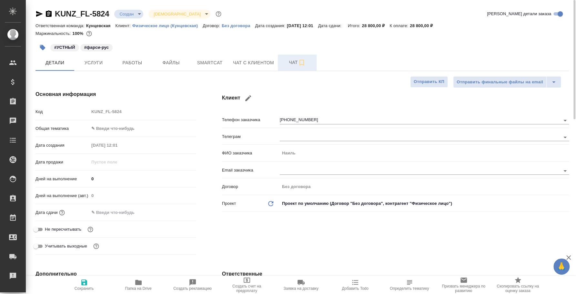
scroll to position [80, 0]
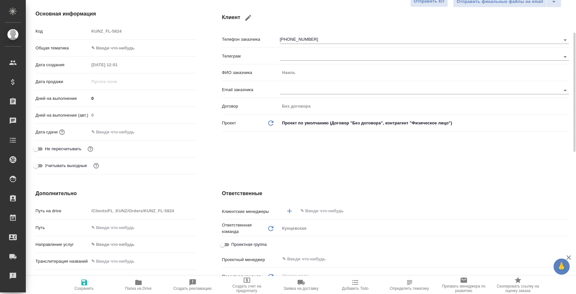
type textarea "x"
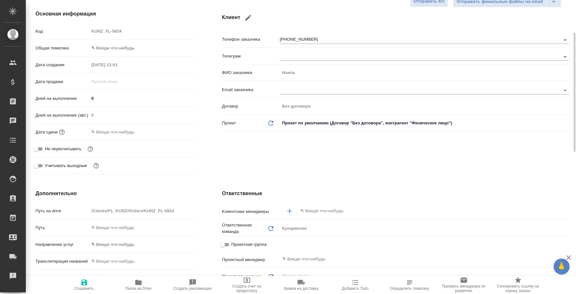
type textarea "x"
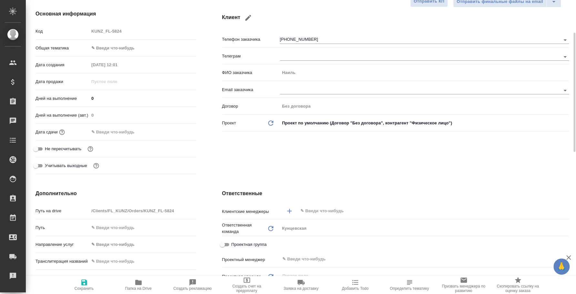
type textarea "x"
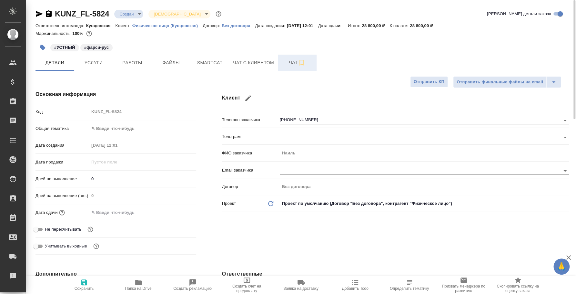
type textarea "x"
click at [296, 63] on span "Чат" at bounding box center [297, 62] width 31 height 8
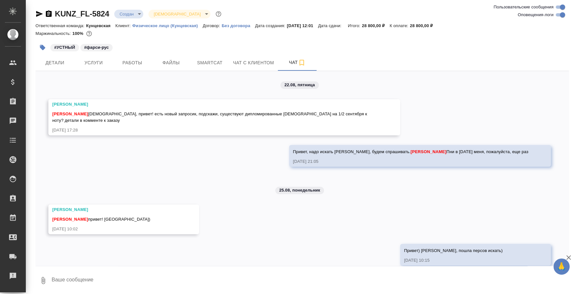
scroll to position [34, 0]
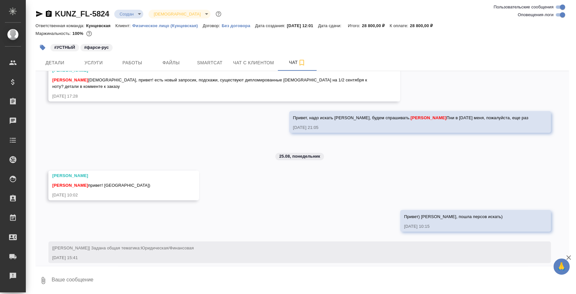
click at [234, 279] on textarea at bounding box center [310, 280] width 518 height 22
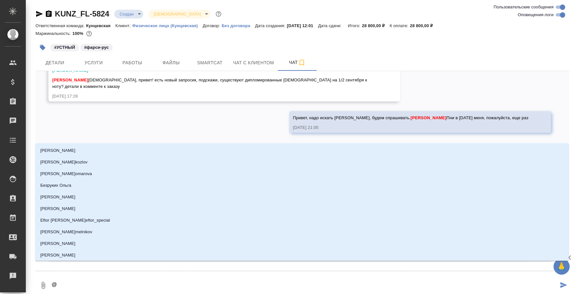
type textarea "@d"
type input "d"
type textarea "@d't"
type input "d't"
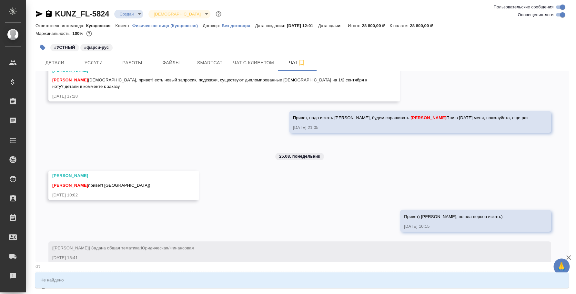
type textarea "@d"
type input "d"
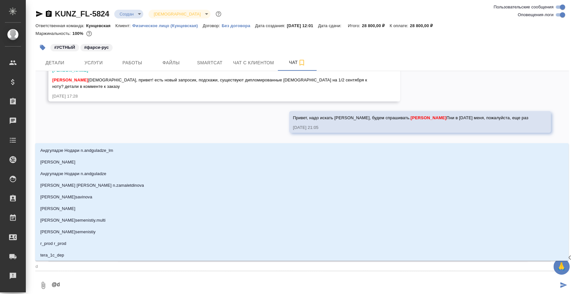
type textarea "@"
type textarea "@в"
type input "в"
type textarea "@ве"
type input "ве"
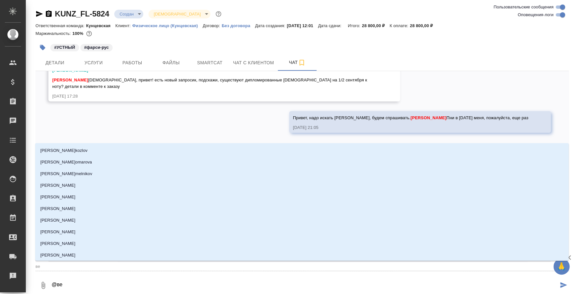
type textarea "@вес"
type input "вес"
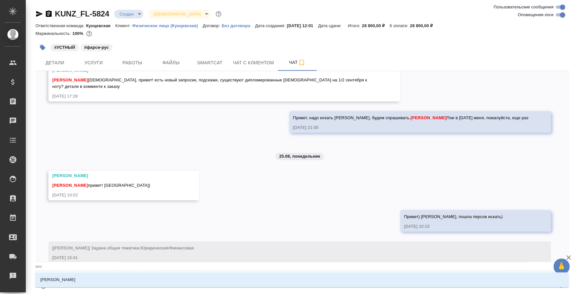
type textarea "@весе"
type input "весе"
click at [233, 280] on li "[PERSON_NAME]" at bounding box center [302, 280] width 534 height 12
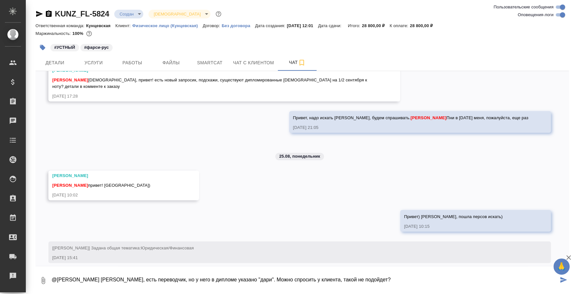
type textarea "@[PERSON_NAME] [PERSON_NAME], есть переводчик, но у него в дипломе указано "дар…"
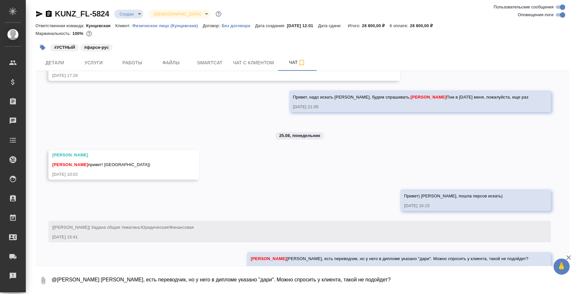
scroll to position [65, 0]
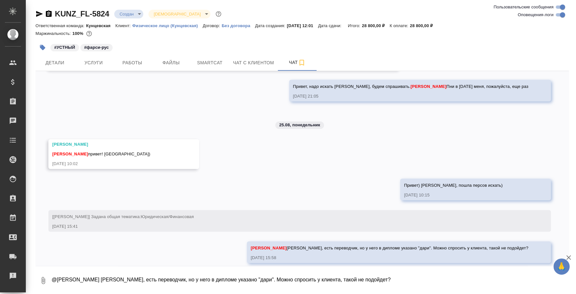
click at [139, 275] on textarea "@[PERSON_NAME] [PERSON_NAME], есть переводчик, но у него в дипломе указано "дар…" at bounding box center [310, 280] width 518 height 22
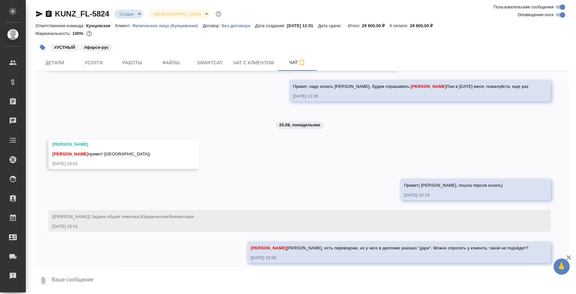
paste textarea
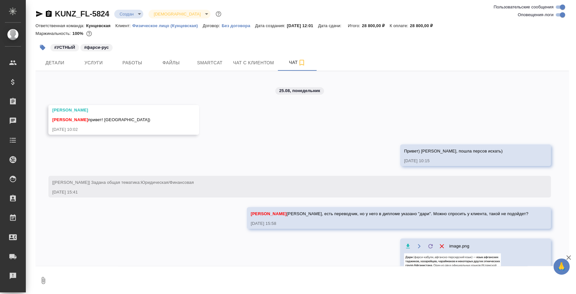
scroll to position [109, 0]
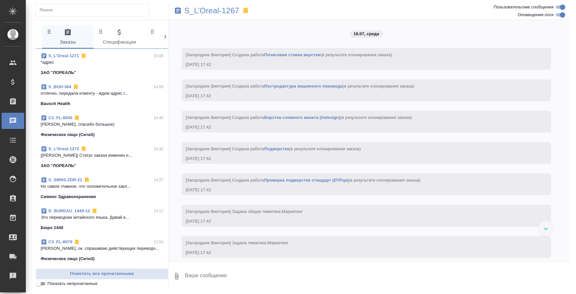
scroll to position [3166, 0]
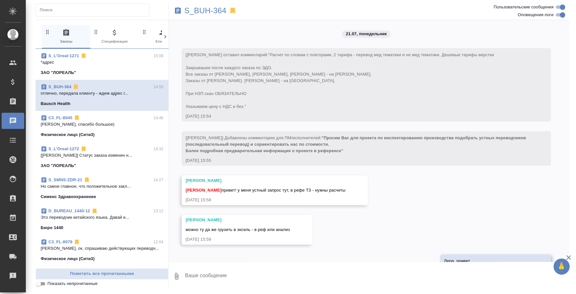
scroll to position [5943, 0]
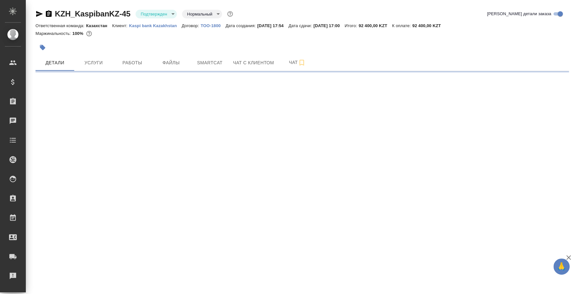
select select "RU"
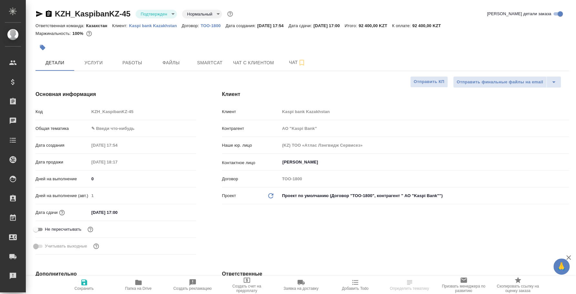
type textarea "x"
type input "АО "Kaspi Bank""
type textarea "x"
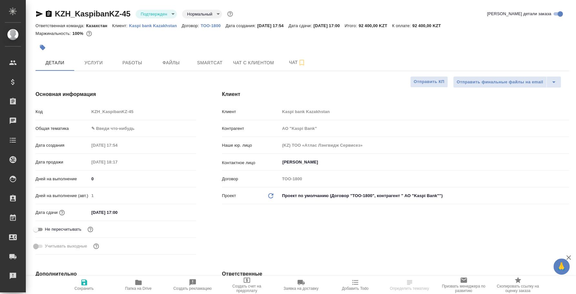
type textarea "x"
click at [165, 12] on body "🙏 .cls-1 fill:#fff; AWATERA [PERSON_NAME] Спецификации Заказы Чаты Todo Проекты…" at bounding box center [288, 147] width 576 height 294
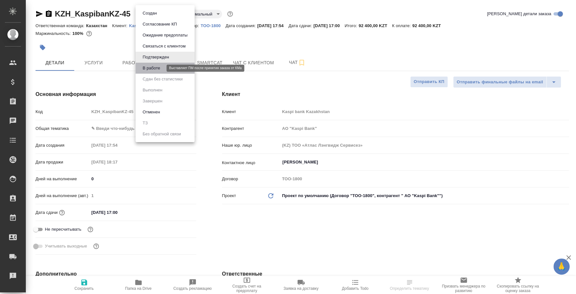
click at [159, 70] on button "В работе" at bounding box center [151, 68] width 21 height 7
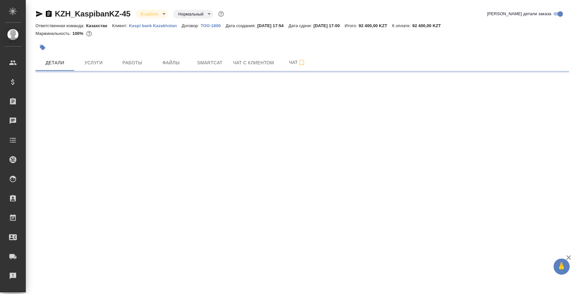
select select "RU"
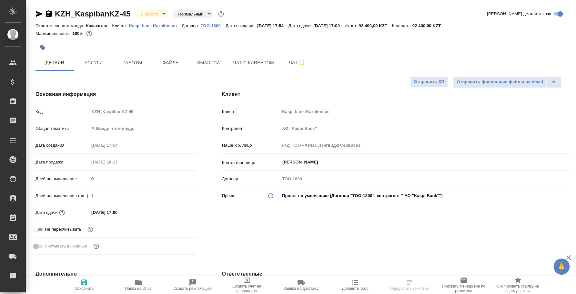
type textarea "x"
click at [294, 64] on span "Чат" at bounding box center [297, 62] width 31 height 8
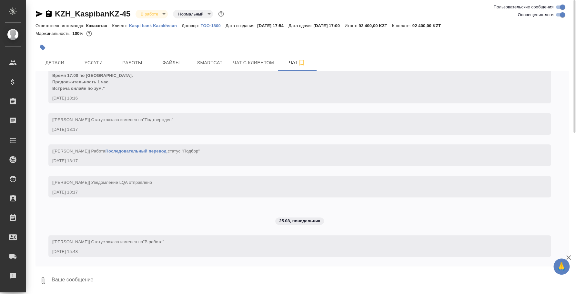
scroll to position [88, 0]
click at [67, 59] on span "Детали" at bounding box center [54, 63] width 31 height 8
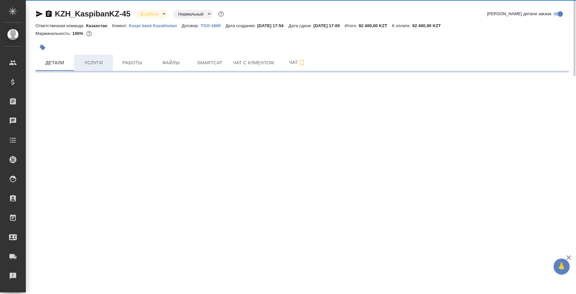
select select "RU"
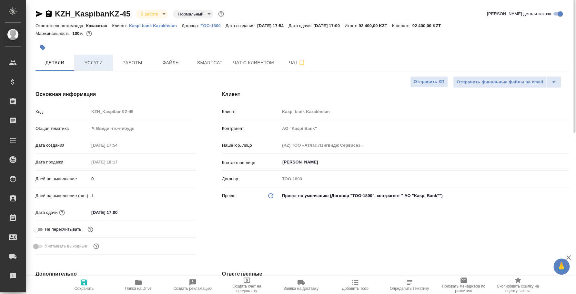
type textarea "x"
click at [103, 59] on span "Услуги" at bounding box center [93, 63] width 31 height 8
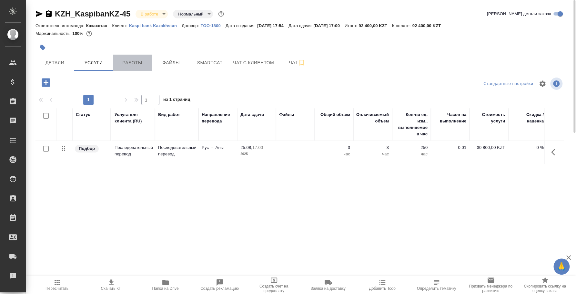
click at [139, 67] on button "Работы" at bounding box center [132, 63] width 39 height 16
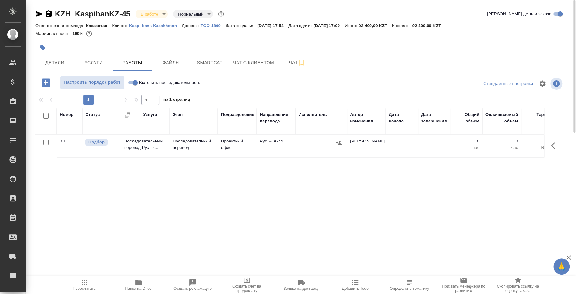
click at [132, 81] on input "Включить последовательность" at bounding box center [135, 83] width 23 height 8
checkbox input "true"
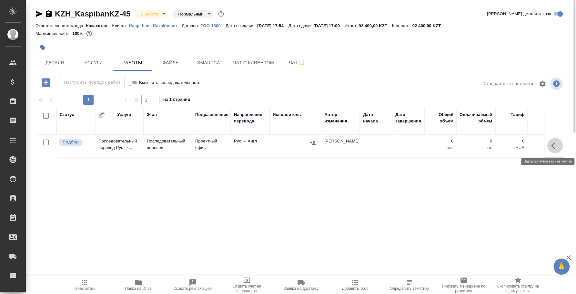
click at [553, 145] on icon "button" at bounding box center [555, 146] width 8 height 8
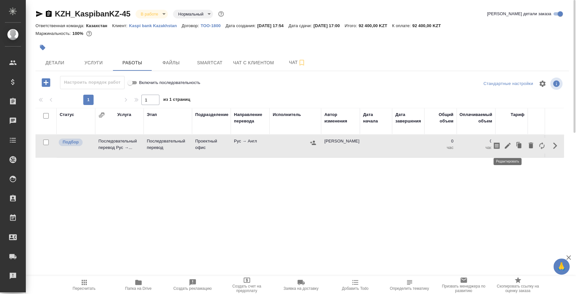
click at [507, 145] on icon "button" at bounding box center [508, 146] width 8 height 8
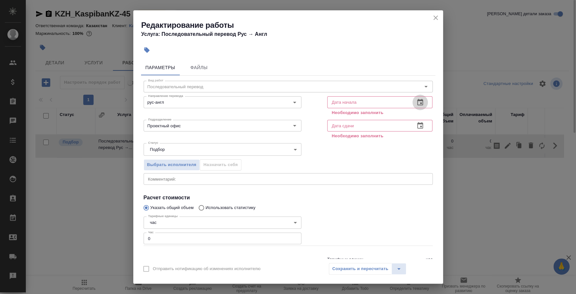
click at [417, 105] on icon "button" at bounding box center [420, 102] width 6 height 6
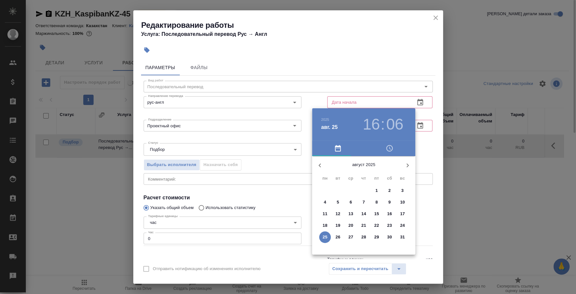
click at [379, 222] on span "22" at bounding box center [377, 225] width 12 height 6
type input "22.08.2025 16:06"
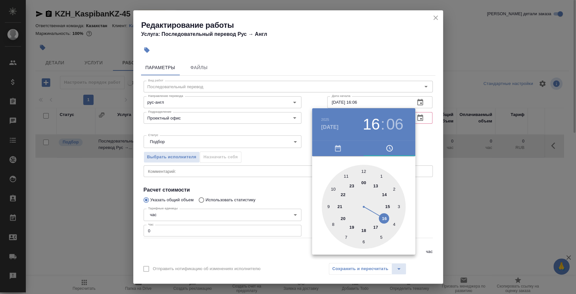
click at [417, 144] on div at bounding box center [288, 147] width 576 height 294
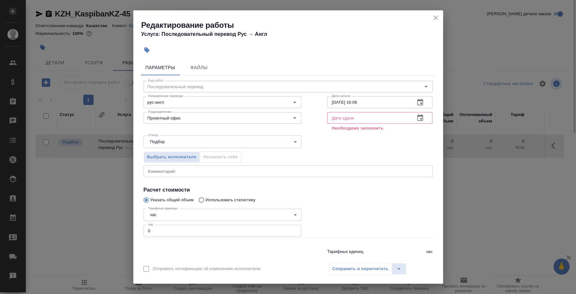
click at [413, 122] on button "button" at bounding box center [420, 117] width 15 height 15
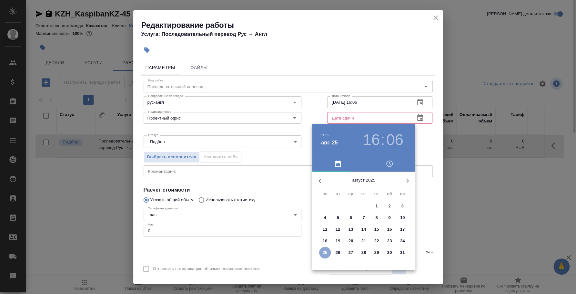
click at [325, 251] on p "25" at bounding box center [325, 252] width 5 height 6
type input "25.08.2025 16:06"
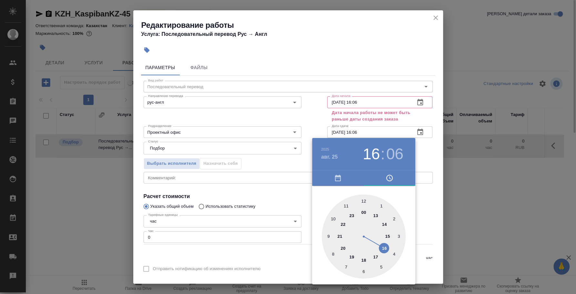
click at [427, 155] on div at bounding box center [288, 147] width 576 height 294
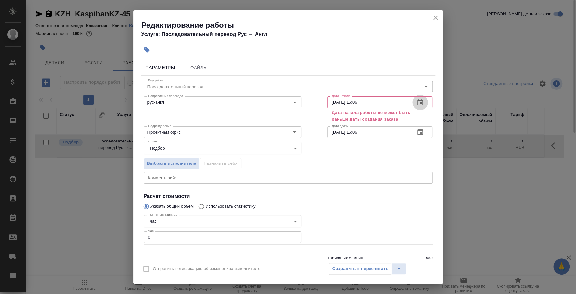
click at [417, 99] on icon "button" at bounding box center [420, 102] width 6 height 6
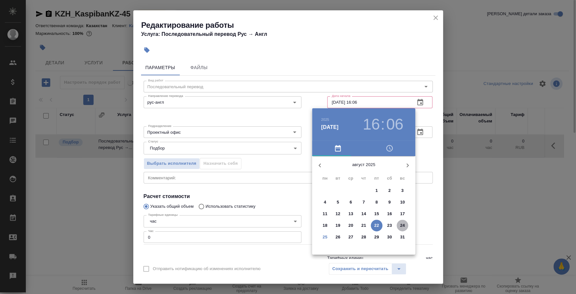
click at [402, 223] on p "24" at bounding box center [402, 225] width 5 height 6
type input "[DATE] 16:06"
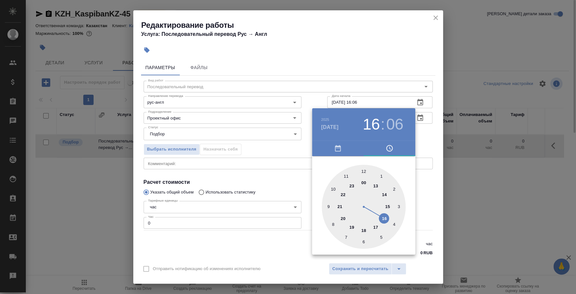
click at [423, 144] on div at bounding box center [288, 147] width 576 height 294
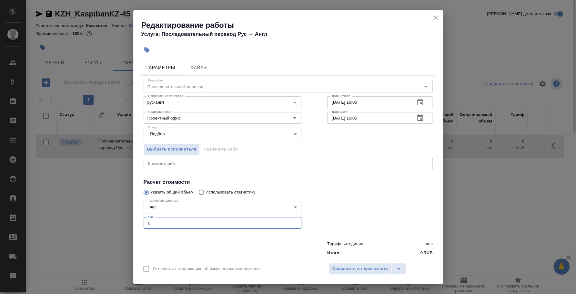
drag, startPoint x: 196, startPoint y: 221, endPoint x: 79, endPoint y: 215, distance: 117.3
click at [79, 215] on div "Редактирование работы Услуга: Последовательный перевод Рус → Англ Параметры Фай…" at bounding box center [288, 147] width 576 height 294
type input "3"
click at [344, 268] on span "Сохранить и пересчитать" at bounding box center [361, 268] width 56 height 7
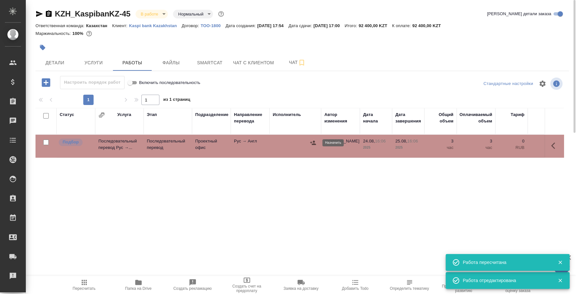
click at [313, 143] on icon "button" at bounding box center [313, 142] width 6 height 6
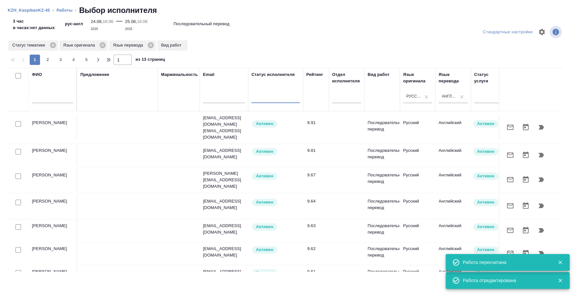
click at [52, 97] on input "text" at bounding box center [52, 99] width 41 height 8
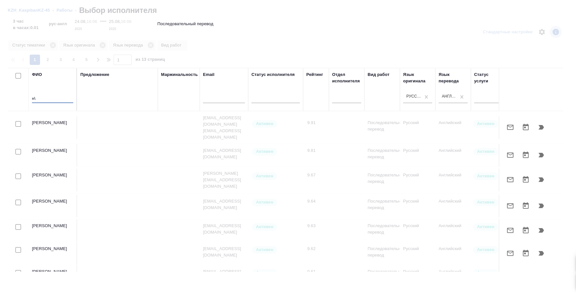
type input "н"
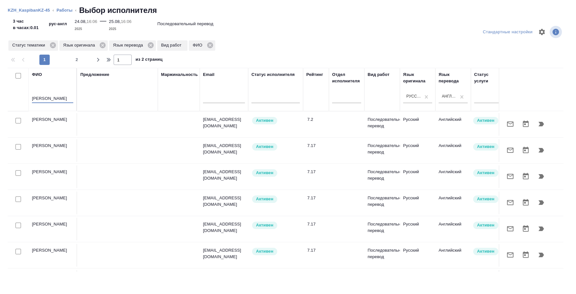
type input "шишкина"
click at [22, 118] on div at bounding box center [18, 120] width 15 height 9
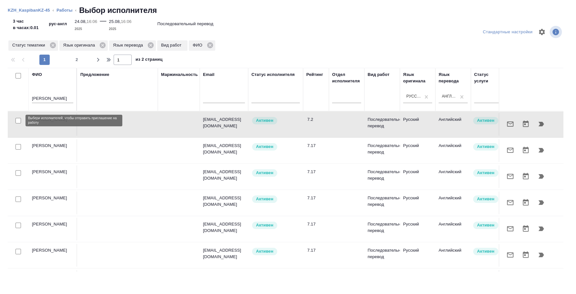
click at [18, 120] on input "checkbox" at bounding box center [17, 120] width 5 height 5
checkbox input "true"
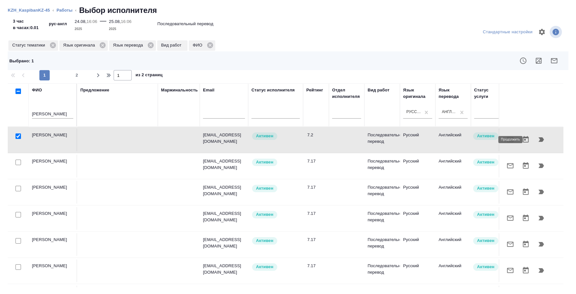
click at [539, 140] on icon "button" at bounding box center [541, 139] width 5 height 5
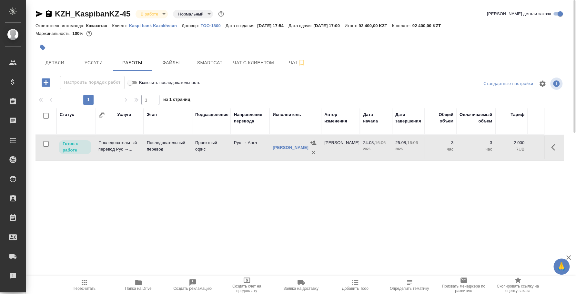
scroll to position [0, 84]
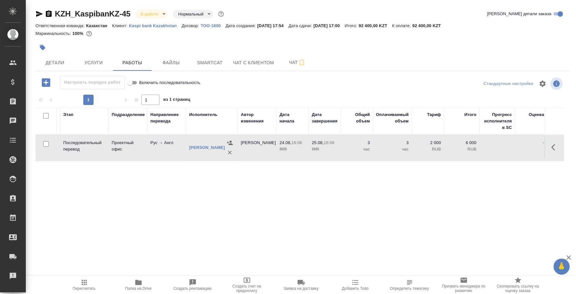
click at [554, 147] on icon "button" at bounding box center [555, 147] width 8 height 8
click at [506, 148] on icon "button" at bounding box center [508, 147] width 6 height 6
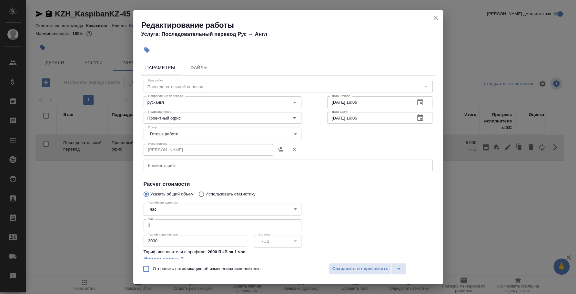
scroll to position [40, 0]
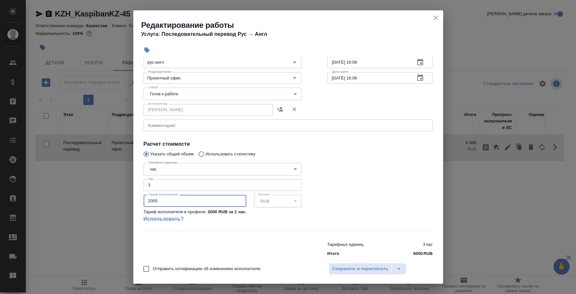
drag, startPoint x: 177, startPoint y: 195, endPoint x: 129, endPoint y: 192, distance: 48.2
click at [129, 192] on div "Редактирование работы Услуга: Последовательный перевод Рус → Англ Параметры Фай…" at bounding box center [288, 147] width 576 height 294
type input "2500"
click at [354, 269] on span "Сохранить и пересчитать" at bounding box center [361, 268] width 56 height 7
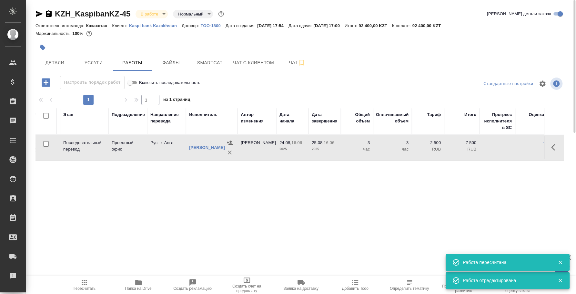
scroll to position [0, 0]
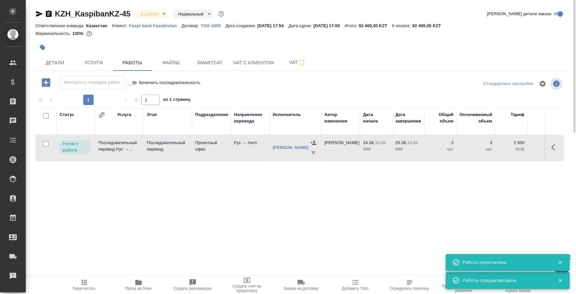
click at [65, 148] on p "Готов к работе" at bounding box center [75, 146] width 25 height 13
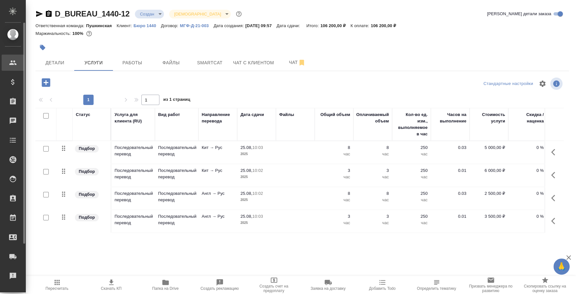
scroll to position [0, 80]
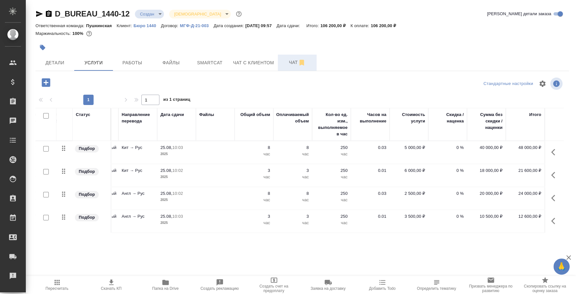
click at [288, 66] on span "Чат" at bounding box center [297, 62] width 31 height 8
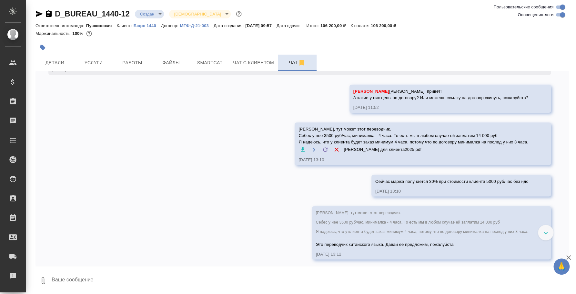
scroll to position [158, 0]
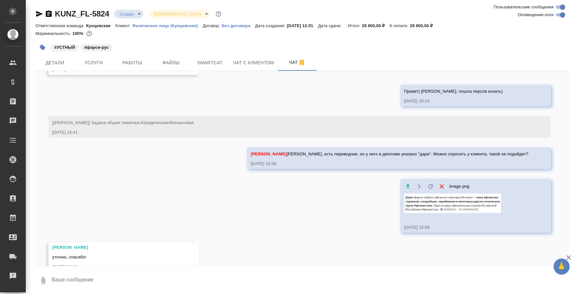
scroll to position [168, 0]
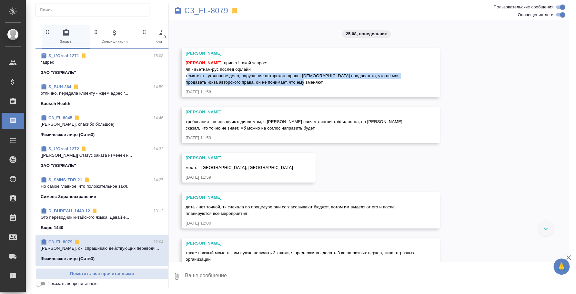
scroll to position [19, 0]
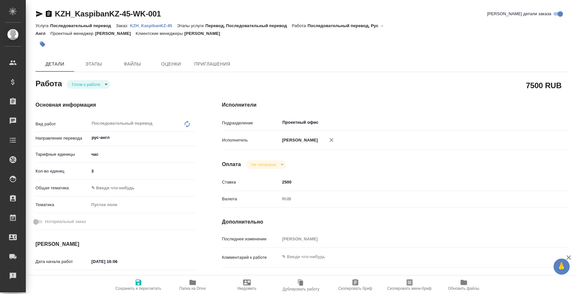
type textarea "x"
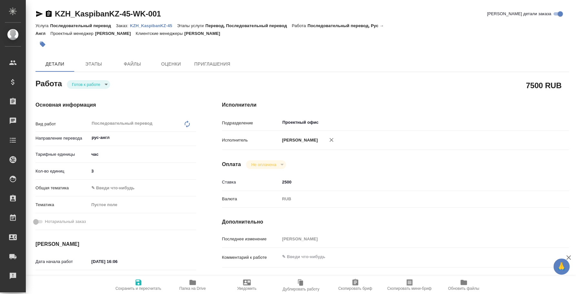
type textarea "x"
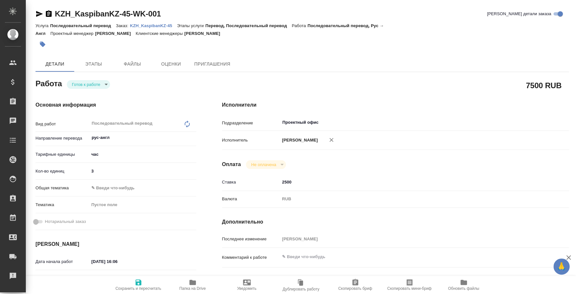
type textarea "x"
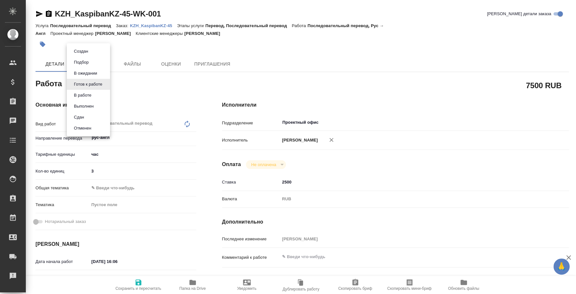
click at [105, 86] on body "🙏 .cls-1 fill:#fff; AWATERA [PERSON_NAME] Спецификации Заказы Чаты Todo Проекты…" at bounding box center [288, 147] width 576 height 294
type textarea "x"
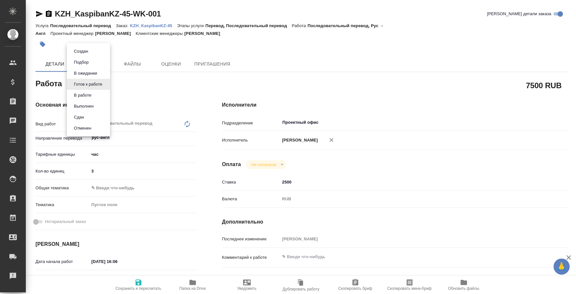
type textarea "x"
click at [87, 116] on li "Сдан" at bounding box center [88, 117] width 43 height 11
type textarea "x"
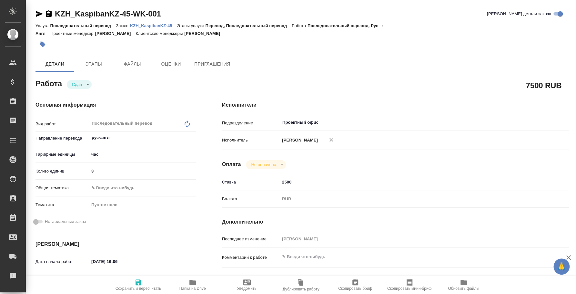
type textarea "x"
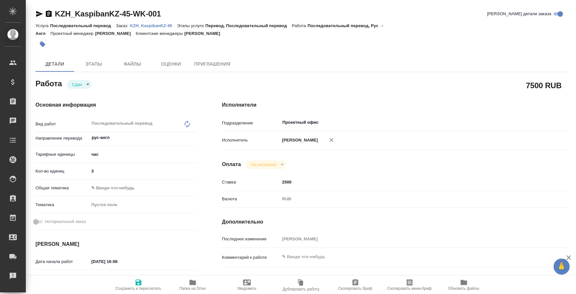
type textarea "x"
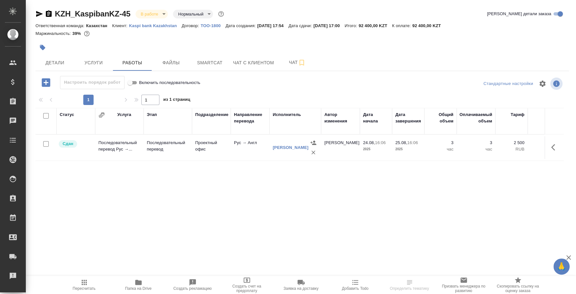
click at [163, 15] on body "🙏 .cls-1 fill:#fff; AWATERA [PERSON_NAME] Спецификации Заказы Чаты Todo Проекты…" at bounding box center [288, 147] width 576 height 294
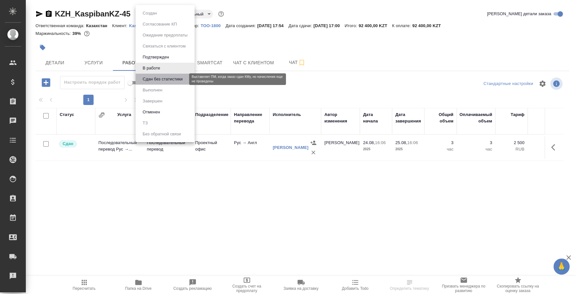
click at [153, 77] on button "Сдан без статистики" at bounding box center [163, 79] width 44 height 7
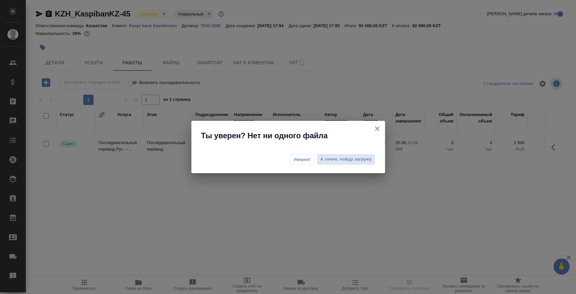
click at [306, 159] on span "Уверен!" at bounding box center [302, 159] width 17 height 6
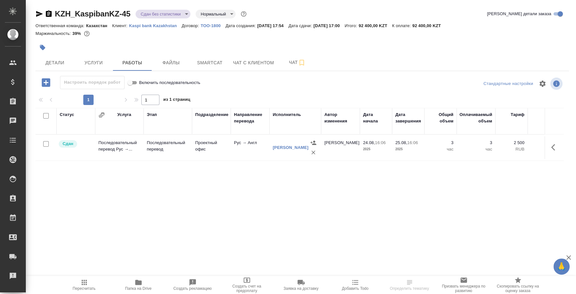
click at [178, 14] on body "🙏 .cls-1 fill:#fff; AWATERA [PERSON_NAME] Спецификации Заказы 0 Чаты Todo Проек…" at bounding box center [288, 147] width 576 height 294
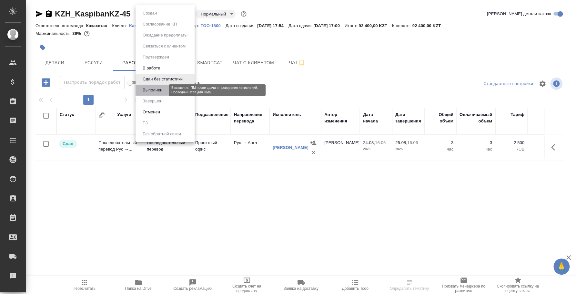
click at [161, 88] on button "Выполнен" at bounding box center [153, 90] width 24 height 7
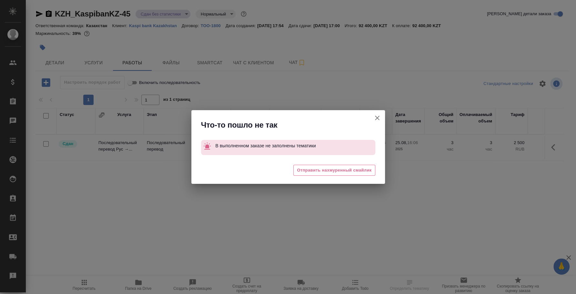
click at [379, 116] on icon "button" at bounding box center [377, 118] width 5 height 5
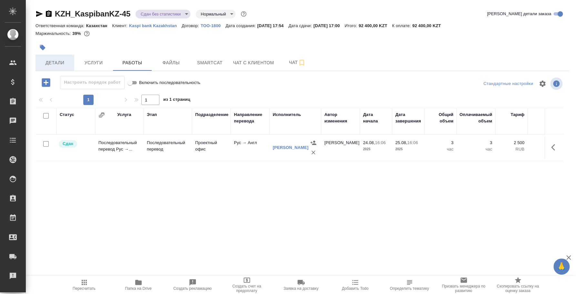
click at [67, 62] on span "Детали" at bounding box center [54, 63] width 31 height 8
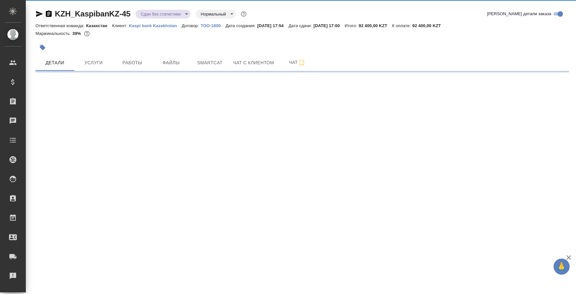
select select "RU"
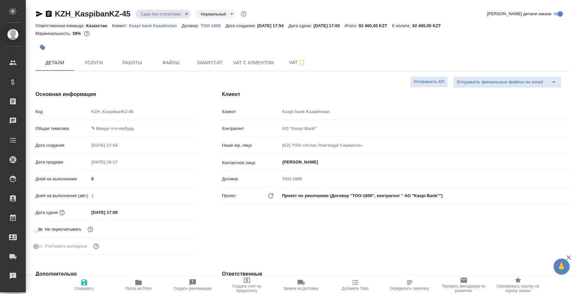
type textarea "x"
click at [100, 128] on body "🙏 .cls-1 fill:#fff; AWATERA Fedotova Irina Клиенты Спецификации Заказы 0 Чаты T…" at bounding box center [288, 147] width 576 height 294
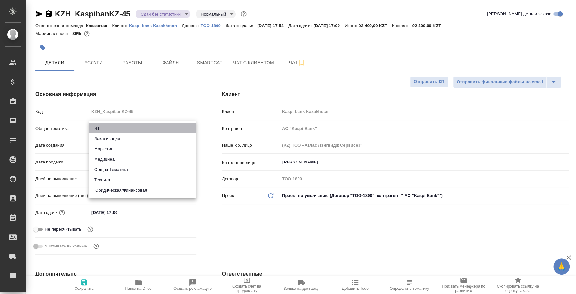
click at [128, 126] on li "ИТ" at bounding box center [142, 128] width 107 height 10
type input "it"
type input "АО "Kaspi Bank""
type textarea "x"
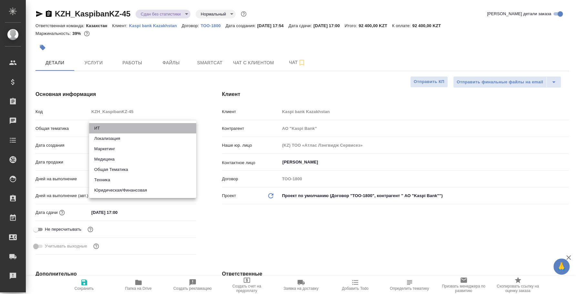
type textarea "x"
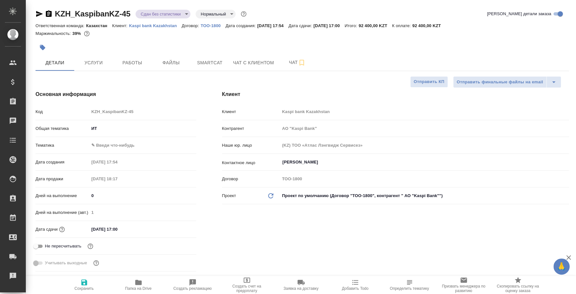
click at [120, 140] on body "🙏 .cls-1 fill:#fff; AWATERA Fedotova Irina Клиенты Спецификации Заказы 0 Чаты T…" at bounding box center [288, 147] width 576 height 294
click at [121, 154] on li "ИТ + маркетинг" at bounding box center [142, 155] width 107 height 10
type input "АО "Kaspi Bank""
type textarea "x"
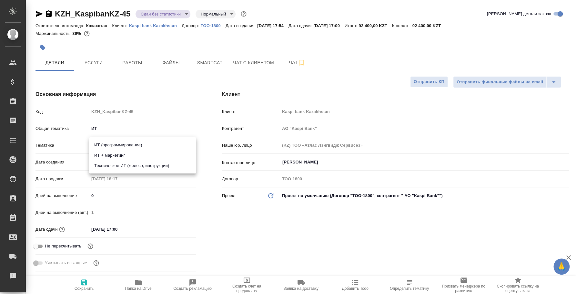
type textarea "x"
type input "5a8b8b956a9677013d343e51"
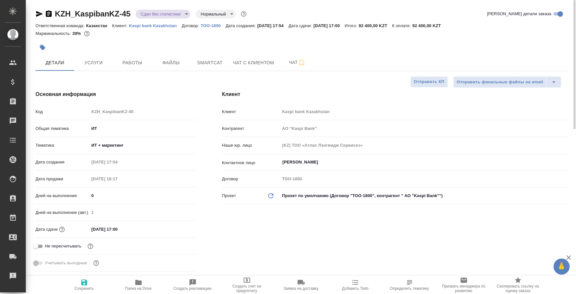
click at [80, 284] on span "Сохранить" at bounding box center [84, 284] width 46 height 12
type input "АО "Kaspi Bank""
type textarea "x"
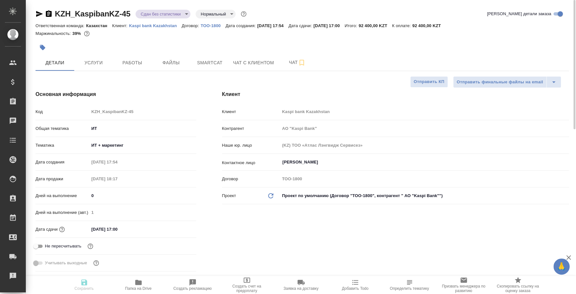
type input "АО "Kaspi Bank""
type textarea "x"
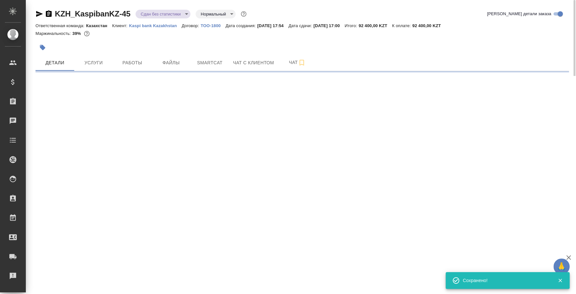
select select "RU"
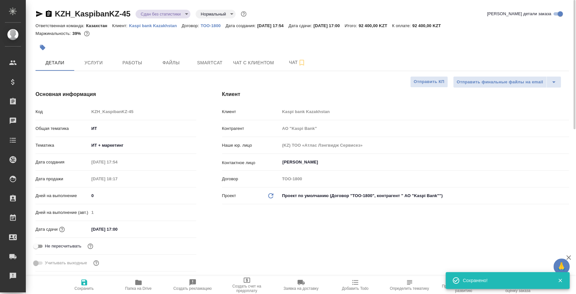
type textarea "x"
click at [168, 15] on body "🙏 .cls-1 fill:#fff; AWATERA Fedotova Irina Клиенты Спецификации Заказы 0 Чаты T…" at bounding box center [288, 147] width 576 height 294
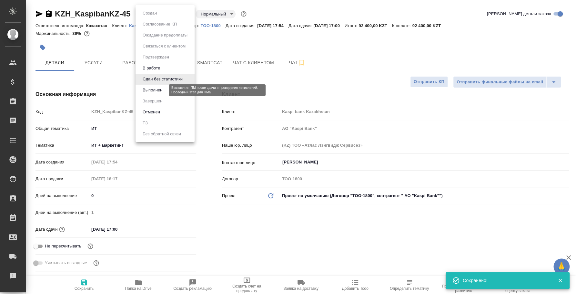
click at [149, 90] on button "Выполнен" at bounding box center [153, 90] width 24 height 7
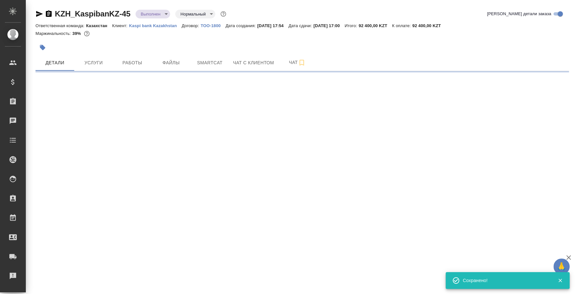
select select "RU"
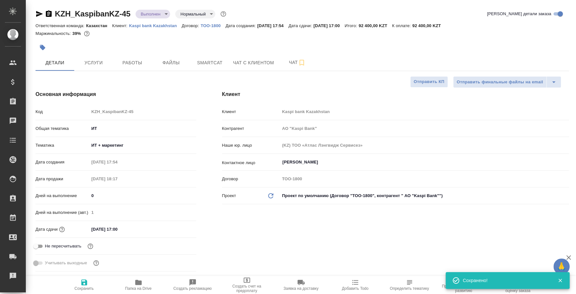
type textarea "x"
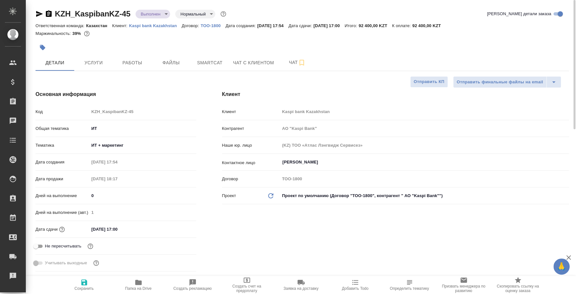
type input "АО "Kaspi Bank""
type textarea "x"
type input "АО "Kaspi Bank""
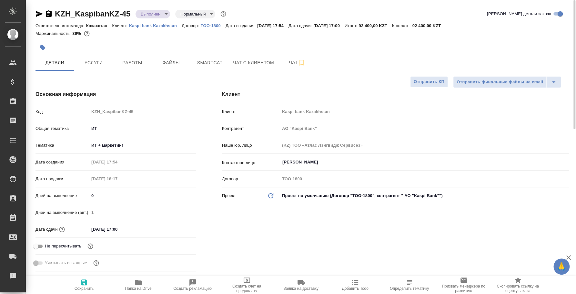
type textarea "x"
click at [40, 12] on icon "button" at bounding box center [40, 14] width 8 height 8
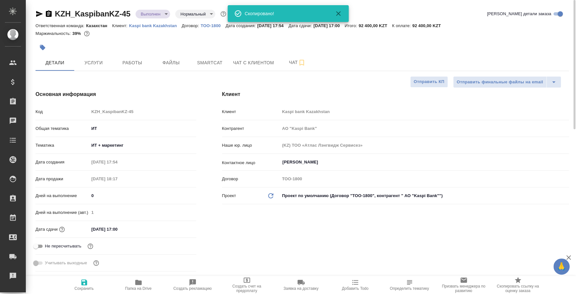
type input "АО "Kaspi Bank""
type textarea "x"
type input "АО "Kaspi Bank""
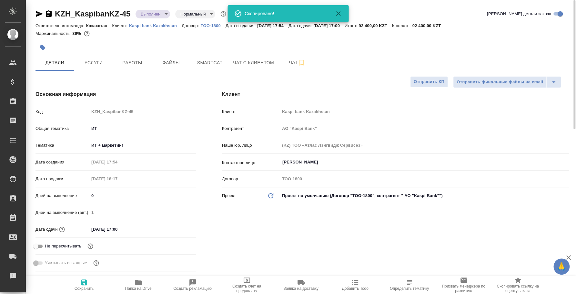
type textarea "x"
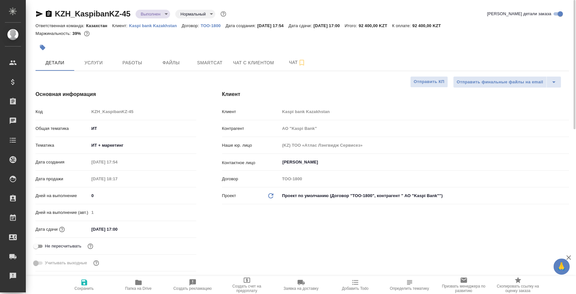
type input "АО "Kaspi Bank""
type textarea "x"
type input "АО "Kaspi Bank""
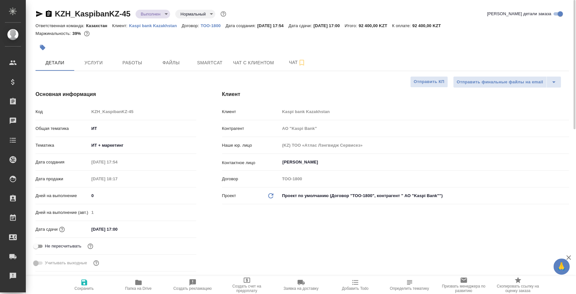
type textarea "x"
type input "АО "Kaspi Bank""
type textarea "x"
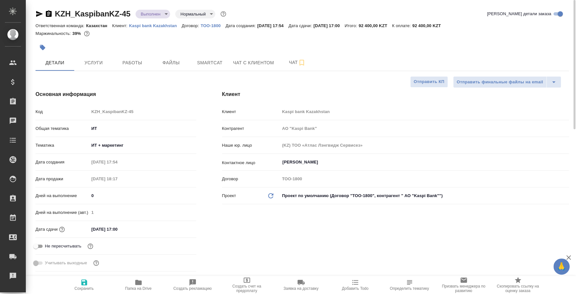
type textarea "x"
type input "АО "Kaspi Bank""
type textarea "x"
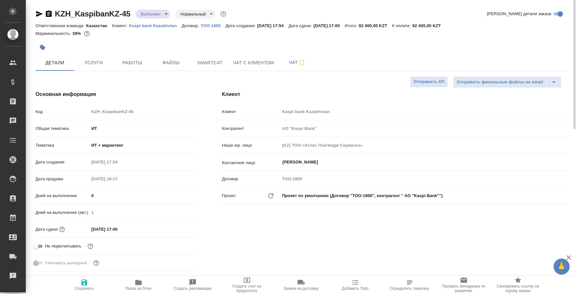
type textarea "x"
type input "АО "Kaspi Bank""
type textarea "x"
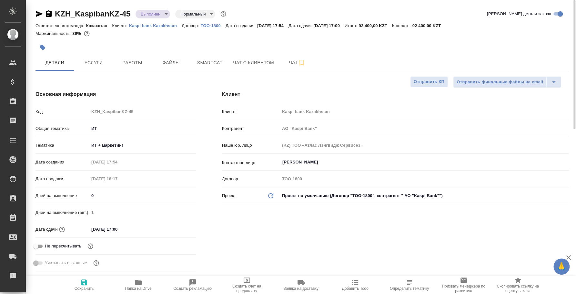
type input "АО "Kaspi Bank""
type textarea "x"
type input "АО "Kaspi Bank""
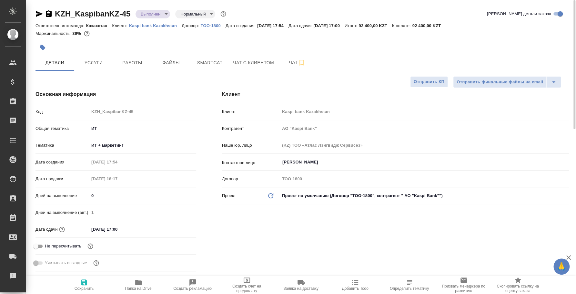
type textarea "x"
type input "АО "Kaspi Bank""
type textarea "x"
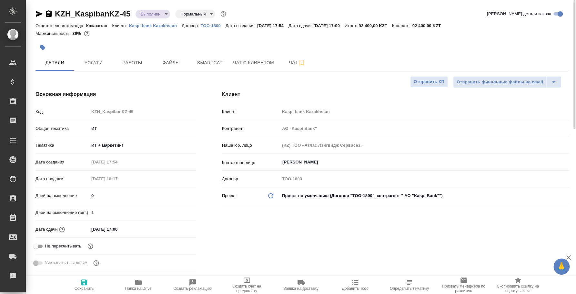
type textarea "x"
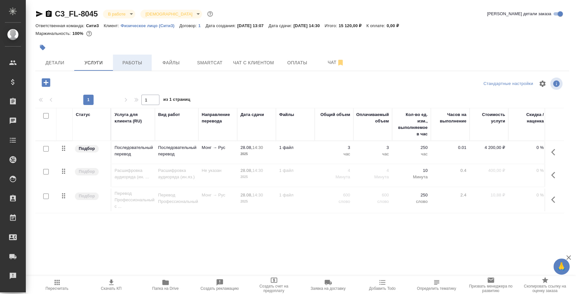
click at [135, 61] on span "Работы" at bounding box center [132, 63] width 31 height 8
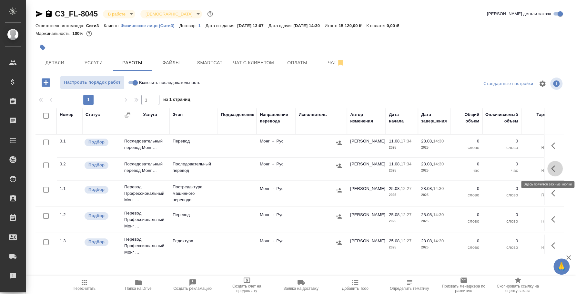
click at [547, 163] on button "button" at bounding box center [554, 168] width 15 height 15
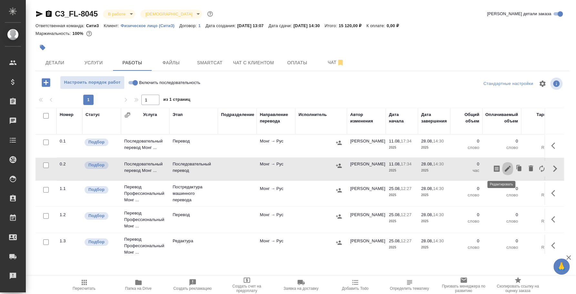
click at [505, 170] on icon "button" at bounding box center [508, 169] width 6 height 6
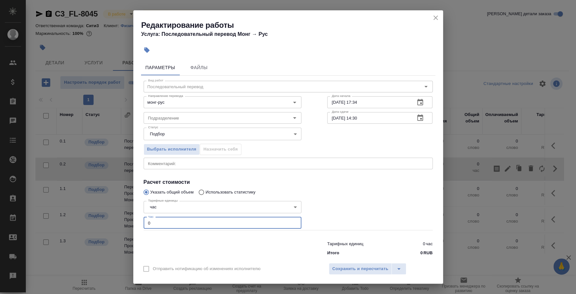
drag, startPoint x: 163, startPoint y: 217, endPoint x: 141, endPoint y: 217, distance: 21.6
click at [141, 217] on div "Тарифные единицы час 5a8b1489cc6b4906c91bfd93 Тарифные единицы Час 0 Час" at bounding box center [223, 214] width 184 height 58
type input "3"
click at [360, 273] on button "Сохранить и пересчитать" at bounding box center [360, 269] width 63 height 12
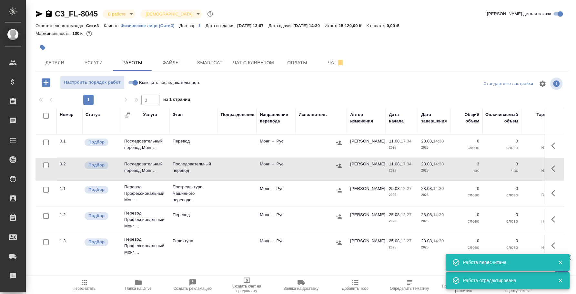
click at [338, 175] on td at bounding box center [321, 169] width 52 height 23
click at [340, 169] on button "button" at bounding box center [339, 166] width 10 height 10
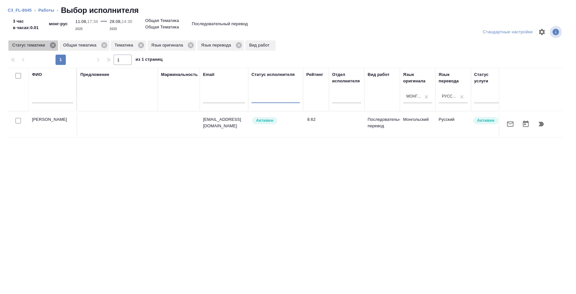
click at [52, 44] on icon at bounding box center [53, 45] width 6 height 6
click at [38, 44] on icon at bounding box center [39, 45] width 6 height 6
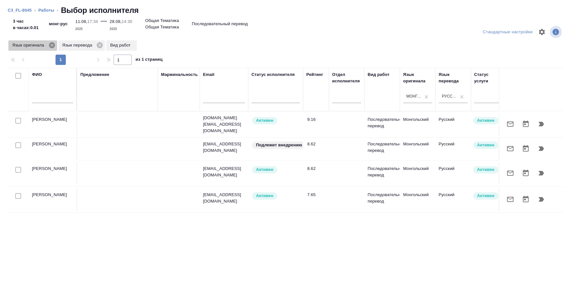
click at [54, 45] on icon at bounding box center [52, 45] width 6 height 6
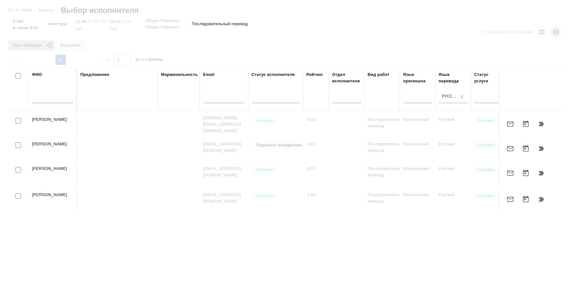
click at [51, 45] on icon at bounding box center [50, 45] width 6 height 6
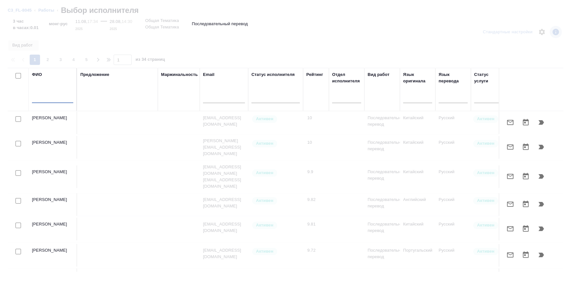
click at [47, 103] on input "text" at bounding box center [52, 99] width 41 height 8
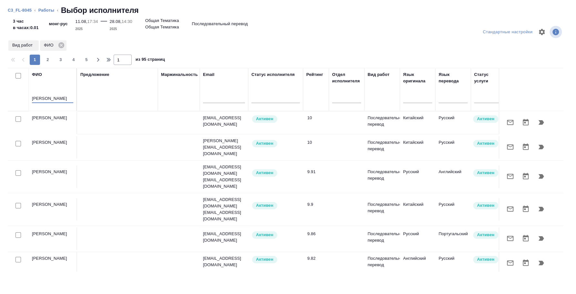
type input "сара"
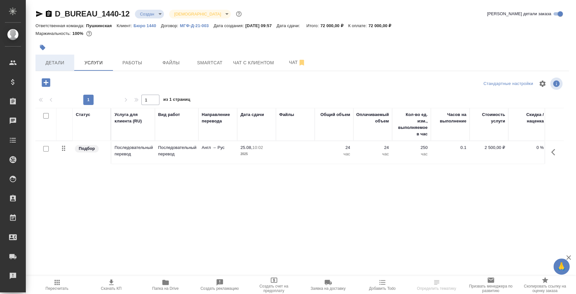
click at [66, 59] on span "Детали" at bounding box center [54, 63] width 31 height 8
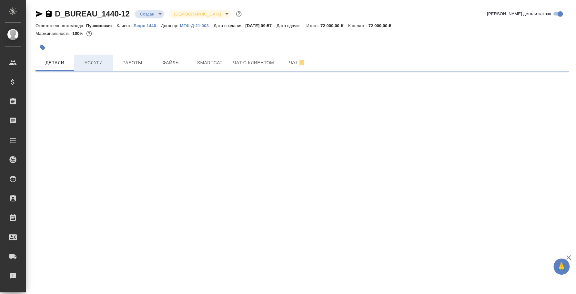
select select "RU"
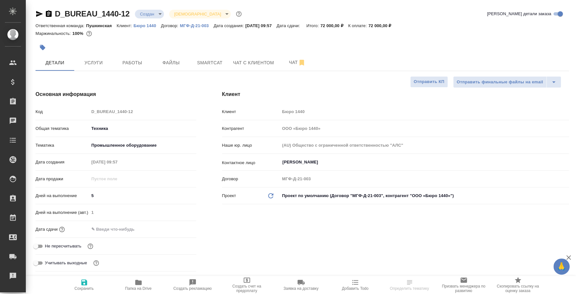
type textarea "x"
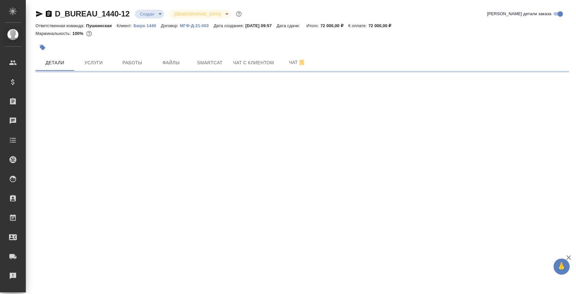
select select "RU"
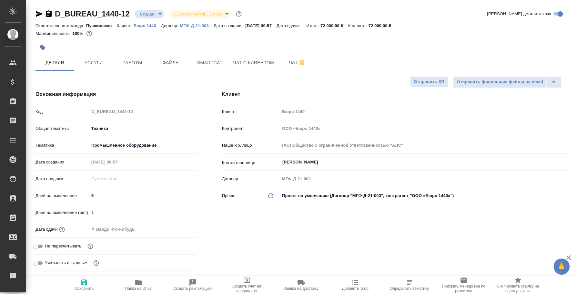
type textarea "x"
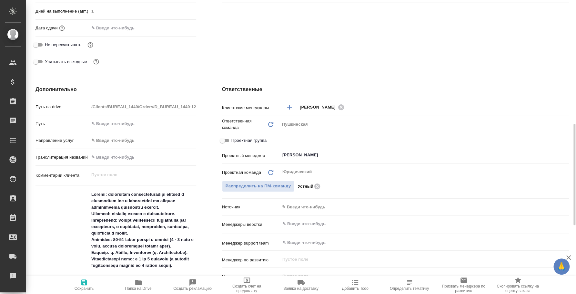
scroll to position [282, 0]
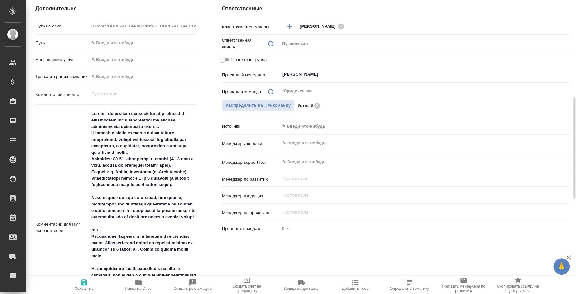
type textarea "x"
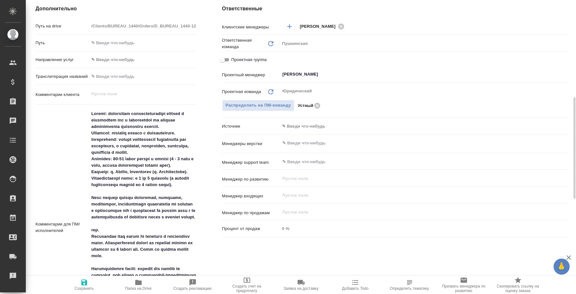
type textarea "x"
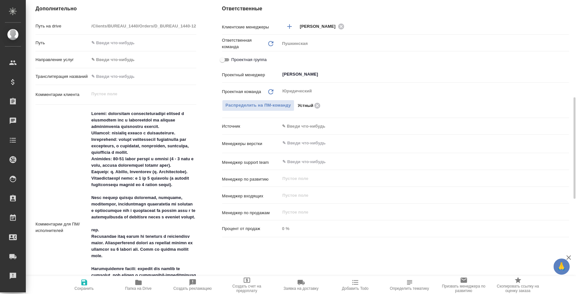
type textarea "x"
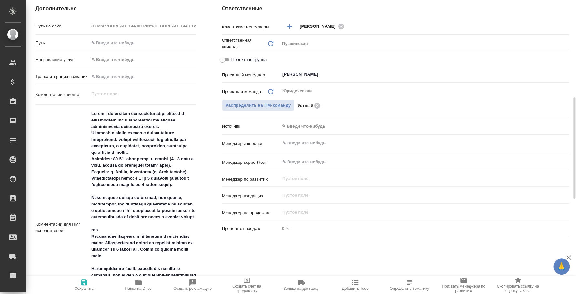
type textarea "x"
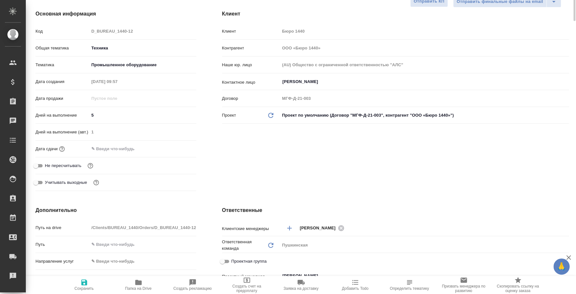
scroll to position [0, 0]
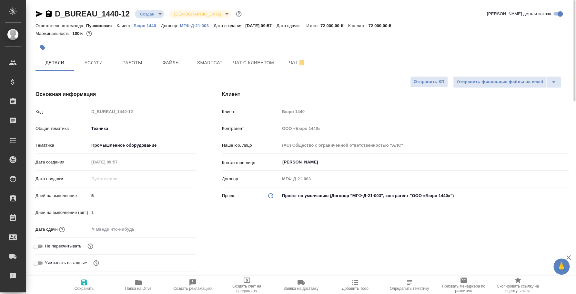
type textarea "x"
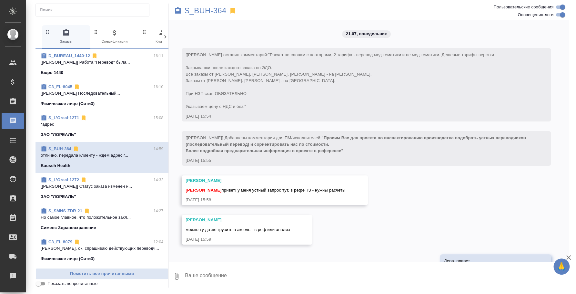
scroll to position [5943, 0]
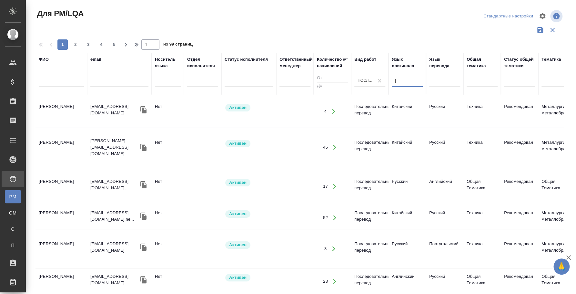
type input "ан"
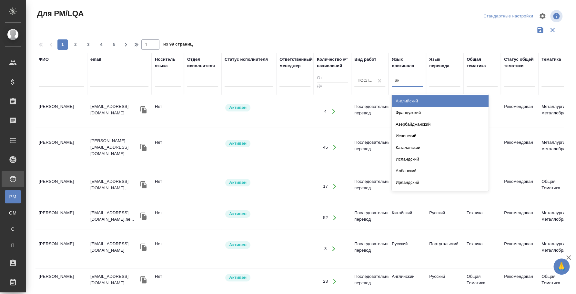
click at [412, 99] on div "Английский" at bounding box center [440, 101] width 97 height 12
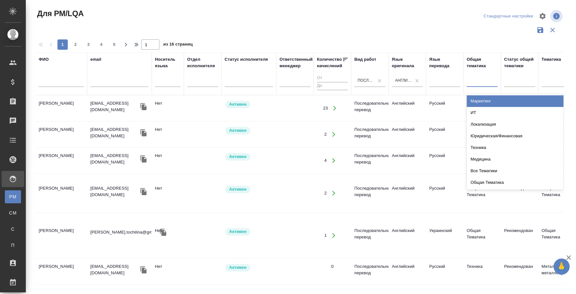
click at [483, 85] on div at bounding box center [482, 80] width 31 height 9
type input "те"
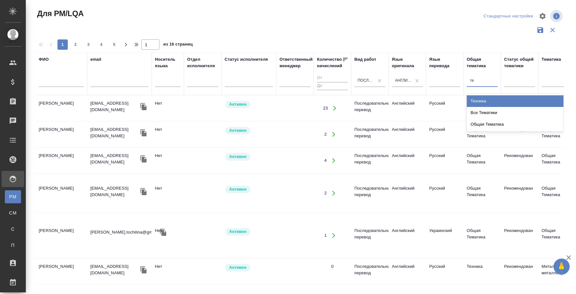
click at [489, 98] on div "Техника" at bounding box center [515, 101] width 97 height 12
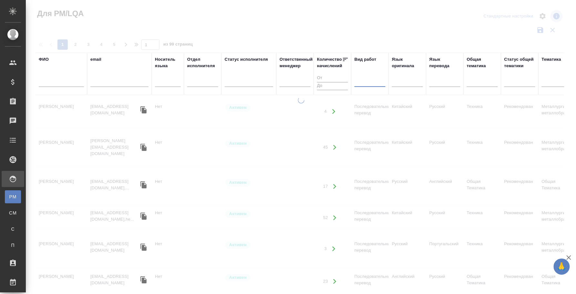
click at [65, 85] on input "text" at bounding box center [61, 83] width 45 height 8
click at [65, 80] on input "text" at bounding box center [61, 83] width 45 height 8
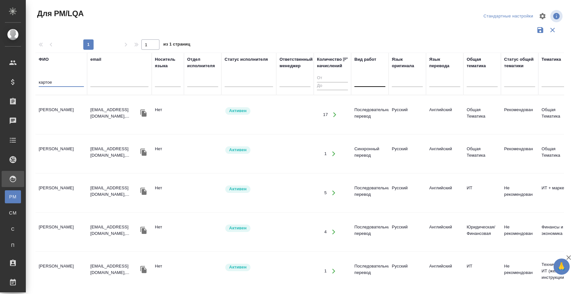
type input "картое"
click at [58, 112] on td "[PERSON_NAME]" at bounding box center [62, 114] width 52 height 23
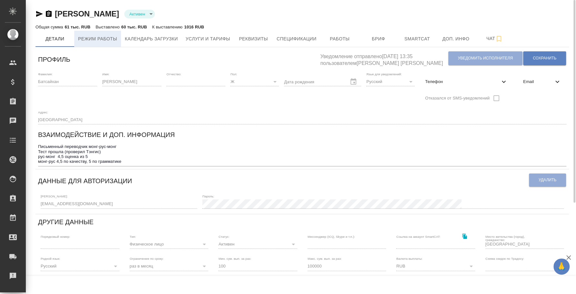
click at [117, 33] on button "Режим работы" at bounding box center [97, 39] width 47 height 16
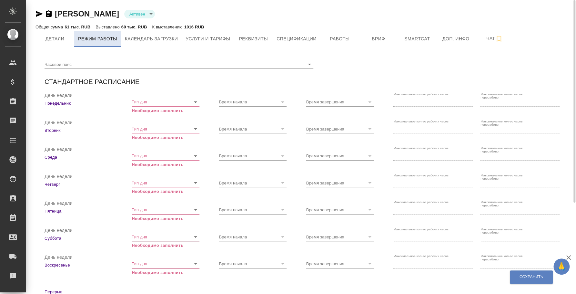
checkbox input "true"
click at [335, 34] on button "Работы" at bounding box center [340, 39] width 39 height 16
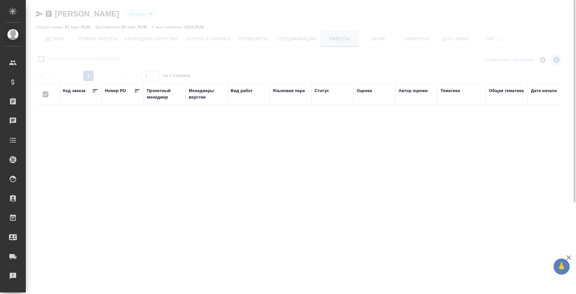
checkbox input "false"
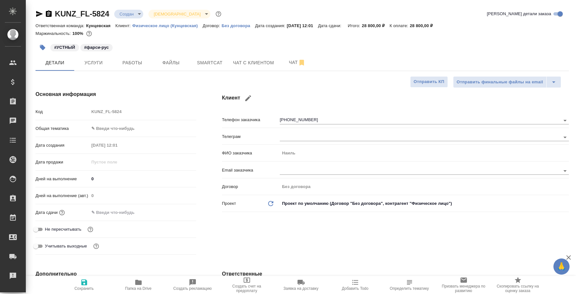
select select "RU"
click at [306, 58] on span "Чат" at bounding box center [297, 62] width 31 height 8
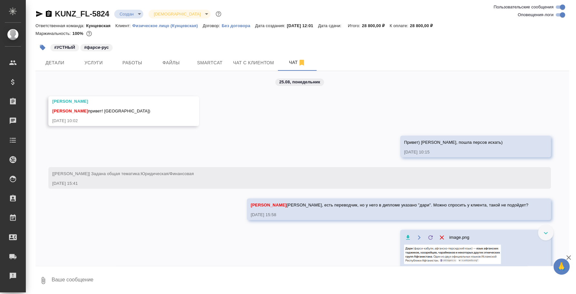
scroll to position [149, 0]
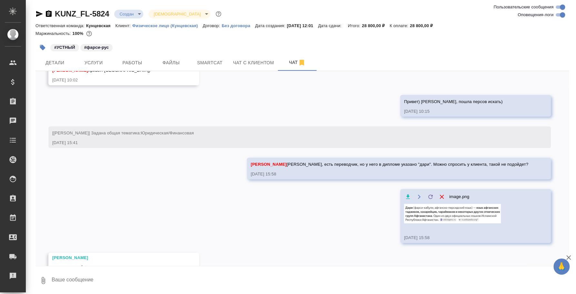
click at [278, 281] on textarea at bounding box center [310, 280] width 518 height 22
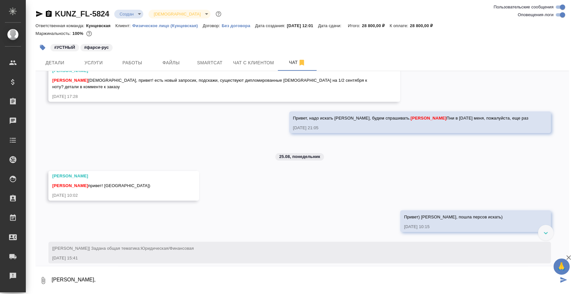
scroll to position [0, 0]
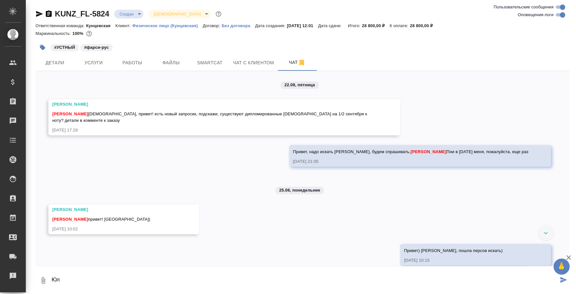
type textarea "[PERSON_NAME]"
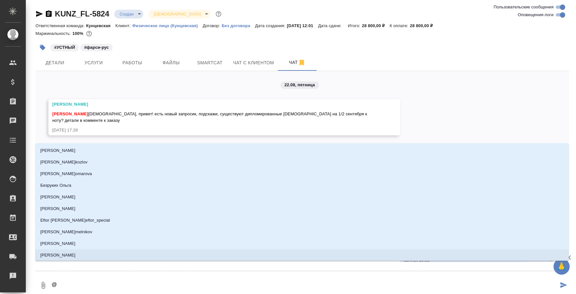
type textarea "@v"
type input "v"
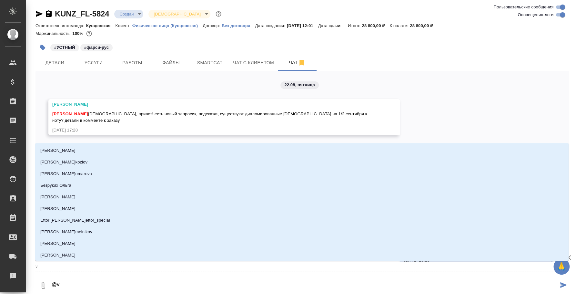
type textarea "@"
type textarea "@в"
type input "в"
type textarea "@ве"
type input "ве"
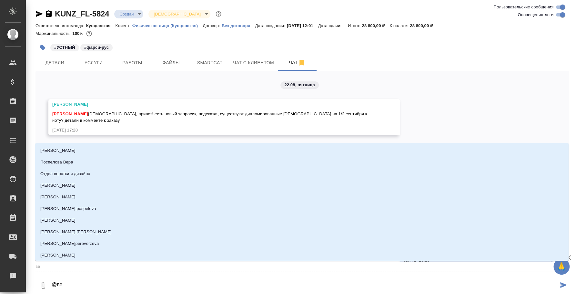
type textarea "@вев"
type input "[DEMOGRAPHIC_DATA]"
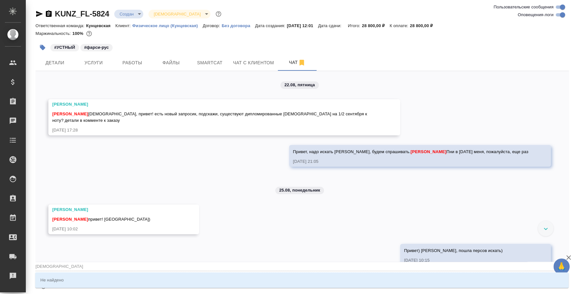
type textarea "@ве"
type input "ве"
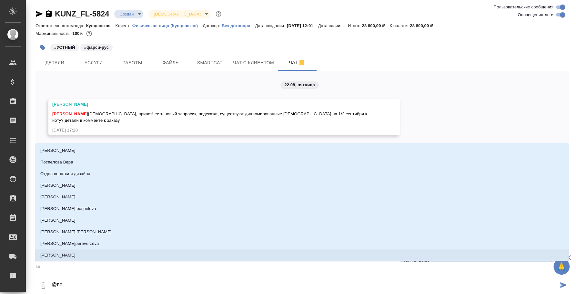
type textarea "@вем"
type input "вем"
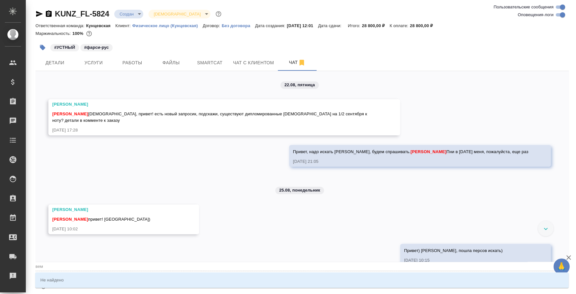
type textarea "@веме"
type input "веме"
type textarea "@вем"
type input "вем"
type textarea "@ве"
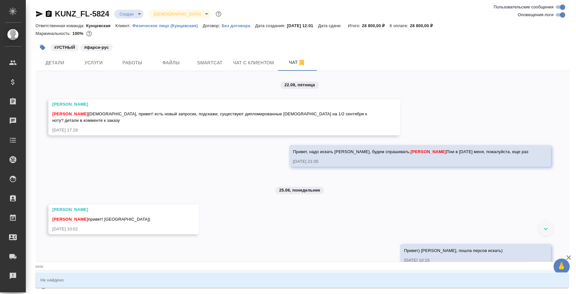
type input "ве"
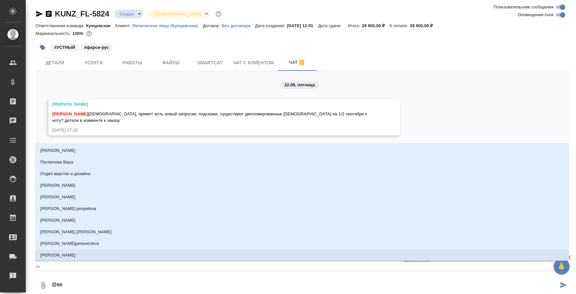
type textarea "@в"
type input "в"
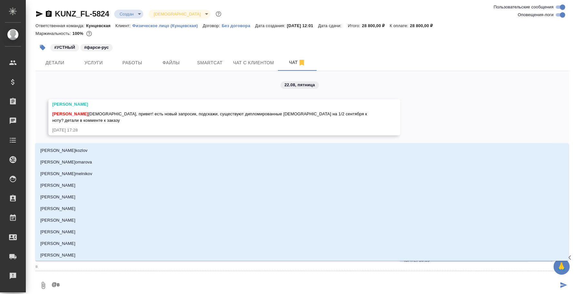
type textarea "@"
type textarea "@d"
type input "d"
type textarea "@dt"
type input "dt"
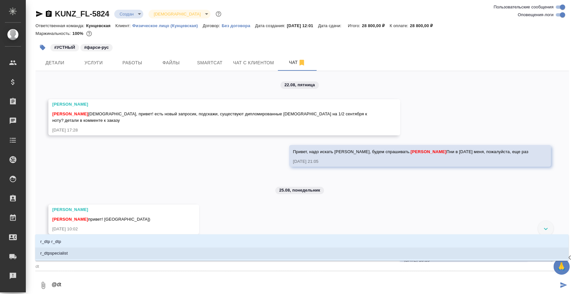
type textarea "@d"
type input "d"
type textarea "@"
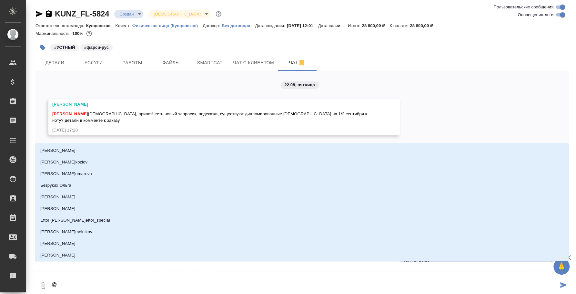
type textarea "@v"
type input "v"
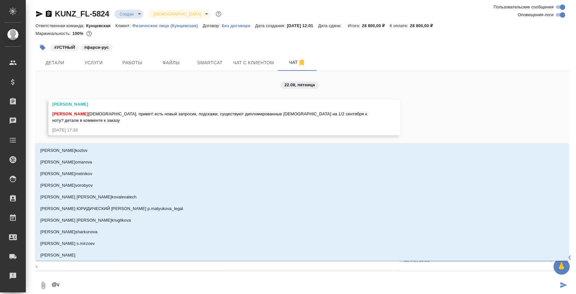
type textarea "@ve"
type input "ve"
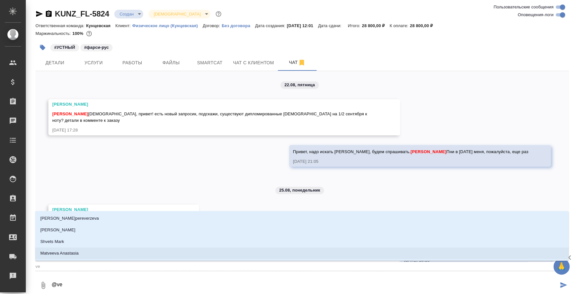
type textarea "@v"
type input "v"
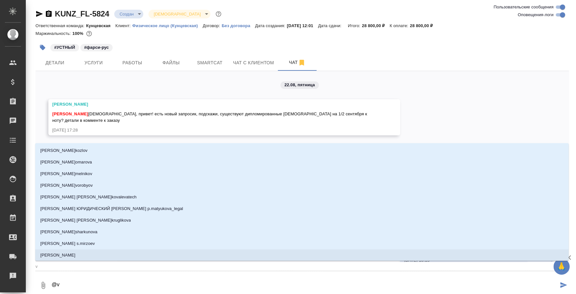
type textarea "@"
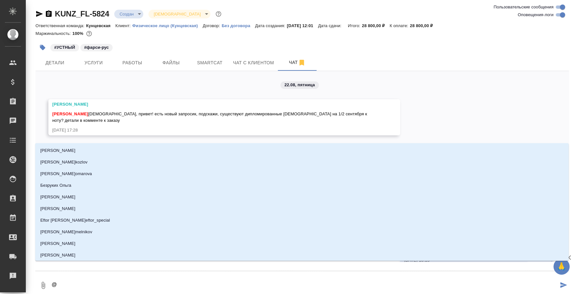
type textarea "@d"
type input "d"
type textarea "@d't"
type input "d't"
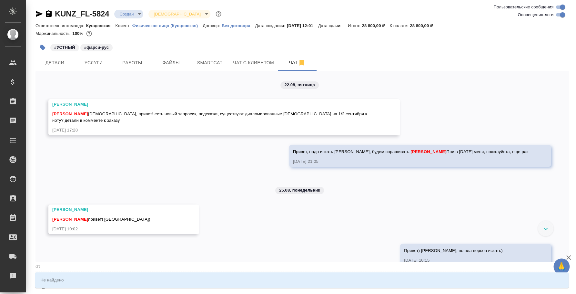
type textarea "@d"
type input "d"
type textarea "@"
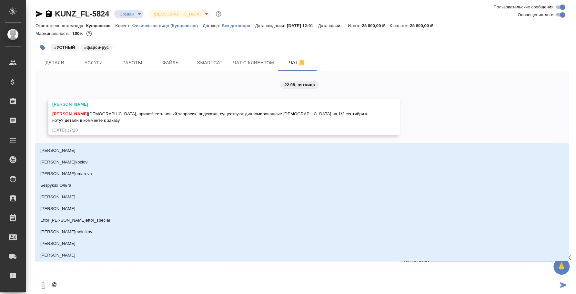
type textarea "@в"
type input "в"
type textarea "@ве"
type input "ве"
type textarea "@вем"
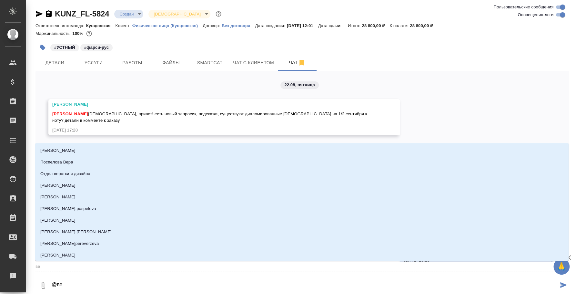
type input "вем"
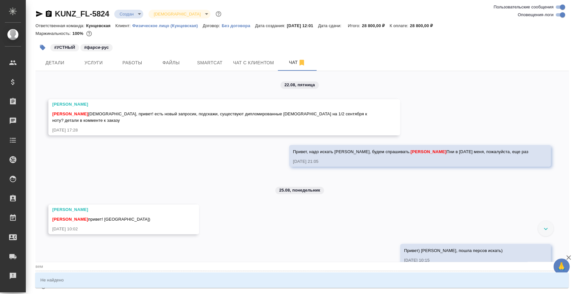
type textarea "@ве"
type input "ве"
type textarea "@вем"
type input "вем"
type textarea "@веме"
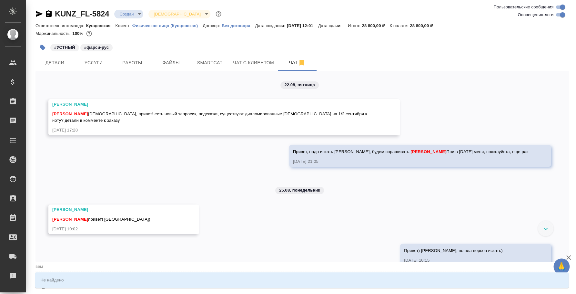
type input "веме"
type textarea "@вем"
type input "вем"
type textarea "@ве"
type input "ве"
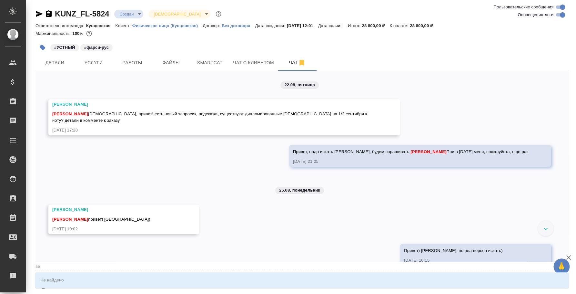
type textarea "@вес"
type input "вес"
type textarea "@весе"
type input "весе"
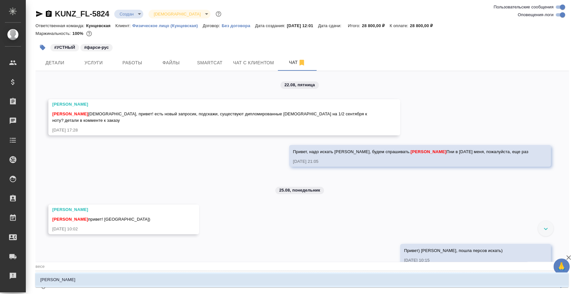
click at [150, 280] on li "[PERSON_NAME]" at bounding box center [302, 280] width 534 height 12
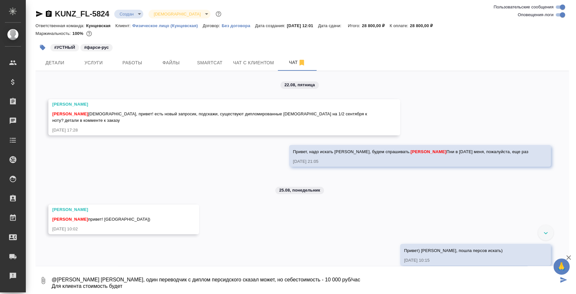
paste textarea "16700"
click at [325, 285] on textarea "@[PERSON_NAME] [PERSON_NAME], один переводчик с диплом персидского сказал может…" at bounding box center [304, 280] width 507 height 22
type textarea "@[PERSON_NAME] [PERSON_NAME], один переводчик с диплом персидского сказал может…"
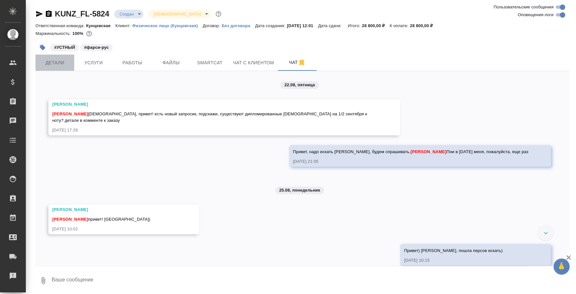
click at [68, 63] on span "Детали" at bounding box center [54, 63] width 31 height 8
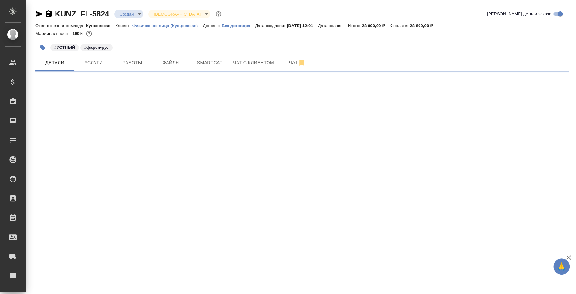
select select "RU"
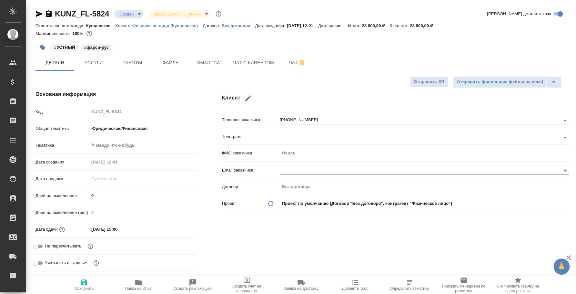
type textarea "x"
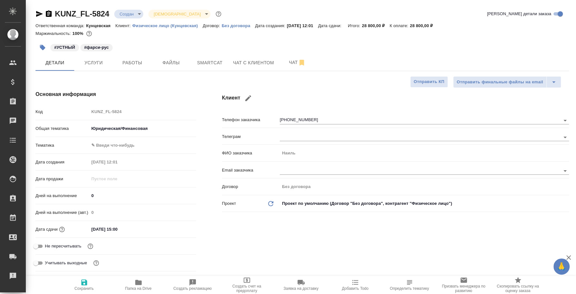
type textarea "x"
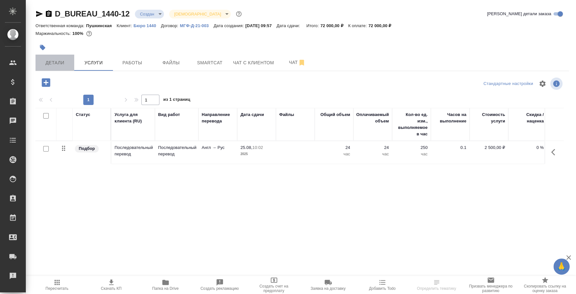
click at [64, 61] on span "Детали" at bounding box center [54, 63] width 31 height 8
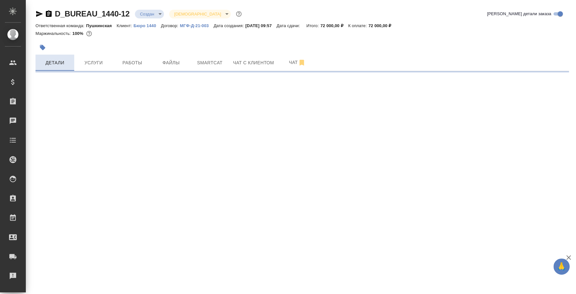
select select "RU"
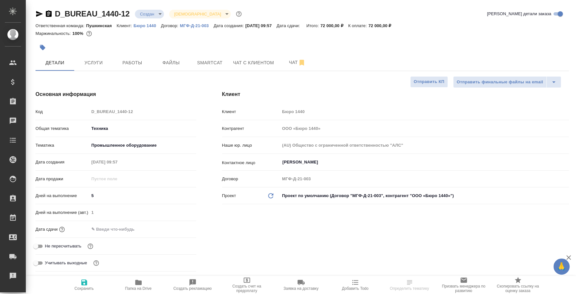
type textarea "x"
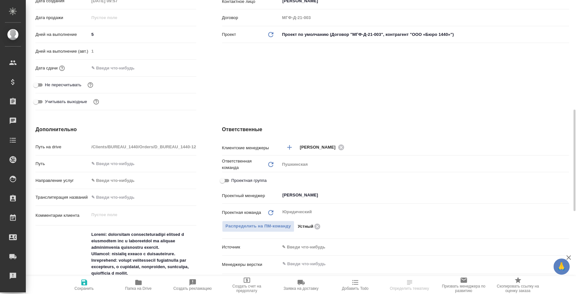
scroll to position [282, 0]
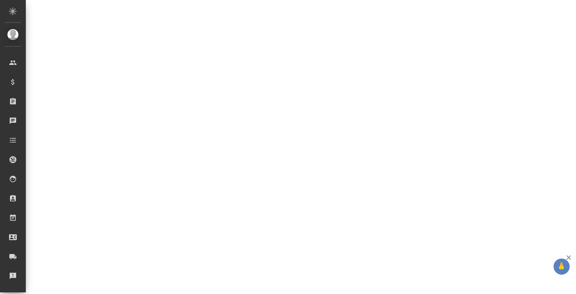
select select "RU"
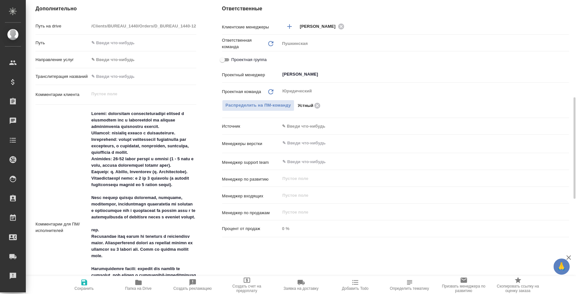
type textarea "x"
drag, startPoint x: 91, startPoint y: 156, endPoint x: 196, endPoint y: 163, distance: 105.2
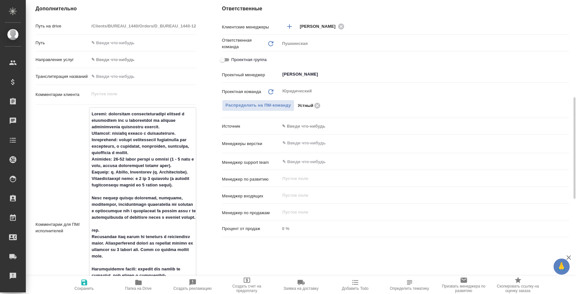
click at [196, 163] on textarea at bounding box center [142, 226] width 107 height 237
type textarea "x"
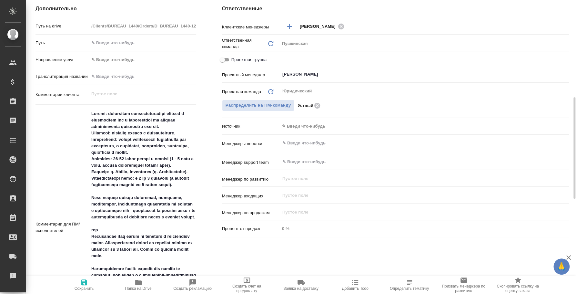
type textarea "x"
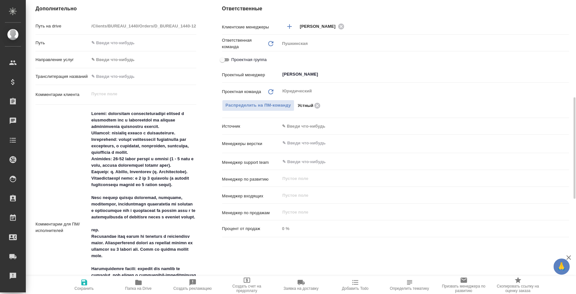
type textarea "x"
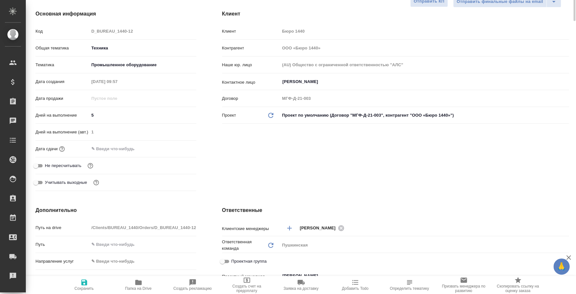
scroll to position [0, 0]
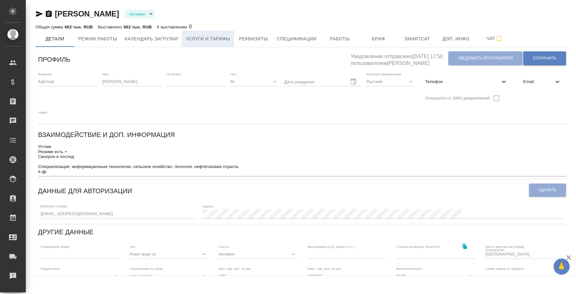
click at [184, 37] on button "Услуги и тарифы" at bounding box center [208, 39] width 52 height 16
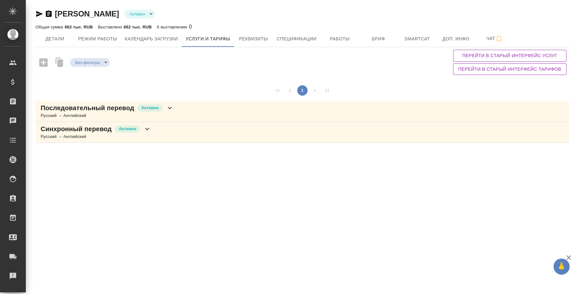
click at [213, 106] on div "Последовательный перевод Активен Русский → Английский" at bounding box center [303, 111] width 534 height 21
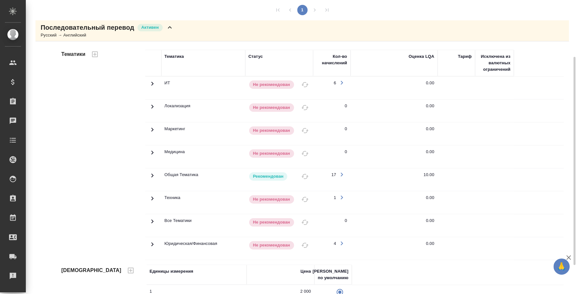
scroll to position [121, 0]
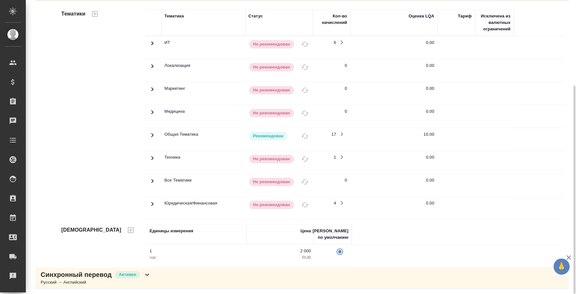
click at [226, 281] on div "Синхронный перевод Активен Русский → Английский" at bounding box center [303, 277] width 534 height 21
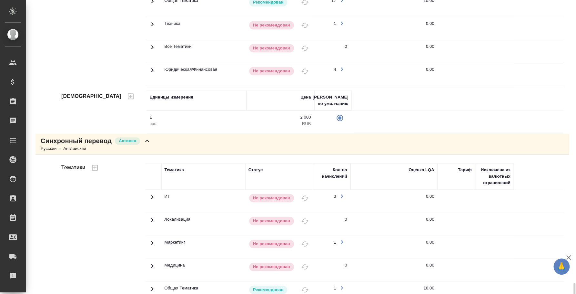
scroll to position [375, 0]
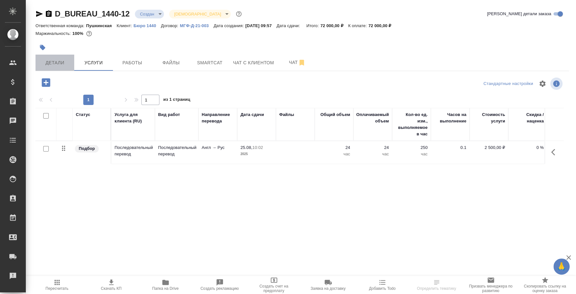
click at [56, 64] on span "Детали" at bounding box center [54, 63] width 31 height 8
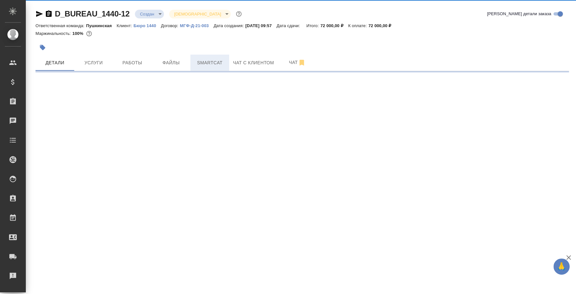
select select "RU"
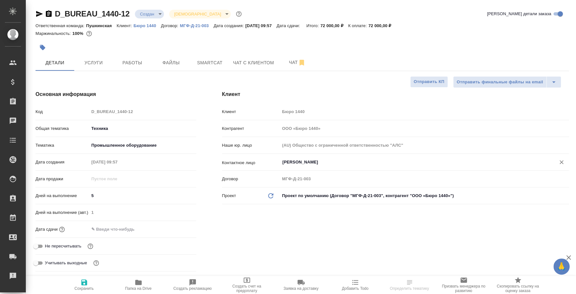
type textarea "x"
click at [104, 68] on button "Услуги" at bounding box center [93, 63] width 39 height 16
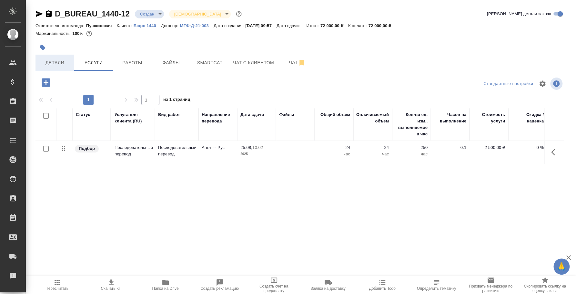
click at [61, 65] on span "Детали" at bounding box center [54, 63] width 31 height 8
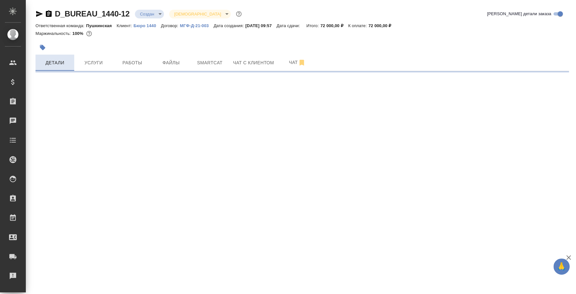
select select "RU"
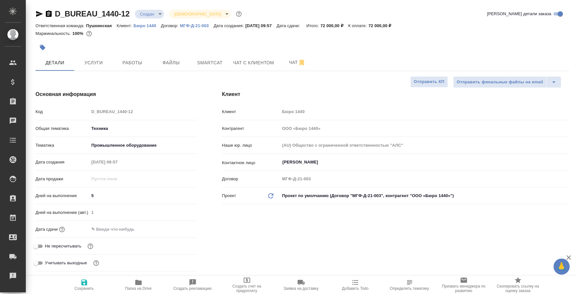
type textarea "x"
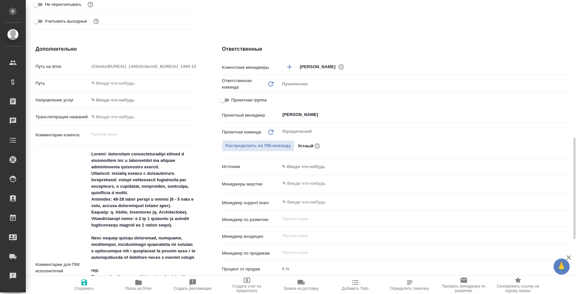
scroll to position [322, 0]
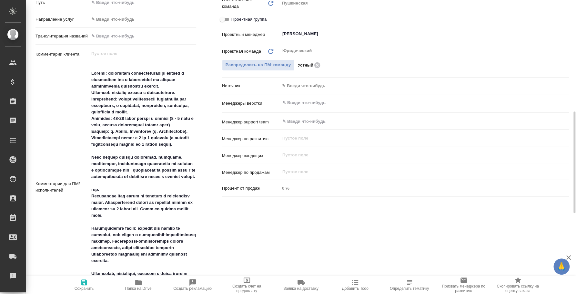
type textarea "x"
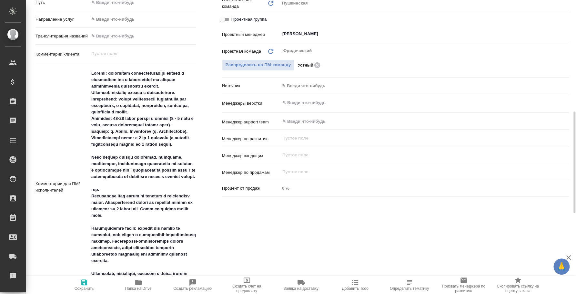
type textarea "x"
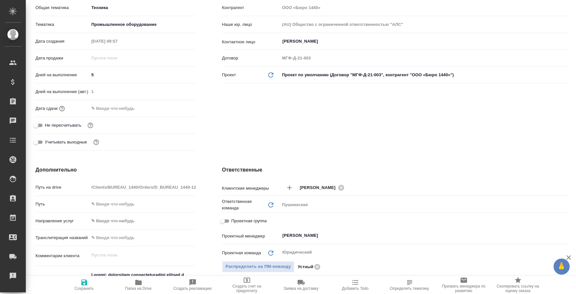
scroll to position [0, 0]
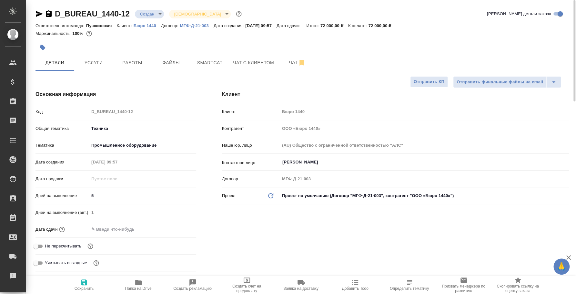
click at [143, 24] on p "Бюро 1440" at bounding box center [147, 25] width 27 height 5
type textarea "x"
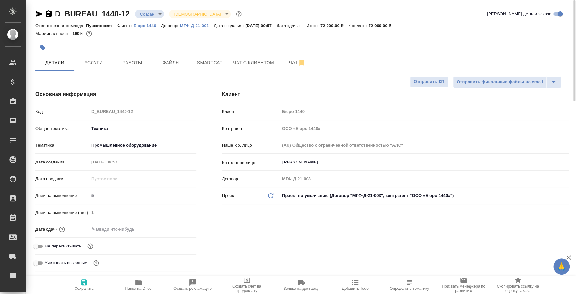
type textarea "x"
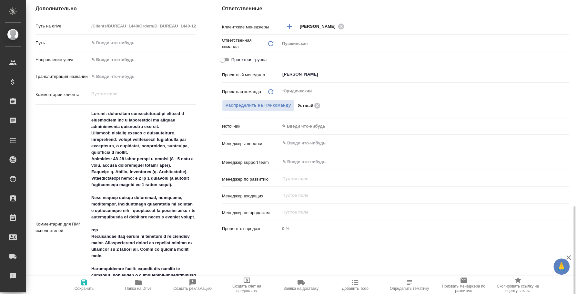
scroll to position [363, 0]
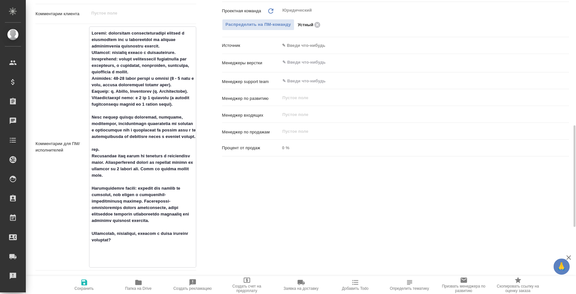
drag, startPoint x: 113, startPoint y: 118, endPoint x: 89, endPoint y: 31, distance: 90.2
click at [89, 31] on textarea at bounding box center [142, 146] width 107 height 237
type textarea "x"
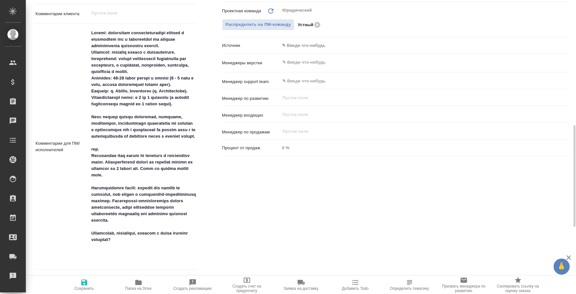
type textarea "x"
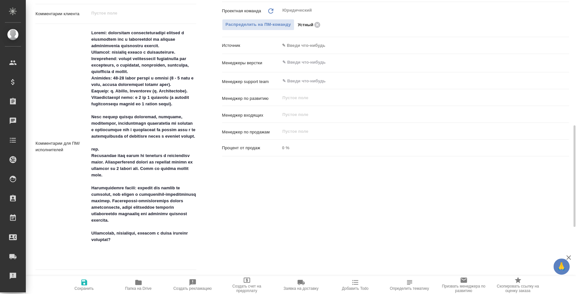
type textarea "x"
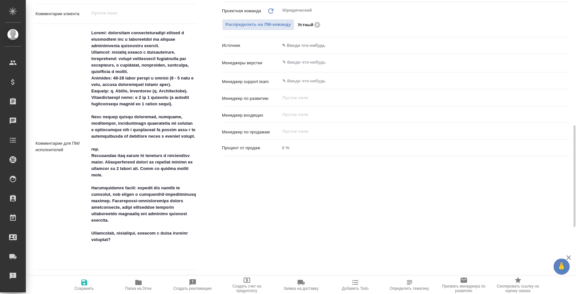
type textarea "x"
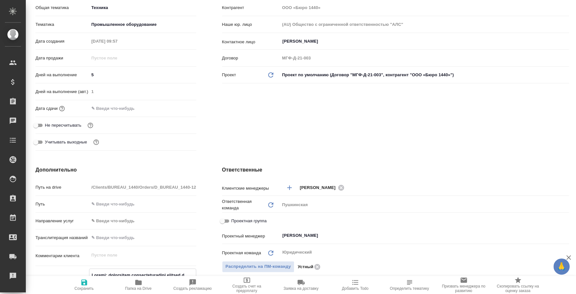
scroll to position [0, 0]
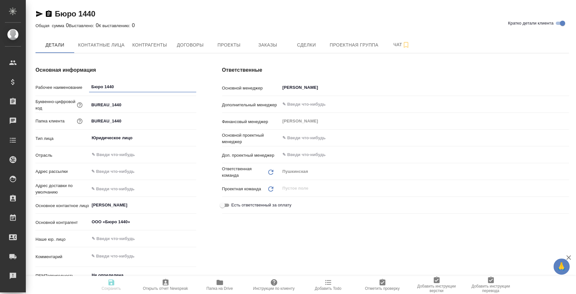
type textarea "x"
click at [38, 12] on icon "button" at bounding box center [40, 14] width 8 height 8
type textarea "x"
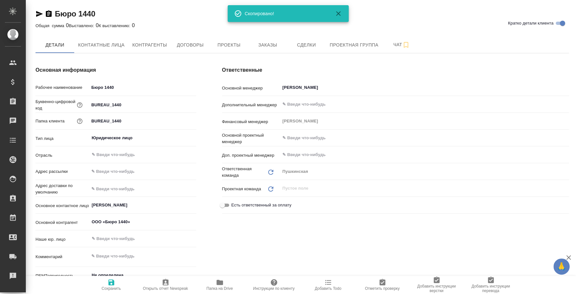
type textarea "x"
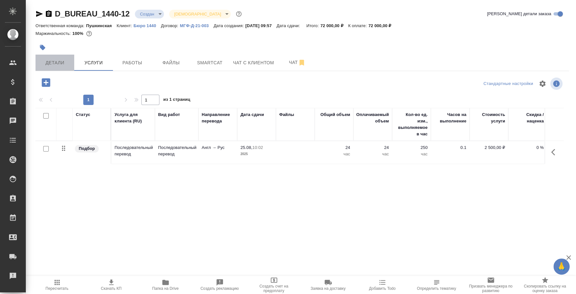
click at [56, 63] on span "Детали" at bounding box center [54, 63] width 31 height 8
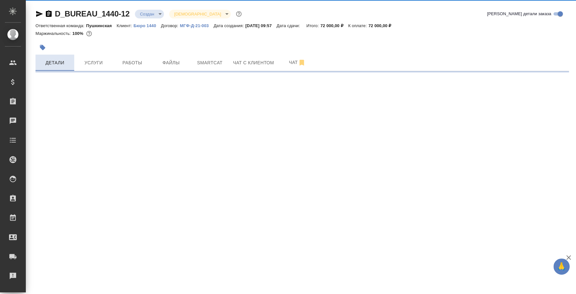
select select "RU"
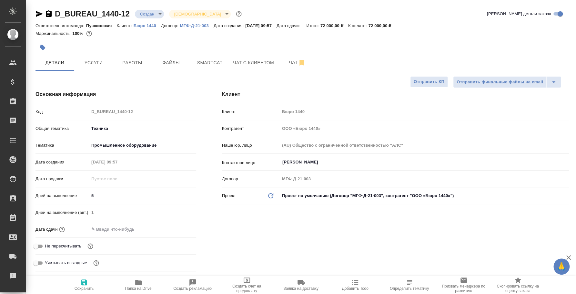
type textarea "x"
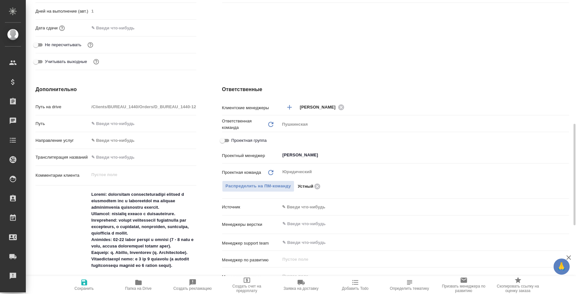
scroll to position [241, 0]
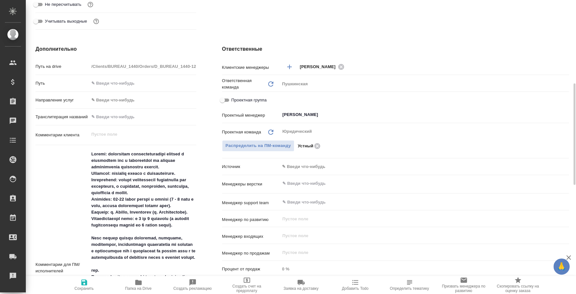
type textarea "x"
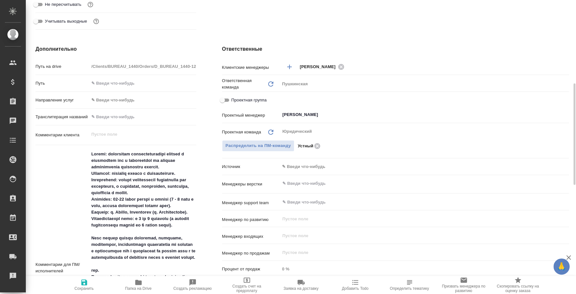
type textarea "x"
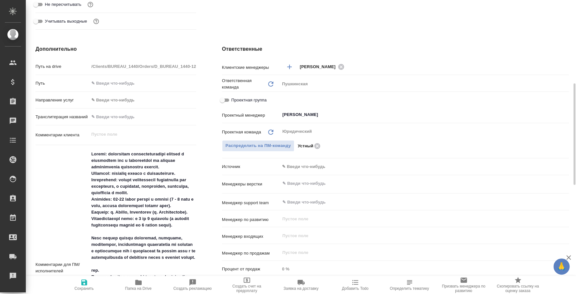
type textarea "x"
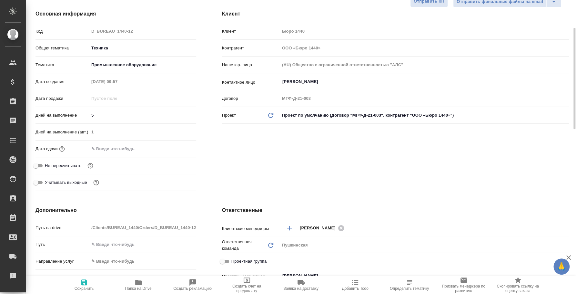
scroll to position [0, 0]
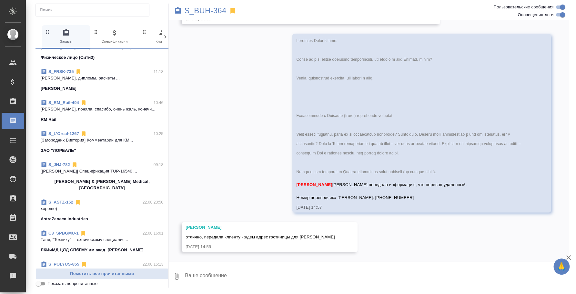
scroll to position [201, 0]
click at [106, 199] on div "S_ASTZ-152 22.08 23:50" at bounding box center [102, 202] width 123 height 6
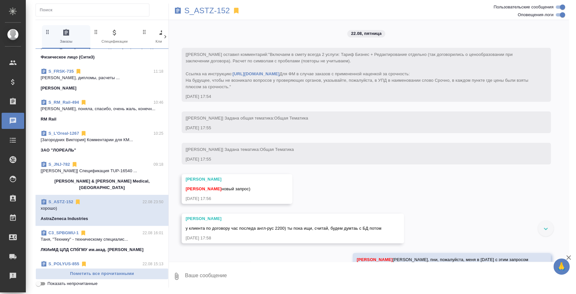
scroll to position [0, 0]
click at [215, 12] on p "S_ASTZ-152" at bounding box center [207, 10] width 46 height 6
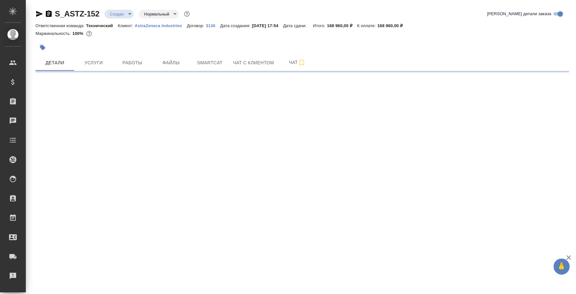
select select "RU"
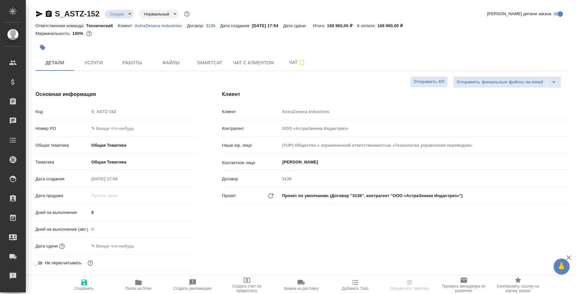
type textarea "x"
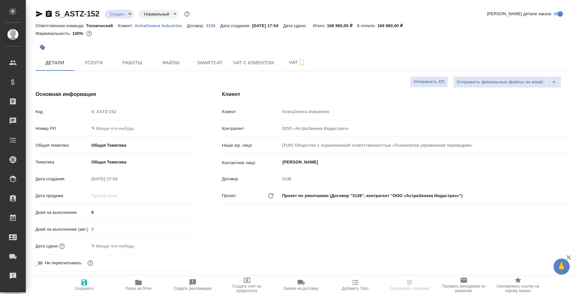
type textarea "x"
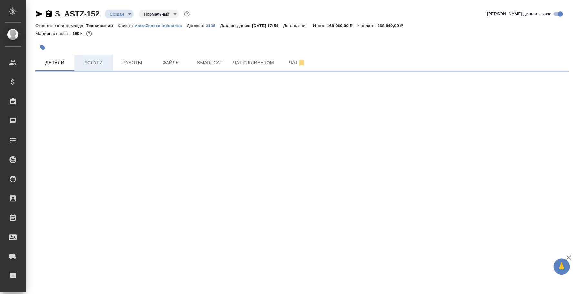
click at [103, 57] on button "Услуги" at bounding box center [93, 63] width 39 height 16
select select "RU"
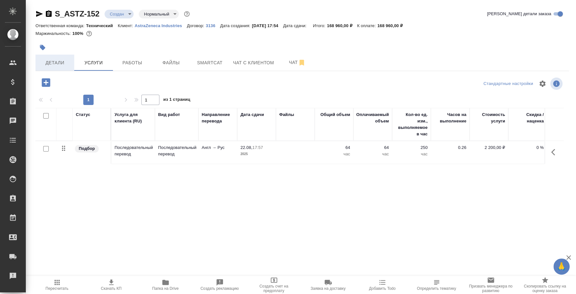
click at [59, 58] on button "Детали" at bounding box center [55, 63] width 39 height 16
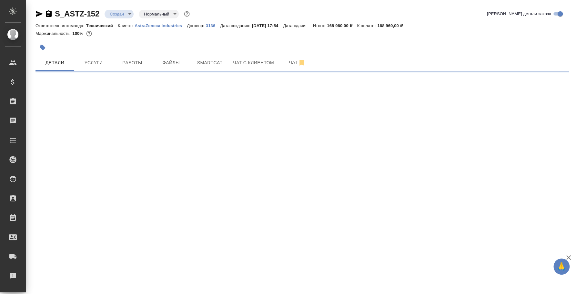
select select "RU"
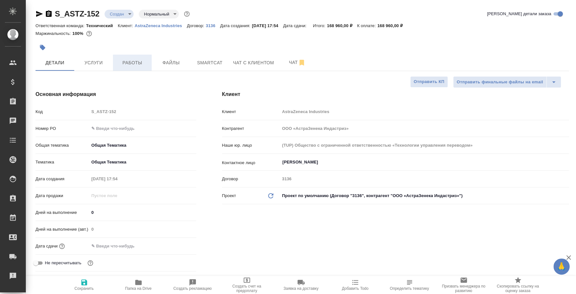
type textarea "x"
click at [136, 60] on span "Работы" at bounding box center [132, 63] width 31 height 8
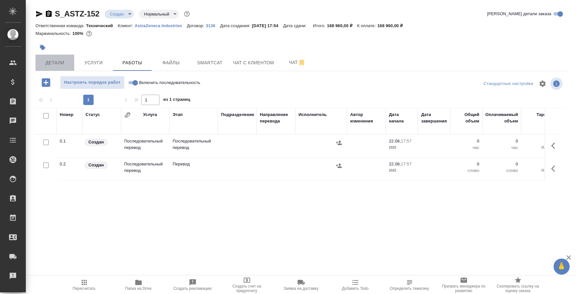
click at [59, 64] on span "Детали" at bounding box center [54, 63] width 31 height 8
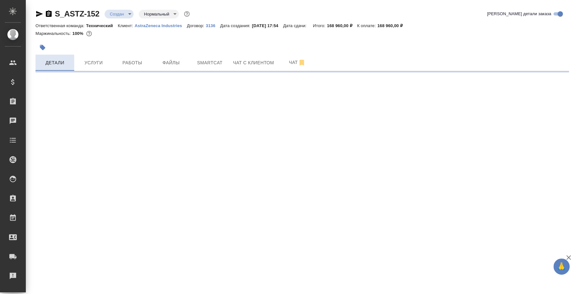
select select "RU"
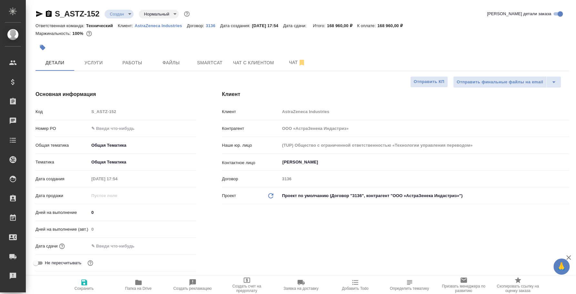
type textarea "x"
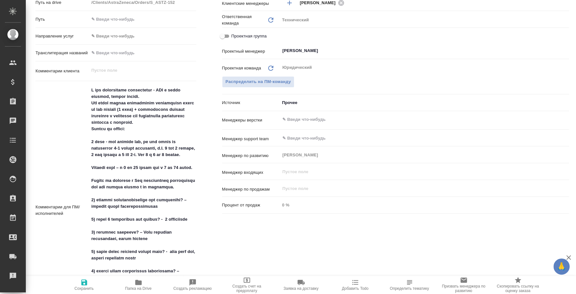
scroll to position [121, 0]
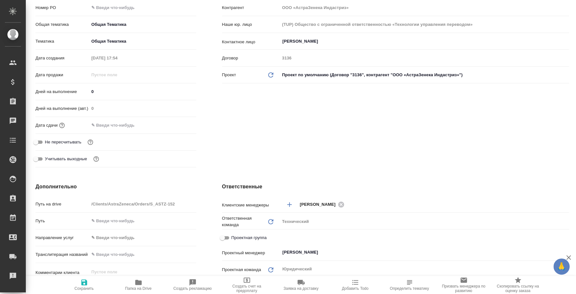
type textarea "x"
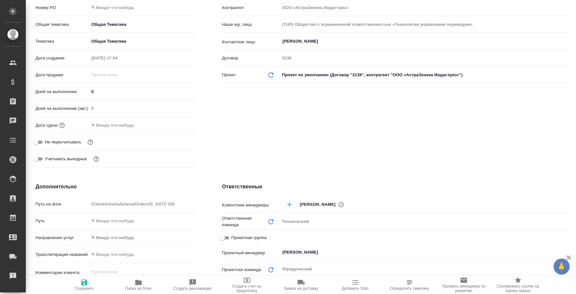
type textarea "x"
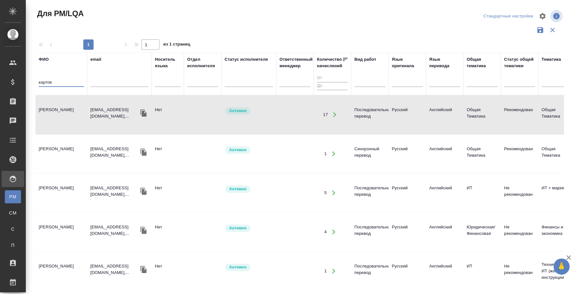
click at [64, 81] on input "картое" at bounding box center [61, 83] width 45 height 8
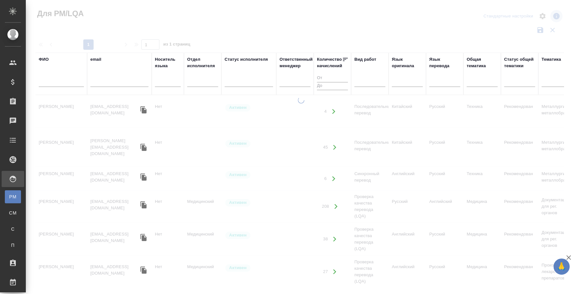
drag, startPoint x: 205, startPoint y: 284, endPoint x: 282, endPoint y: 280, distance: 76.9
click at [381, 293] on html "🙏 .cls-1 fill:#fff; AWATERA Fedotova Irina Клиенты Спецификации Заказы 0 Чаты T…" at bounding box center [288, 147] width 576 height 294
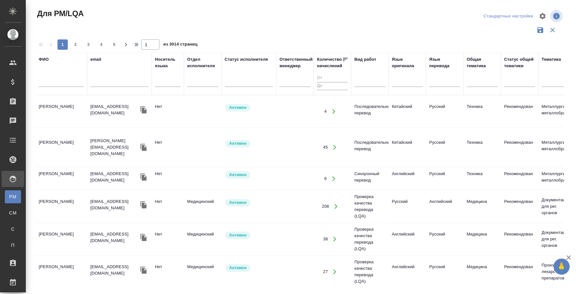
scroll to position [0, 505]
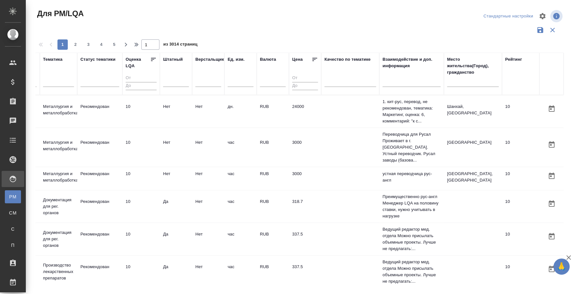
click at [474, 83] on input "text" at bounding box center [473, 83] width 52 height 8
type input "калуга"
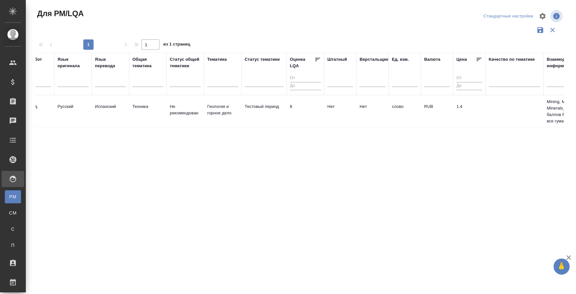
scroll to position [0, 437]
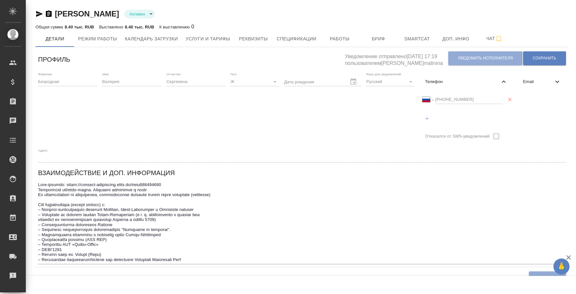
select select "RU"
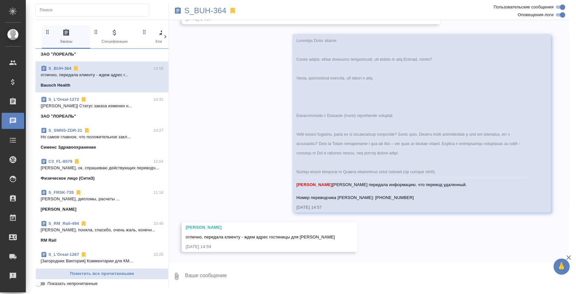
scroll to position [161, 0]
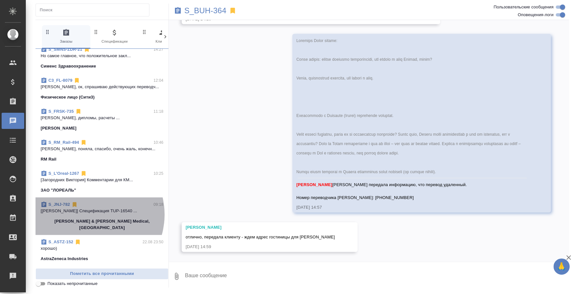
click at [89, 214] on span "S_JNJ-782 09:18 [Усманова Ольга] Спецификация TUP-16540 ... Johnson & Johnson M…" at bounding box center [102, 216] width 123 height 30
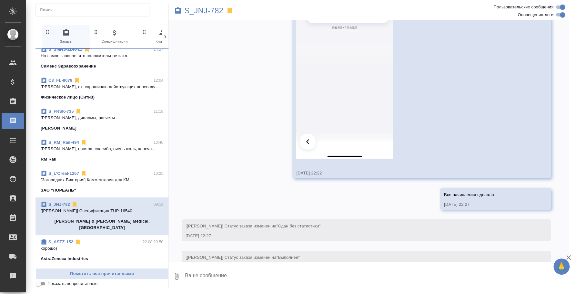
scroll to position [5723, 0]
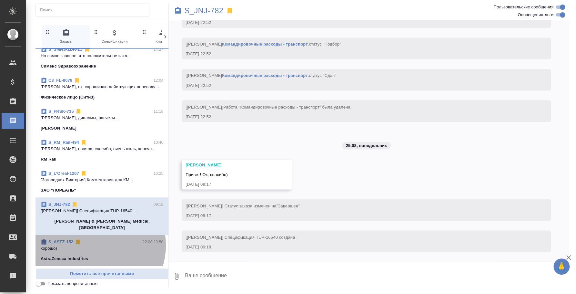
click at [95, 245] on p "хорошо)" at bounding box center [102, 248] width 123 height 6
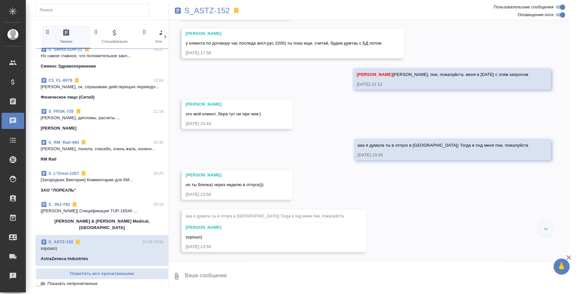
scroll to position [0, 0]
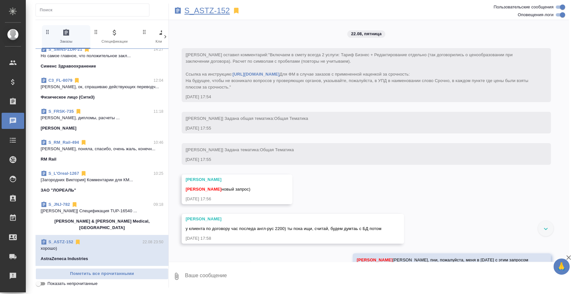
click at [197, 10] on p "S_ASTZ-152" at bounding box center [207, 10] width 46 height 6
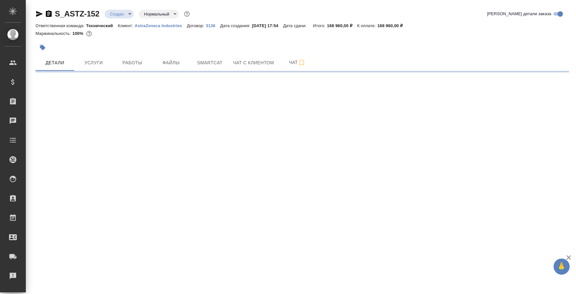
select select "RU"
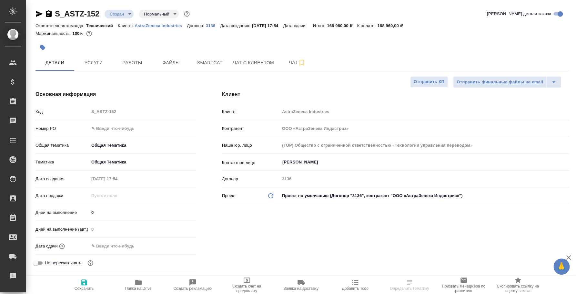
type textarea "x"
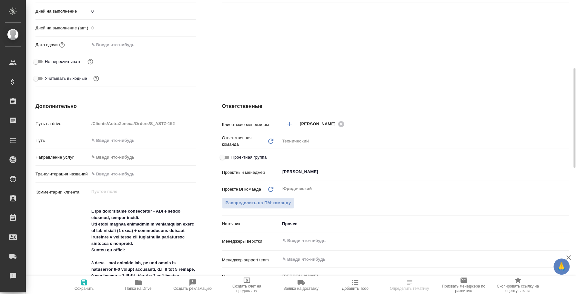
scroll to position [322, 0]
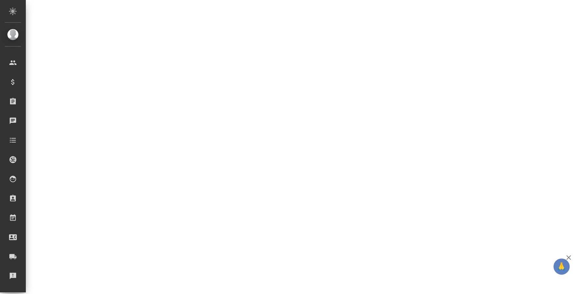
select select "RU"
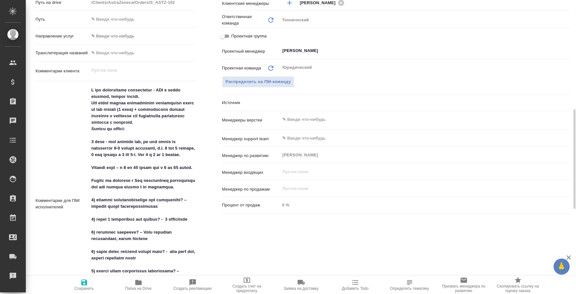
type textarea "x"
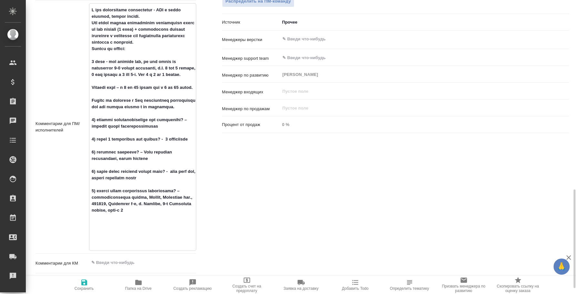
scroll to position [443, 0]
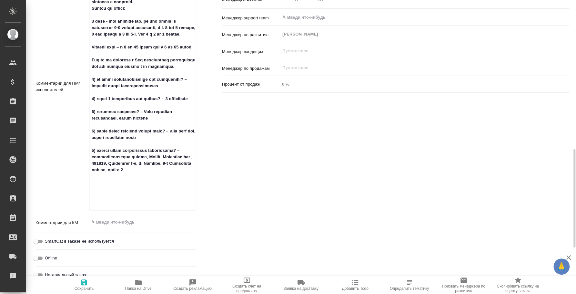
drag, startPoint x: 92, startPoint y: 87, endPoint x: 182, endPoint y: 225, distance: 164.8
click at [182, 225] on div "Путь на drive /Clients/AstraZeneca/Orders/S_ASTZ-152 Путь Направление услуг ✎ В…" at bounding box center [116, 81] width 161 height 410
type textarea "x"
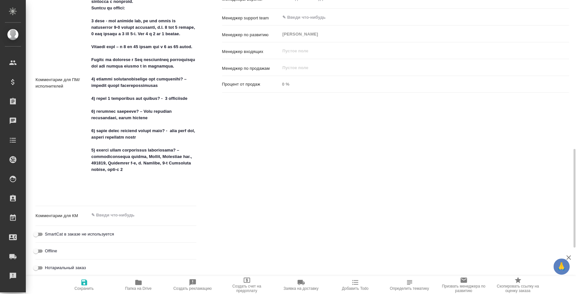
type textarea "x"
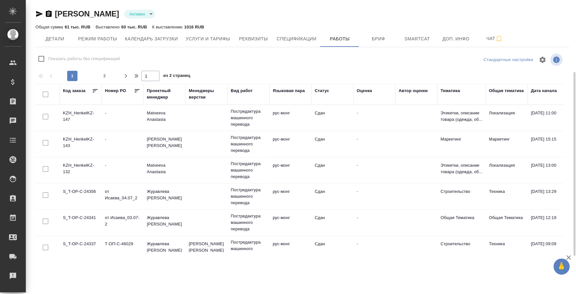
scroll to position [38, 0]
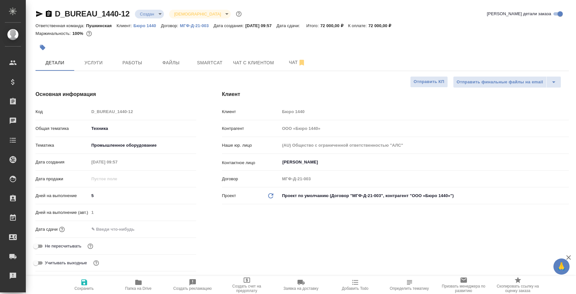
select select "RU"
click at [289, 59] on span "Чат" at bounding box center [297, 62] width 31 height 8
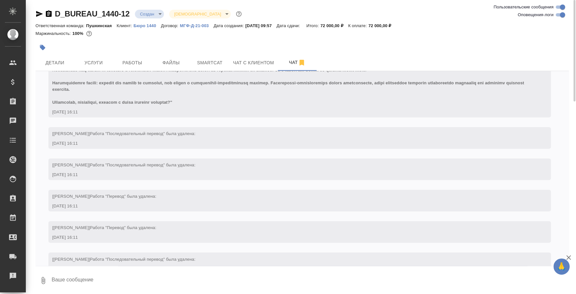
scroll to position [673, 0]
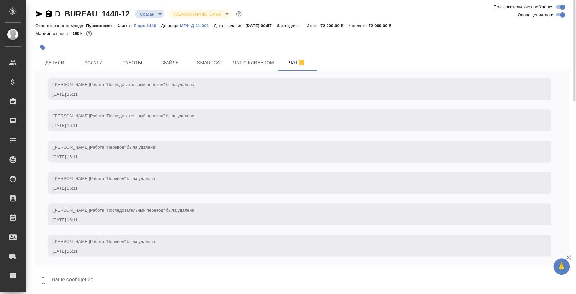
click at [211, 271] on textarea at bounding box center [310, 280] width 518 height 22
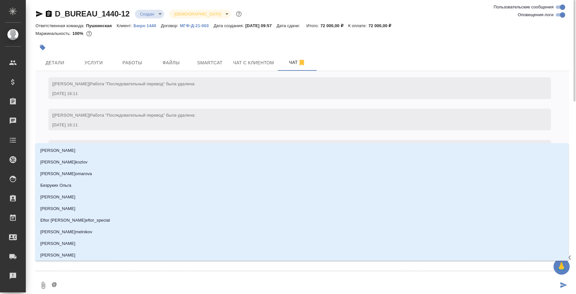
type textarea "@d"
type input "d"
type textarea "@da"
type input "da"
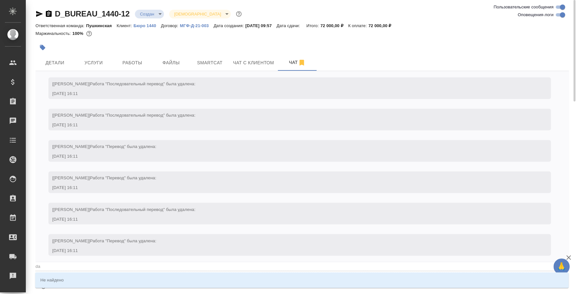
type textarea "@d"
type input "d"
type textarea "@"
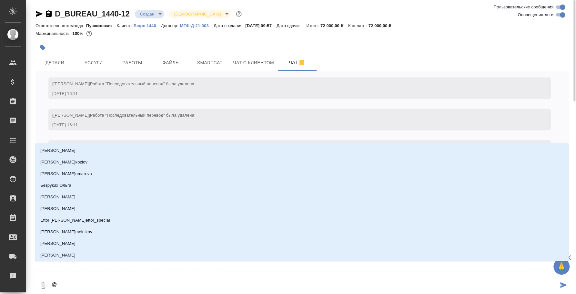
type textarea "@д"
type input "д"
type textarea "@да"
type input "да"
type textarea "@дав"
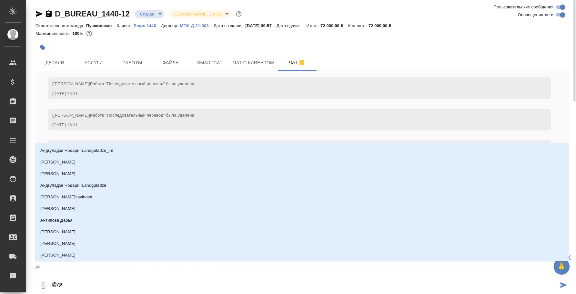
type input "дав"
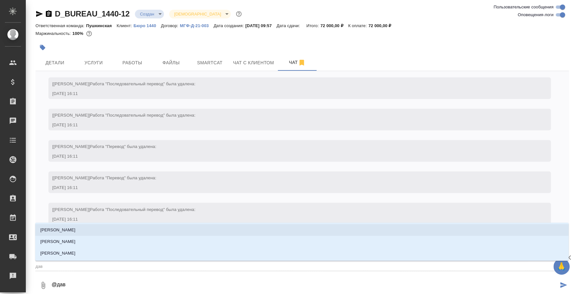
click at [157, 224] on li "Давыдова Елена" at bounding box center [302, 230] width 534 height 12
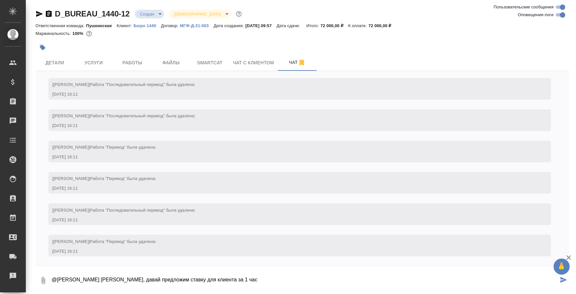
paste textarea "Если им ок будет, ставка 4200 руб без ндс/час."
drag, startPoint x: 285, startPoint y: 278, endPoint x: 227, endPoint y: 280, distance: 58.8
click at [227, 280] on textarea "@Давыдова Елена Лена, давай предложим ставку для клиента за 1 час Если им ок бу…" at bounding box center [304, 280] width 507 height 22
click at [293, 276] on textarea "@Давыдова Елена Лена, давай предложим ставку для клиента за 1 час - 4200 руб бе…" at bounding box center [304, 280] width 507 height 22
paste textarea "то есть за 8 часов стандартного рабочего дня - 33 600 руб без ндс будет"
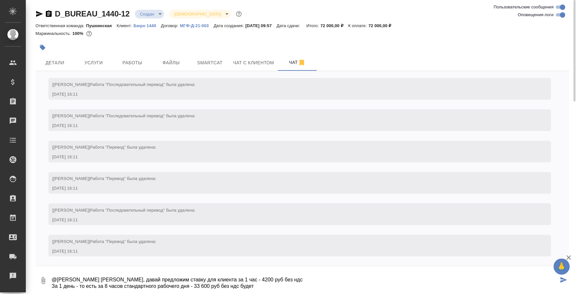
click at [80, 286] on textarea "@Давыдова Елена Лена, давай предложим ставку для клиента за 1 час - 4200 руб бе…" at bounding box center [304, 280] width 507 height 22
click at [207, 278] on textarea "@Давыдова Елена Лена, давай предложим ставку для клиента за 1 час - 4200 руб бе…" at bounding box center [304, 280] width 507 height 22
click at [213, 278] on textarea "@Давыдова Елена Лена, давай предложим ставку для клиента за 1 час - 4200 руб бе…" at bounding box center [304, 280] width 507 height 22
click at [205, 276] on textarea "@Давыдова Елена Лена, давай предложим ставку для клиента за 1 час - 4200 руб бе…" at bounding box center [304, 280] width 507 height 22
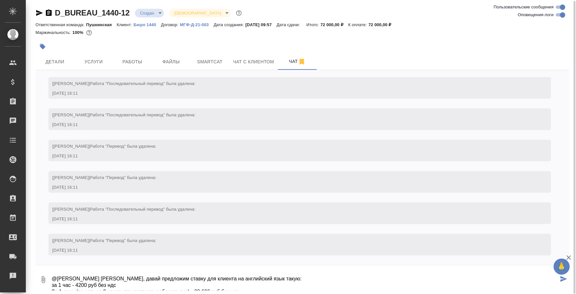
click at [290, 286] on textarea "@Давыдова Елена Лена, давай предложим ставку для клиента на английский язык так…" at bounding box center [304, 279] width 507 height 22
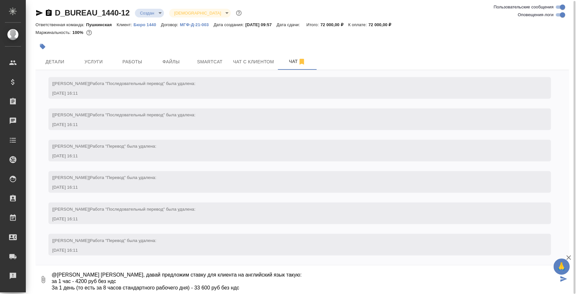
type textarea "@Давыдова Елена Лена, давай предложим ставку для клиента на английский язык так…"
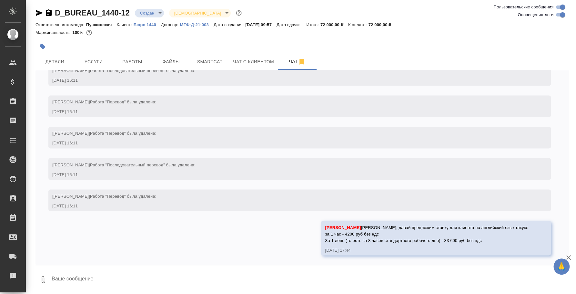
scroll to position [717, 0]
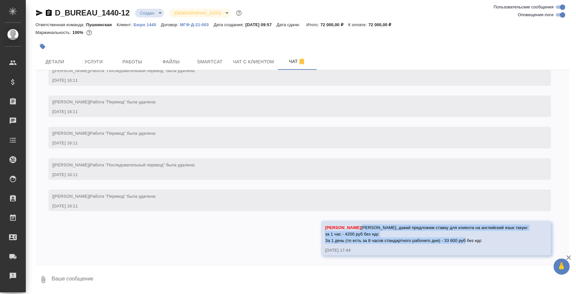
drag, startPoint x: 374, startPoint y: 226, endPoint x: 499, endPoint y: 239, distance: 126.0
click at [499, 239] on div "Давыдова Елена Лена, давай предложим ставку для клиента на английский язык таку…" at bounding box center [426, 232] width 203 height 21
copy span "Лена, давай предложим ставку для клиента на английский язык такую: за 1 час - 4…"
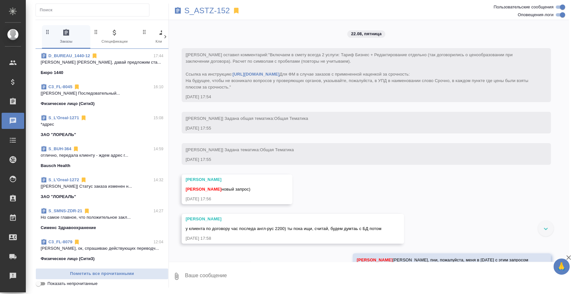
scroll to position [201, 0]
